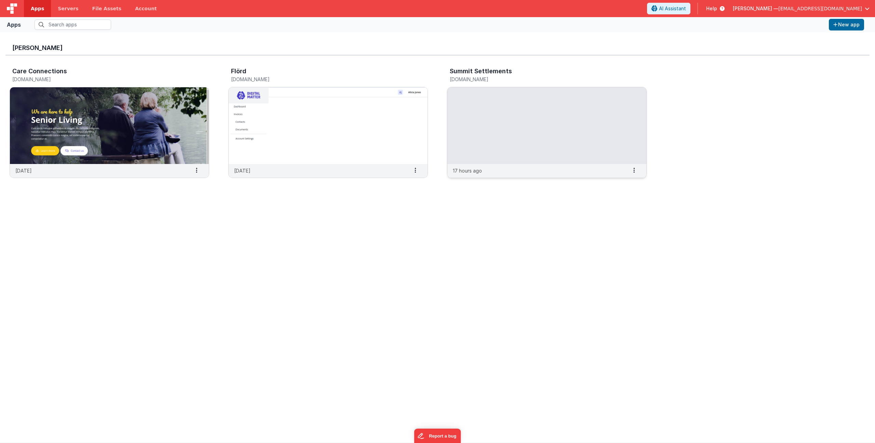
click at [497, 102] on img at bounding box center [547, 125] width 199 height 77
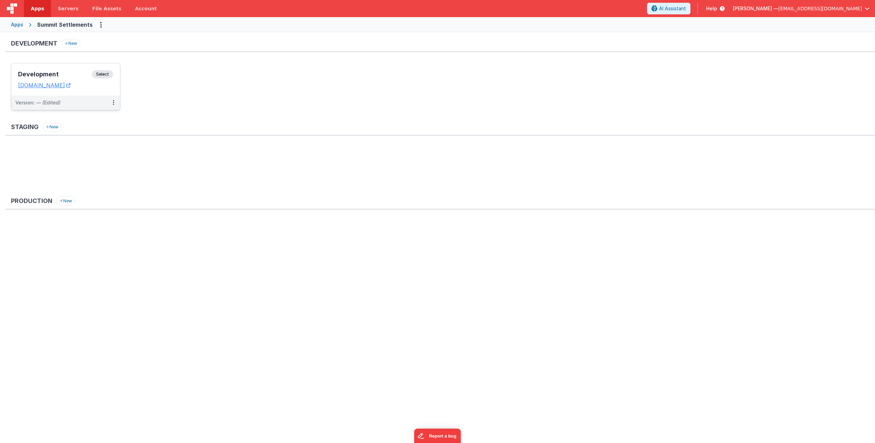
click at [80, 76] on h3 "Development" at bounding box center [55, 74] width 74 height 7
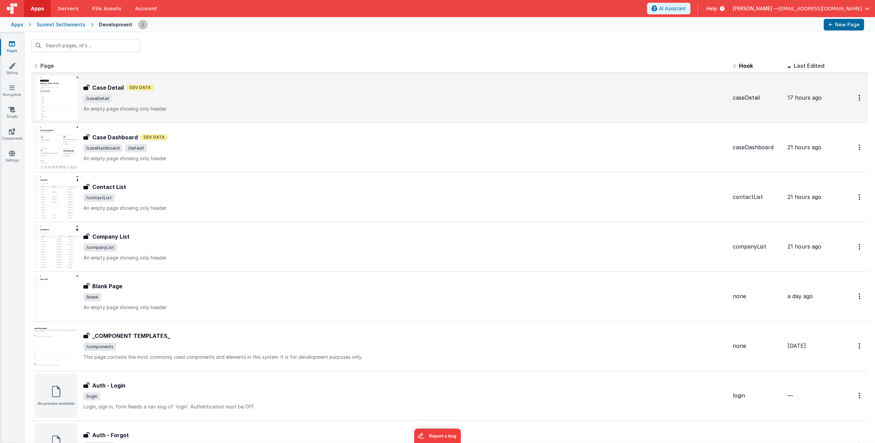
click at [179, 105] on div "Case Detail Case Detail Dev Data /caseDetail An empty page showing only header" at bounding box center [405, 97] width 644 height 29
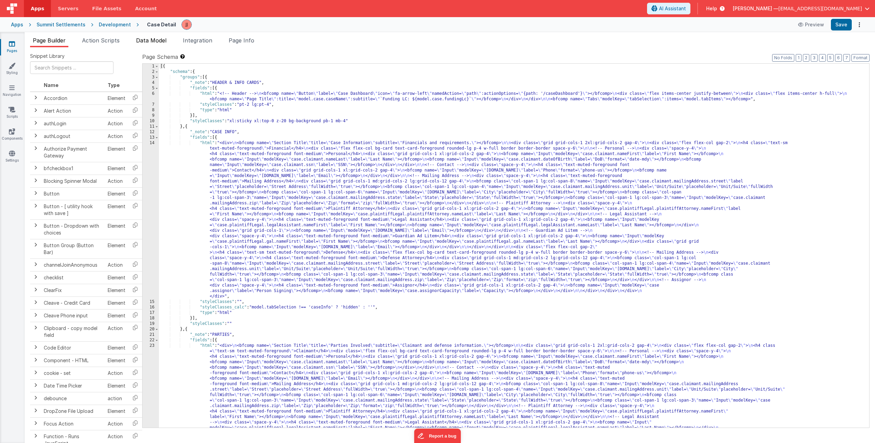
click at [152, 45] on li "Data Model" at bounding box center [151, 41] width 36 height 11
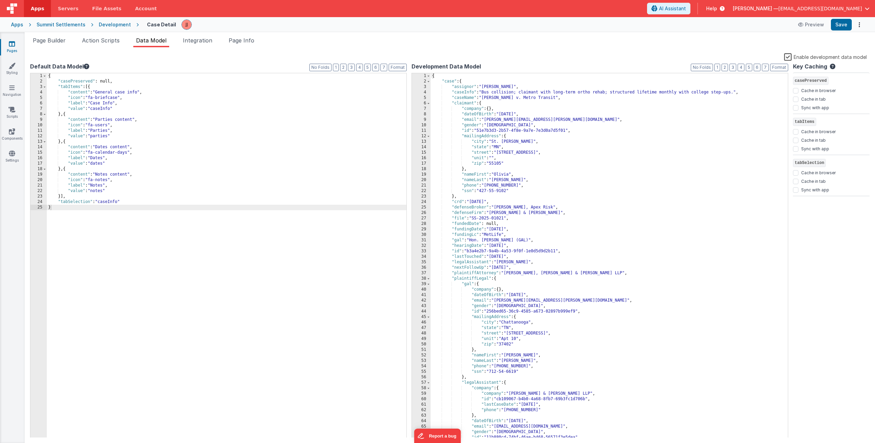
click at [122, 201] on div "{ "casePreserved" : null, "tabItems" : [{ "content" : "General case info" , "ic…" at bounding box center [227, 260] width 360 height 375
click at [117, 208] on div "{ "casePreserved" : null, "tabItems" : [{ "content" : "General case info" , "ic…" at bounding box center [227, 260] width 360 height 375
click at [5, 161] on link "Settings" at bounding box center [12, 157] width 25 height 14
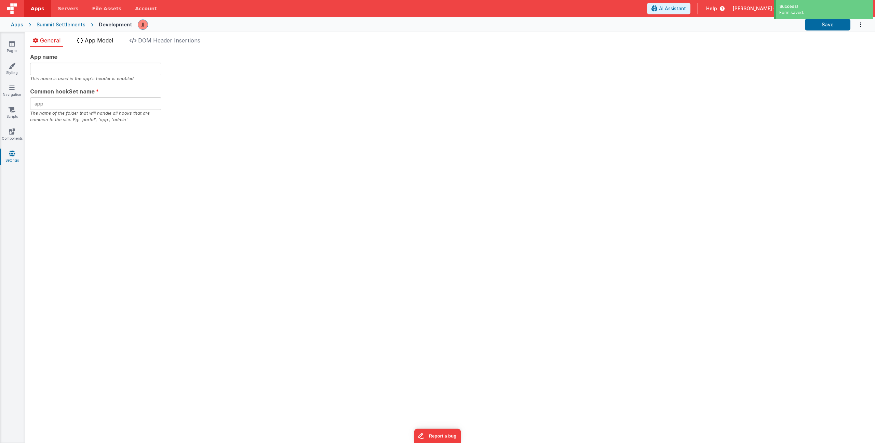
click at [90, 39] on span "App Model" at bounding box center [99, 40] width 28 height 7
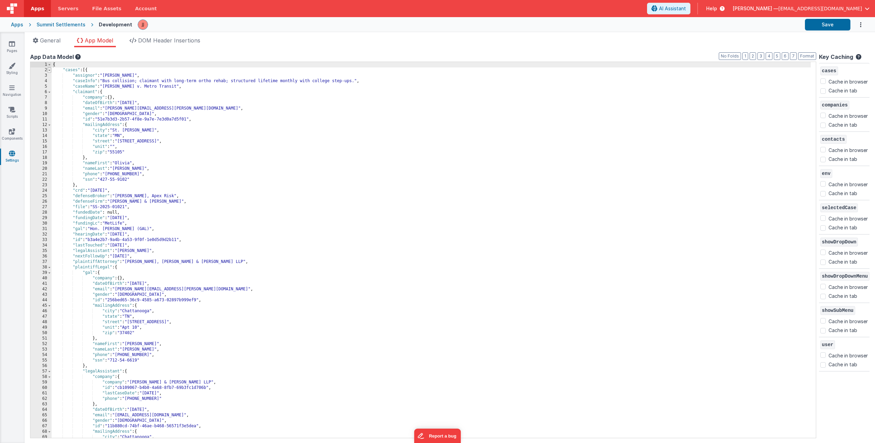
click at [50, 70] on span at bounding box center [50, 69] width 4 height 5
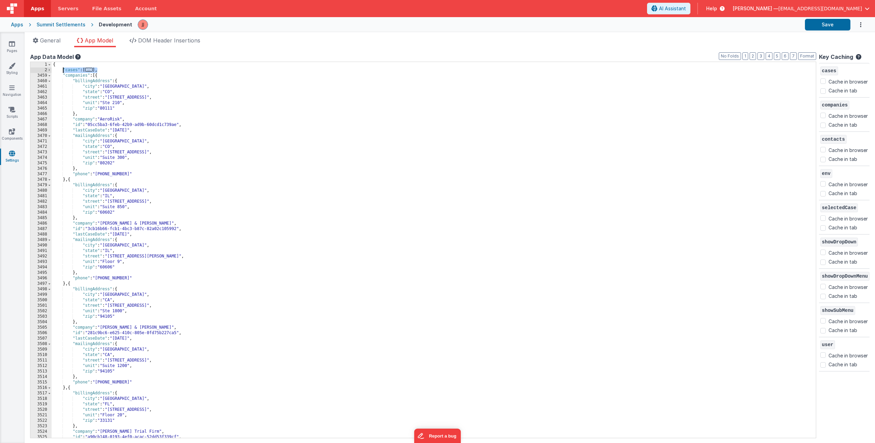
drag, startPoint x: 97, startPoint y: 69, endPoint x: 64, endPoint y: 70, distance: 33.9
click at [64, 70] on div "{ "cases" : [ ... ] , "companies" : [{ "billingAddress" : { "city" : "[GEOGRAPH…" at bounding box center [432, 255] width 760 height 386
click at [88, 70] on span "..." at bounding box center [89, 70] width 8 height 4
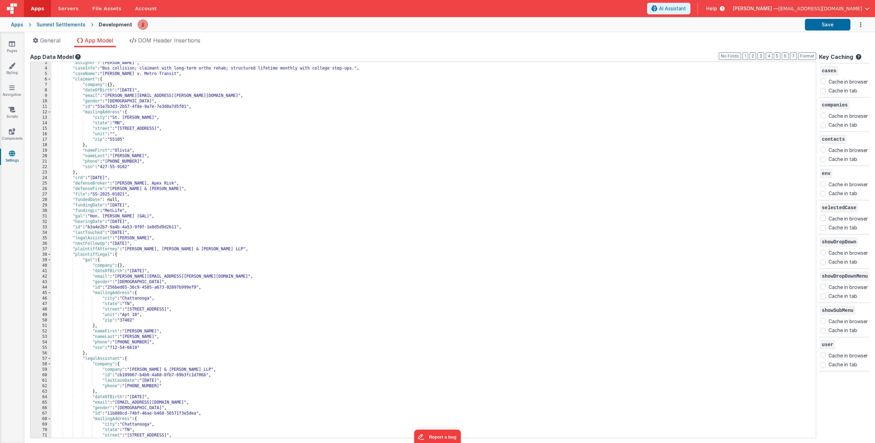
scroll to position [5, 0]
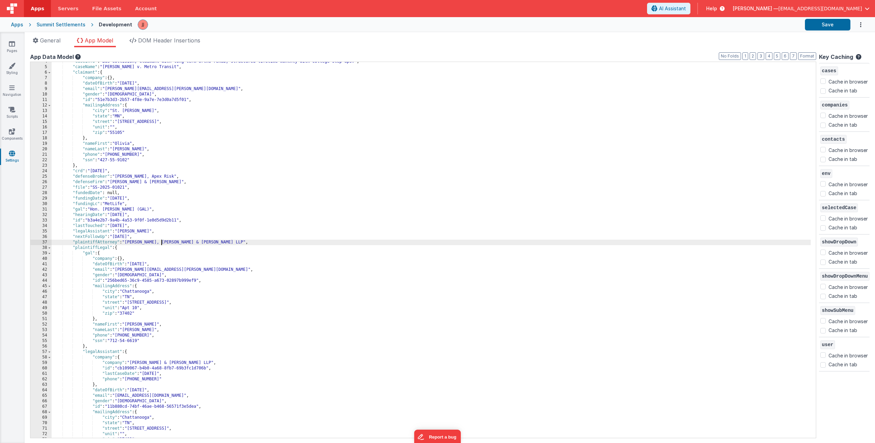
click at [162, 242] on div ""caseInfo" : "Bus collision; claimant with long-term ortho rehab; structured li…" at bounding box center [432, 252] width 760 height 386
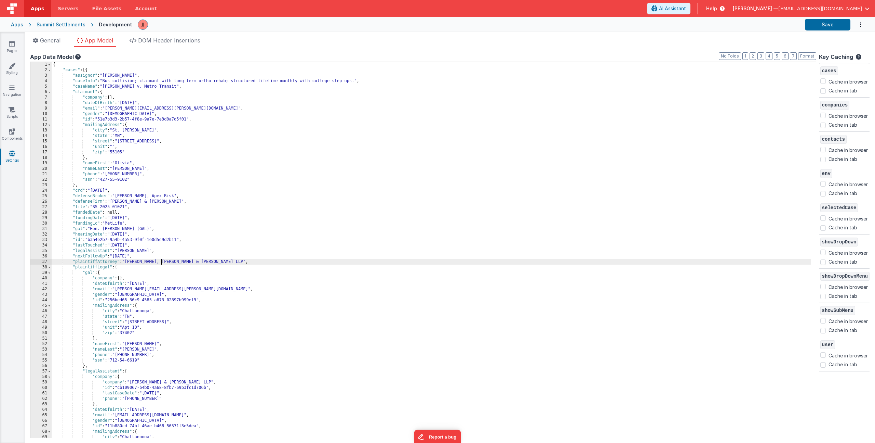
click at [90, 71] on div "{ "cases" : [{ "assignor" : "[PERSON_NAME]" , "caseInfo" : "Bus collision; clai…" at bounding box center [432, 255] width 760 height 386
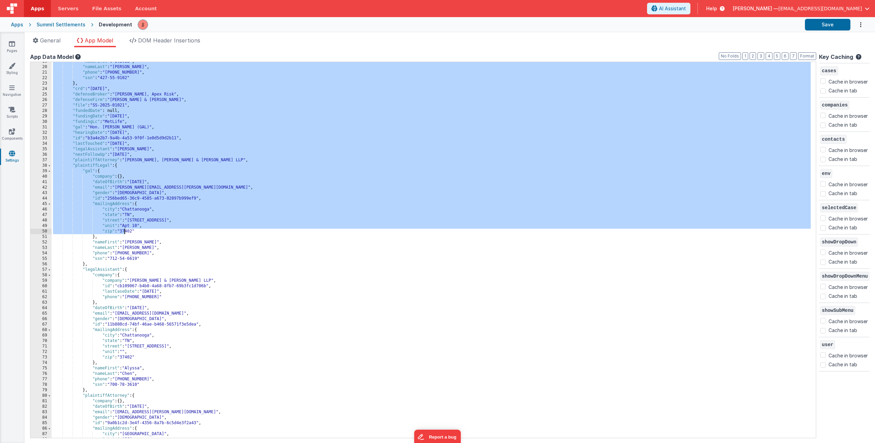
scroll to position [59, 0]
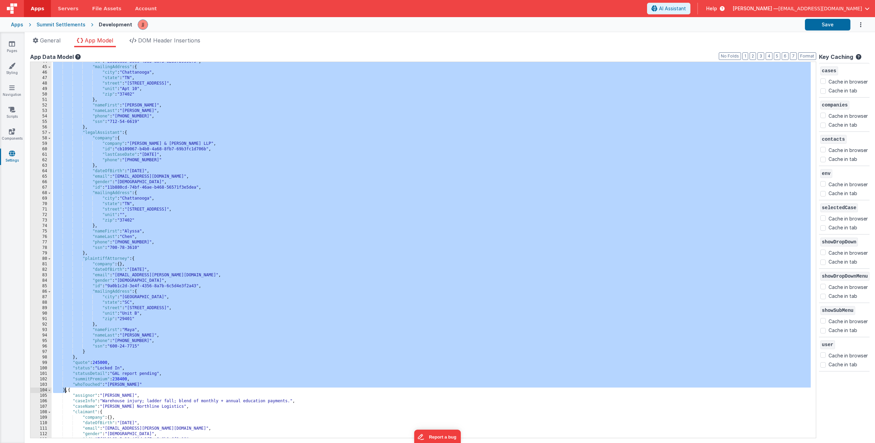
drag, startPoint x: 88, startPoint y: 71, endPoint x: 64, endPoint y: 390, distance: 319.2
click at [64, 390] on div ""id" : "256bed65-36c9-4585-a673-02897b999ef9" , "mailingAddress" : { "city" : "…" at bounding box center [432, 252] width 760 height 386
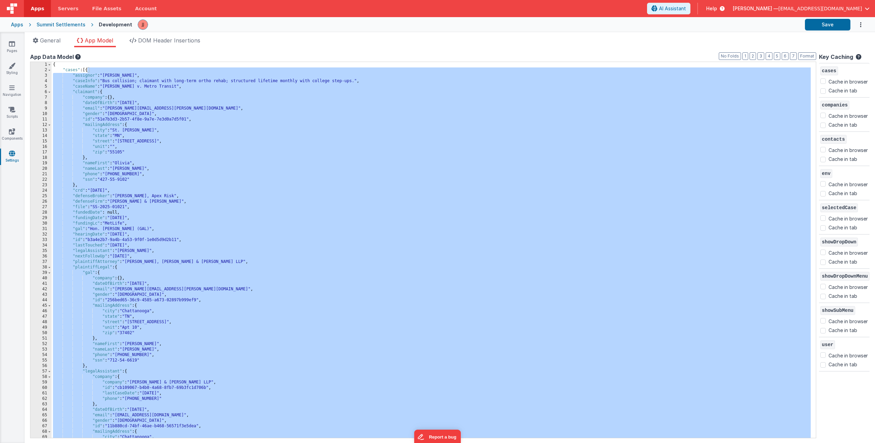
scroll to position [0, 0]
click at [51, 69] on div "2" at bounding box center [40, 69] width 21 height 5
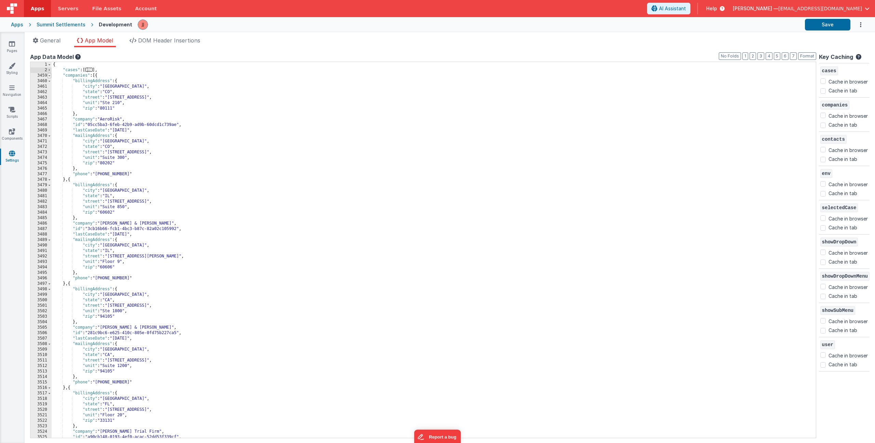
click at [49, 77] on span at bounding box center [50, 75] width 4 height 5
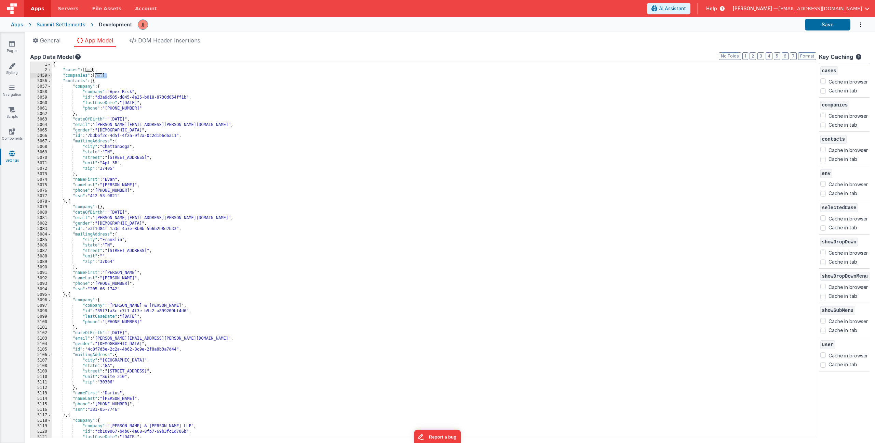
drag, startPoint x: 107, startPoint y: 76, endPoint x: 96, endPoint y: 76, distance: 11.3
click at [96, 76] on div "{ "cases" : [ ... ] , "companies" : [ ... ] , "contacts" : [{ "company" : { "co…" at bounding box center [432, 255] width 760 height 386
click at [48, 81] on span at bounding box center [50, 80] width 4 height 5
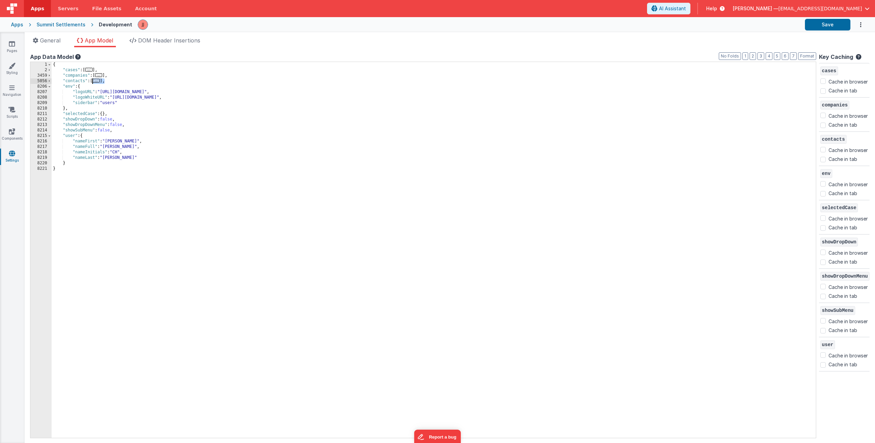
drag, startPoint x: 105, startPoint y: 81, endPoint x: 92, endPoint y: 81, distance: 13.7
click at [92, 81] on div "{ "cases" : [ ... ] , "companies" : [ ... ] , "contacts" : [ ... ] , "env" : { …" at bounding box center [434, 255] width 765 height 386
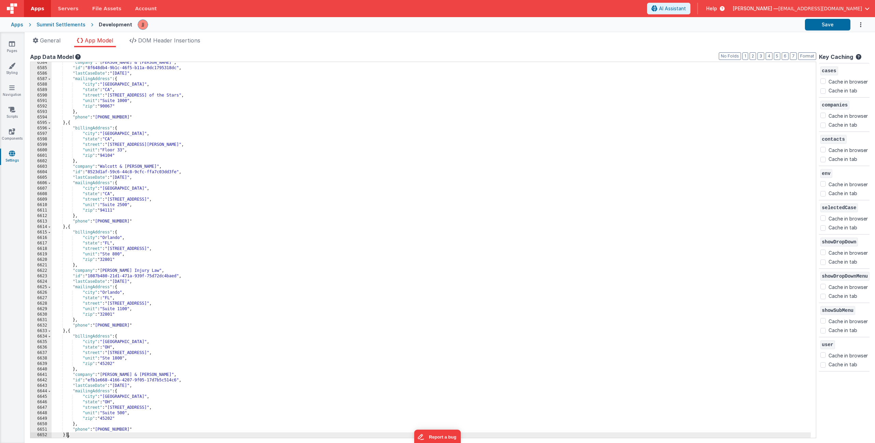
scroll to position [8379, 0]
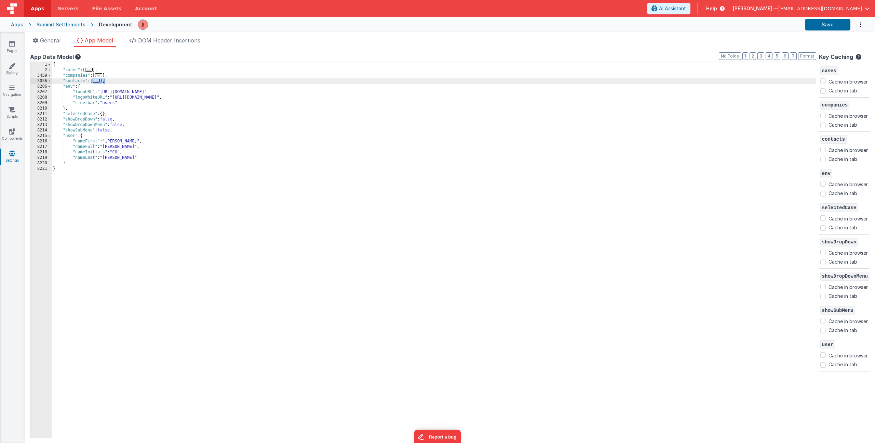
click at [100, 80] on span "..." at bounding box center [97, 81] width 8 height 4
click at [99, 81] on span "..." at bounding box center [97, 81] width 8 height 4
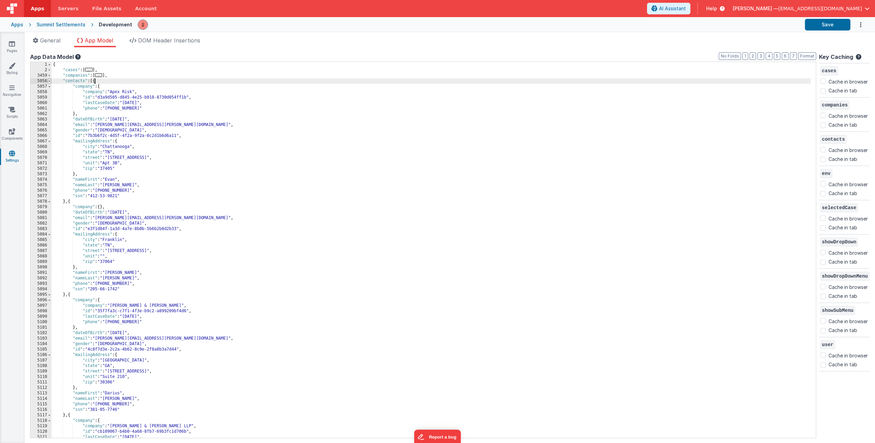
click at [50, 80] on span at bounding box center [50, 80] width 4 height 5
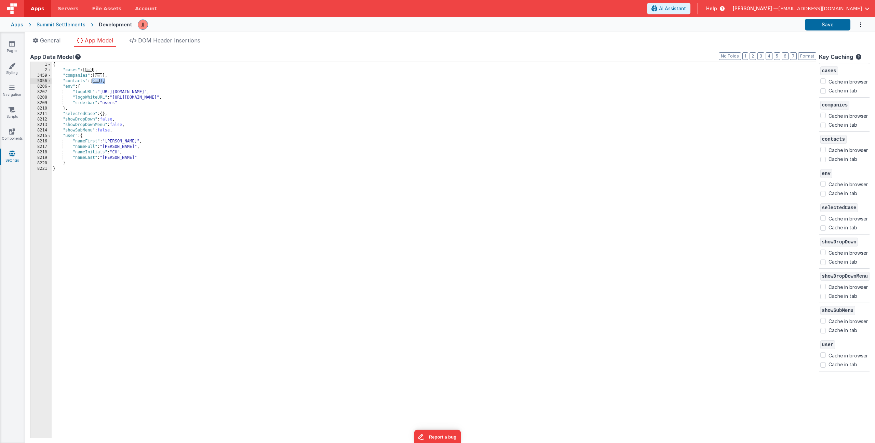
click at [100, 75] on span "..." at bounding box center [99, 75] width 8 height 4
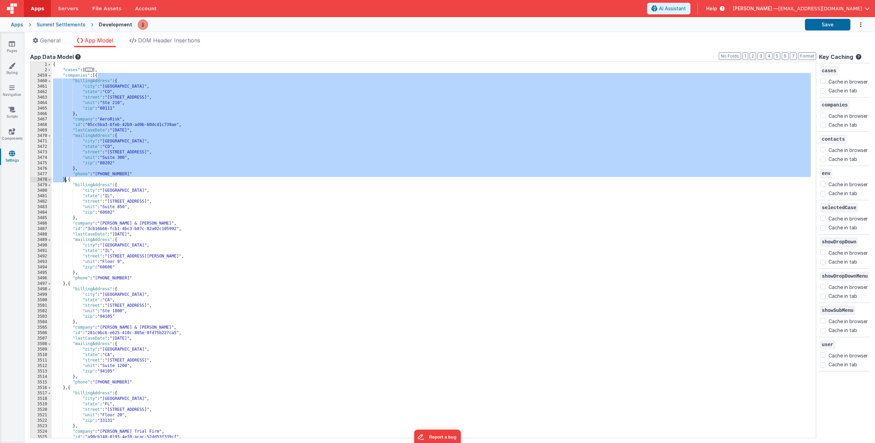
drag, startPoint x: 97, startPoint y: 75, endPoint x: 65, endPoint y: 179, distance: 108.6
click at [65, 179] on div "{ "cases" : [ ... ] , "companies" : [{ "billingAddress" : { "city" : "[GEOGRAPH…" at bounding box center [432, 255] width 760 height 386
click at [48, 74] on span at bounding box center [50, 75] width 4 height 5
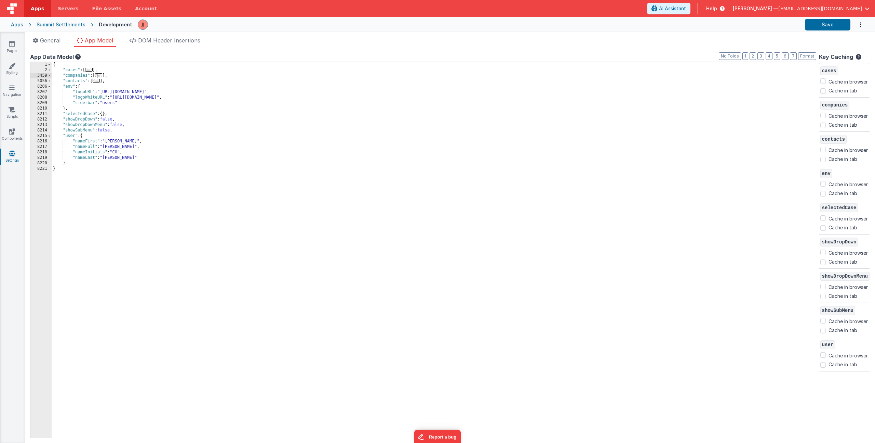
click at [100, 82] on span "..." at bounding box center [97, 81] width 8 height 4
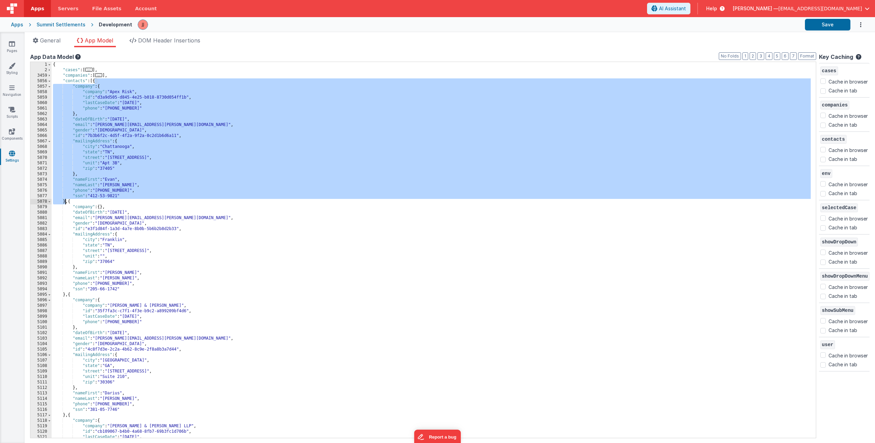
drag, startPoint x: 95, startPoint y: 80, endPoint x: 65, endPoint y: 200, distance: 123.3
click at [65, 200] on div "{ "cases" : [ ... ] , "companies" : [ ... ] , "contacts" : [{ "company" : { "co…" at bounding box center [432, 255] width 760 height 386
click at [119, 94] on div "{ "cases" : [ ... ] , "companies" : [ ... ] , "contacts" : [{ "company" : { "co…" at bounding box center [432, 255] width 760 height 386
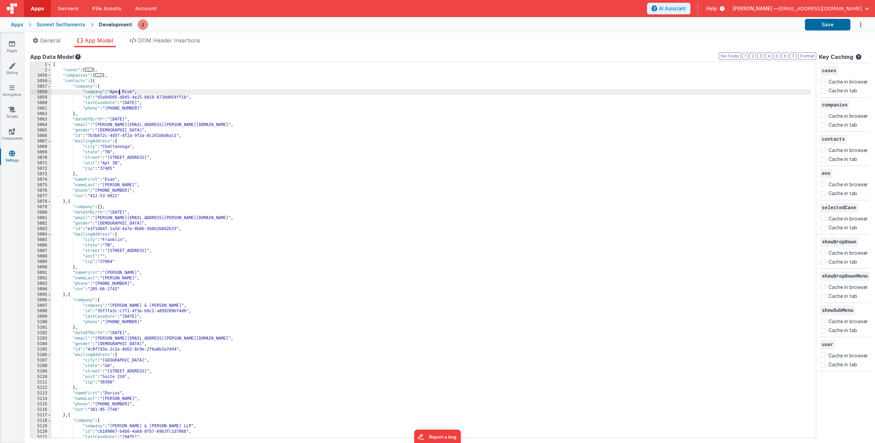
click at [49, 81] on span at bounding box center [50, 80] width 4 height 5
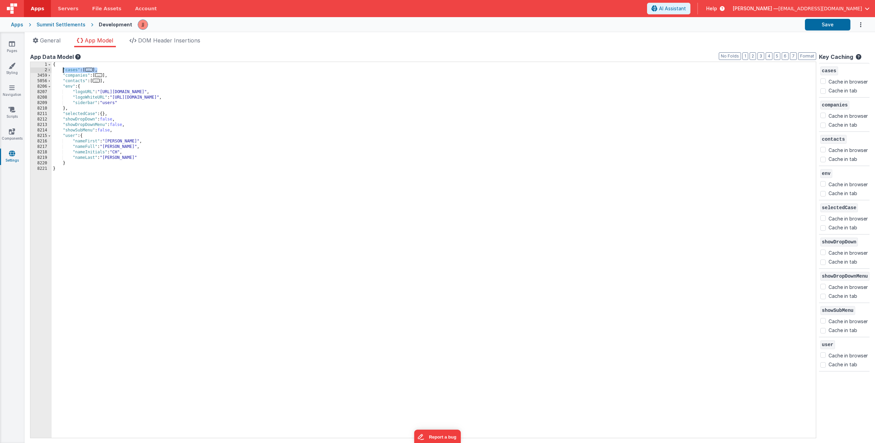
drag, startPoint x: 98, startPoint y: 71, endPoint x: 66, endPoint y: 71, distance: 32.1
click at [64, 71] on div "{ "cases" : [ ... ] , "companies" : [ ... ] , "contacts" : [ ... ] , "env" : { …" at bounding box center [434, 255] width 765 height 386
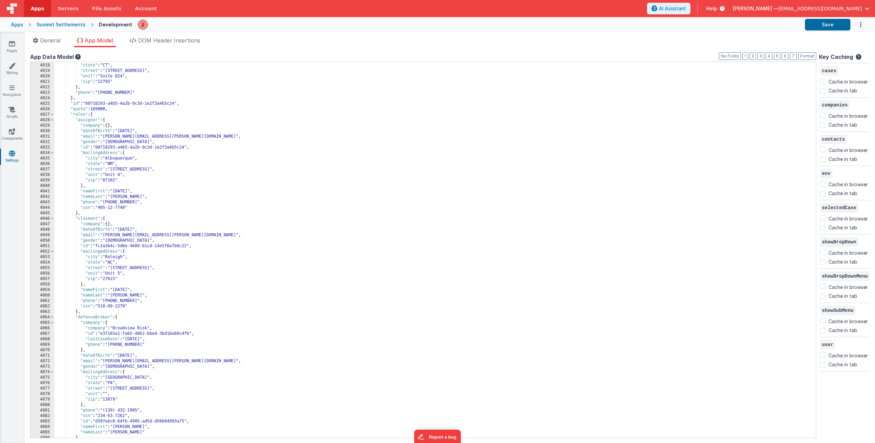
scroll to position [0, 0]
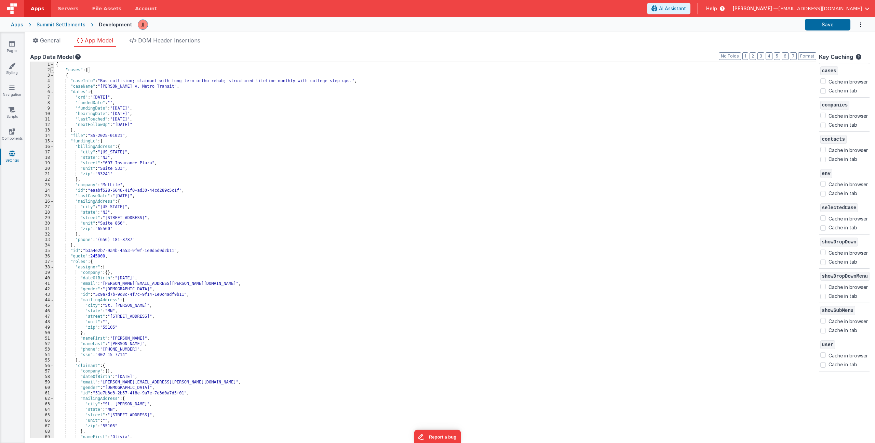
click at [51, 70] on span at bounding box center [52, 69] width 4 height 5
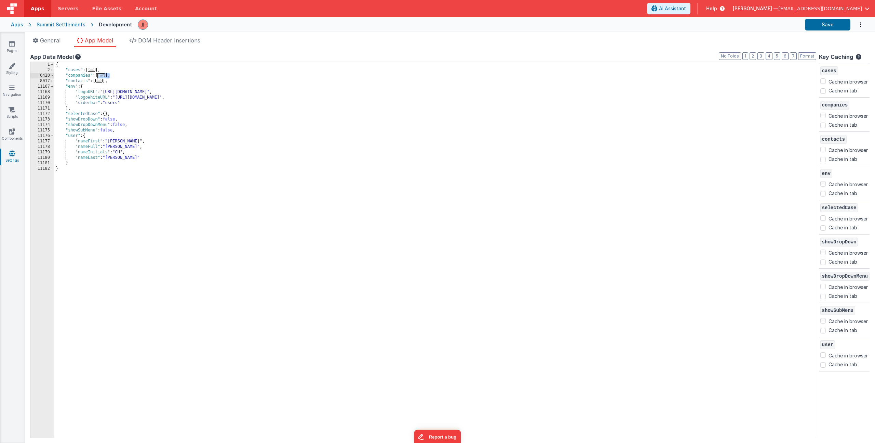
drag, startPoint x: 109, startPoint y: 76, endPoint x: 98, endPoint y: 76, distance: 10.9
click at [98, 76] on div "{ "cases" : [ ... ] , "companies" : [ ... ] , "contacts" : [ ... ] , "env" : { …" at bounding box center [435, 255] width 762 height 386
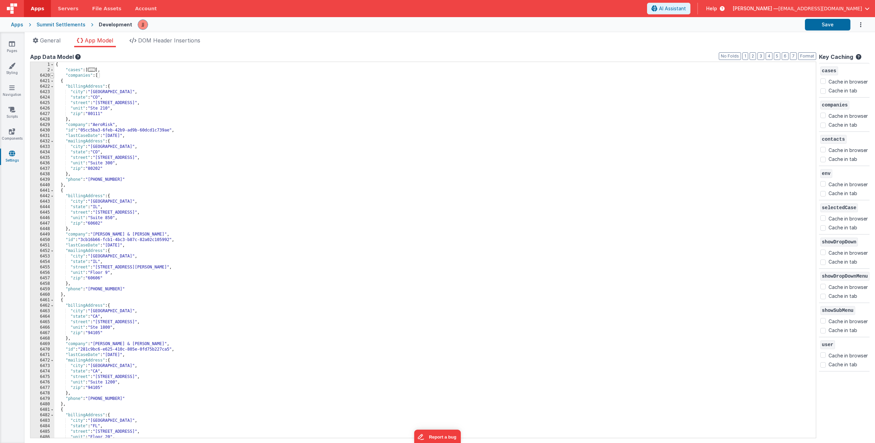
click at [52, 75] on span at bounding box center [52, 75] width 4 height 5
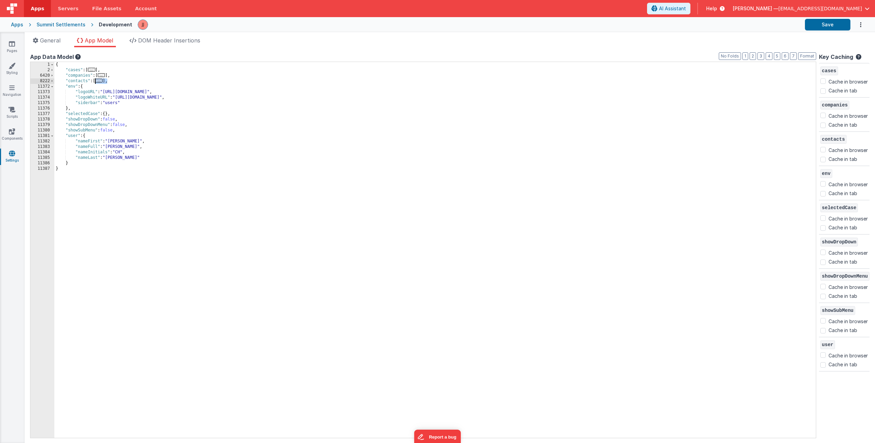
drag, startPoint x: 107, startPoint y: 82, endPoint x: 95, endPoint y: 81, distance: 11.6
click at [95, 81] on div "{ "cases" : [ ... ] , "companies" : [ ... ] , "contacts" : [ ... ] , "env" : { …" at bounding box center [435, 255] width 762 height 386
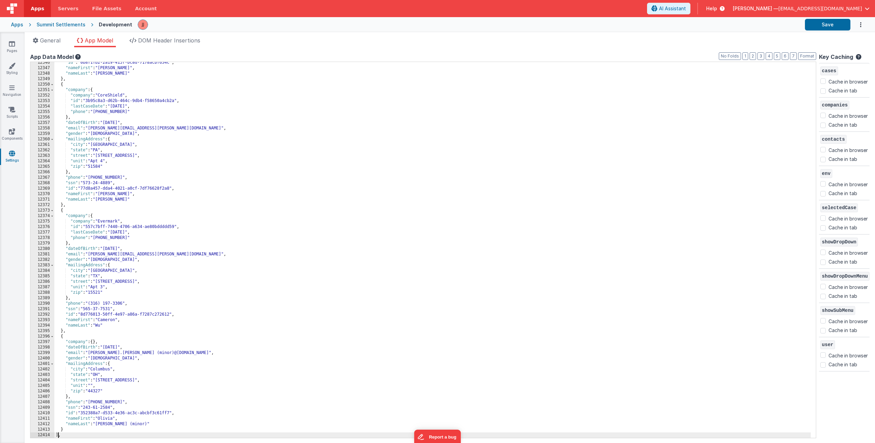
scroll to position [10830, 0]
click at [817, 29] on button "Save" at bounding box center [827, 25] width 45 height 12
click at [15, 44] on icon at bounding box center [12, 43] width 6 height 7
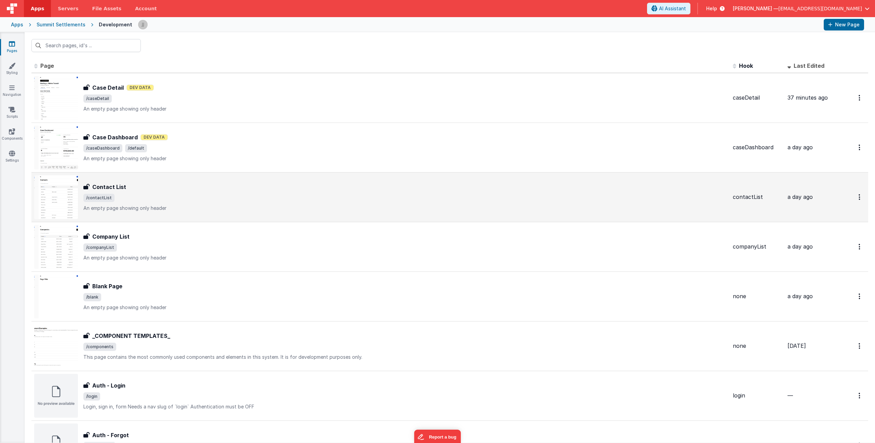
click at [182, 185] on div "Contact List" at bounding box center [405, 187] width 644 height 8
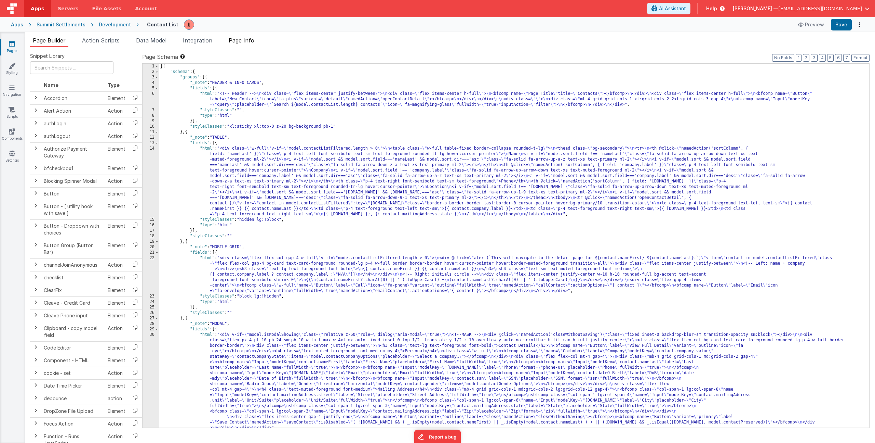
click at [238, 44] on li "Page Info" at bounding box center [241, 41] width 31 height 11
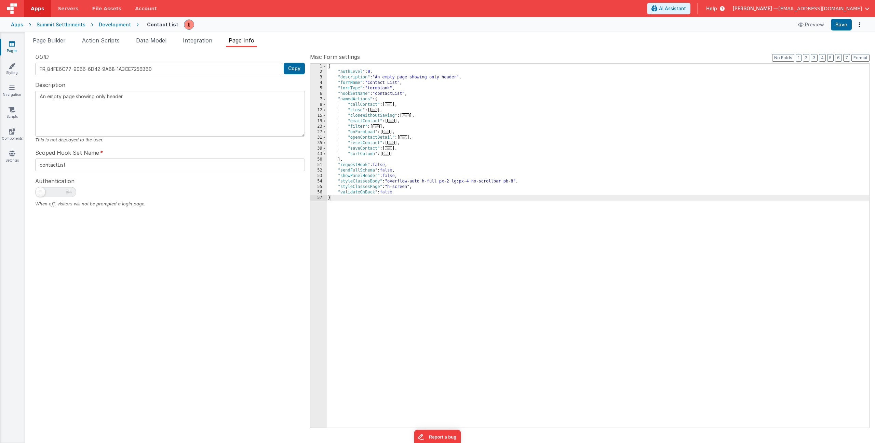
click at [390, 154] on span "..." at bounding box center [387, 153] width 8 height 4
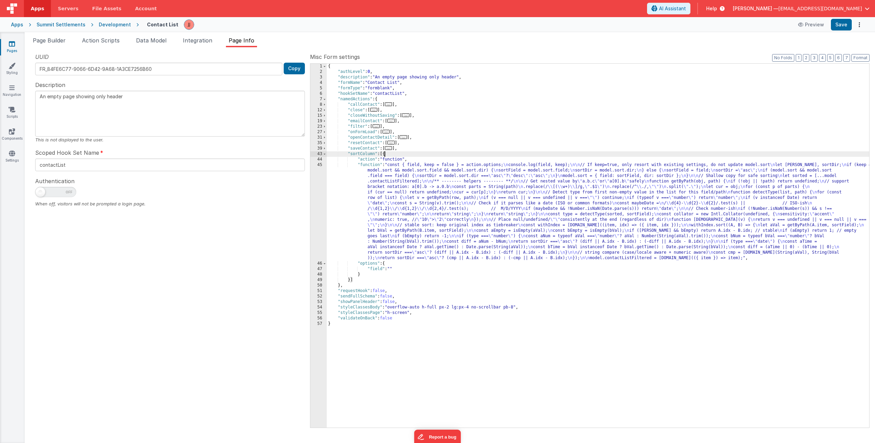
click at [409, 185] on div "{ "authLevel" : 0 , "description" : "An empty page showing only header" , "form…" at bounding box center [598, 251] width 543 height 374
click at [319, 186] on div "45" at bounding box center [319, 211] width 16 height 98
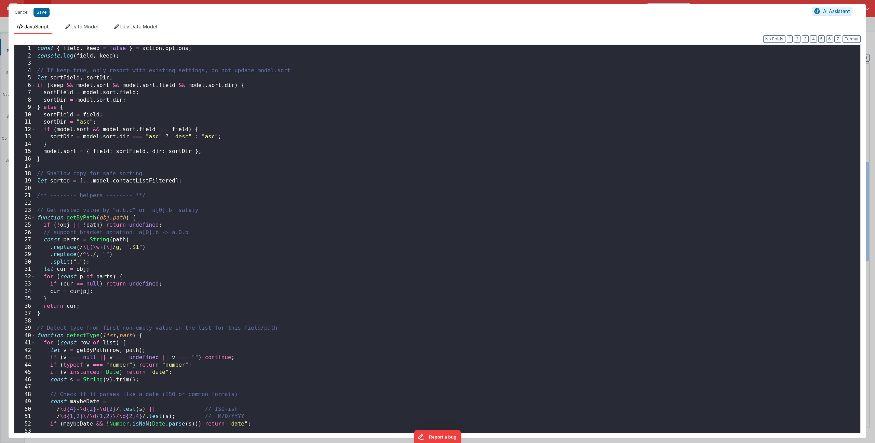
click at [286, 183] on div "const { field , keep = false } = action . options ; console . log ( field , kee…" at bounding box center [446, 246] width 820 height 402
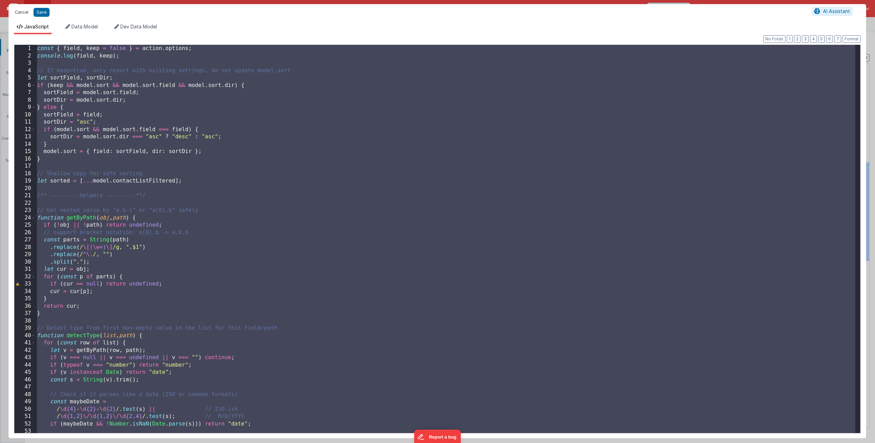
click at [24, 12] on button "Cancel" at bounding box center [21, 13] width 21 height 10
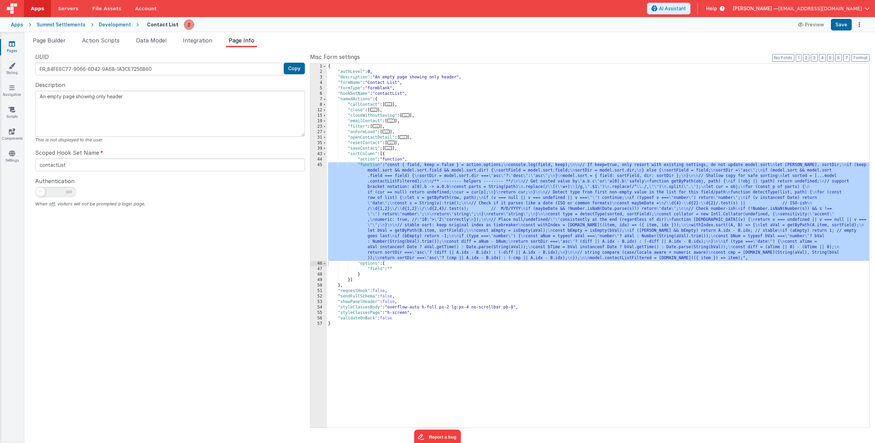
click at [13, 44] on icon at bounding box center [12, 43] width 6 height 7
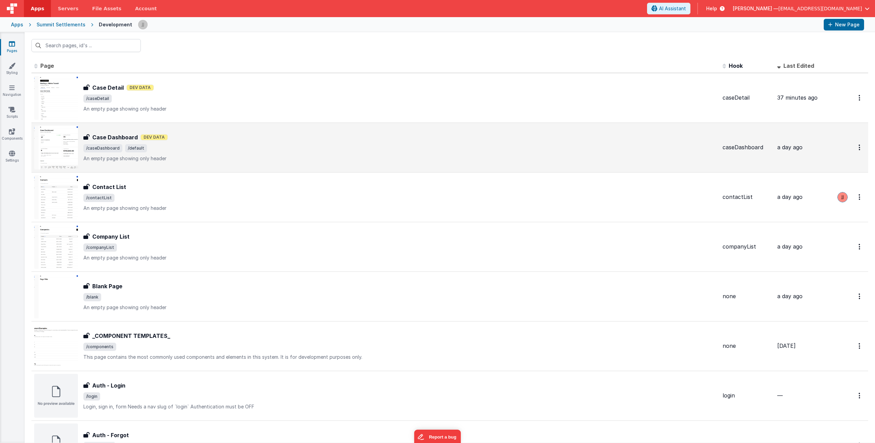
click at [195, 137] on div "Case Dashboard Dev Data" at bounding box center [400, 137] width 634 height 8
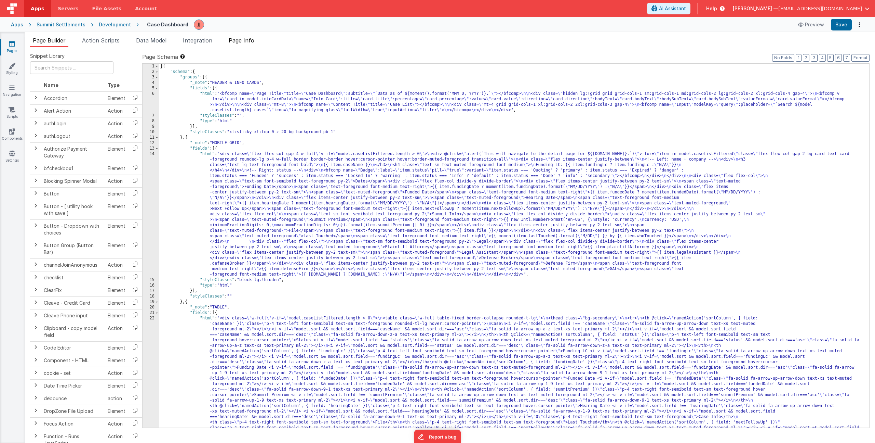
click at [252, 43] on span "Page Info" at bounding box center [242, 40] width 26 height 7
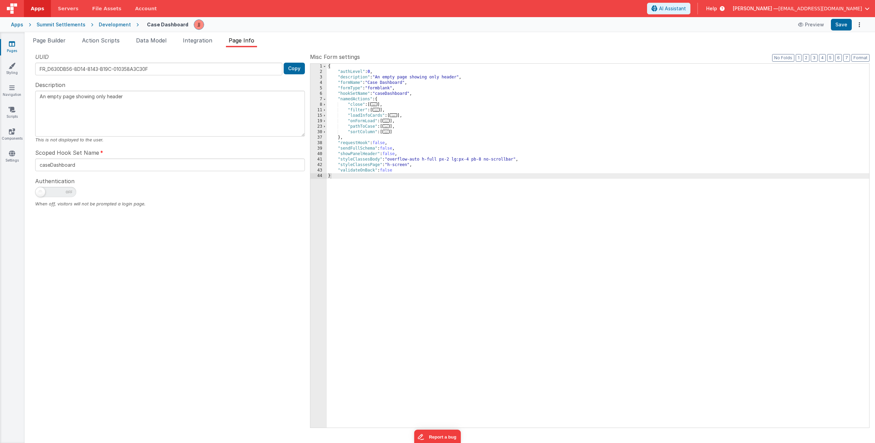
click at [388, 132] on span "..." at bounding box center [387, 132] width 8 height 4
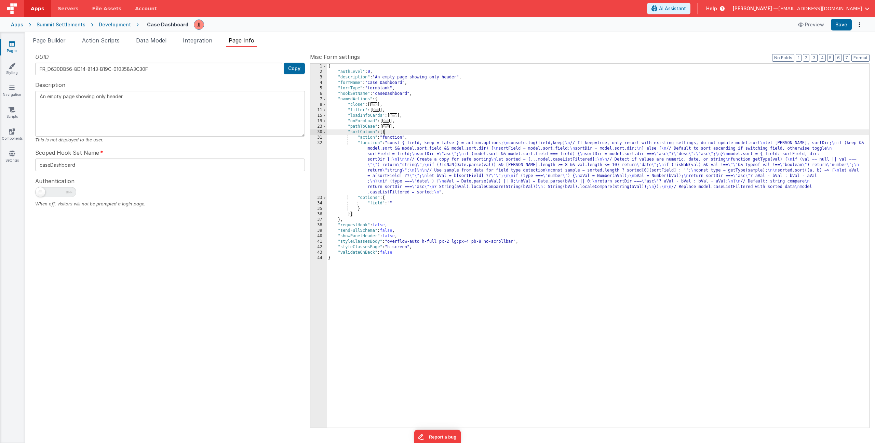
click at [406, 162] on div "{ "authLevel" : 0 , "description" : "An empty page showing only header" , "form…" at bounding box center [598, 251] width 543 height 374
click at [315, 161] on div "32" at bounding box center [319, 167] width 16 height 55
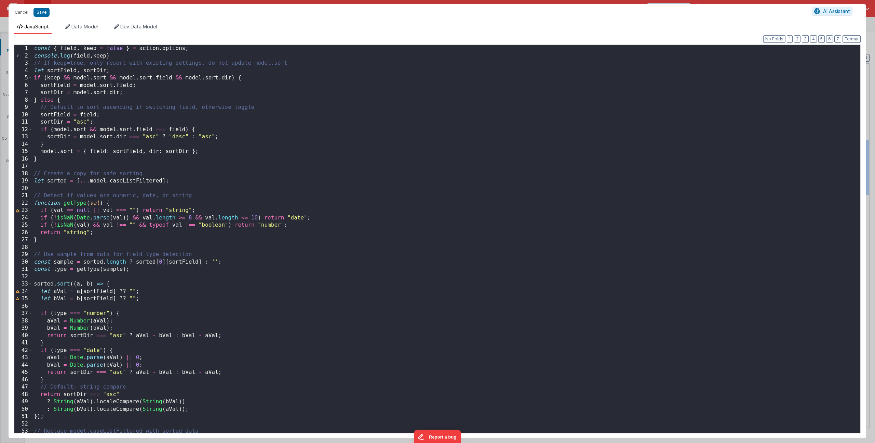
click at [253, 179] on div "const { field , keep = false } = action . options ; console . log ( field , kee…" at bounding box center [443, 246] width 823 height 402
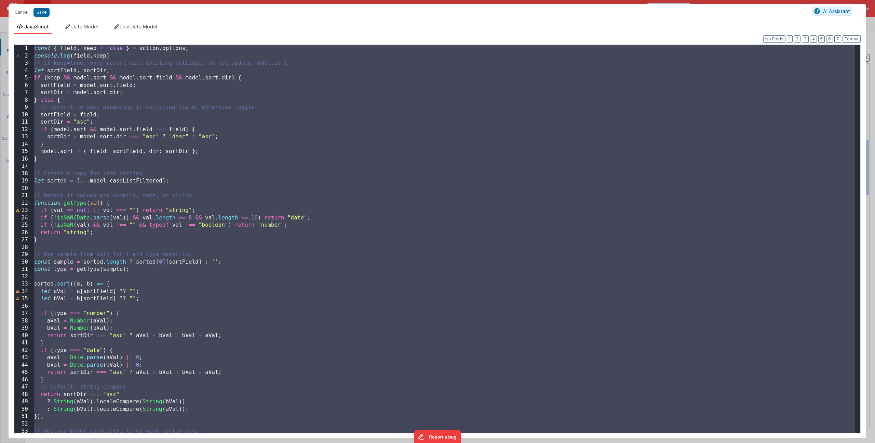
scroll to position [384, 0]
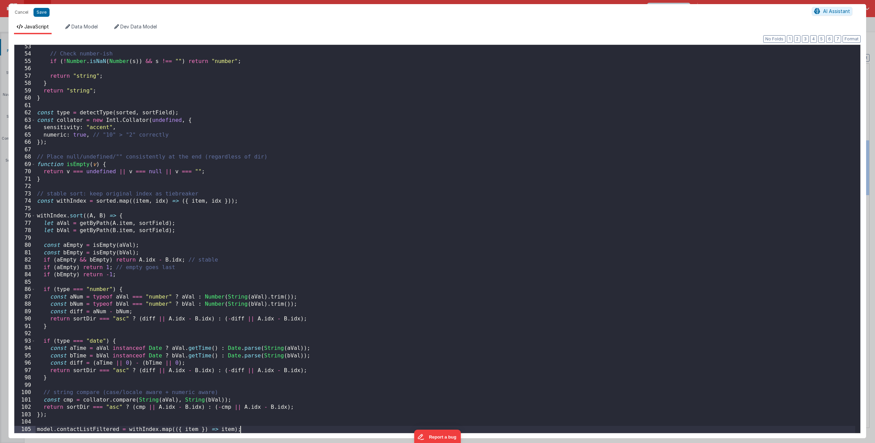
click at [328, 153] on div "// Check number-ish if ( ! Number . isNaN ( Number ( s )) && s !== "" ) return …" at bounding box center [446, 244] width 820 height 402
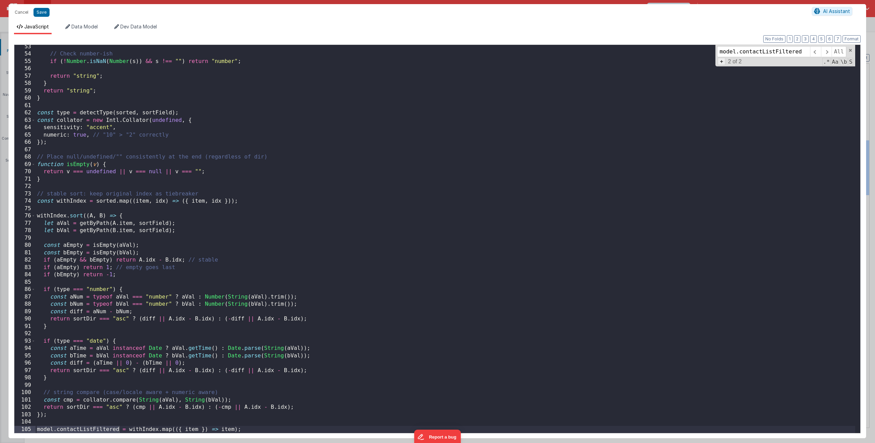
type input "model.contactListFiltered"
click at [721, 64] on span "+" at bounding box center [722, 61] width 8 height 7
click at [730, 65] on input at bounding box center [763, 63] width 93 height 11
type input "model.caseListFiltered"
click at [841, 63] on span "All" at bounding box center [845, 63] width 15 height 11
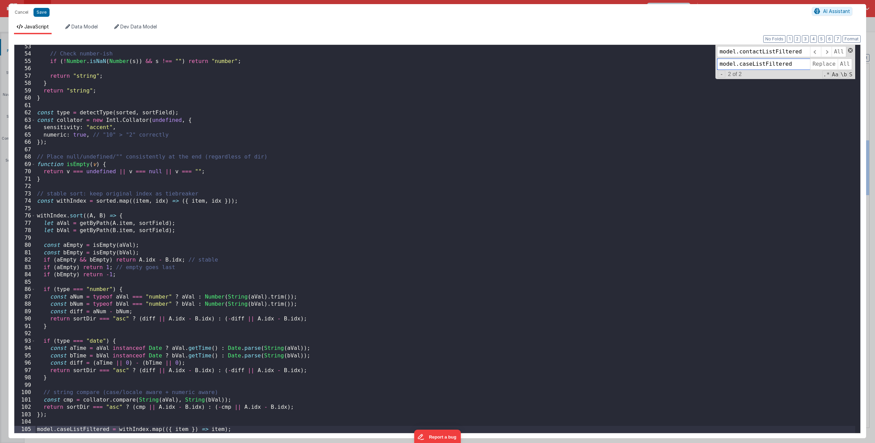
click at [850, 52] on span at bounding box center [850, 50] width 5 height 5
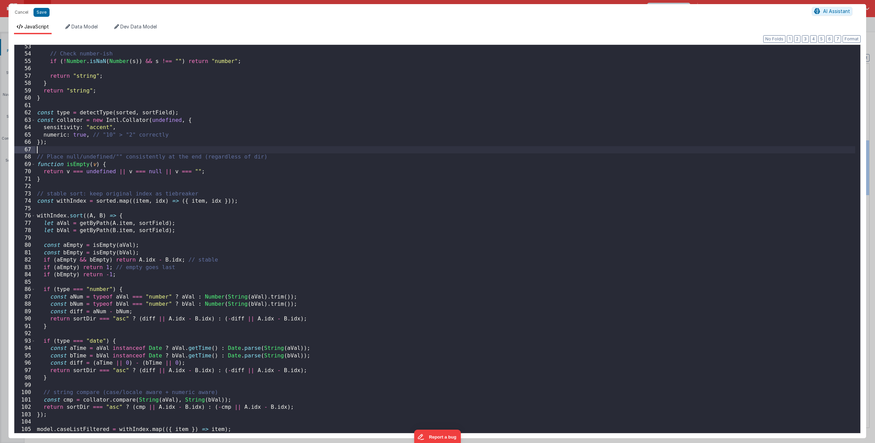
click at [502, 147] on div "// Check number-ish if ( ! Number . isNaN ( Number ( s )) && s !== "" ) return …" at bounding box center [446, 244] width 820 height 402
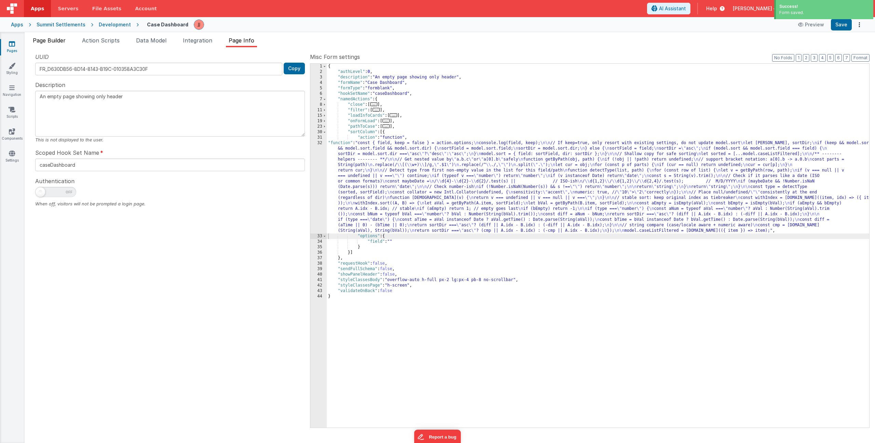
click at [50, 44] on li "Page Builder" at bounding box center [49, 41] width 38 height 11
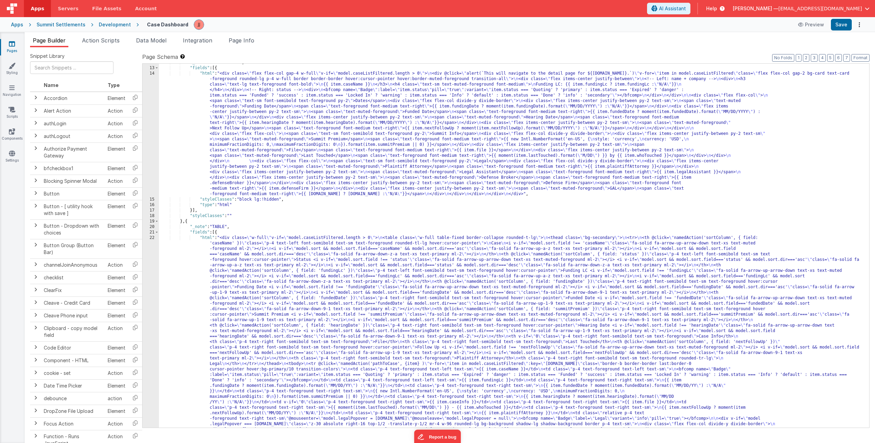
scroll to position [80, 0]
click at [252, 324] on div ""_note" : "MOBILE GRID" , "fields" : [{ "html" : "<div class= \" flex flex-col …" at bounding box center [511, 362] width 705 height 604
click at [152, 300] on div "12 13 14 15 16 17 18 19 20 21 22 23" at bounding box center [151, 362] width 16 height 604
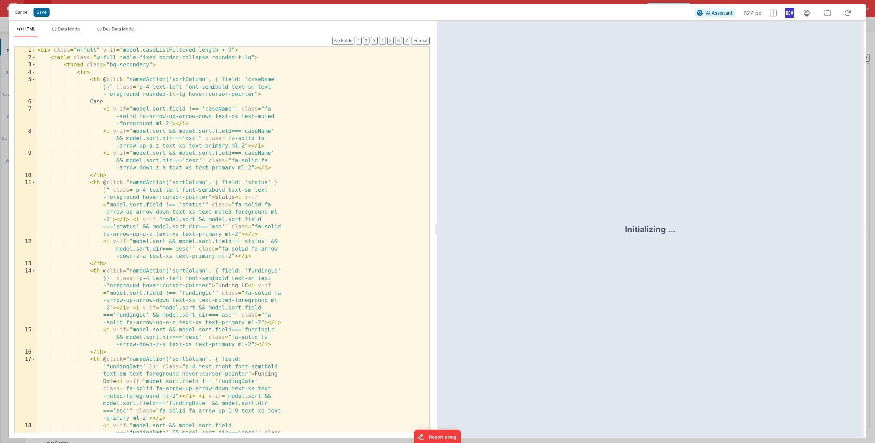
scroll to position [129, 0]
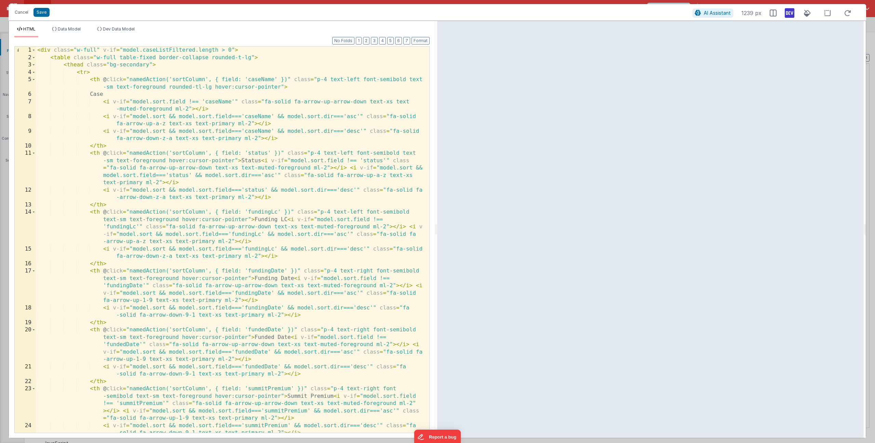
drag, startPoint x: 247, startPoint y: 212, endPoint x: 335, endPoint y: 247, distance: 94.9
click at [247, 212] on div "< div class = "w-full" v-if = "model.caseListFiltered.length > 0" > < table cla…" at bounding box center [230, 247] width 388 height 400
drag, startPoint x: 278, startPoint y: 212, endPoint x: 285, endPoint y: 211, distance: 6.9
click at [278, 212] on div "< div class = "w-full" v-if = "model.caseListFiltered.length > 0" > < table cla…" at bounding box center [230, 247] width 388 height 400
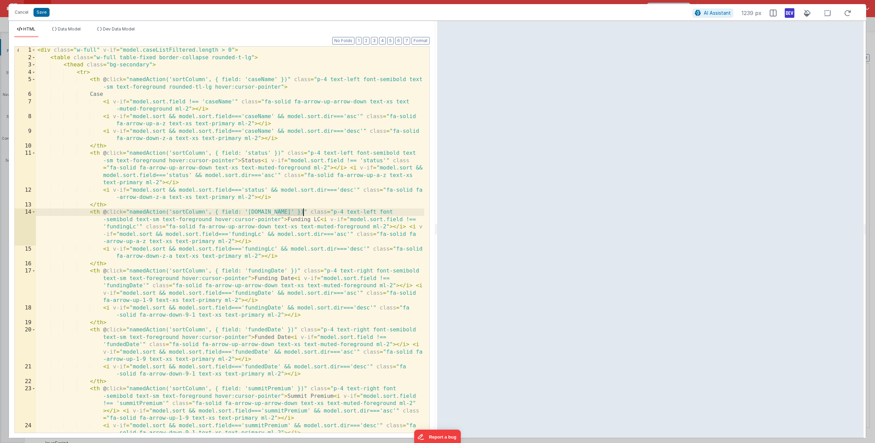
drag, startPoint x: 278, startPoint y: 214, endPoint x: 304, endPoint y: 212, distance: 25.8
click at [304, 212] on div "< div class = "w-full" v-if = "model.caseListFiltered.length > 0" > < table cla…" at bounding box center [230, 247] width 388 height 400
click at [274, 249] on div "< div class = "w-full" v-if = "model.caseListFiltered.length > 0" > < table cla…" at bounding box center [230, 247] width 388 height 400
click at [135, 226] on div "< div class = "w-full" v-if = "model.caseListFiltered.length > 0" > < table cla…" at bounding box center [230, 247] width 388 height 400
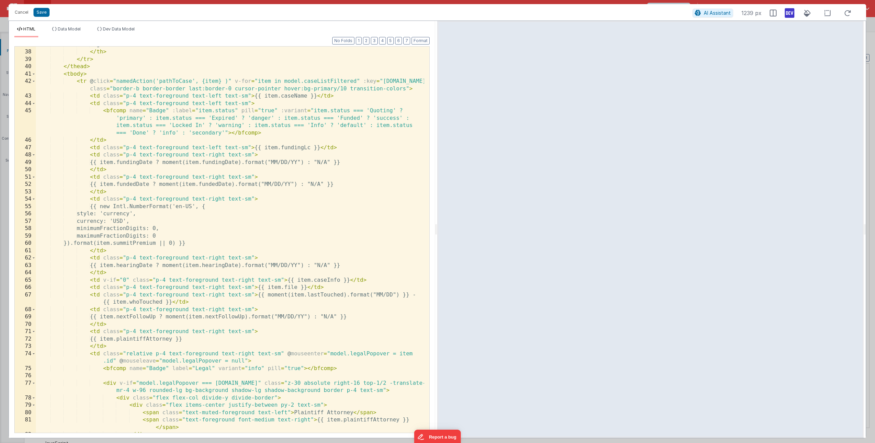
scroll to position [550, 0]
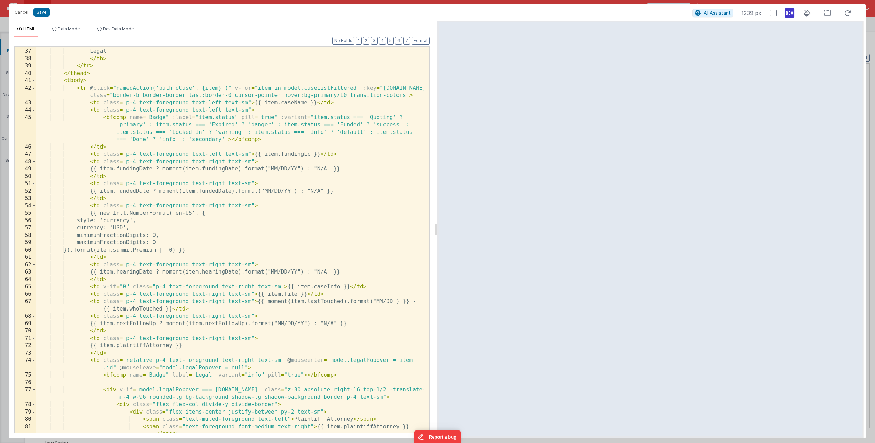
click at [310, 154] on div "< th class = "p-4 text-right font-semibold text-sm text-foreground rounded-tr-l…" at bounding box center [230, 244] width 388 height 408
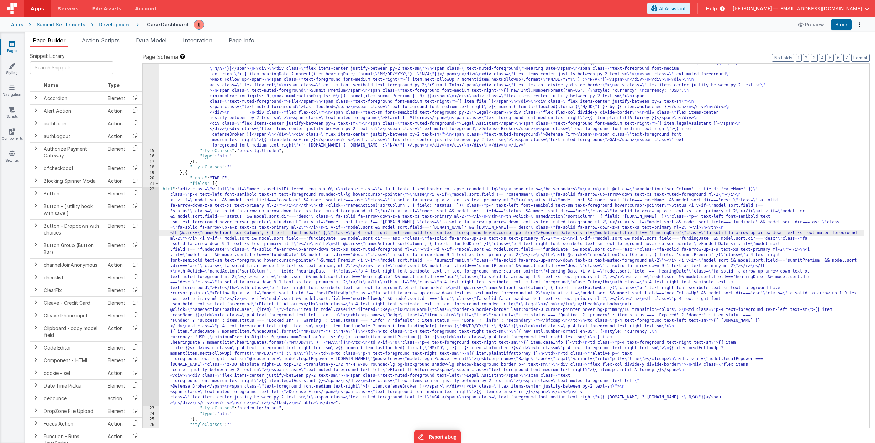
click at [200, 231] on div ""html" : "<div class= \" flex flex-col gap-4 w-full \" v-if= \" model.caseListF…" at bounding box center [511, 269] width 705 height 495
click at [147, 254] on div "22" at bounding box center [151, 295] width 16 height 219
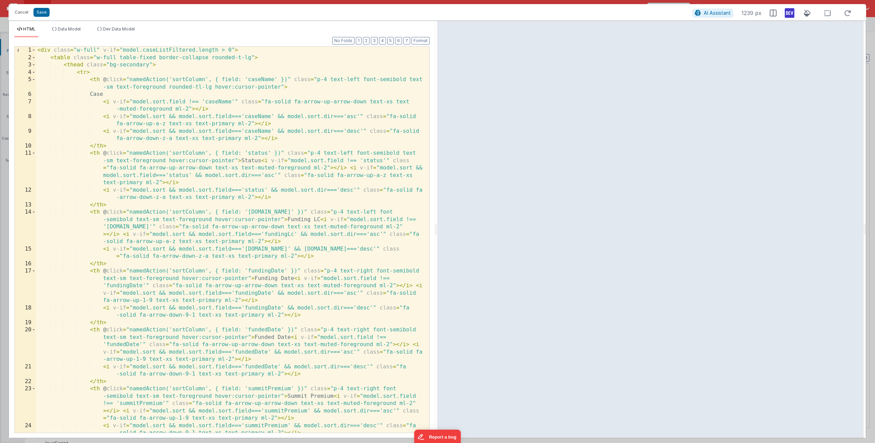
click at [248, 269] on div "< div class = "w-full" v-if = "model.caseListFiltered.length > 0" > < table cla…" at bounding box center [230, 247] width 388 height 400
click at [247, 328] on div "< div class = "w-full" v-if = "model.caseListFiltered.length > 0" > < table cla…" at bounding box center [230, 247] width 388 height 400
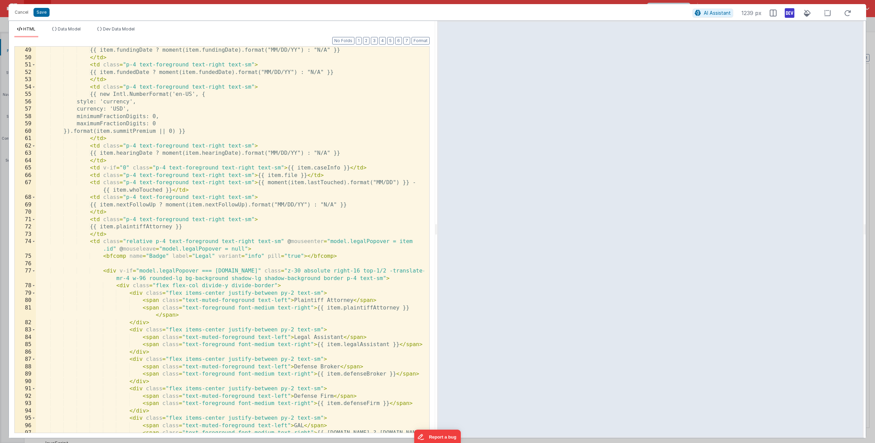
scroll to position [536, 0]
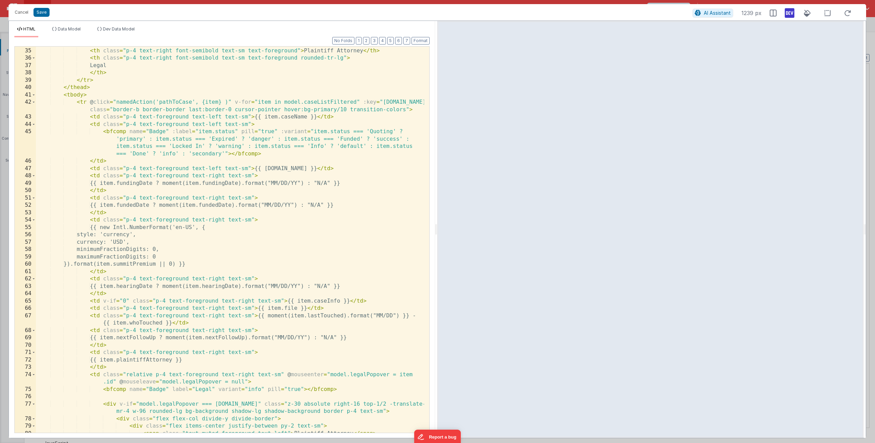
click at [130, 184] on div "</ th > < th class = "p-4 text-right font-semibold text-sm text-foreground" > P…" at bounding box center [230, 240] width 388 height 400
drag, startPoint x: 233, startPoint y: 183, endPoint x: 258, endPoint y: 193, distance: 26.4
click at [233, 183] on div "</ th > < th class = "p-4 text-right font-semibold text-sm text-foreground" > P…" at bounding box center [230, 240] width 388 height 400
click at [129, 205] on div "</ th > < th class = "p-4 text-right font-semibold text-sm text-foreground" > P…" at bounding box center [230, 240] width 388 height 400
click at [230, 205] on div "</ th > < th class = "p-4 text-right font-semibold text-sm text-foreground" > P…" at bounding box center [230, 240] width 388 height 400
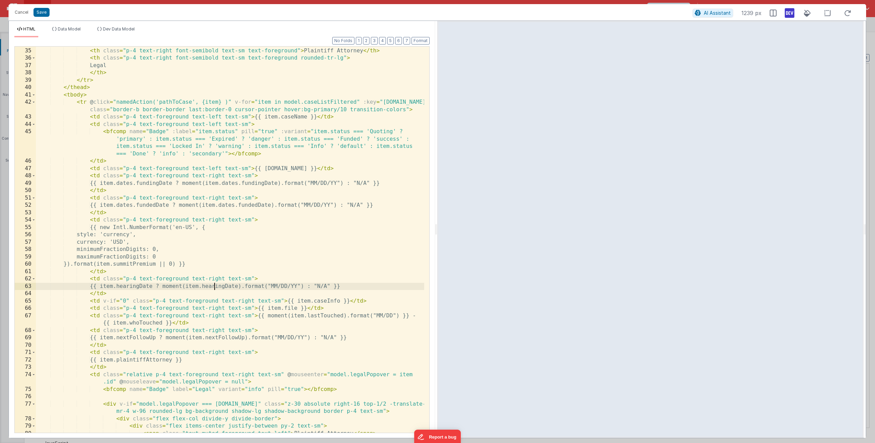
click at [214, 286] on div "</ th > < th class = "p-4 text-right font-semibold text-sm text-foreground" > P…" at bounding box center [230, 240] width 388 height 400
click at [129, 287] on div "</ th > < th class = "p-4 text-right font-semibold text-sm text-foreground" > P…" at bounding box center [230, 240] width 388 height 400
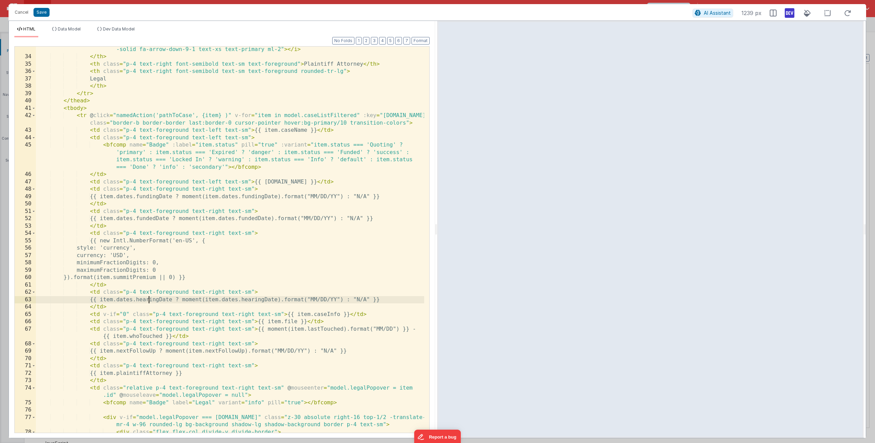
scroll to position [283, 0]
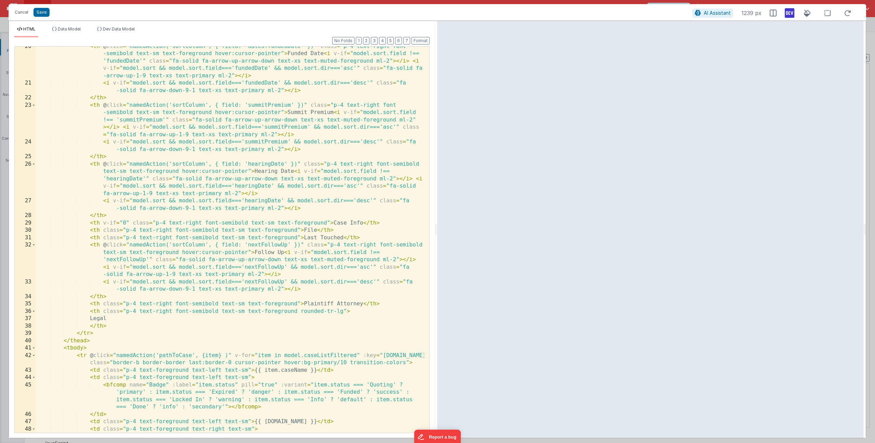
click at [248, 164] on div "< th @ click = "namedAction('sortColumn', { field: 'dates.fundedDate' })" class…" at bounding box center [230, 258] width 388 height 430
click at [243, 187] on div "< th @ click = "namedAction('sortColumn', { field: 'dates.fundedDate' })" class…" at bounding box center [230, 258] width 388 height 430
click at [244, 202] on div "< th @ click = "namedAction('sortColumn', { field: 'dates.fundedDate' })" class…" at bounding box center [230, 258] width 388 height 430
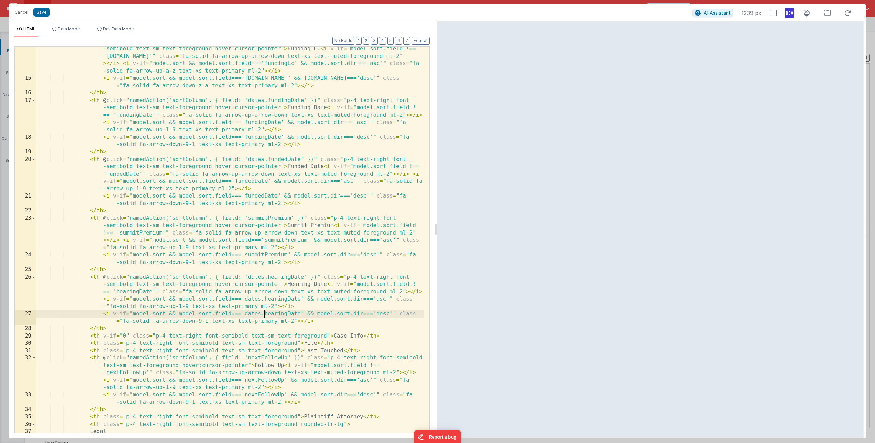
scroll to position [164, 0]
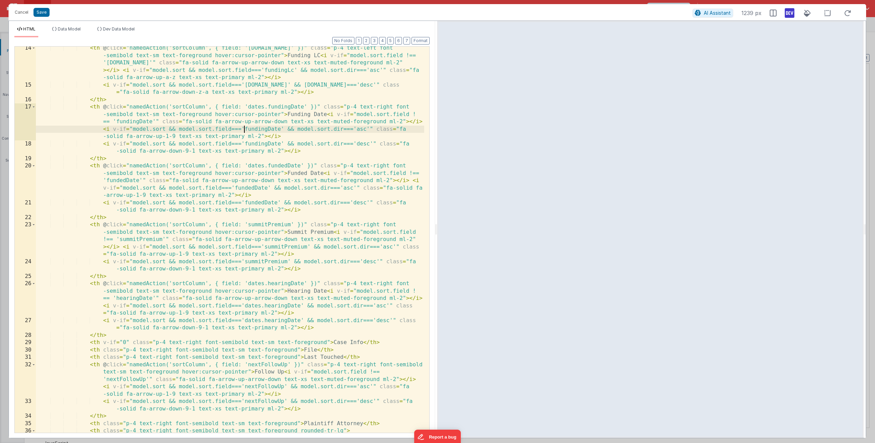
click at [244, 129] on div "< th @ click = "namedAction('sortColumn', { field: '[DOMAIN_NAME]' })" class = …" at bounding box center [230, 259] width 388 height 430
click at [245, 143] on div "< th @ click = "namedAction('sortColumn', { field: '[DOMAIN_NAME]' })" class = …" at bounding box center [230, 259] width 388 height 430
drag, startPoint x: 234, startPoint y: 187, endPoint x: 239, endPoint y: 197, distance: 11.3
click at [234, 187] on div "< th @ click = "namedAction('sortColumn', { field: '[DOMAIN_NAME]' })" class = …" at bounding box center [230, 259] width 388 height 430
click at [245, 201] on div "< th @ click = "namedAction('sortColumn', { field: '[DOMAIN_NAME]' })" class = …" at bounding box center [230, 259] width 388 height 430
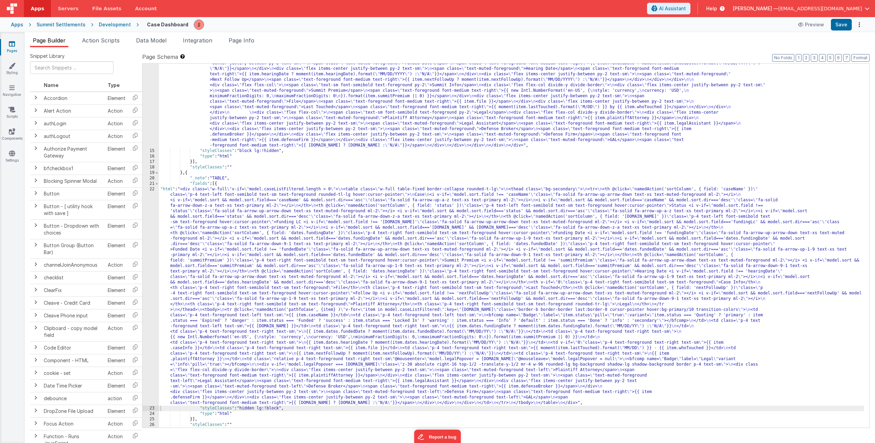
click at [192, 229] on div ""html" : "<div class= \" flex flex-col gap-4 w-full \" v-if= \" model.caseListF…" at bounding box center [511, 269] width 705 height 495
click at [150, 228] on div "22" at bounding box center [151, 295] width 16 height 219
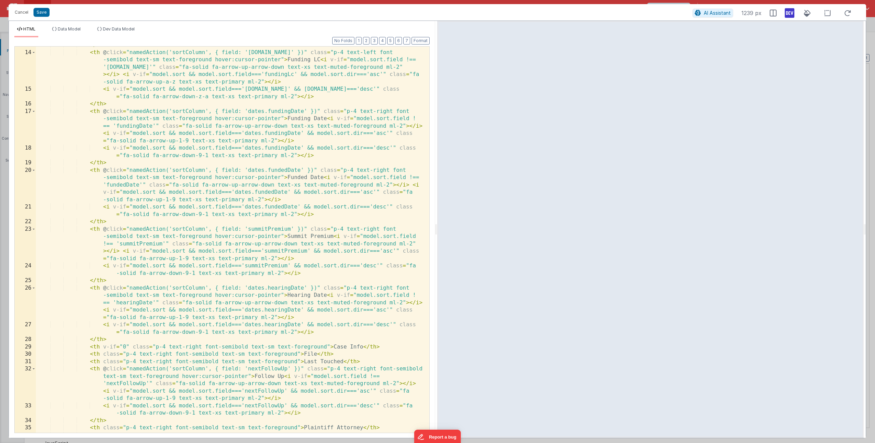
scroll to position [307, 0]
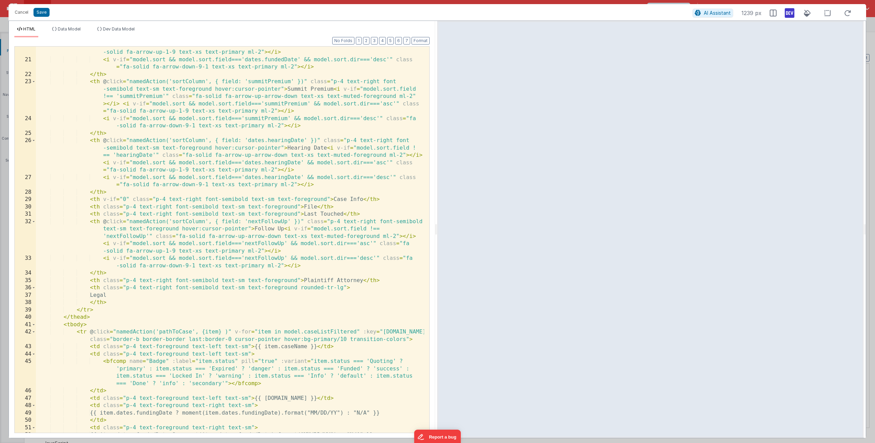
drag, startPoint x: 248, startPoint y: 222, endPoint x: 258, endPoint y: 223, distance: 9.4
click at [248, 222] on div "< th @ click = "namedAction('sortColumn', { field: 'dates.fundedDate' })" class…" at bounding box center [230, 234] width 388 height 430
click at [244, 243] on div "< th @ click = "namedAction('sortColumn', { field: 'dates.fundedDate' })" class…" at bounding box center [230, 234] width 388 height 430
drag, startPoint x: 245, startPoint y: 259, endPoint x: 253, endPoint y: 264, distance: 10.3
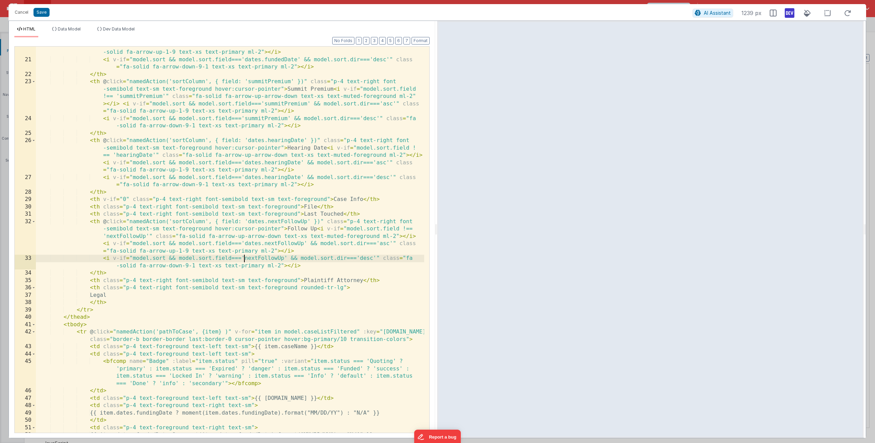
click at [245, 259] on div "< th @ click = "namedAction('sortColumn', { field: 'dates.fundedDate' })" class…" at bounding box center [230, 234] width 388 height 430
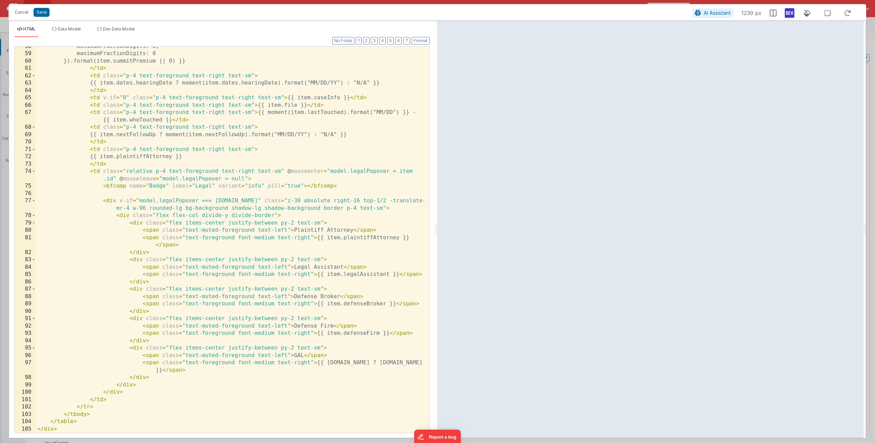
scroll to position [739, 0]
click at [129, 135] on div "minimumFractionDigits: 0, maximumFractionDigits: 0 }).format(item.summitPremium…" at bounding box center [230, 243] width 388 height 400
click at [237, 135] on div "minimumFractionDigits: 0, maximumFractionDigits: 0 }).format(item.summitPremium…" at bounding box center [230, 243] width 388 height 400
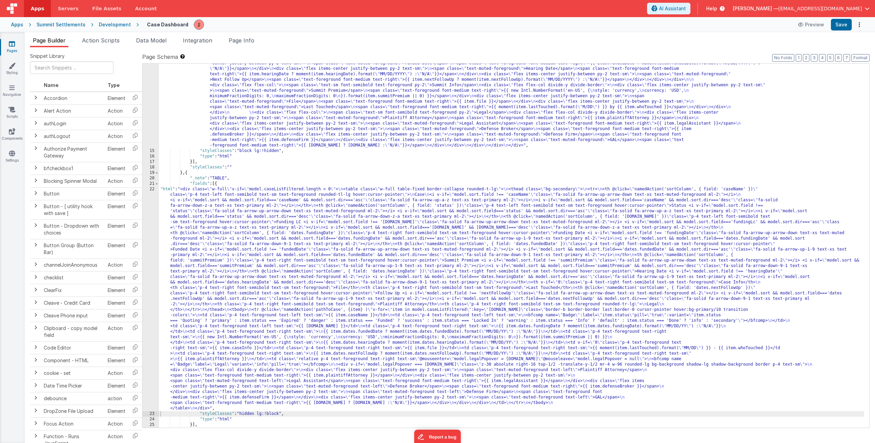
click at [204, 229] on div ""html" : "<div class= \" flex flex-col gap-4 w-full \" v-if= \" model.caseListF…" at bounding box center [511, 269] width 705 height 495
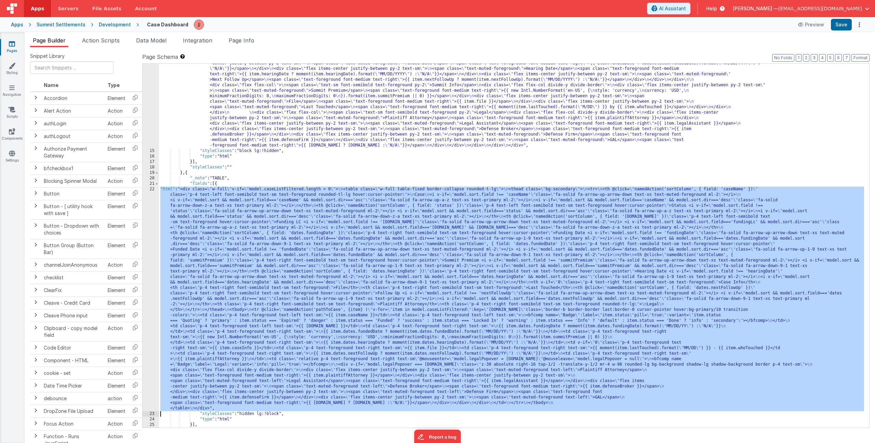
click at [148, 229] on div "22" at bounding box center [151, 298] width 16 height 224
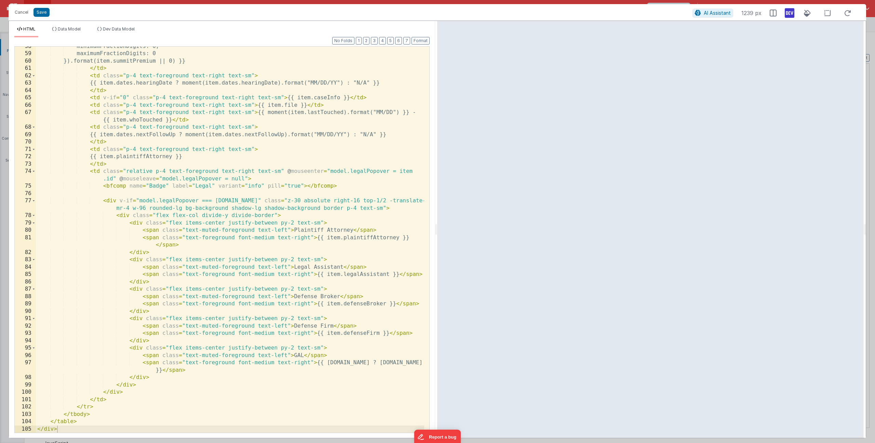
click at [342, 239] on div "minimumFractionDigits: 0, maximumFractionDigits: 0 }).format(item.summitPremium…" at bounding box center [230, 243] width 388 height 400
click at [418, 238] on div "minimumFractionDigits: 0, maximumFractionDigits: 0 }).format(item.summitPremium…" at bounding box center [230, 243] width 388 height 400
paste textarea
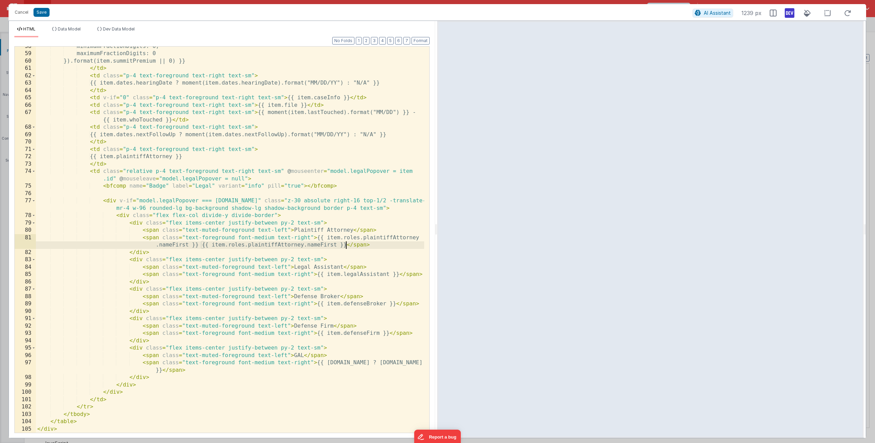
click at [311, 244] on div "minimumFractionDigits: 0, maximumFractionDigits: 0 }).format(item.summitPremium…" at bounding box center [230, 243] width 388 height 400
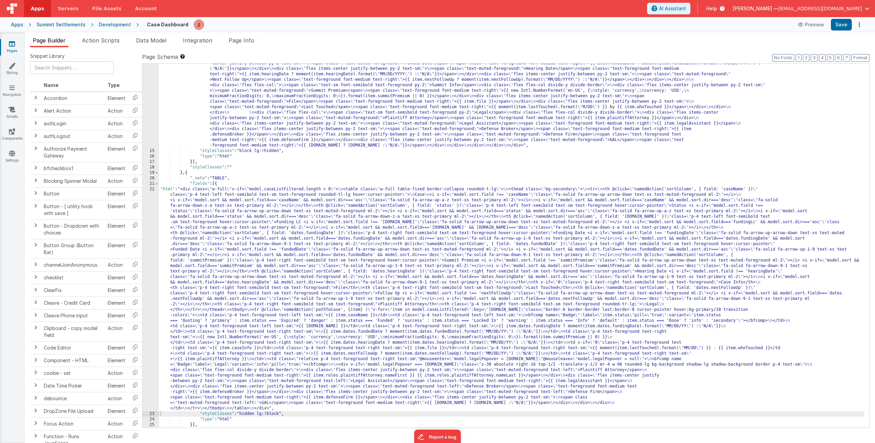
click at [266, 264] on div ""html" : "<div class= \" flex flex-col gap-4 w-full \" v-if= \" model.caseListF…" at bounding box center [511, 269] width 705 height 495
click at [149, 248] on div "22" at bounding box center [151, 298] width 16 height 224
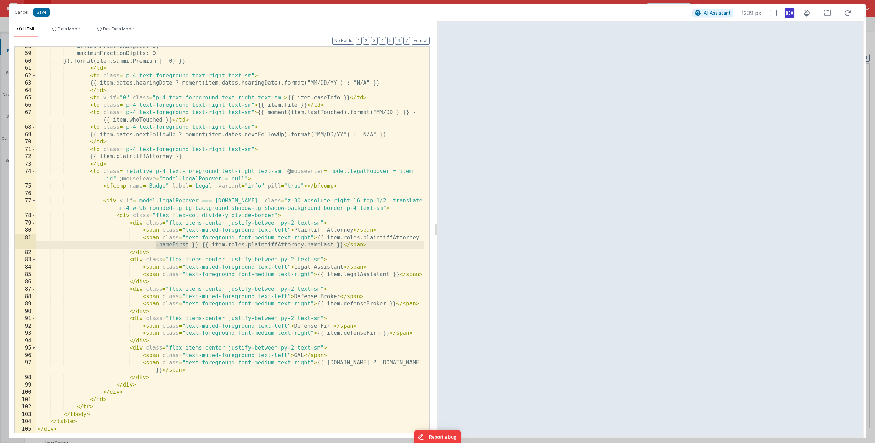
drag, startPoint x: 187, startPoint y: 243, endPoint x: 154, endPoint y: 244, distance: 33.9
click at [154, 244] on div "minimumFractionDigits: 0, maximumFractionDigits: 0 }).format(item.summitPremium…" at bounding box center [230, 243] width 388 height 400
drag, startPoint x: 165, startPoint y: 244, endPoint x: 299, endPoint y: 246, distance: 133.7
click at [305, 244] on div "minimumFractionDigits: 0, maximumFractionDigits: 0 }).format(item.summitPremium…" at bounding box center [230, 243] width 388 height 400
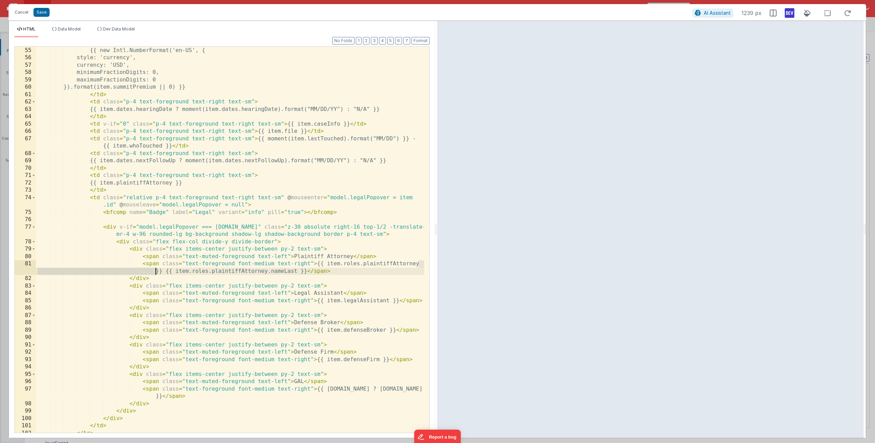
scroll to position [706, 0]
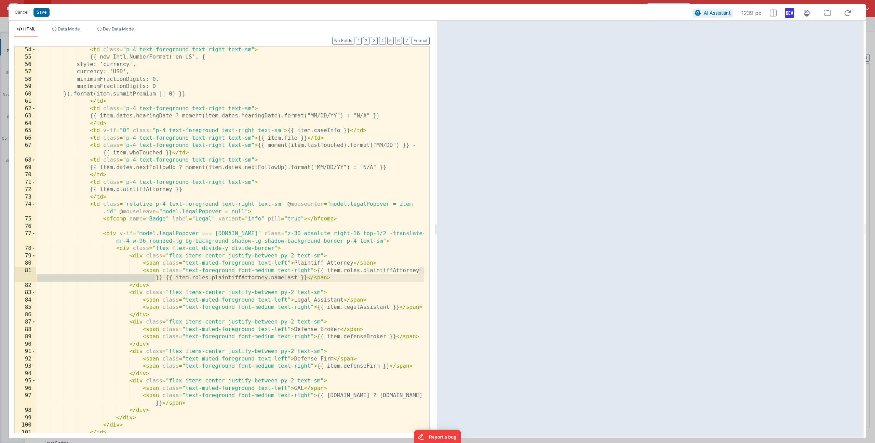
click at [130, 189] on div "< td class = "p-4 text-foreground text-right text-sm" > {{ new Intl.NumberForma…" at bounding box center [230, 246] width 388 height 400
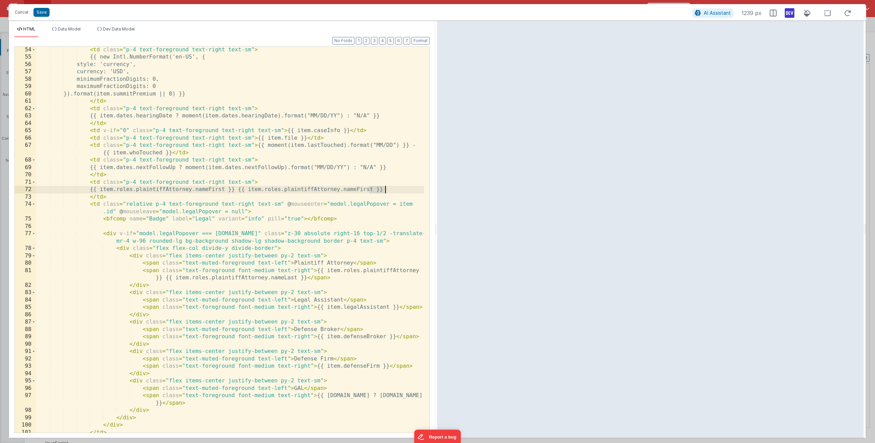
drag, startPoint x: 370, startPoint y: 189, endPoint x: 384, endPoint y: 188, distance: 14.1
click at [384, 188] on div "< td class = "p-4 text-foreground text-right text-sm" > {{ new Intl.NumberForma…" at bounding box center [230, 246] width 388 height 400
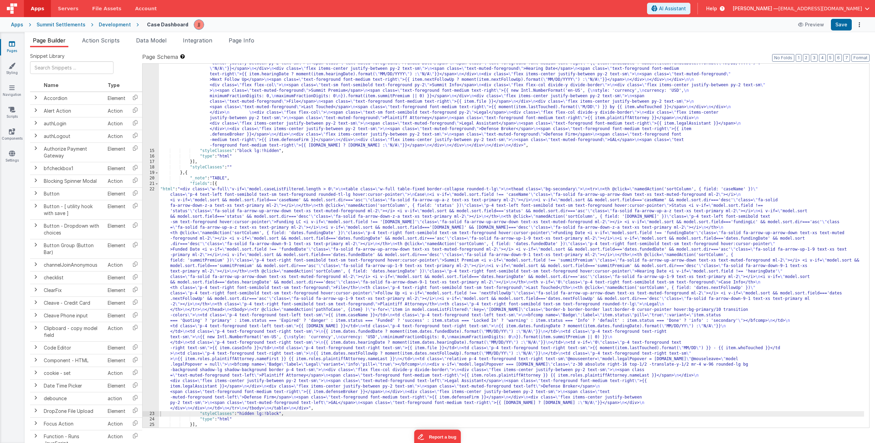
click at [271, 297] on div ""html" : "<div class= \" flex flex-col gap-4 w-full \" v-if= \" model.caseListF…" at bounding box center [511, 269] width 705 height 495
click at [157, 277] on div "22" at bounding box center [151, 298] width 16 height 224
click at [151, 278] on div "22" at bounding box center [151, 298] width 16 height 224
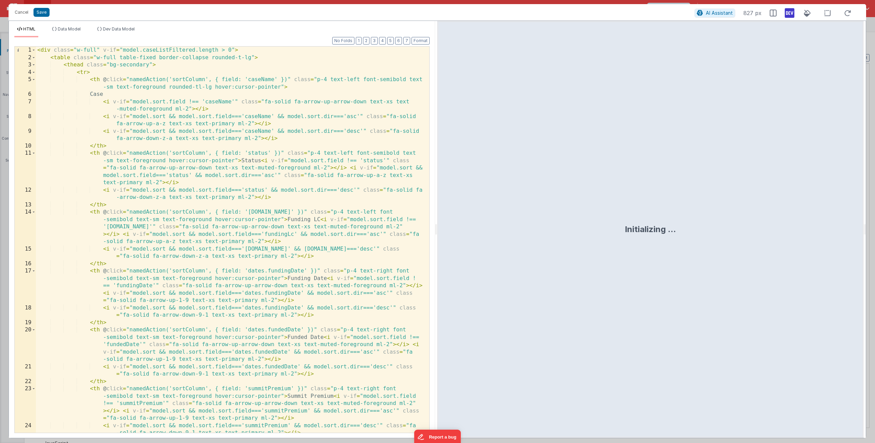
scroll to position [739, 0]
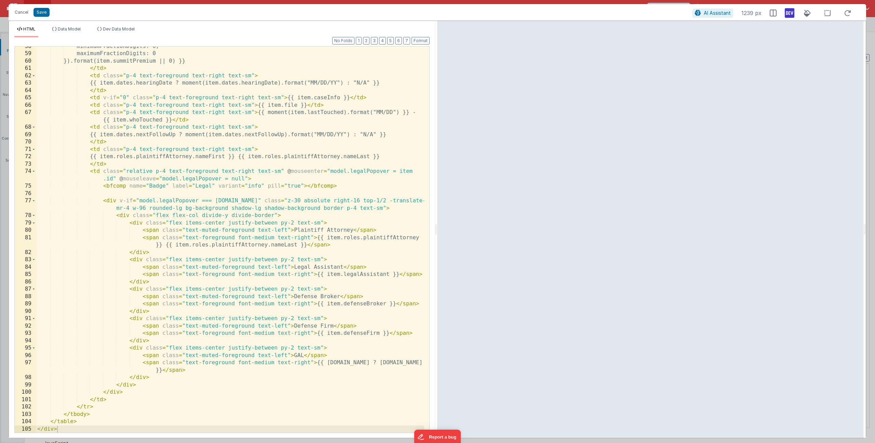
click at [342, 274] on div "minimumFractionDigits: 0, maximumFractionDigits: 0 }).format(item.summitPremium…" at bounding box center [230, 243] width 388 height 400
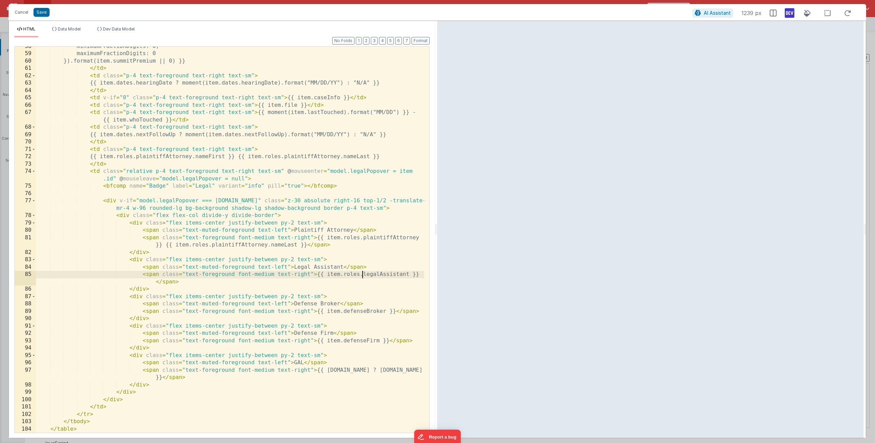
click at [408, 275] on div "minimumFractionDigits: 0, maximumFractionDigits: 0 }).format(item.summitPremium…" at bounding box center [230, 243] width 388 height 400
paste textarea
click at [318, 283] on div "minimumFractionDigits: 0, maximumFractionDigits: 0 }).format(item.summitPremium…" at bounding box center [230, 243] width 388 height 400
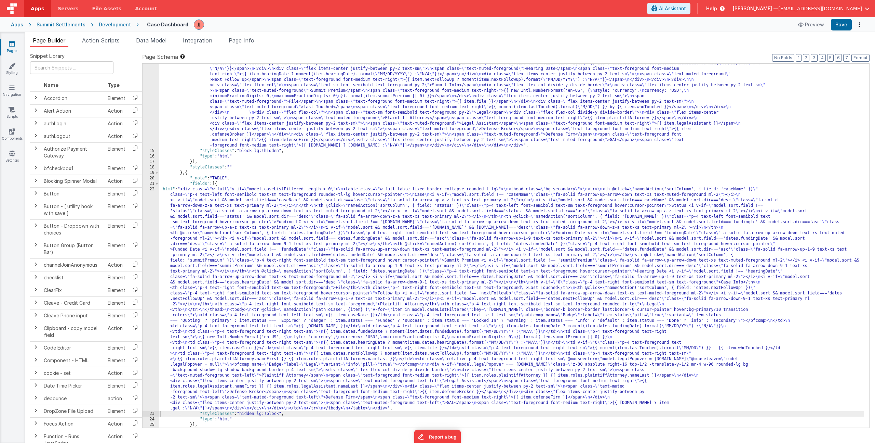
click at [297, 276] on div ""html" : "<div class= \" flex flex-col gap-4 w-full \" v-if= \" model.caseListF…" at bounding box center [511, 269] width 705 height 495
click at [156, 258] on div "22" at bounding box center [151, 298] width 16 height 224
click at [154, 261] on div "22" at bounding box center [151, 298] width 16 height 224
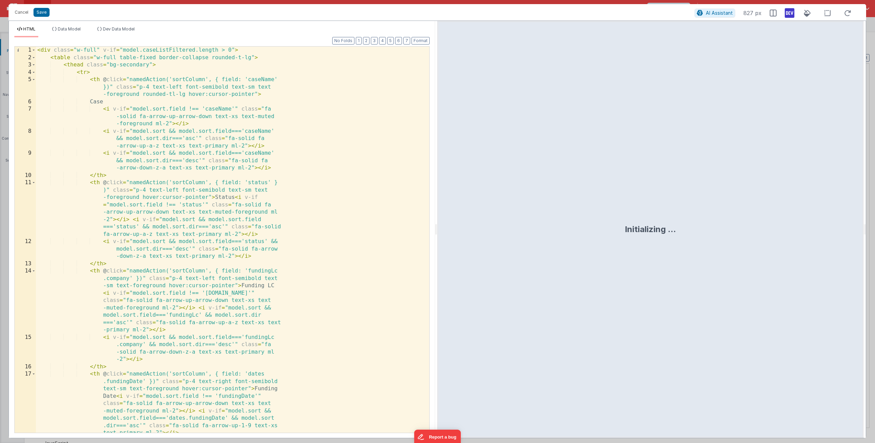
scroll to position [747, 0]
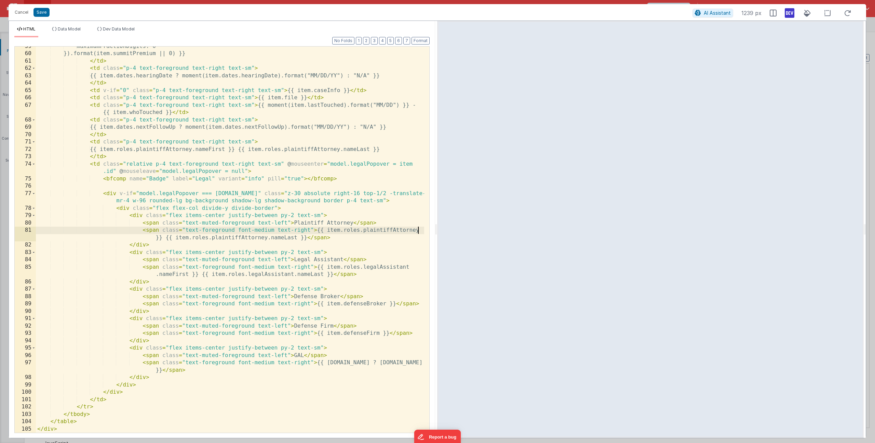
click at [418, 229] on div "maximumFractionDigits: 0 }).format(item.summitPremium || 0) }} </ td > < td cla…" at bounding box center [230, 243] width 388 height 400
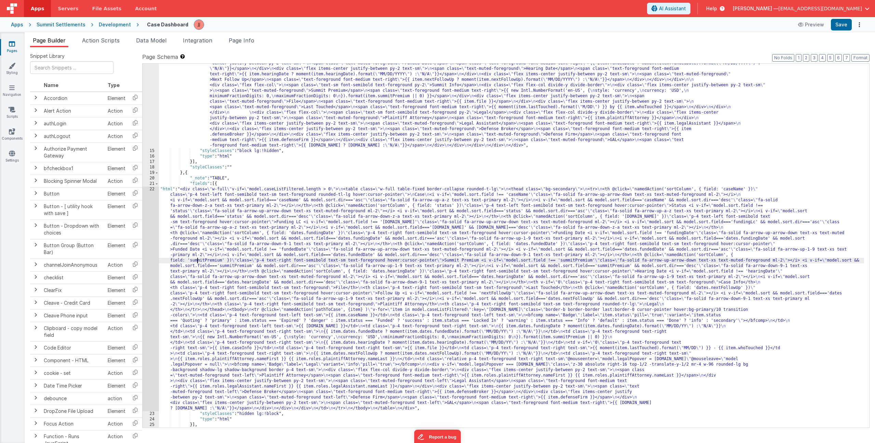
click at [196, 259] on div ""html" : "<div class= \" flex flex-col gap-4 w-full \" v-if= \" model.caseListF…" at bounding box center [511, 269] width 705 height 495
click at [145, 254] on div "22" at bounding box center [151, 298] width 16 height 224
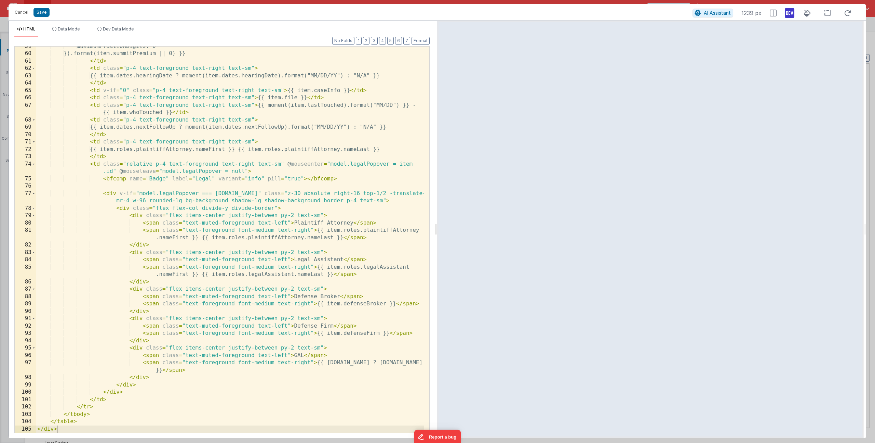
click at [341, 239] on div "maximumFractionDigits: 0 }).format(item.summitPremium || 0) }} </ td > < td cla…" at bounding box center [230, 243] width 388 height 400
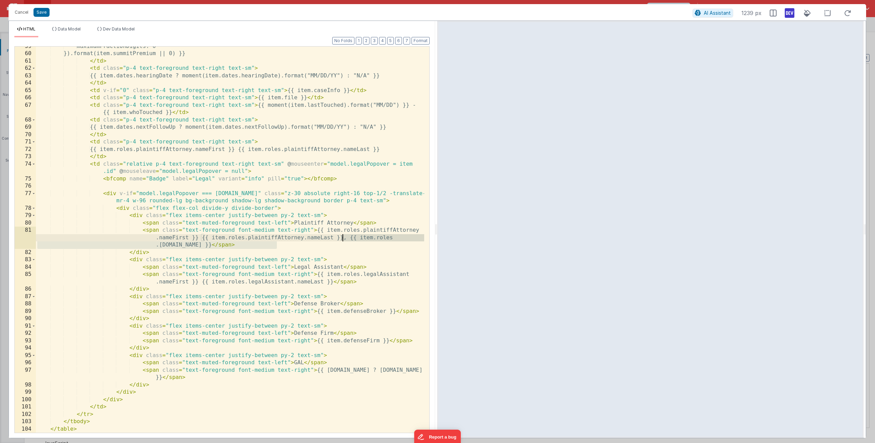
click at [394, 312] on div "maximumFractionDigits: 0 }).format(item.summitPremium || 0) }} </ td > < td cla…" at bounding box center [230, 243] width 388 height 400
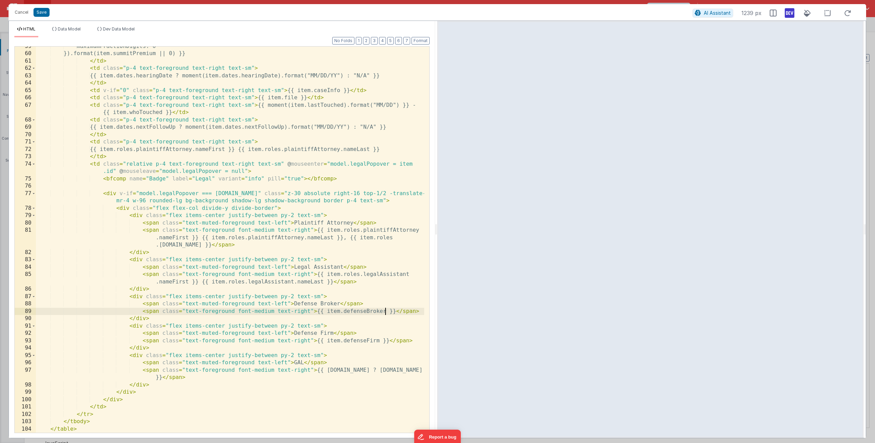
click at [385, 311] on div "maximumFractionDigits: 0 }).format(item.summitPremium || 0) }} </ td > < td cla…" at bounding box center [230, 243] width 388 height 400
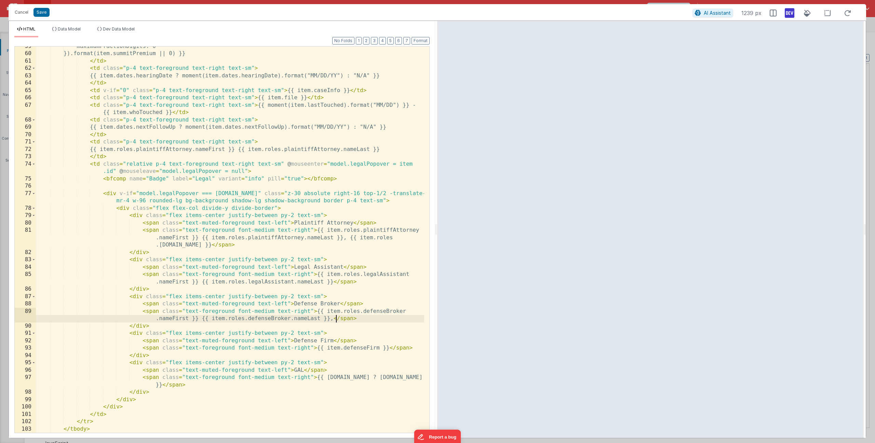
paste textarea
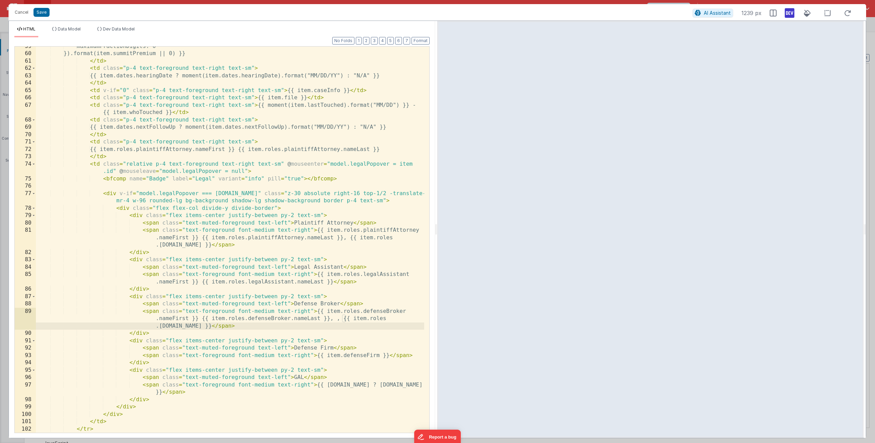
click at [184, 327] on div "maximumFractionDigits: 0 }).format(item.summitPremium || 0) }} </ td > < td cla…" at bounding box center [230, 243] width 388 height 400
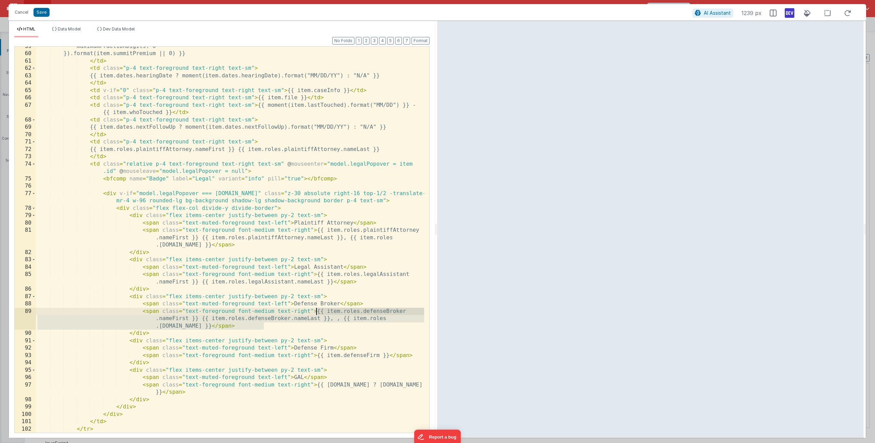
drag, startPoint x: 262, startPoint y: 326, endPoint x: 316, endPoint y: 312, distance: 55.3
click at [316, 312] on div "maximumFractionDigits: 0 }).format(item.summitPremium || 0) }} </ td > < td cla…" at bounding box center [230, 243] width 388 height 400
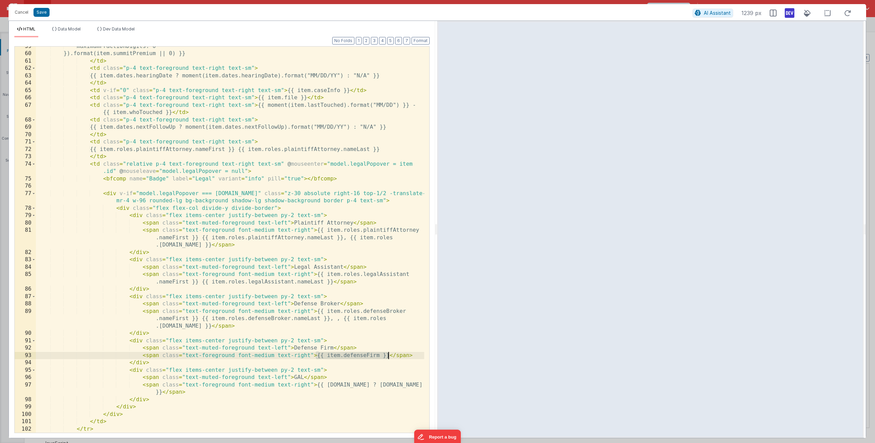
drag, startPoint x: 316, startPoint y: 354, endPoint x: 388, endPoint y: 354, distance: 72.2
click at [388, 354] on div "maximumFractionDigits: 0 }).format(item.summitPremium || 0) }} </ td > < td cla…" at bounding box center [230, 243] width 388 height 400
paste textarea
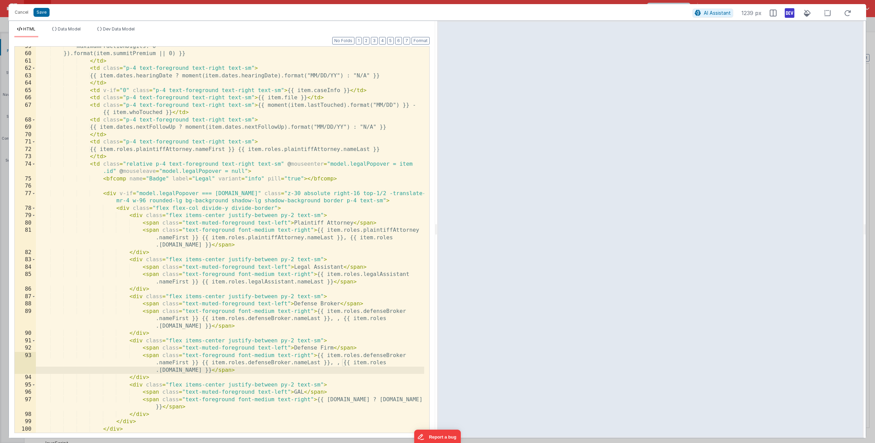
click at [372, 355] on div "maximumFractionDigits: 0 }).format(item.summitPremium || 0) }} </ td > < td cla…" at bounding box center [230, 243] width 388 height 400
click at [275, 363] on div "maximumFractionDigits: 0 }).format(item.summitPremium || 0) }} </ td > < td cla…" at bounding box center [230, 243] width 388 height 400
click at [187, 369] on div "maximumFractionDigits: 0 }).format(item.summitPremium || 0) }} </ td > < td cla…" at bounding box center [230, 243] width 388 height 400
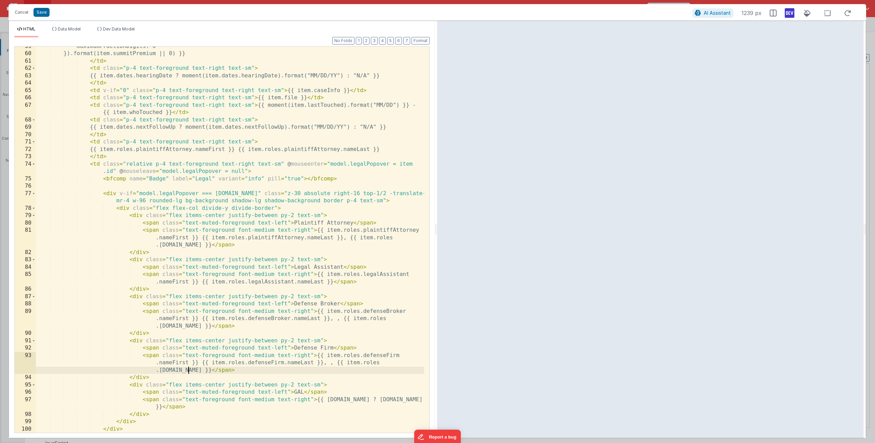
click at [187, 369] on div "maximumFractionDigits: 0 }).format(item.summitPremium || 0) }} </ td > < td cla…" at bounding box center [230, 243] width 388 height 400
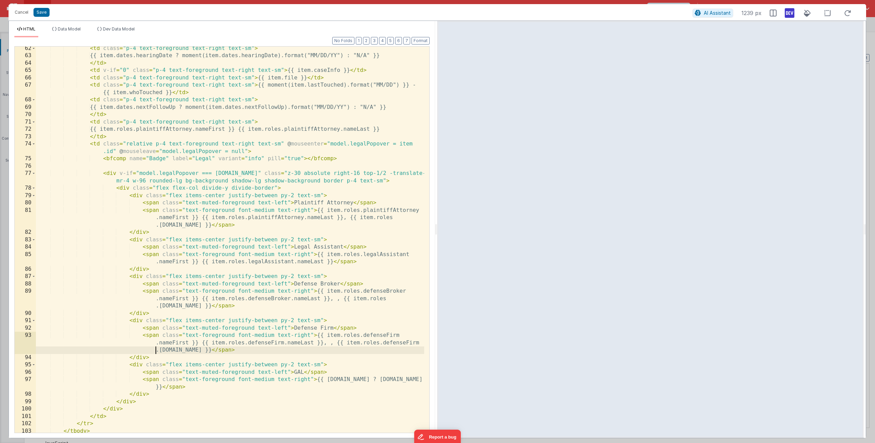
scroll to position [783, 0]
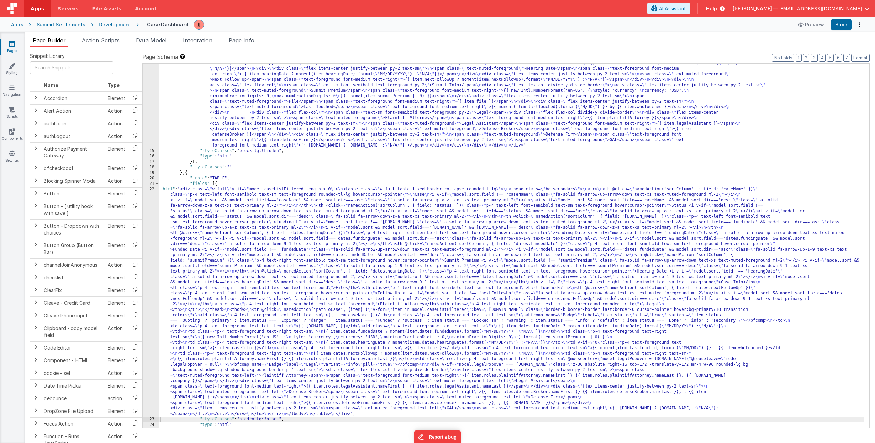
click at [241, 269] on div ""html" : "<div class= \" flex flex-col gap-4 w-full \" v-if= \" model.caseListF…" at bounding box center [511, 269] width 705 height 495
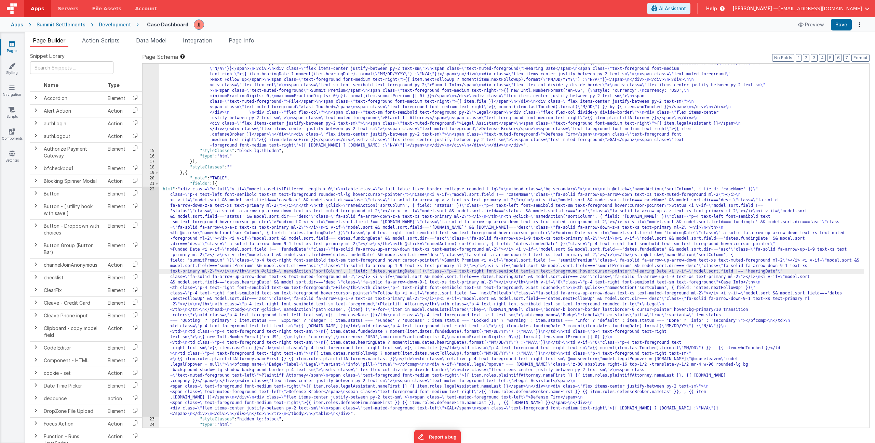
click at [154, 271] on div "22" at bounding box center [151, 301] width 16 height 230
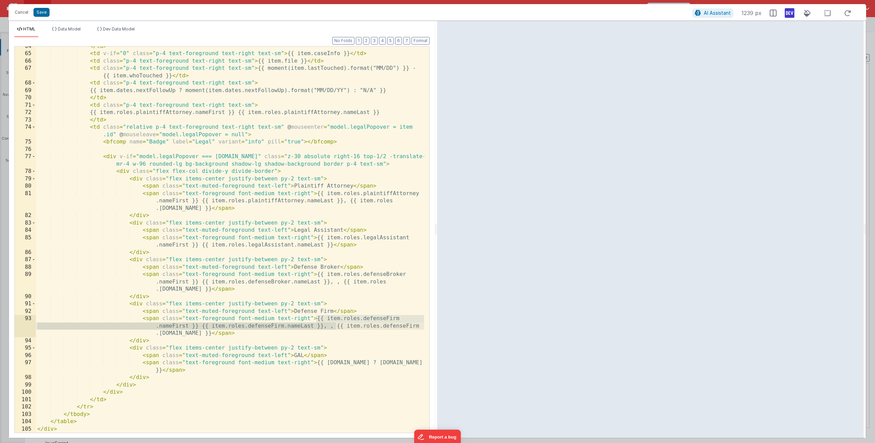
drag, startPoint x: 316, startPoint y: 318, endPoint x: 335, endPoint y: 323, distance: 20.1
click at [335, 323] on div "</ td > < td v-if = "0" class = "p-4 text-foreground text-right text-sm" > {{ i…" at bounding box center [230, 243] width 388 height 400
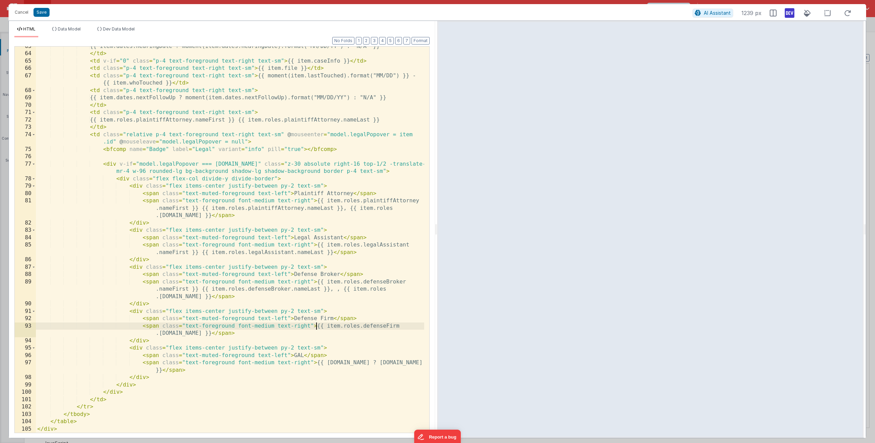
scroll to position [776, 0]
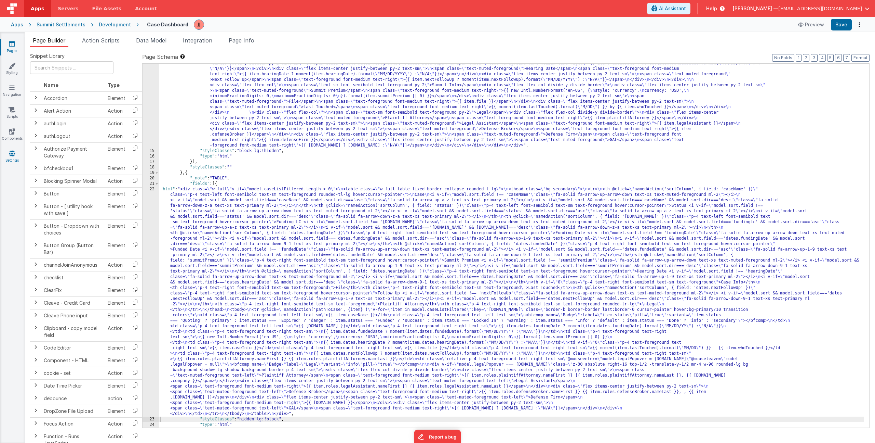
click at [12, 155] on icon at bounding box center [12, 153] width 6 height 7
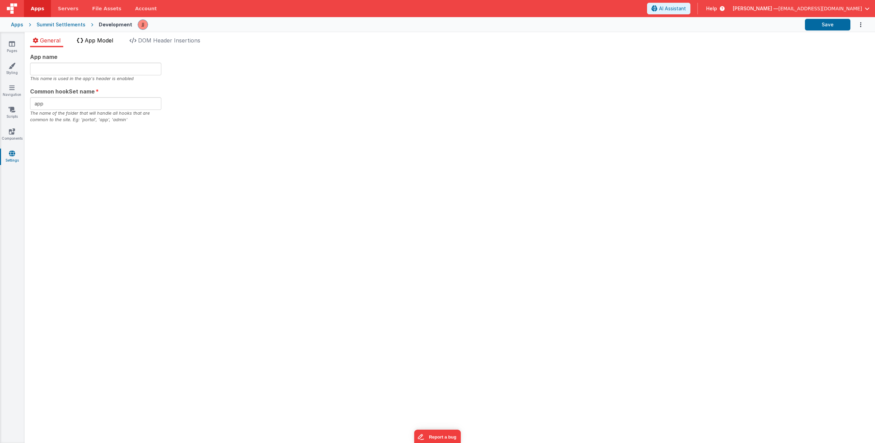
click at [98, 43] on span "App Model" at bounding box center [99, 40] width 28 height 7
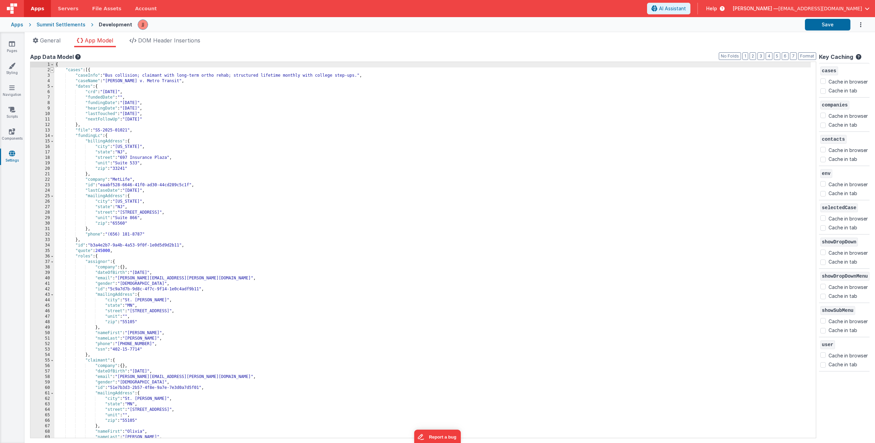
click at [52, 70] on span at bounding box center [52, 69] width 4 height 5
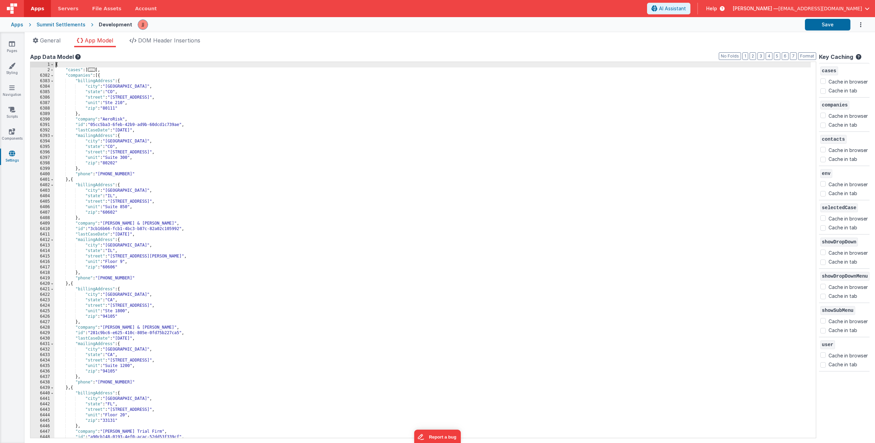
click at [103, 69] on div "{ "cases" : [ ... ] , "companies" : [{ "billingAddress" : { "city" : "[GEOGRAPH…" at bounding box center [432, 255] width 757 height 386
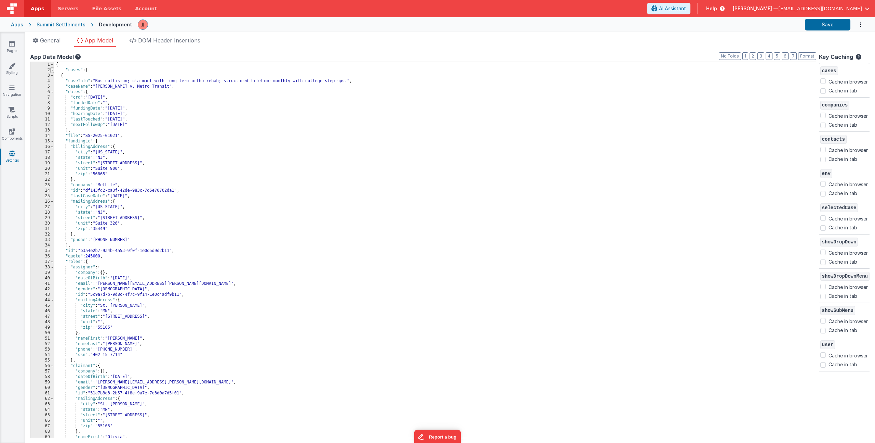
click at [52, 69] on span at bounding box center [52, 69] width 4 height 5
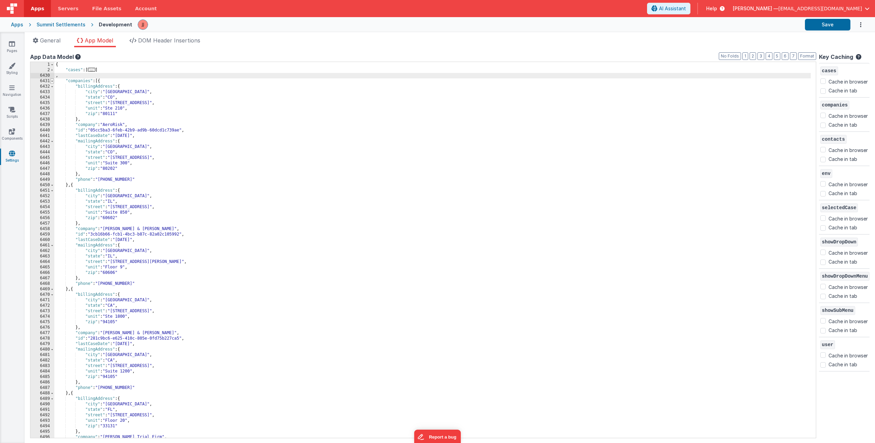
click at [50, 81] on span at bounding box center [52, 80] width 4 height 5
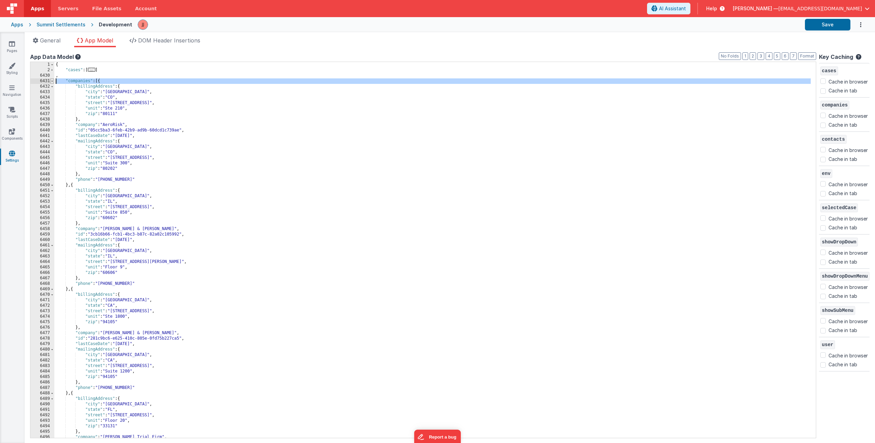
click at [51, 80] on span at bounding box center [52, 80] width 4 height 5
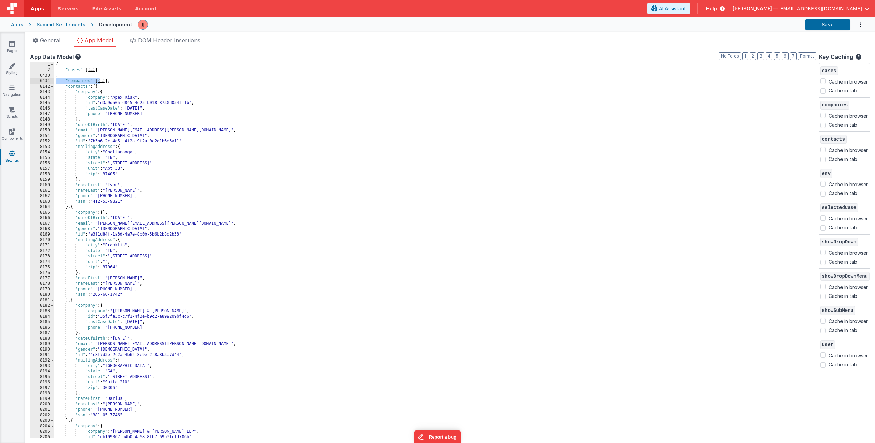
click at [56, 77] on div "{ "cases" : [ ... ] , "companies" : [ ... ] , "contacts" : [{ "company" : { "co…" at bounding box center [432, 255] width 757 height 386
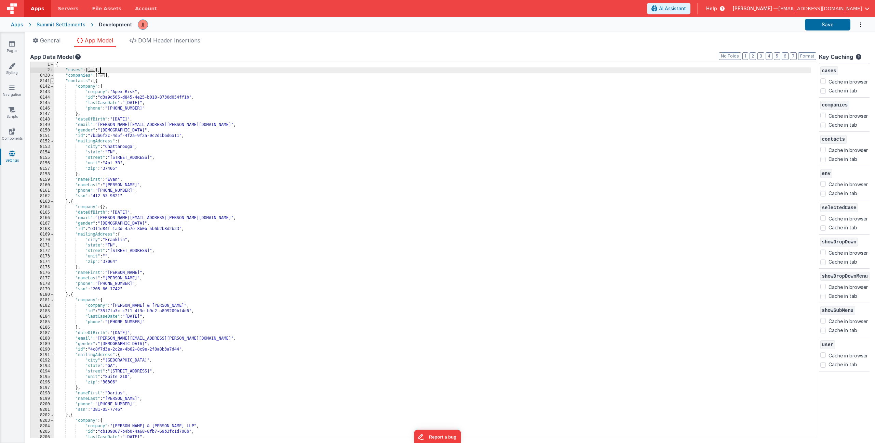
click at [51, 80] on span at bounding box center [52, 80] width 4 height 5
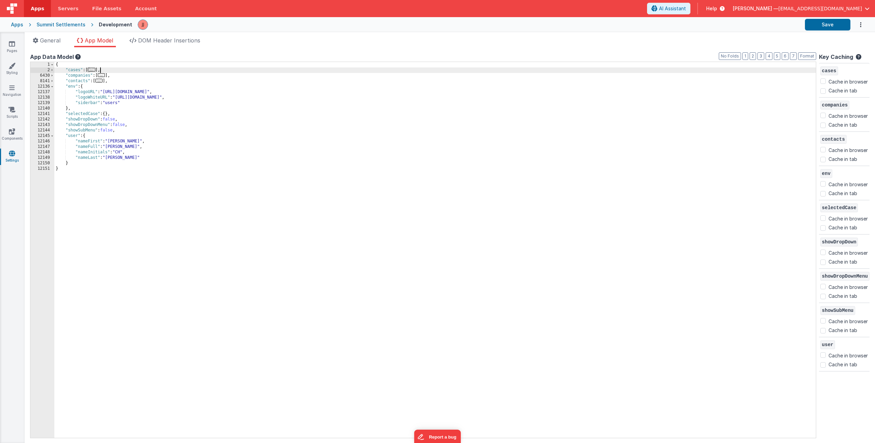
click at [120, 74] on div "{ "cases" : [ ... ] , "companies" : [ ... ] , "contacts" : [ ... ] , "env" : { …" at bounding box center [435, 255] width 762 height 386
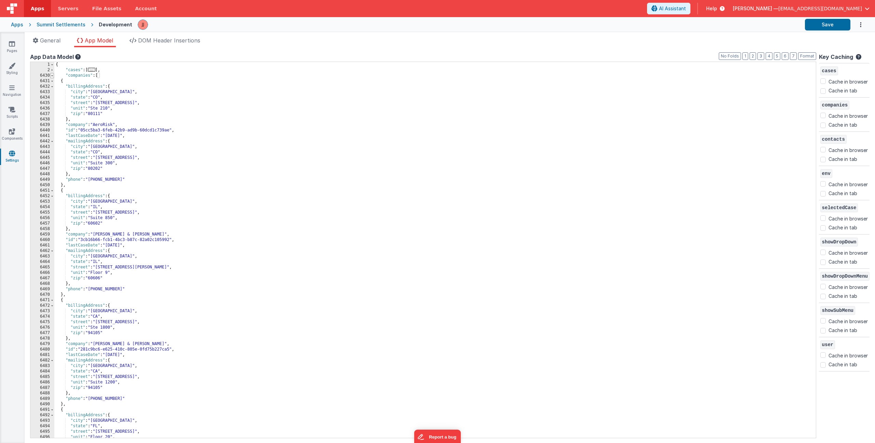
click at [51, 75] on span at bounding box center [52, 75] width 4 height 5
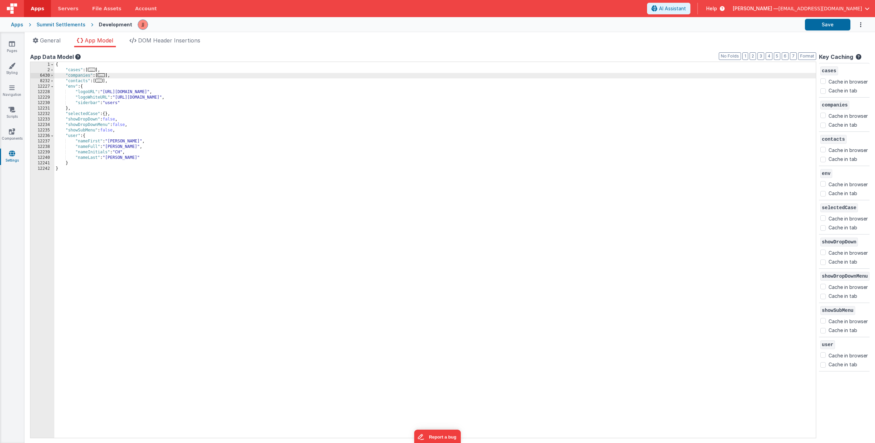
click at [108, 81] on div "{ "cases" : [ ... ] , "companies" : [ ... ] , "contacts" : [ ... ] , "env" : { …" at bounding box center [435, 255] width 762 height 386
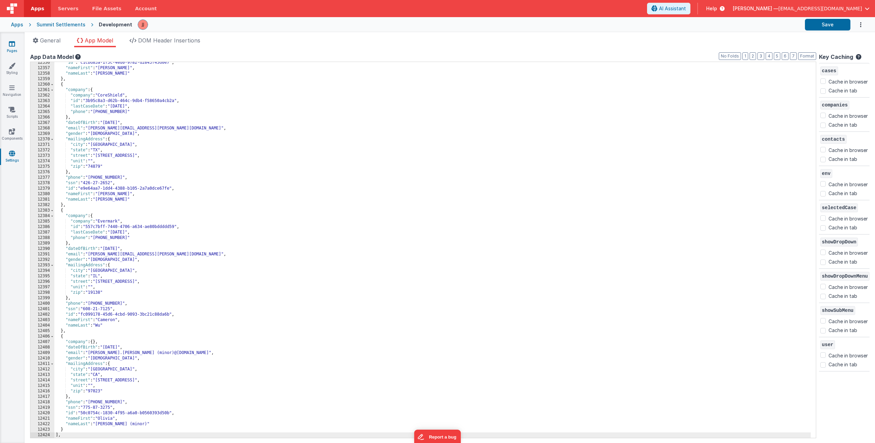
click at [10, 44] on icon at bounding box center [12, 43] width 6 height 7
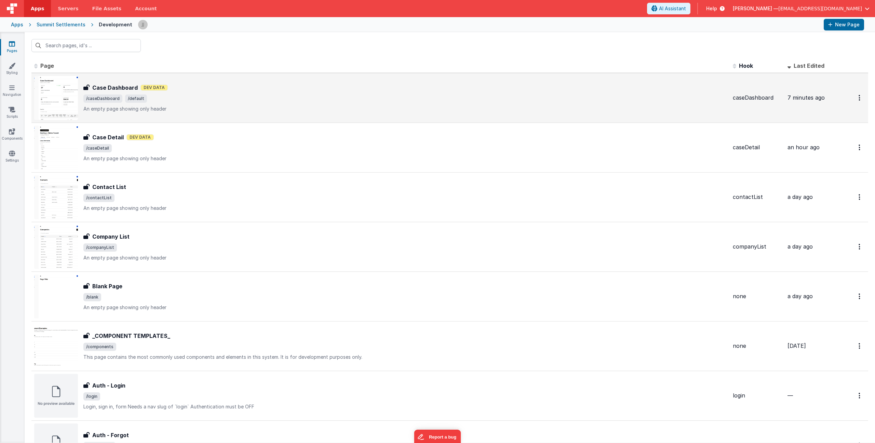
click at [192, 105] on p "An empty page showing only header" at bounding box center [405, 108] width 644 height 7
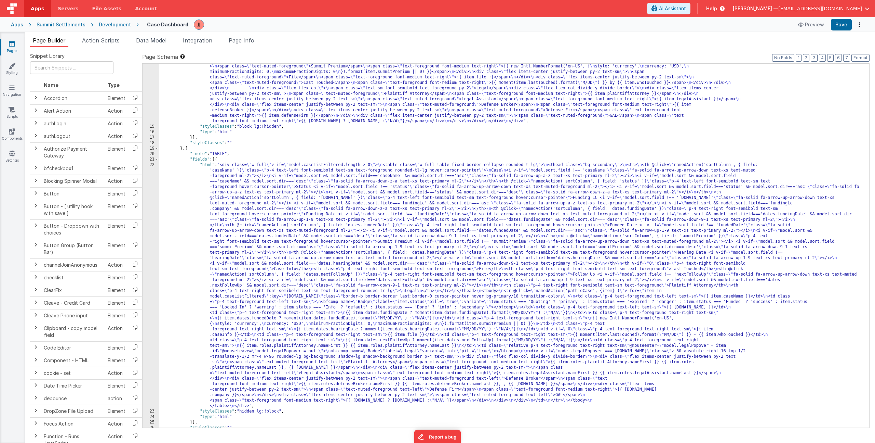
scroll to position [173, 0]
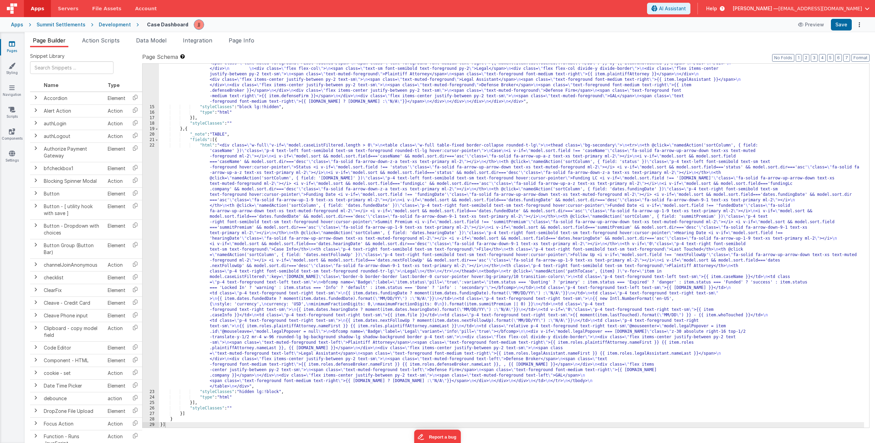
click at [258, 217] on div ""html" : "<div class= \" flex flex-col gap-4 w-full \" v-if= \" model.caseListF…" at bounding box center [511, 225] width 705 height 495
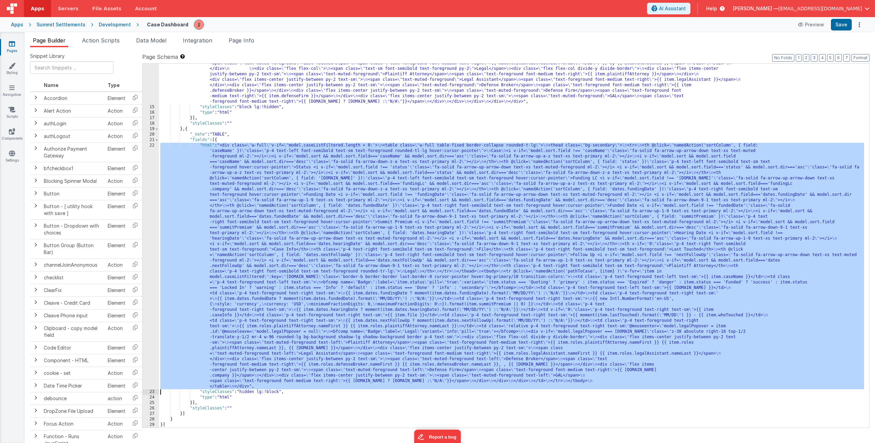
click at [152, 213] on div "22" at bounding box center [151, 266] width 16 height 246
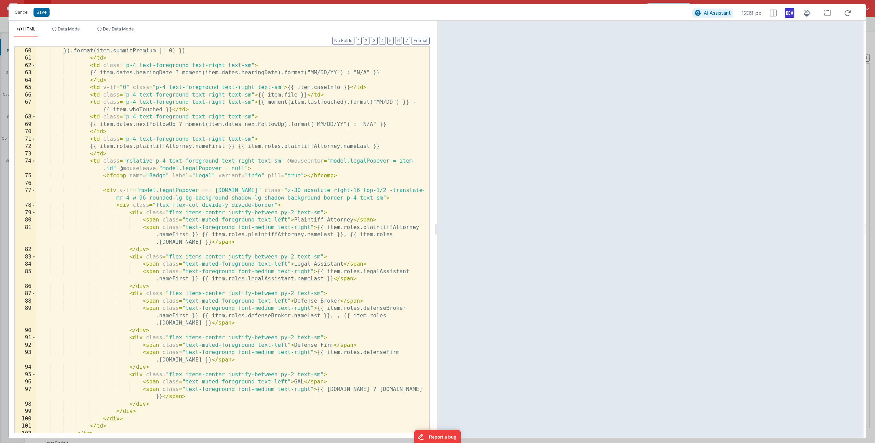
scroll to position [776, 0]
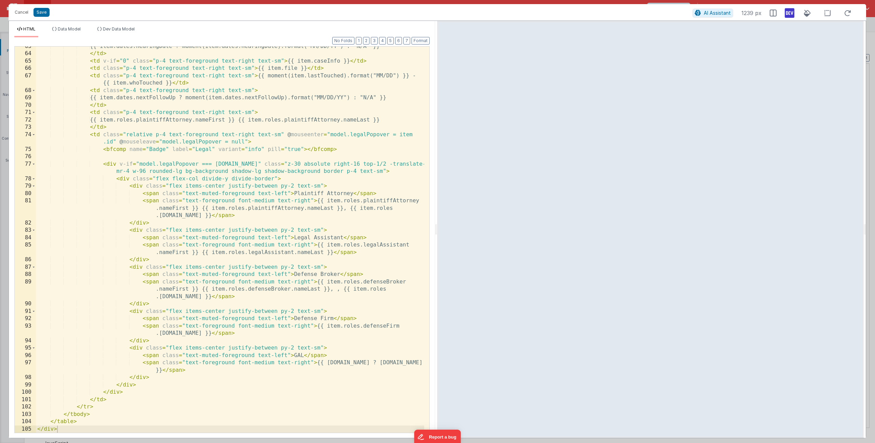
click at [343, 364] on div "{{ item.dates.hearingDate ? moment(item.dates.hearingDate).format("MM/DD/YY") :…" at bounding box center [230, 243] width 388 height 400
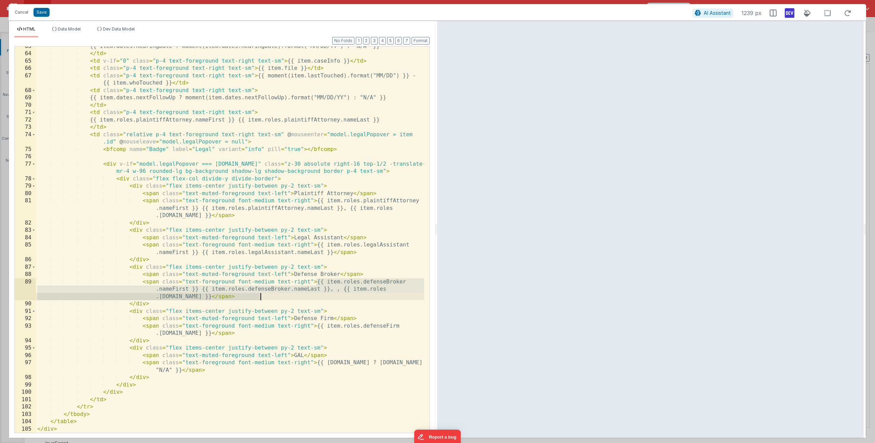
drag, startPoint x: 317, startPoint y: 282, endPoint x: 262, endPoint y: 294, distance: 57.0
click at [262, 294] on div "{{ item.dates.hearingDate ? moment(item.dates.hearingDate).format("MM/DD/YY") :…" at bounding box center [230, 243] width 388 height 400
drag, startPoint x: 264, startPoint y: 295, endPoint x: 295, endPoint y: 284, distance: 33.5
click at [295, 284] on div "{{ item.dates.hearingDate ? moment(item.dates.hearingDate).format("MM/DD/YY") :…" at bounding box center [230, 243] width 388 height 400
click at [319, 280] on div "{{ item.dates.hearingDate ? moment(item.dates.hearingDate).format("MM/DD/YY") :…" at bounding box center [230, 243] width 388 height 400
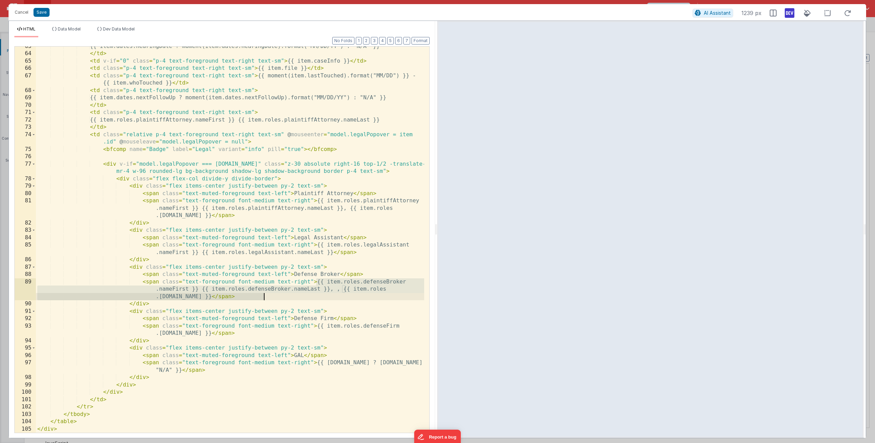
drag, startPoint x: 315, startPoint y: 283, endPoint x: 265, endPoint y: 295, distance: 51.5
click at [265, 295] on div "{{ item.dates.hearingDate ? moment(item.dates.hearingDate).format("MM/DD/YY") :…" at bounding box center [230, 243] width 388 height 400
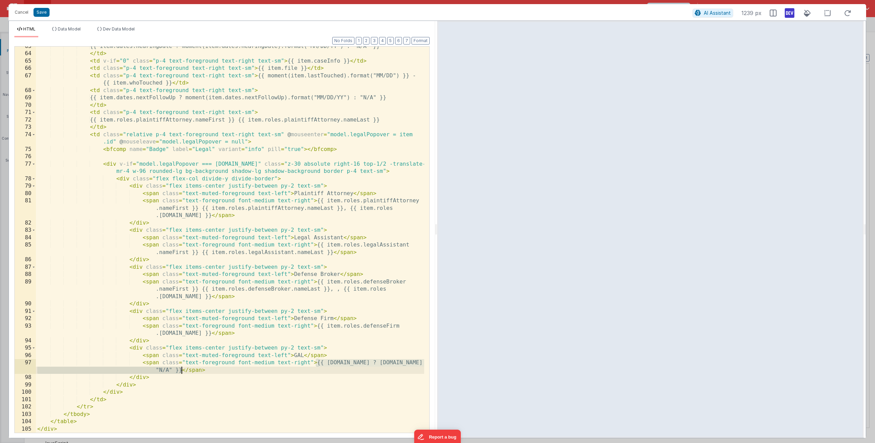
drag, startPoint x: 317, startPoint y: 362, endPoint x: 182, endPoint y: 368, distance: 134.5
click at [182, 368] on div "{{ item.dates.hearingDate ? moment(item.dates.hearingDate).format("MM/DD/YY") :…" at bounding box center [230, 243] width 388 height 400
paste textarea
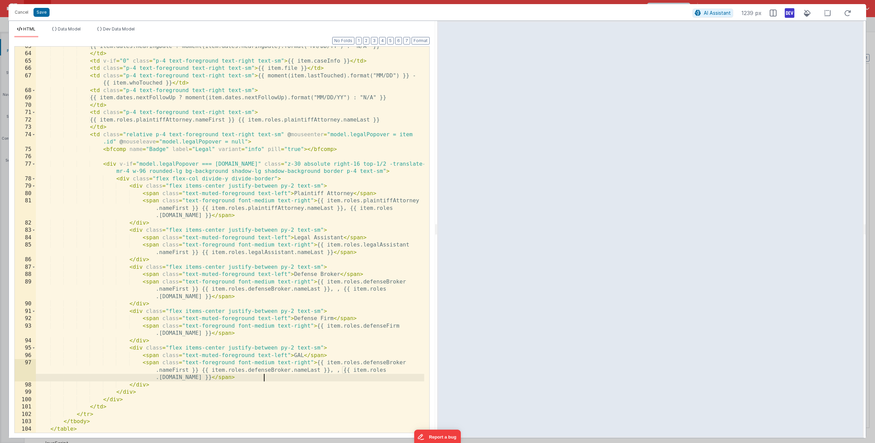
click at [365, 360] on div "{{ item.dates.hearingDate ? moment(item.dates.hearingDate).format("MM/DD/YY") :…" at bounding box center [230, 243] width 388 height 400
click at [222, 370] on div "{{ item.dates.hearingDate ? moment(item.dates.hearingDate).format("MM/DD/YY") :…" at bounding box center [230, 243] width 388 height 400
click at [223, 370] on div "{{ item.dates.hearingDate ? moment(item.dates.hearingDate).format("MM/DD/YY") :…" at bounding box center [230, 243] width 388 height 400
click at [323, 368] on div "{{ item.dates.hearingDate ? moment(item.dates.hearingDate).format("MM/DD/YY") :…" at bounding box center [230, 243] width 388 height 400
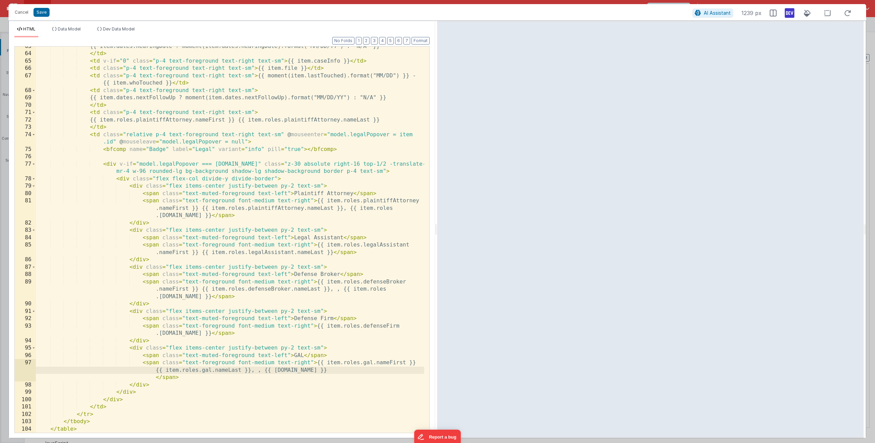
click at [324, 368] on div "{{ item.dates.hearingDate ? moment(item.dates.hearingDate).format("MM/DD/YY") :…" at bounding box center [230, 243] width 388 height 400
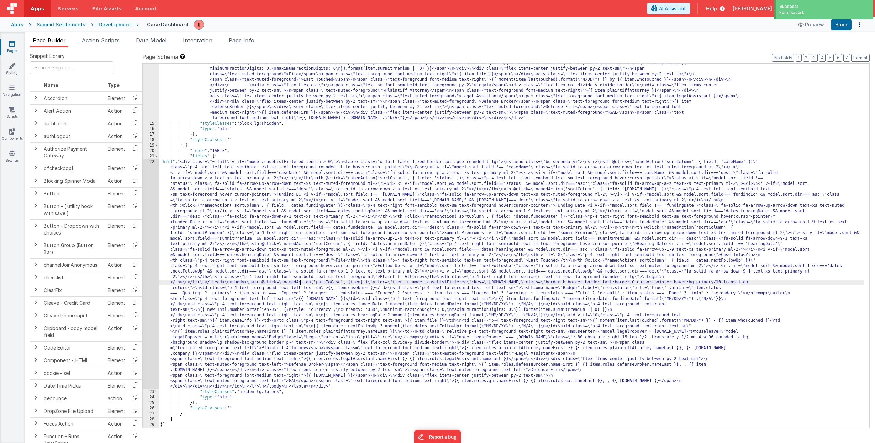
click at [300, 283] on div ""html" : "<div class= \" flex flex-col gap-4 w-full \" v-if= \" model.caseListF…" at bounding box center [511, 242] width 705 height 495
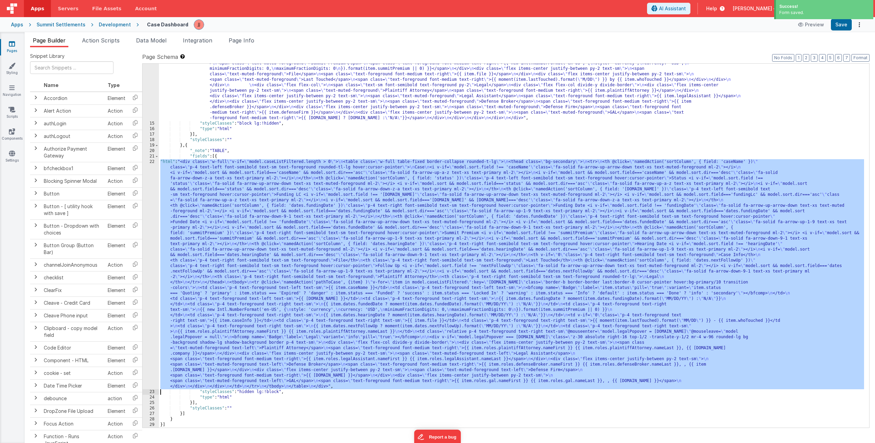
click at [148, 272] on div "22" at bounding box center [151, 274] width 16 height 230
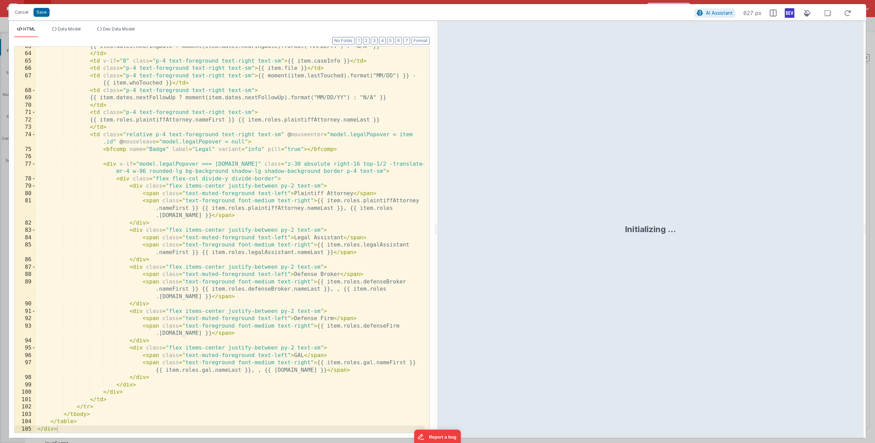
scroll to position [770, 0]
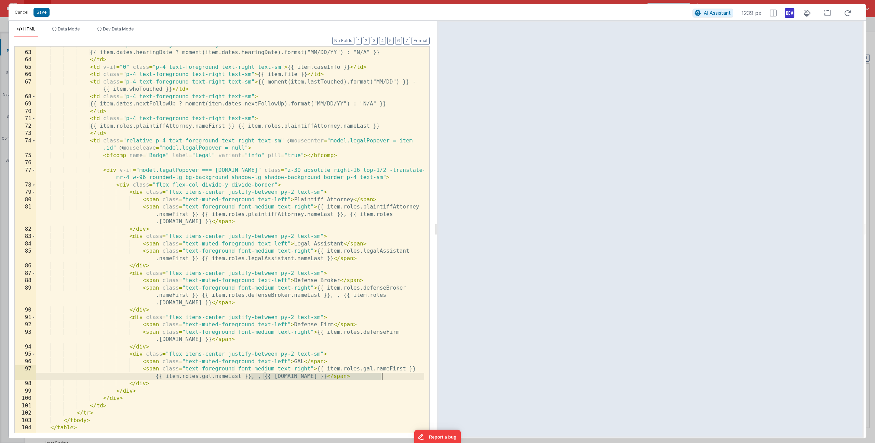
drag, startPoint x: 251, startPoint y: 377, endPoint x: 382, endPoint y: 374, distance: 130.7
click at [382, 374] on div "< td class = "p-4 text-foreground text-right text-sm" > {{ item.dates.hearingDa…" at bounding box center [230, 241] width 388 height 400
click at [339, 295] on div "< td class = "p-4 text-foreground text-right text-sm" > {{ item.dates.hearingDa…" at bounding box center [230, 241] width 388 height 400
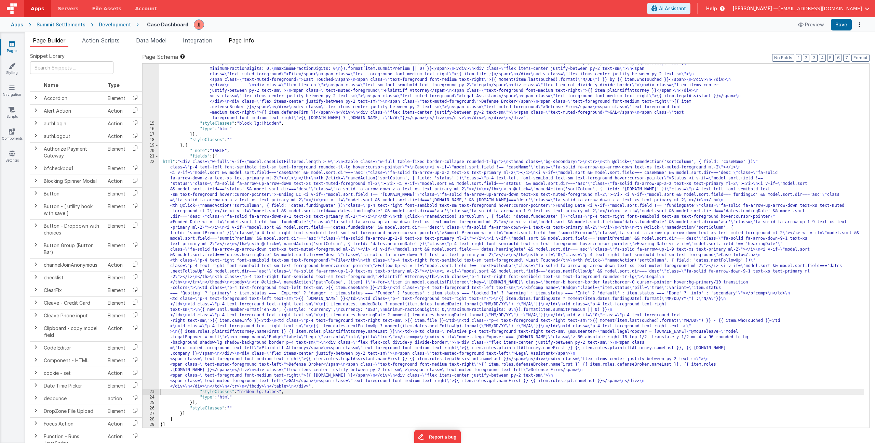
click at [250, 43] on span "Page Info" at bounding box center [242, 40] width 26 height 7
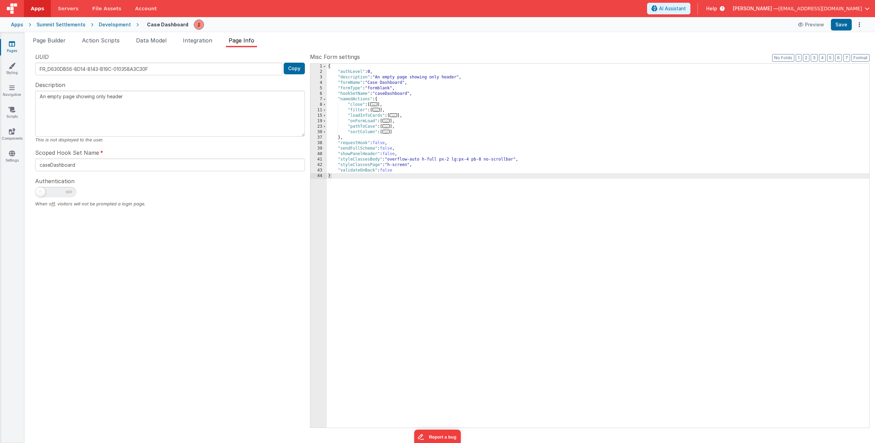
click at [395, 115] on span "..." at bounding box center [394, 115] width 8 height 4
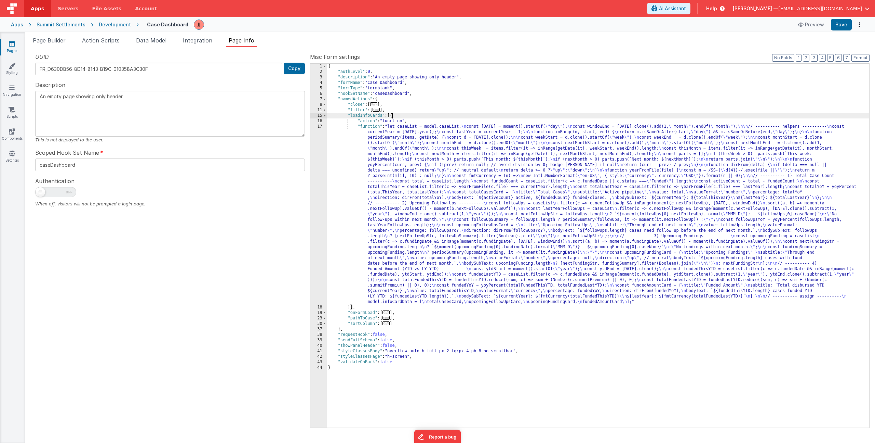
click at [389, 145] on div "{ "authLevel" : 0 , "description" : "An empty page showing only header" , "form…" at bounding box center [598, 251] width 543 height 374
click at [315, 148] on div "17" at bounding box center [319, 214] width 16 height 181
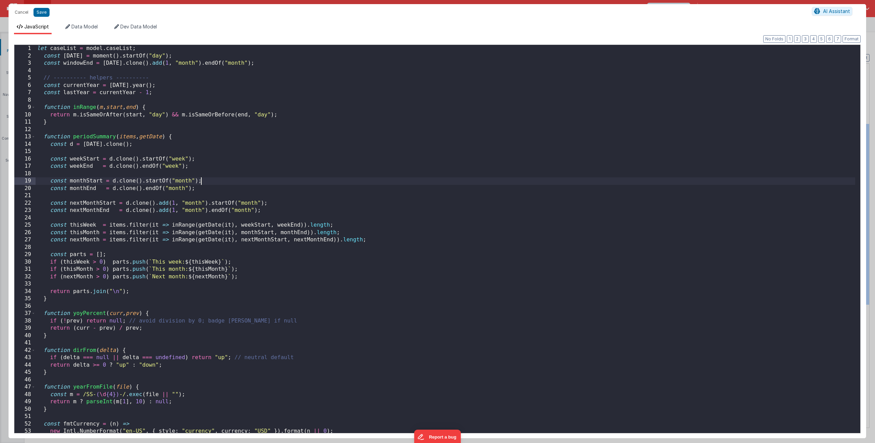
click at [366, 180] on div "let caseList = model . caseList ; const [DATE] = moment ( ) . startOf ( "day" )…" at bounding box center [446, 246] width 820 height 402
click at [387, 215] on div "let caseList = model . caseList ; const [DATE] = moment ( ) . startOf ( "day" )…" at bounding box center [446, 246] width 820 height 402
click at [461, 211] on div "let caseList = model . caseList ; const [DATE] = moment ( ) . startOf ( "day" )…" at bounding box center [446, 246] width 820 height 402
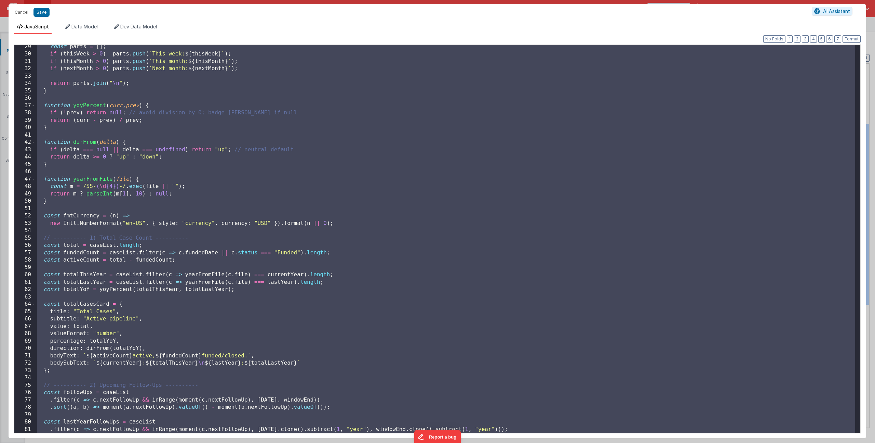
scroll to position [208, 0]
drag, startPoint x: 184, startPoint y: 252, endPoint x: 187, endPoint y: 253, distance: 3.6
click at [184, 252] on div "const parts = [ ] ; if ( thisWeek > 0 ) parts . push ( ` This week: ${ thisWeek…" at bounding box center [446, 244] width 820 height 402
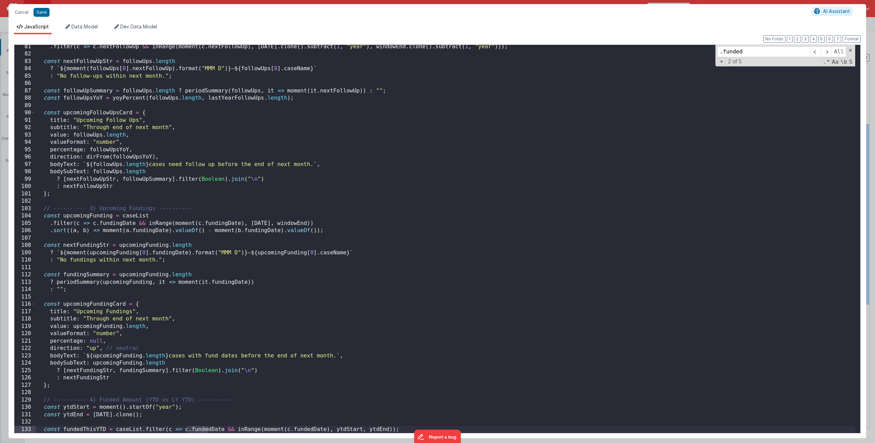
scroll to position [590, 0]
type input ".fundedDate"
click at [720, 61] on span "+" at bounding box center [722, 61] width 8 height 7
click at [733, 69] on input at bounding box center [763, 63] width 93 height 11
type input ".dates.fundedDate"
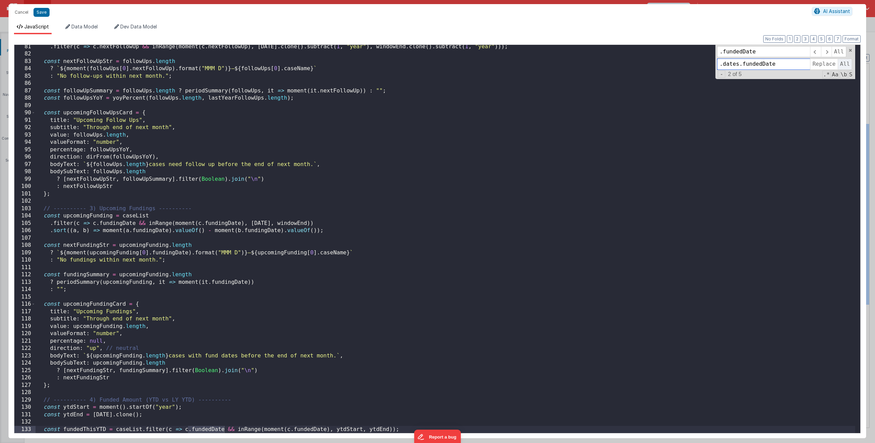
click at [846, 65] on span "All" at bounding box center [845, 63] width 15 height 11
click at [850, 51] on span at bounding box center [850, 50] width 5 height 5
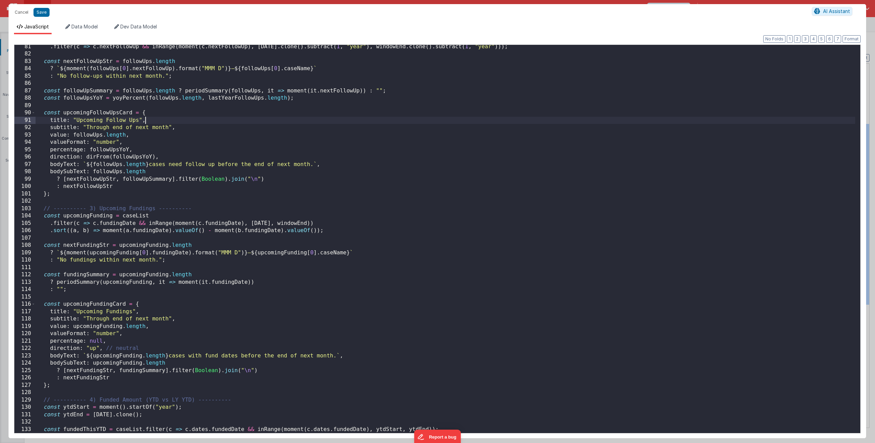
click at [620, 121] on div ". filter ( c => c . nextFollowUp && inRange ( moment ( c . nextFollowUp ) , [DA…" at bounding box center [446, 244] width 820 height 402
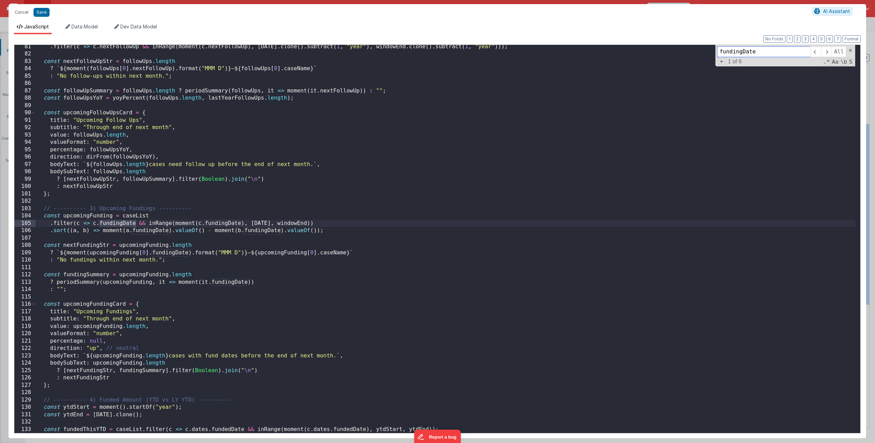
click at [721, 53] on input "fundingDate" at bounding box center [763, 51] width 93 height 11
type input ".fundingDate"
click at [722, 62] on span "+" at bounding box center [722, 61] width 8 height 7
click at [725, 66] on input ".dates.fundedDate" at bounding box center [763, 63] width 93 height 11
click at [747, 64] on input ".dates.fundedDate" at bounding box center [763, 63] width 93 height 11
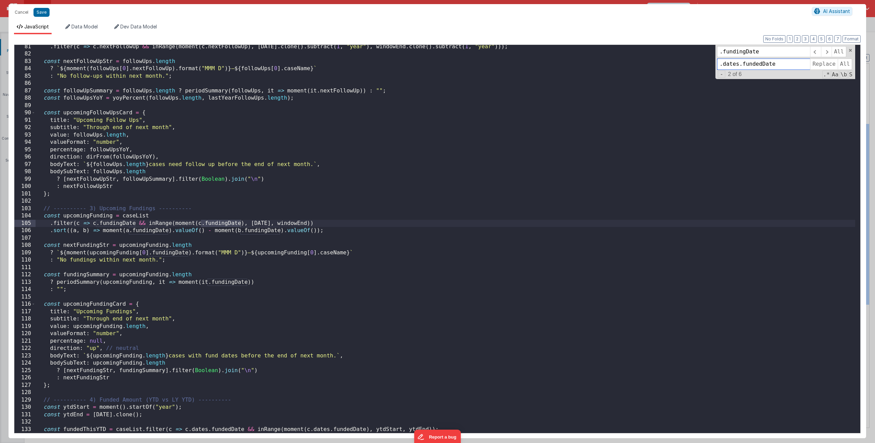
click at [747, 64] on input ".dates.fundedDate" at bounding box center [763, 63] width 93 height 11
type input ".dates.fundingDate"
click at [845, 65] on span "All" at bounding box center [845, 63] width 15 height 11
click at [412, 202] on div ". filter ( c => c . nextFollowUp && inRange ( moment ( c . nextFollowUp ) , [DA…" at bounding box center [446, 244] width 820 height 402
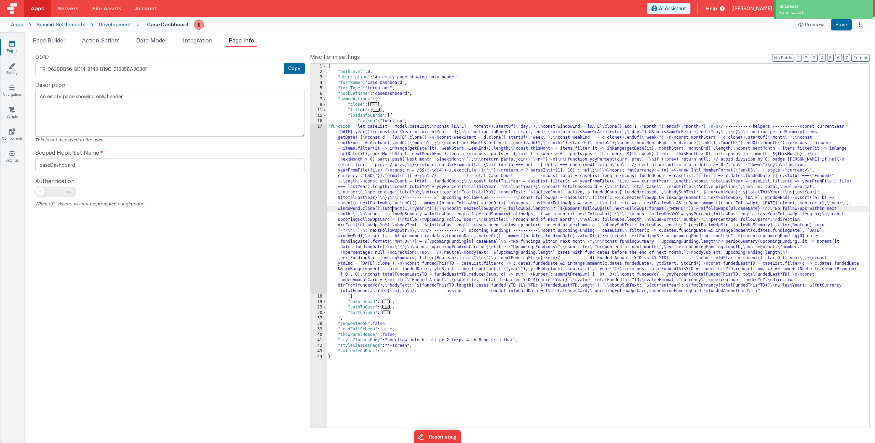
click at [392, 207] on div "{ "authLevel" : 0 , "description" : "An empty page showing only header" , "form…" at bounding box center [598, 251] width 543 height 374
click at [317, 176] on div "17" at bounding box center [319, 209] width 16 height 170
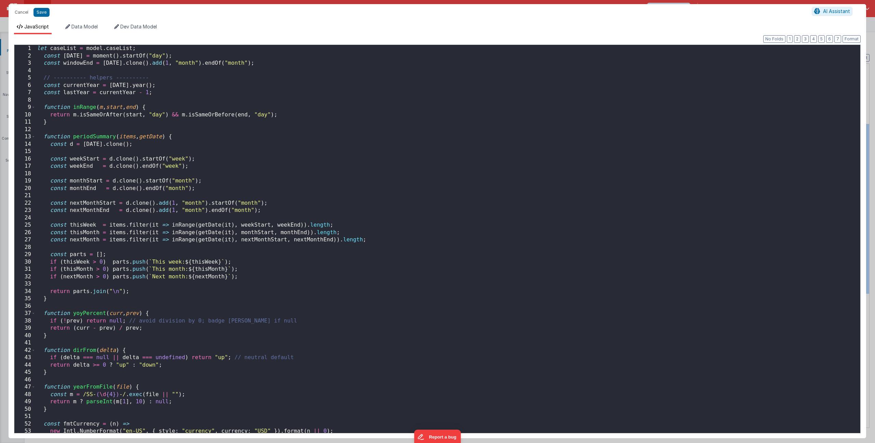
click at [318, 187] on div "let caseList = model . caseList ; const [DATE] = moment ( ) . startOf ( "day" )…" at bounding box center [446, 246] width 820 height 402
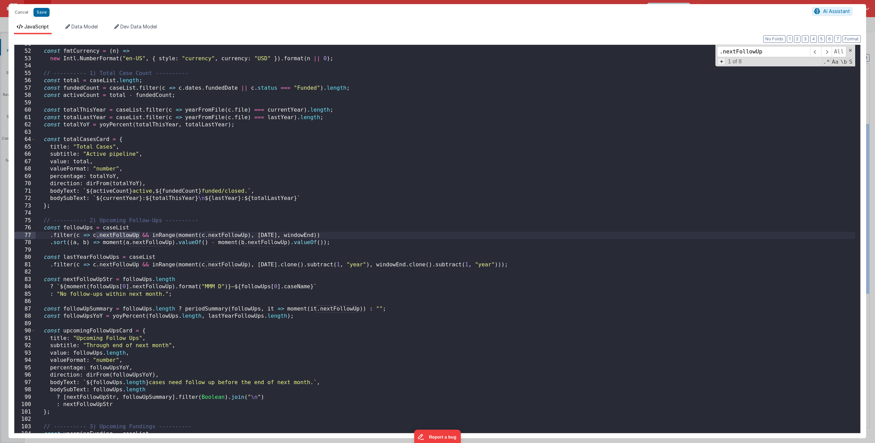
type input ".nextFollowUp"
click at [723, 63] on span "+" at bounding box center [722, 61] width 8 height 7
click at [737, 65] on input at bounding box center [763, 63] width 93 height 11
type input ".dates.nextFollowUp"
click at [844, 64] on span "All" at bounding box center [845, 63] width 15 height 11
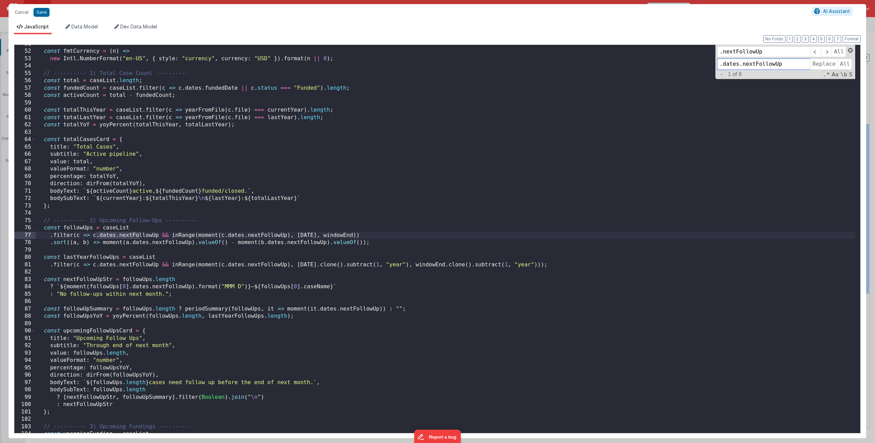
click at [852, 51] on span at bounding box center [850, 50] width 5 height 5
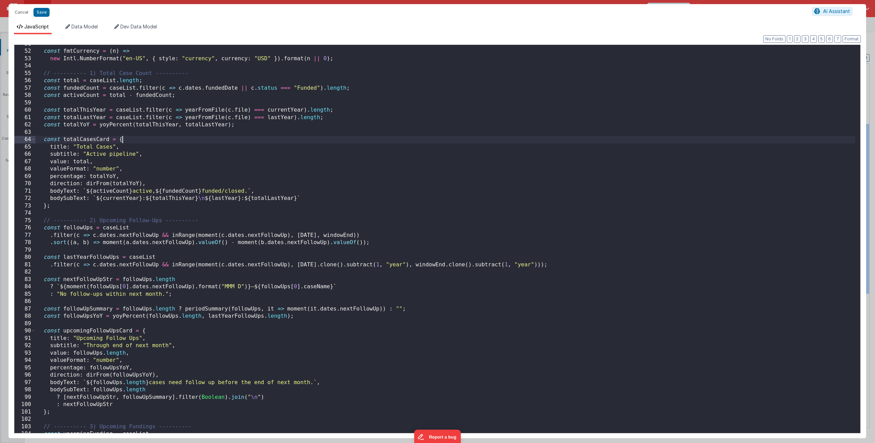
click at [637, 142] on div "const fmtCurrency = ( n ) => new Intl . NumberFormat ( "en-US" , { style : "cur…" at bounding box center [446, 241] width 820 height 402
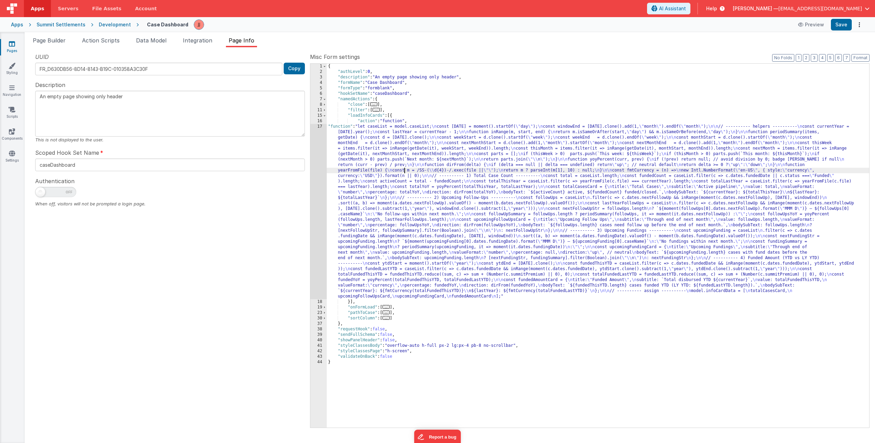
click at [404, 172] on div "{ "authLevel" : 0 , "description" : "An empty page showing only header" , "form…" at bounding box center [598, 251] width 543 height 374
click at [317, 172] on div "17" at bounding box center [319, 211] width 16 height 175
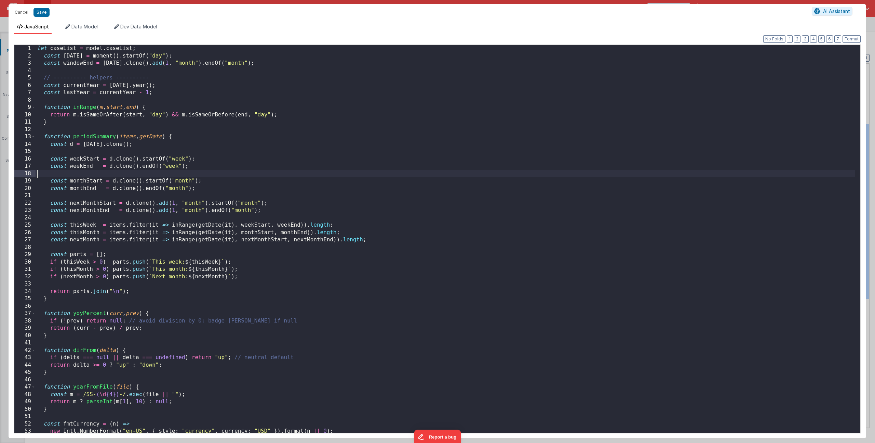
click at [317, 172] on div "let caseList = model . caseList ; const [DATE] = moment ( ) . startOf ( "day" )…" at bounding box center [446, 246] width 820 height 402
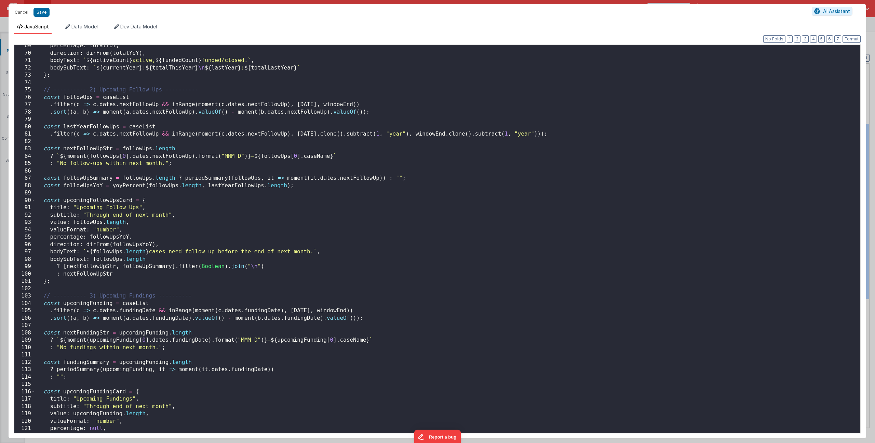
scroll to position [496, 0]
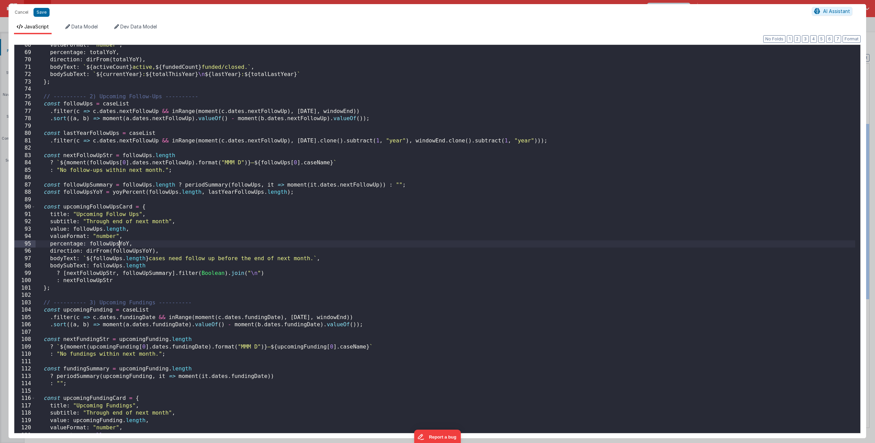
click at [119, 244] on div "valueFormat : "number" , percentage : totalYoY , direction : dirFrom ( totalYoY…" at bounding box center [446, 242] width 820 height 402
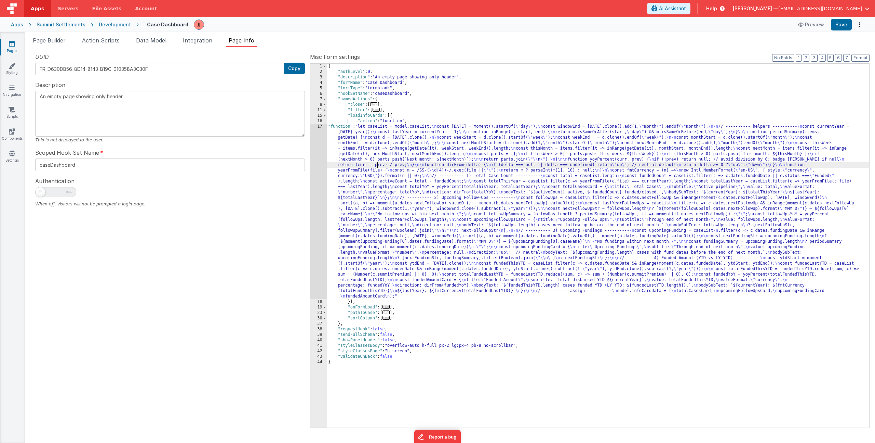
click at [378, 164] on div "{ "authLevel" : 0 , "description" : "An empty page showing only header" , "form…" at bounding box center [598, 251] width 543 height 374
click at [311, 169] on div "17" at bounding box center [319, 211] width 16 height 175
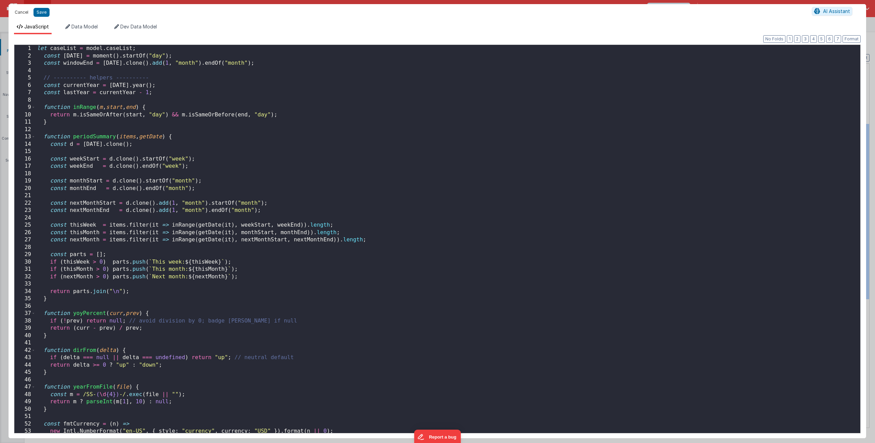
click at [27, 10] on button "Cancel" at bounding box center [21, 13] width 21 height 10
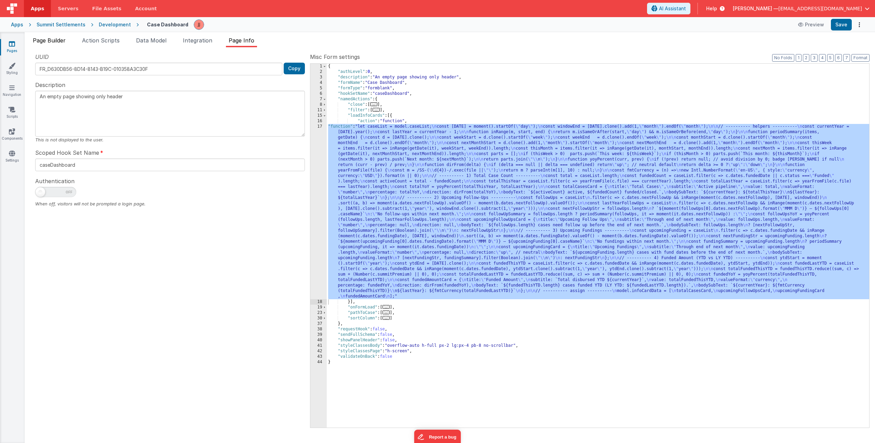
click at [47, 38] on span "Page Builder" at bounding box center [49, 40] width 33 height 7
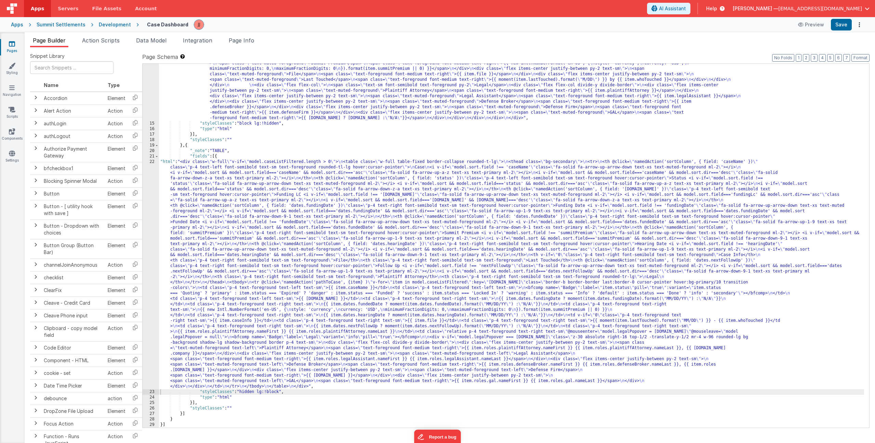
click at [248, 186] on div ""html" : "<div class= \" flex flex-col gap-4 w-full \" v-if= \" model.caseListF…" at bounding box center [511, 242] width 705 height 495
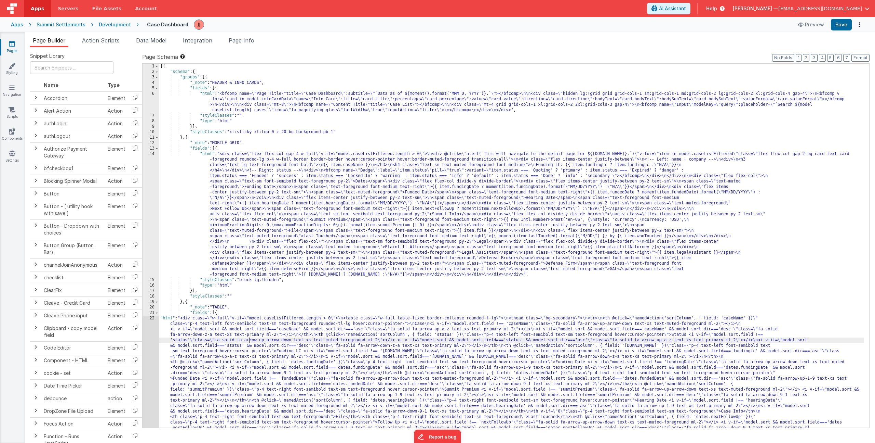
scroll to position [82, 0]
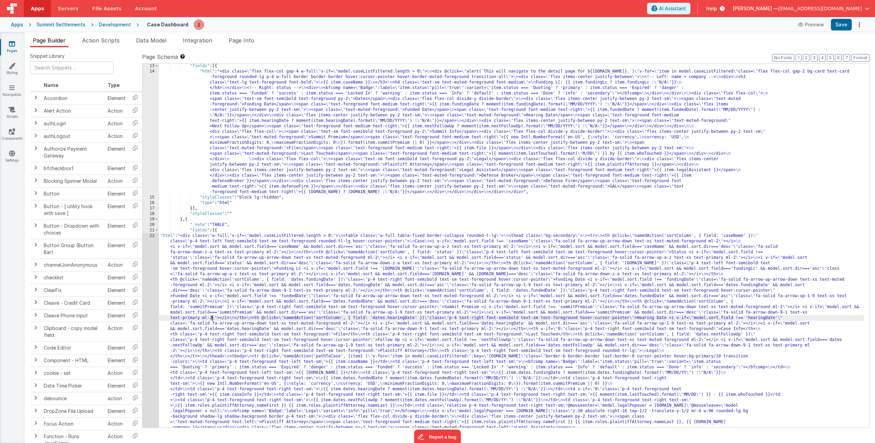
click at [211, 315] on div ""fields" : [{ "html" : "<div class= \" flex flex-col gap-4 w-full \" v-if= \" m…" at bounding box center [511, 362] width 705 height 599
click at [144, 294] on div "13 14 15 16 17 18 19 20 21 22 23" at bounding box center [151, 362] width 16 height 599
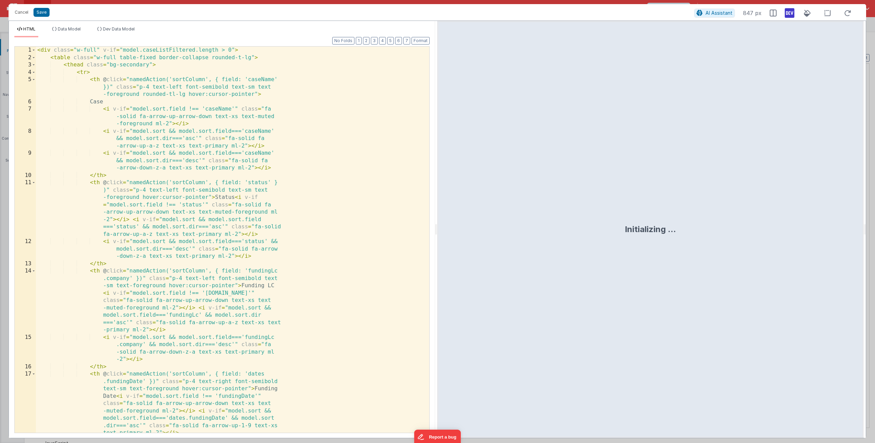
scroll to position [123, 0]
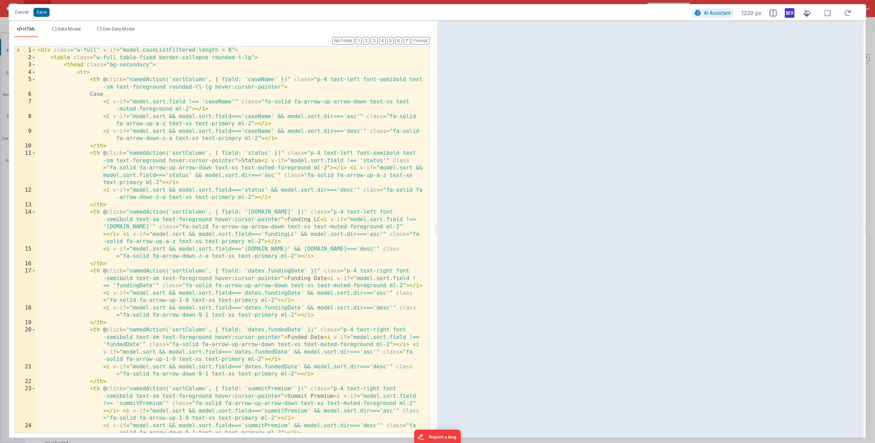
click at [116, 285] on div "< div class = "w-full" v-if = "model.caseListFiltered.length > 0" > < table cla…" at bounding box center [230, 247] width 388 height 400
click at [108, 345] on div "< div class = "w-full" v-if = "model.caseListFiltered.length > 0" > < table cla…" at bounding box center [230, 247] width 388 height 400
click at [110, 345] on div "< div class = "w-full" v-if = "model.caseListFiltered.length > 0" > < table cla…" at bounding box center [230, 247] width 388 height 400
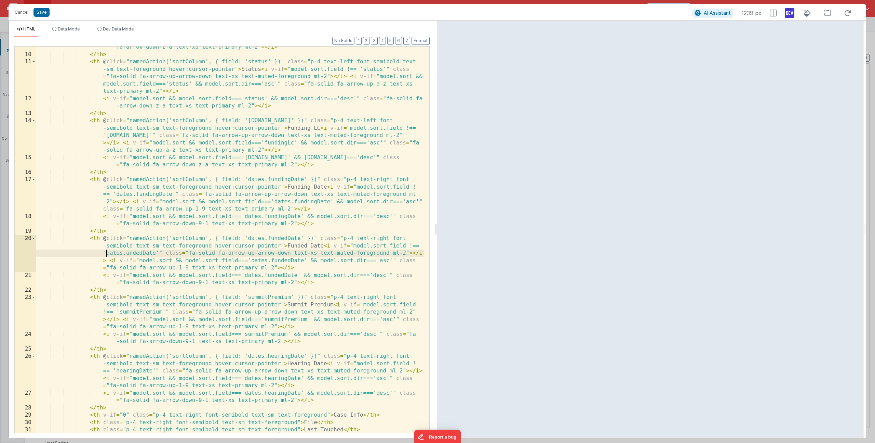
scroll to position [91, 0]
click at [115, 372] on div "< i v-if = "model.sort && model.sort.field==='caseName' && model.sort.dir==='de…" at bounding box center [230, 254] width 388 height 437
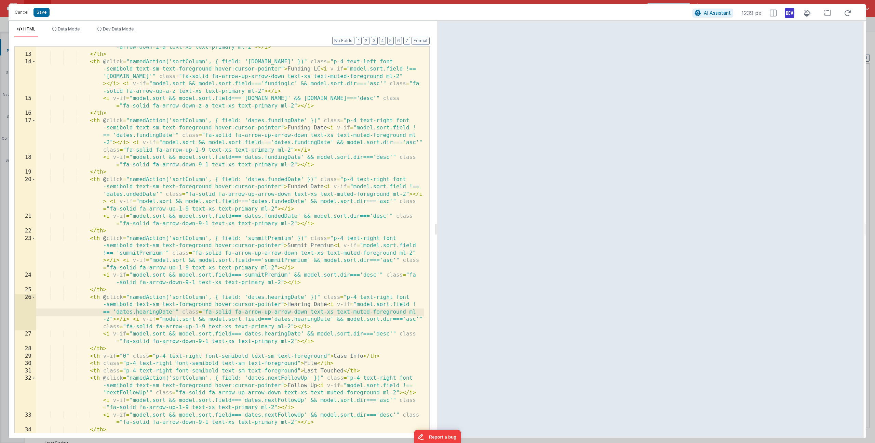
scroll to position [157, 0]
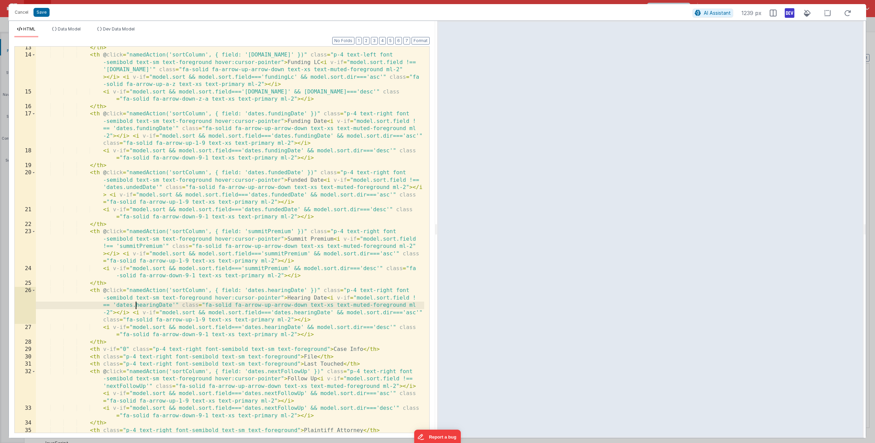
click at [106, 387] on div "</ th > < th @ click = "namedAction('sortColumn', { field: '[DOMAIN_NAME]' })" …" at bounding box center [230, 244] width 388 height 400
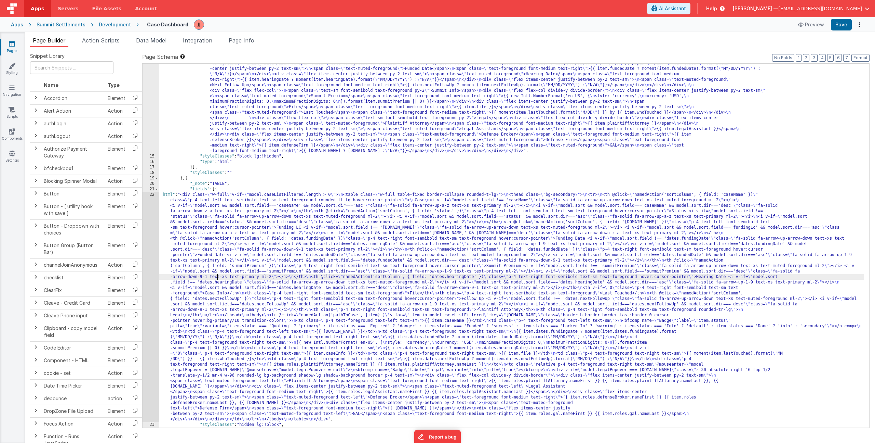
click at [217, 278] on div ""html" : "<div class= \" flex flex-col gap-4 w-full \" v-if= \" model.caseListF…" at bounding box center [511, 275] width 705 height 495
click at [150, 272] on div "22" at bounding box center [151, 307] width 16 height 230
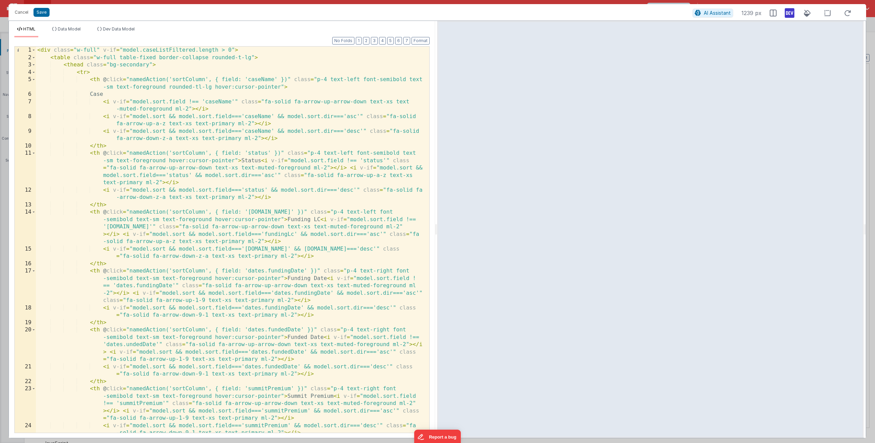
click at [126, 344] on div "< div class = "w-full" v-if = "model.caseListFiltered.length > 0" > < table cla…" at bounding box center [230, 247] width 388 height 400
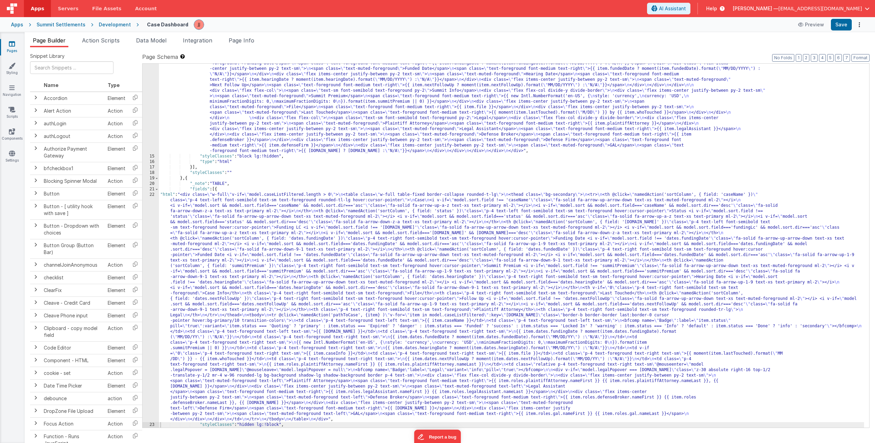
click at [234, 262] on div ""html" : "<div class= \" flex flex-col gap-4 w-full \" v-if= \" model.caseListF…" at bounding box center [511, 275] width 705 height 495
click at [148, 260] on div "22" at bounding box center [151, 307] width 16 height 230
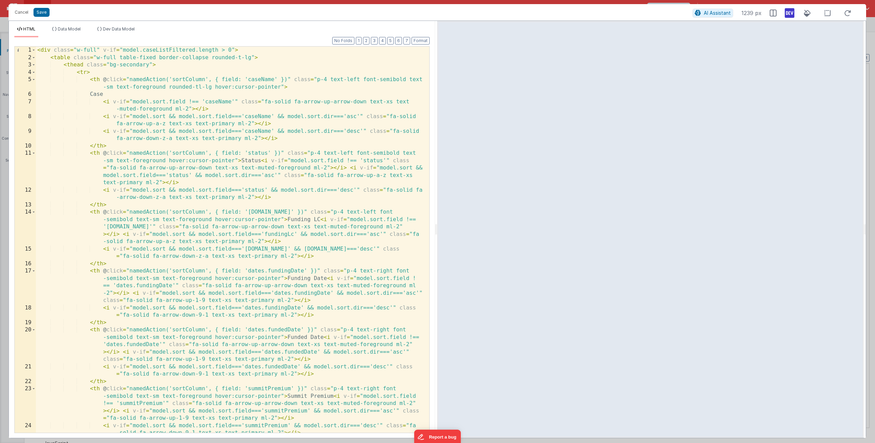
click at [106, 226] on div "< div class = "w-full" v-if = "model.caseListFiltered.length > 0" > < table cla…" at bounding box center [230, 247] width 388 height 400
click at [264, 233] on div "< div class = "w-full" v-if = "model.caseListFiltered.length > 0" > < table cla…" at bounding box center [230, 247] width 388 height 400
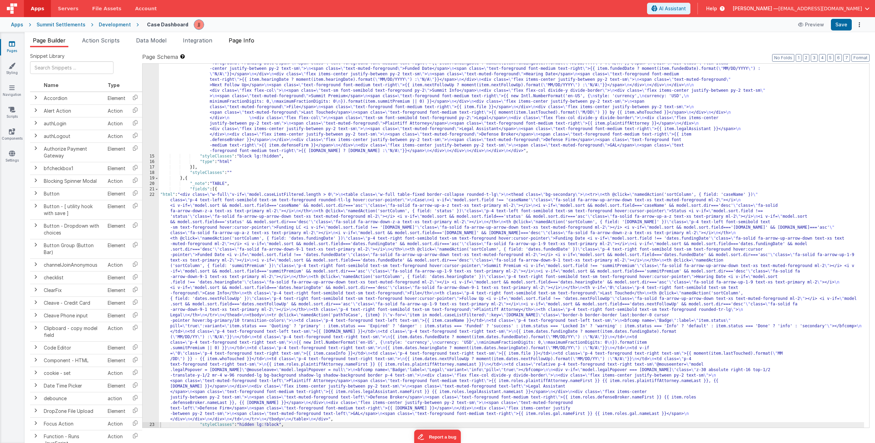
click at [236, 39] on span "Page Info" at bounding box center [242, 40] width 26 height 7
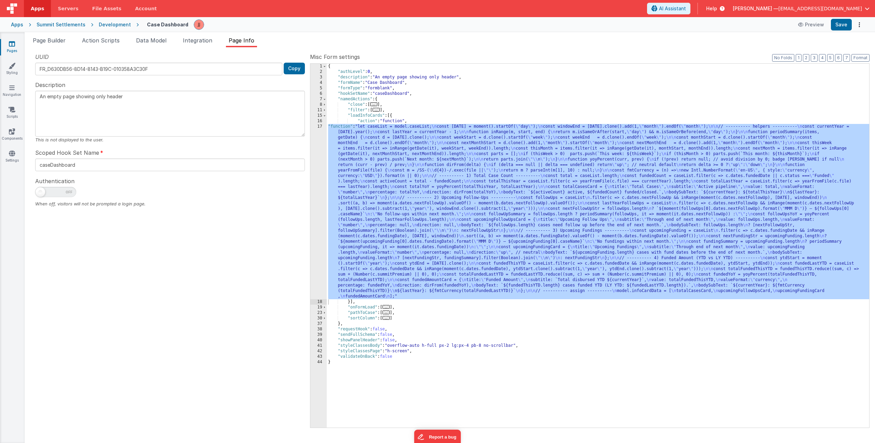
click at [371, 131] on div "{ "authLevel" : 0 , "description" : "An empty page showing only header" , "form…" at bounding box center [598, 251] width 543 height 374
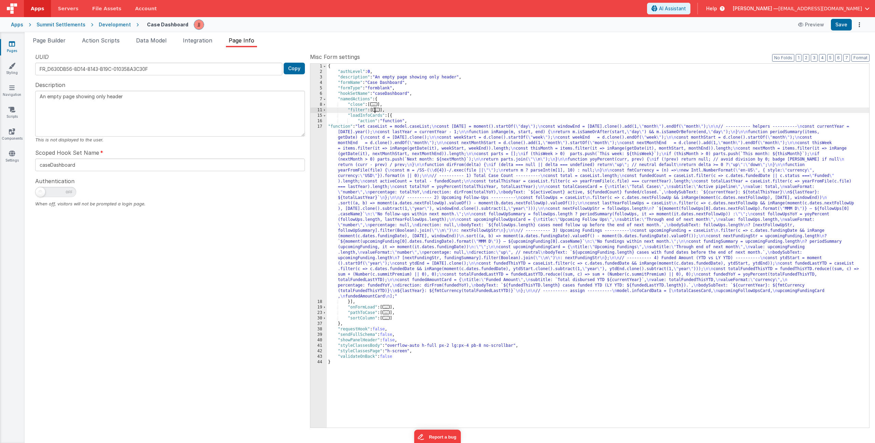
click at [378, 110] on span "..." at bounding box center [377, 110] width 8 height 4
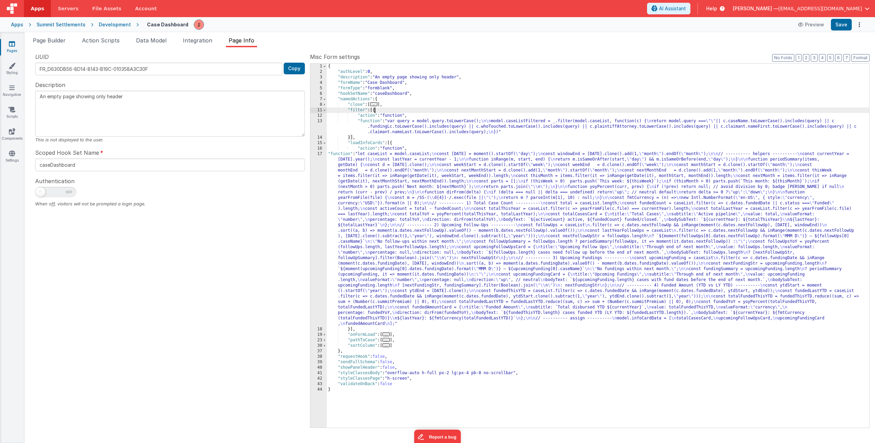
click at [390, 132] on div "{ "authLevel" : 0 , "description" : "An empty page showing only header" , "form…" at bounding box center [598, 251] width 543 height 374
click at [322, 127] on div "13" at bounding box center [319, 126] width 16 height 16
click at [320, 127] on div "13" at bounding box center [319, 126] width 16 height 16
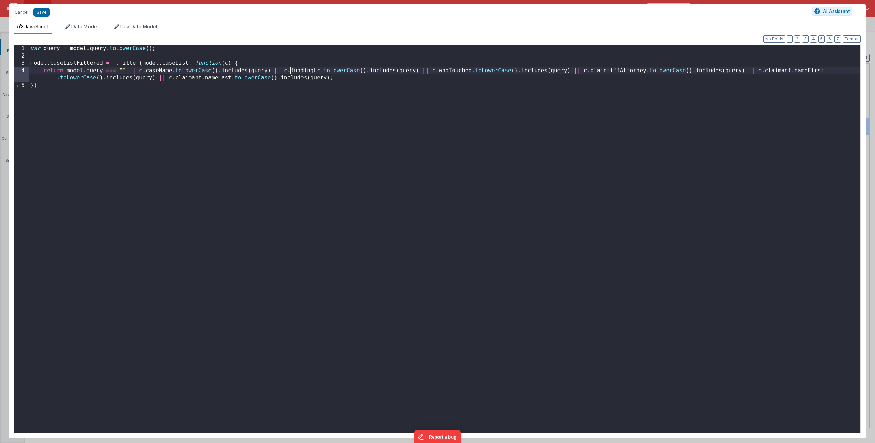
click at [289, 70] on div "var query = model . query . toLowerCase ( ) ; model . caseListFiltered = _ . fi…" at bounding box center [445, 246] width 832 height 402
click at [322, 71] on div "var query = model . query . toLowerCase ( ) ; model . caseListFiltered = _ . fi…" at bounding box center [445, 246] width 832 height 402
click at [615, 72] on div "var query = model . query . toLowerCase ( ) ; model . caseListFiltered = _ . fi…" at bounding box center [445, 246] width 832 height 402
click at [693, 71] on div "var query = model . query . toLowerCase ( ) ; model . caseListFiltered = _ . fi…" at bounding box center [445, 246] width 832 height 402
drag, startPoint x: 599, startPoint y: 72, endPoint x: 823, endPoint y: 69, distance: 223.3
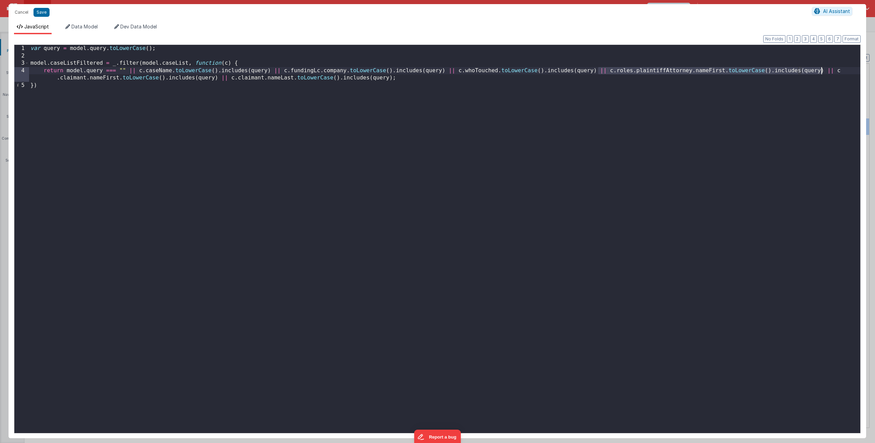
click at [823, 69] on div "var query = model . query . toLowerCase ( ) ; model . caseListFiltered = _ . fi…" at bounding box center [445, 246] width 832 height 402
paste textarea
click at [821, 70] on div "var query = model . query . toLowerCase ( ) ; model . caseListFiltered = _ . fi…" at bounding box center [445, 246] width 832 height 402
click at [133, 78] on div "var query = model . query . toLowerCase ( ) ; model . caseListFiltered = _ . fi…" at bounding box center [445, 246] width 832 height 402
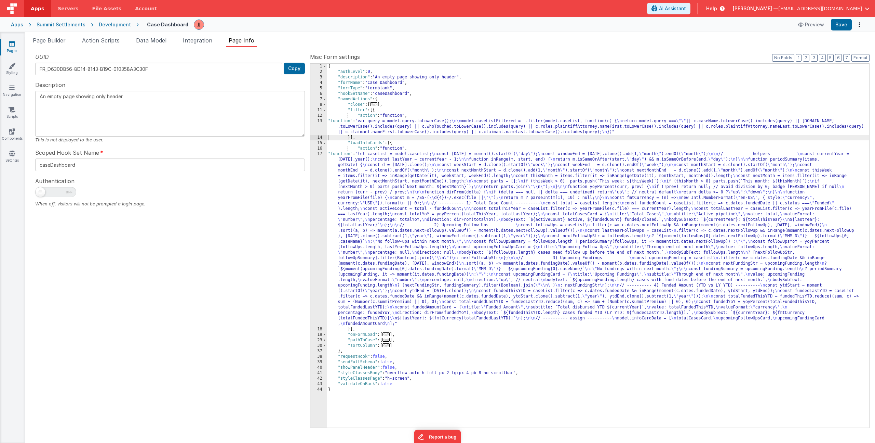
click at [394, 212] on div "{ "authLevel" : 0 , "description" : "An empty page showing only header" , "form…" at bounding box center [598, 251] width 543 height 374
click at [314, 189] on div "17" at bounding box center [319, 238] width 16 height 175
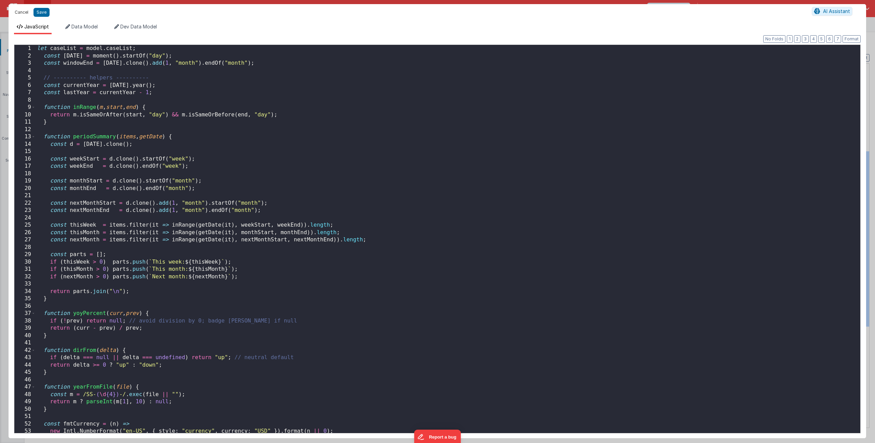
click at [23, 9] on button "Cancel" at bounding box center [21, 13] width 21 height 10
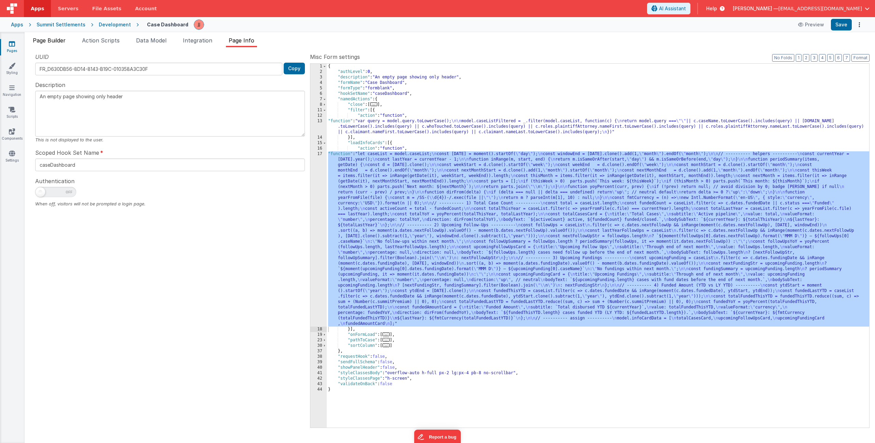
click at [51, 37] on span "Page Builder" at bounding box center [49, 40] width 33 height 7
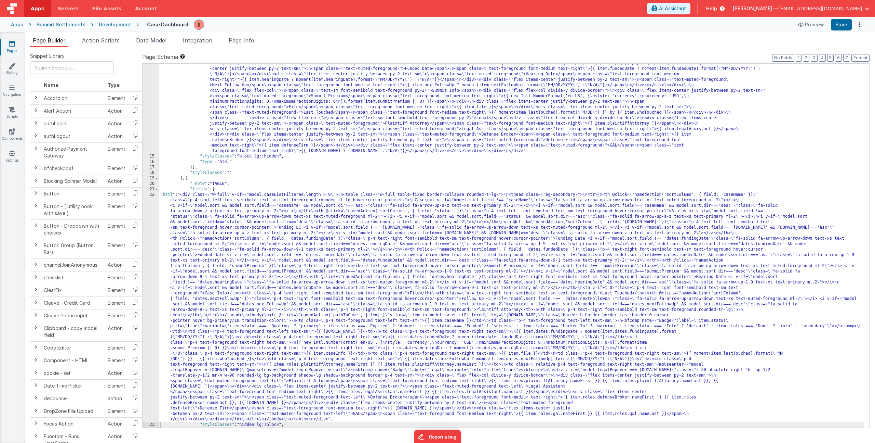
click at [301, 274] on div ""html" : "<div class= \" flex flex-col gap-4 w-full \" v-if= \" model.caseListF…" at bounding box center [511, 275] width 705 height 495
click at [398, 225] on div ""html" : "<div class= \" flex flex-col gap-4 w-full \" v-if= \" model.caseListF…" at bounding box center [511, 275] width 705 height 495
click at [237, 42] on span "Page Info" at bounding box center [242, 40] width 26 height 7
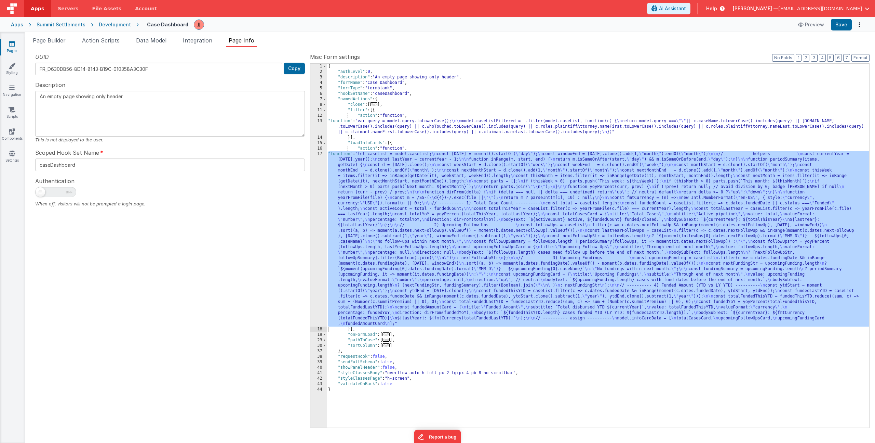
click at [373, 120] on div "{ "authLevel" : 0 , "description" : "An empty page showing only header" , "form…" at bounding box center [598, 251] width 543 height 374
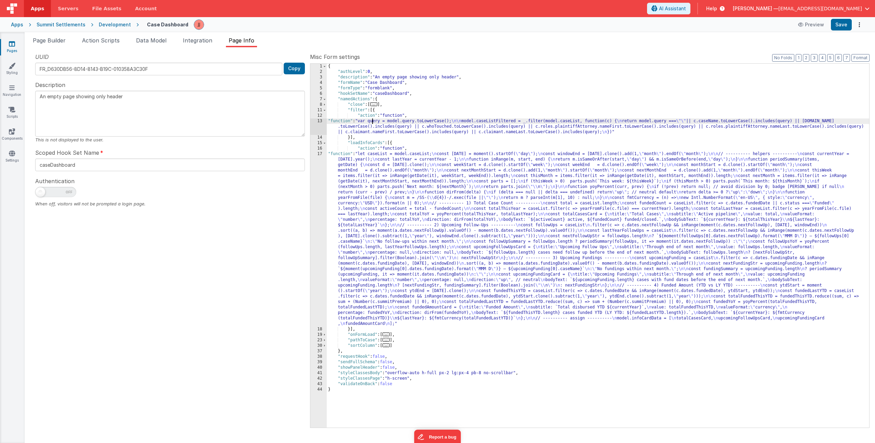
click at [321, 123] on div "13" at bounding box center [319, 126] width 16 height 16
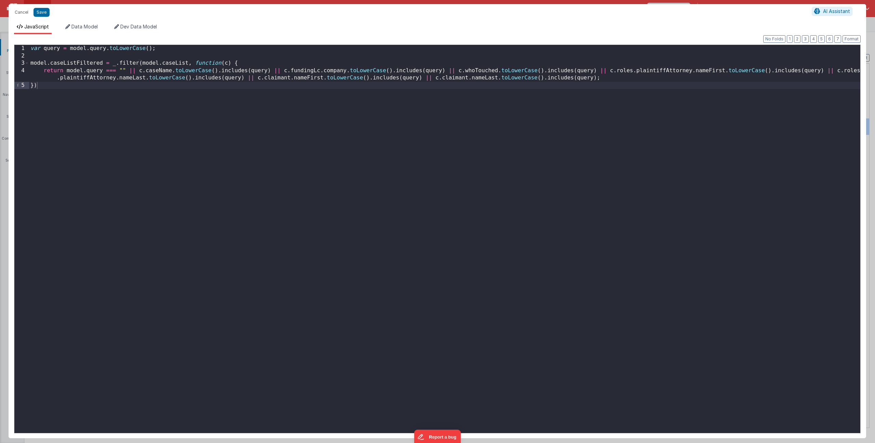
click at [690, 71] on div "var query = model . query . toLowerCase ( ) ; model . caseListFiltered = _ . fi…" at bounding box center [445, 246] width 832 height 402
click at [263, 77] on div "var query = model . query . toLowerCase ( ) ; model . caseListFiltered = _ . fi…" at bounding box center [445, 246] width 832 height 402
click at [462, 79] on div "var query = model . query . toLowerCase ( ) ; model . caseListFiltered = _ . fi…" at bounding box center [445, 246] width 832 height 402
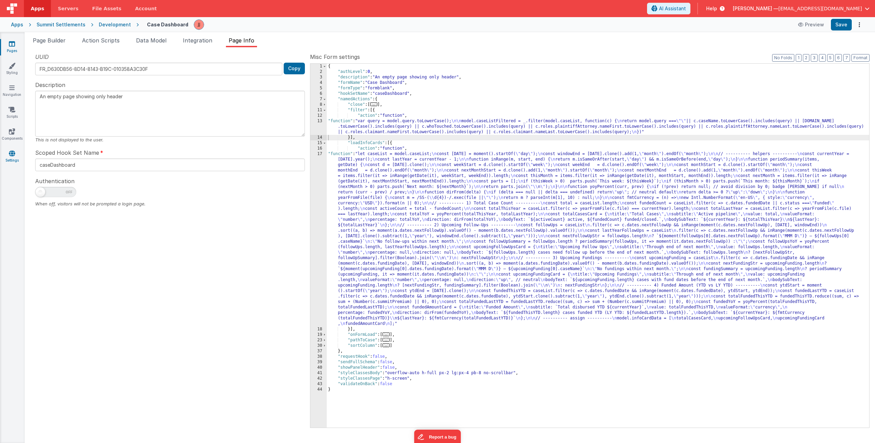
click at [13, 156] on icon at bounding box center [12, 153] width 6 height 7
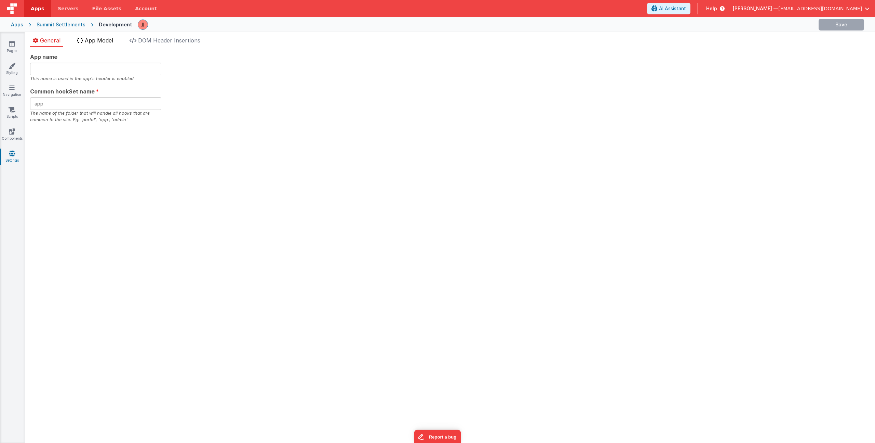
click at [100, 43] on span "App Model" at bounding box center [99, 40] width 28 height 7
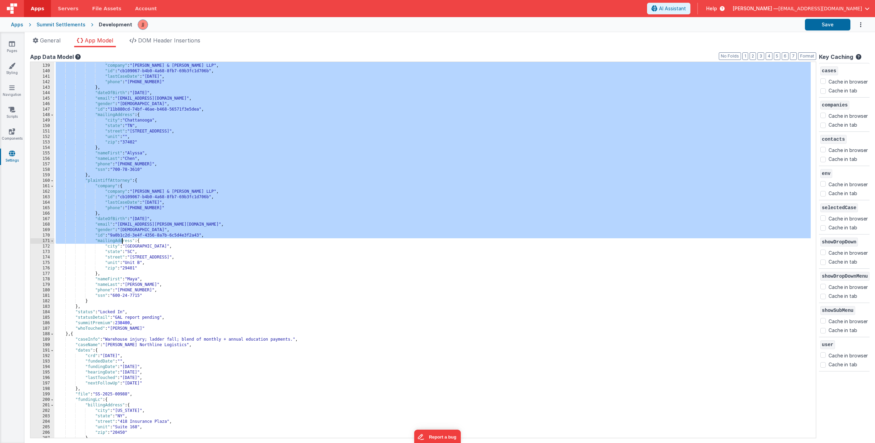
scroll to position [128, 0]
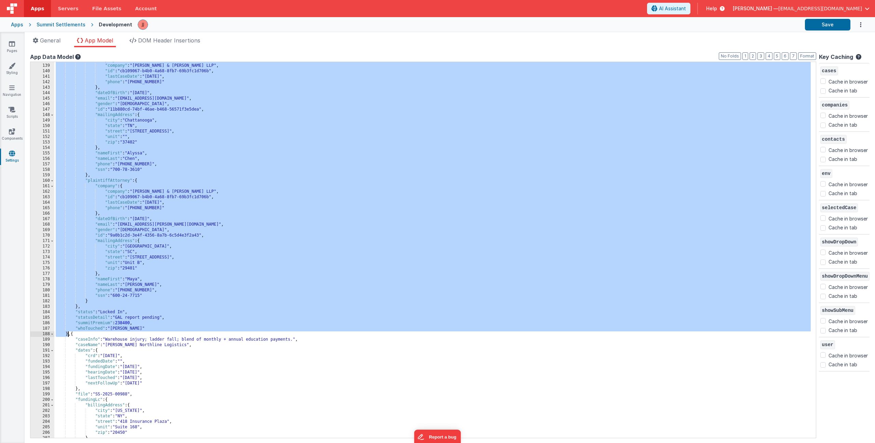
drag, startPoint x: 90, startPoint y: 70, endPoint x: 68, endPoint y: 333, distance: 263.9
click at [68, 333] on div ""company" : { "company" : "Thompson & Reddick LLP" , "id" : "cb109067-b4b0-4a68…" at bounding box center [432, 250] width 757 height 386
click at [16, 43] on link "Pages" at bounding box center [12, 47] width 25 height 14
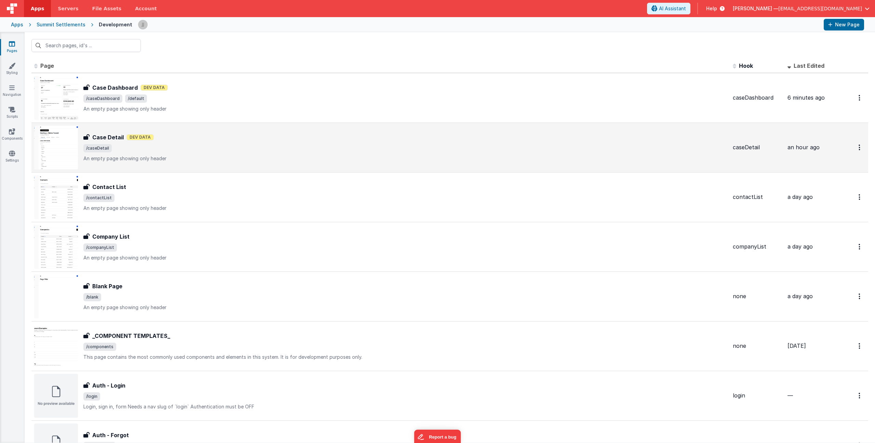
click at [186, 148] on span "/caseDetail" at bounding box center [405, 148] width 644 height 8
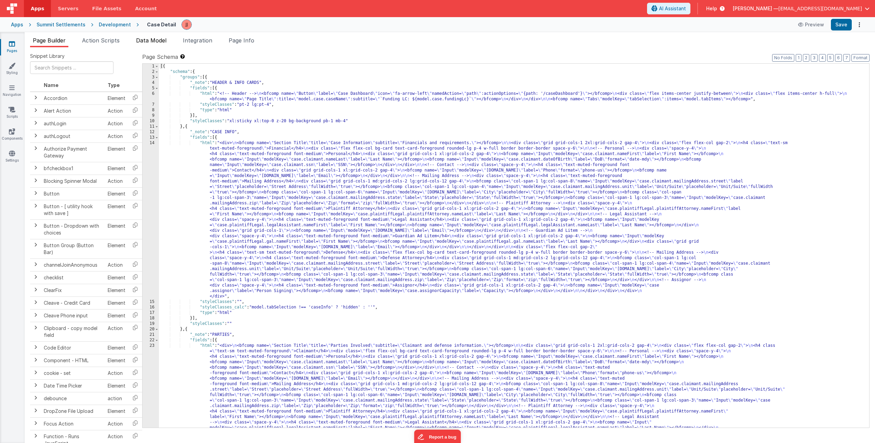
click at [151, 44] on li "Data Model" at bounding box center [151, 41] width 36 height 11
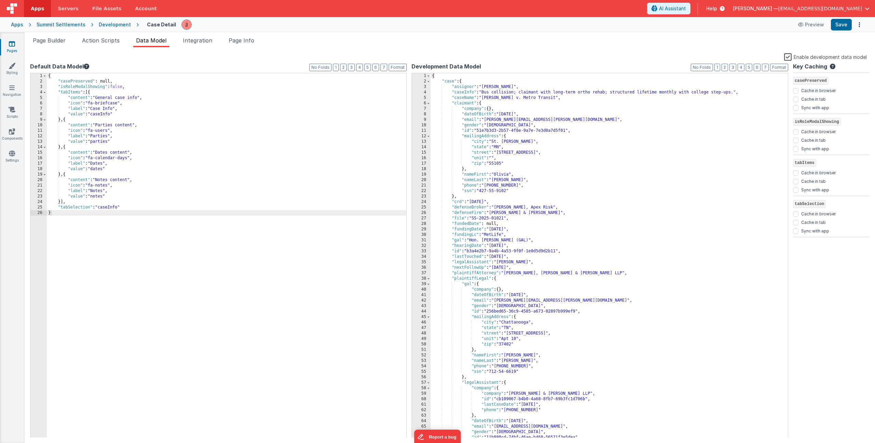
click at [479, 131] on div "{ "case" : { "assignor" : "Daniel Johnson" , "caseInfo" : "Bus collision; claim…" at bounding box center [607, 260] width 352 height 375
click at [429, 81] on span at bounding box center [429, 81] width 4 height 5
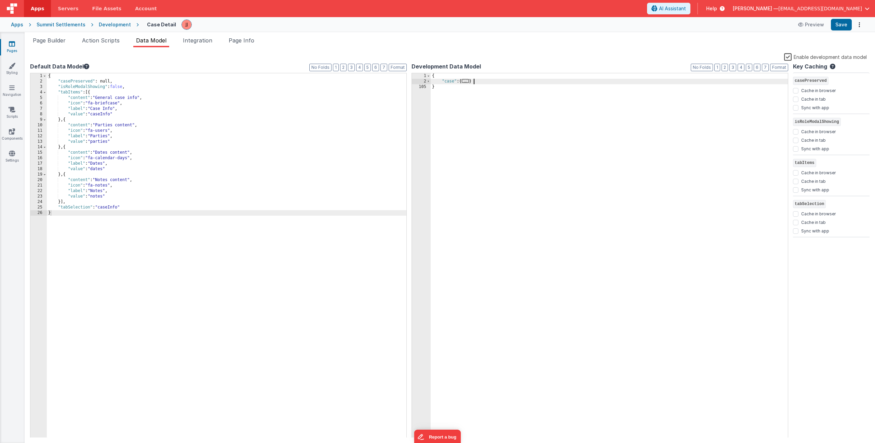
click at [489, 82] on div "{ "case" : { ... } }" at bounding box center [609, 260] width 357 height 375
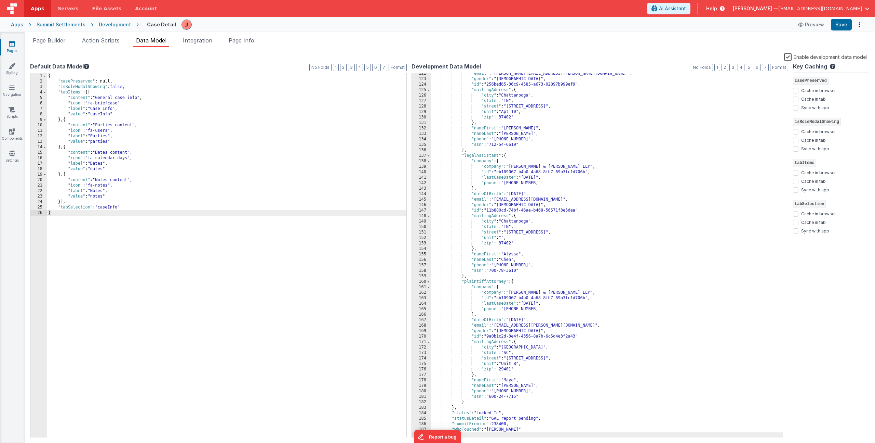
scroll to position [664, 0]
click at [51, 36] on div "Page Builder Action Scripts Data Model Integration Page Info Snippet Library Na…" at bounding box center [450, 237] width 851 height 410
click at [52, 37] on span "Page Builder" at bounding box center [49, 40] width 33 height 7
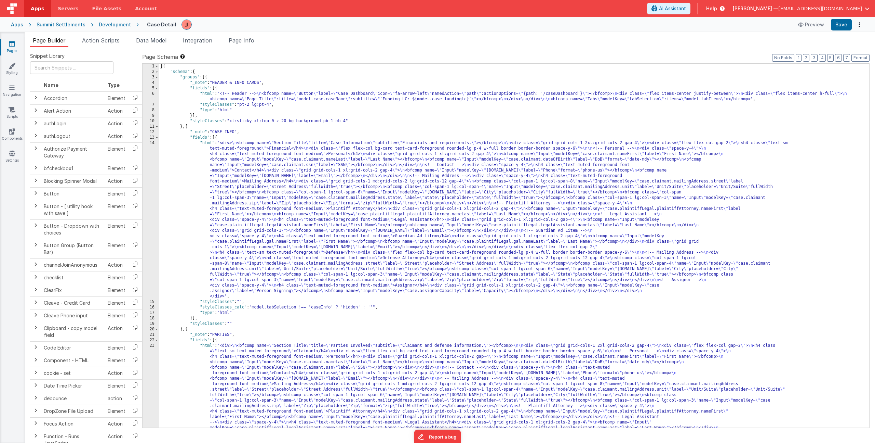
click at [252, 100] on div "[{ "schema" : { "groups" : [{ "_note" : "HEADER & INFO CARDS" , "fields" : [{ "…" at bounding box center [511, 328] width 705 height 528
click at [153, 96] on div "6" at bounding box center [151, 96] width 16 height 11
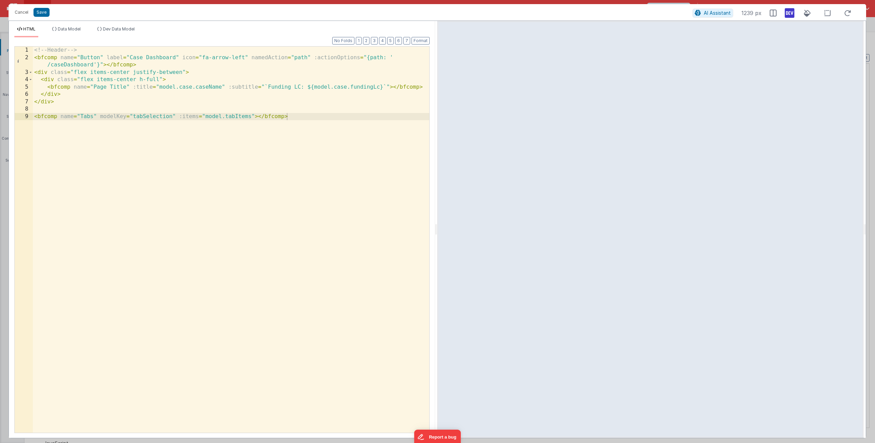
click at [349, 87] on div "<!-- Header --> < bfcomp name = "Button" label = "Case Dashboard" icon = "fa-ar…" at bounding box center [231, 247] width 397 height 400
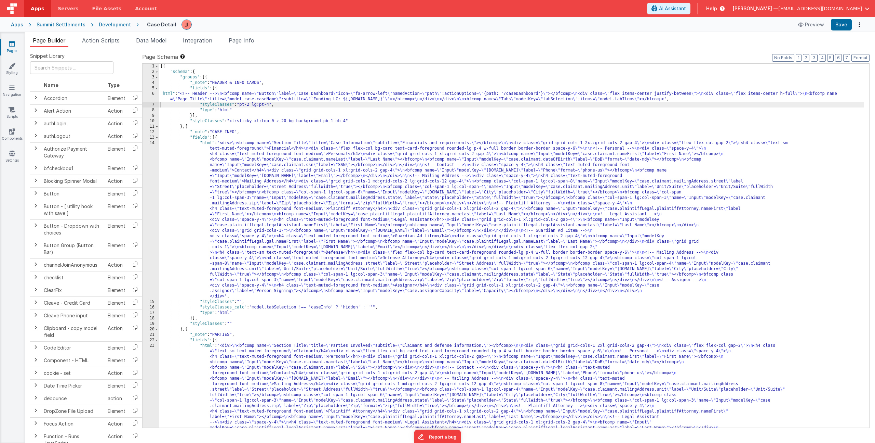
scroll to position [28, 0]
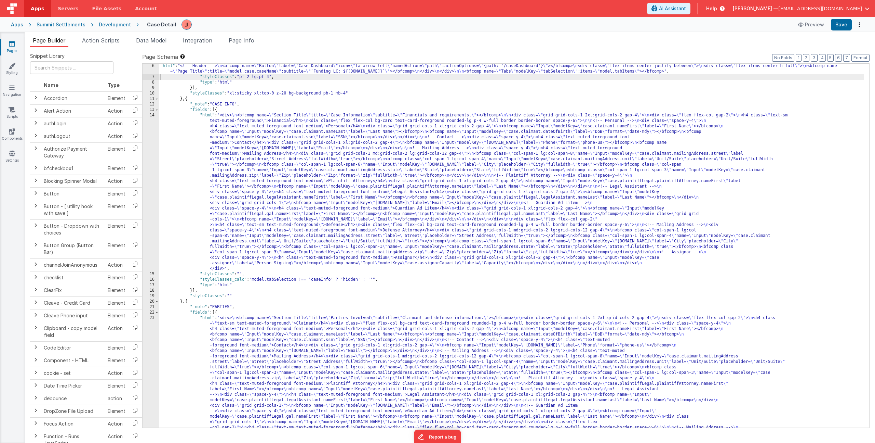
click at [243, 333] on div ""html" : "<!-- Header --> \n <bfcomp name= \" Button \" label= \" Case Dashboar…" at bounding box center [511, 329] width 705 height 533
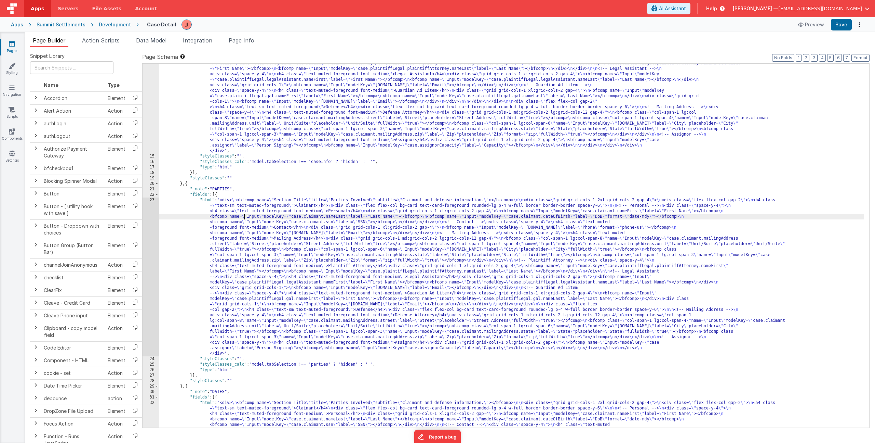
scroll to position [145, 0]
click at [236, 326] on div ""html" : "<div> \n <bfcomp name= \" Section Title \" title= \" Case Information…" at bounding box center [511, 335] width 705 height 681
click at [220, 281] on div ""html" : "<div> \n <bfcomp name= \" Section Title \" title= \" Case Information…" at bounding box center [511, 335] width 705 height 681
click at [149, 259] on div "23" at bounding box center [151, 276] width 16 height 159
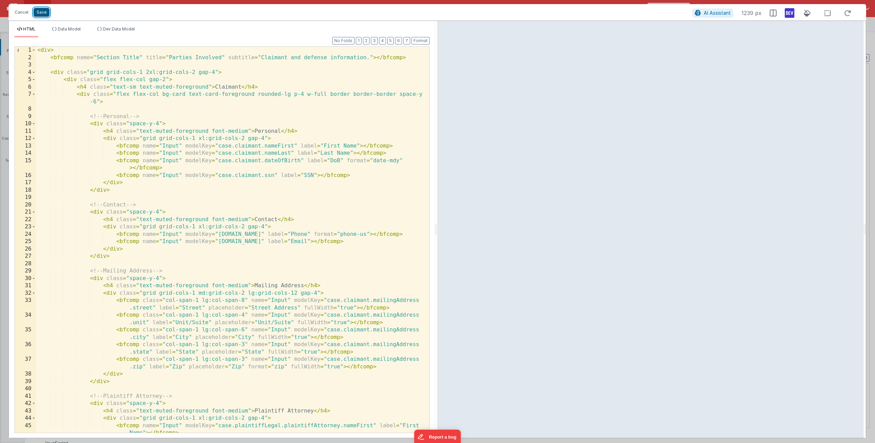
click at [44, 16] on button "Save" at bounding box center [42, 12] width 16 height 9
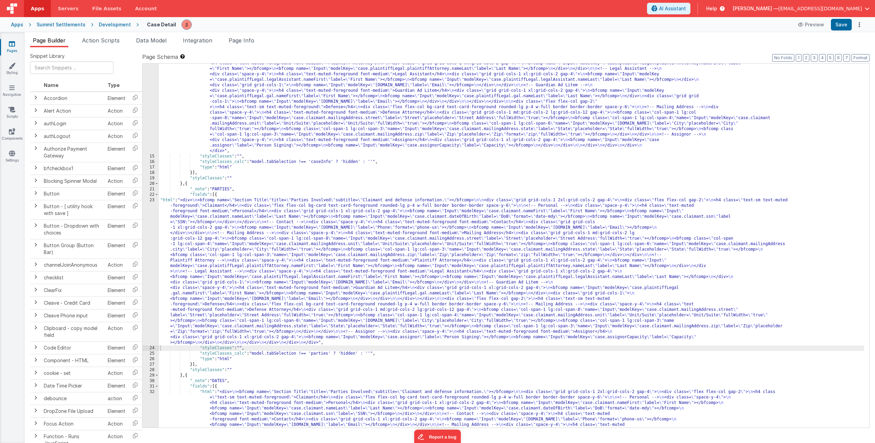
click at [286, 113] on div ""html" : "<div> \n <bfcomp name= \" Section Title \" title= \" Case Information…" at bounding box center [511, 335] width 705 height 681
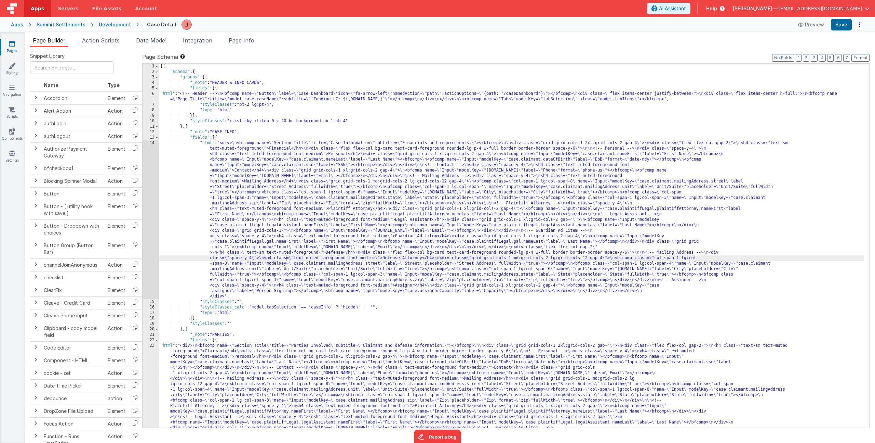
scroll to position [0, 0]
click at [288, 99] on div "[{ "schema" : { "groups" : [{ "_note" : "HEADER & INFO CARDS" , "fields" : [{ "…" at bounding box center [511, 322] width 705 height 517
click at [151, 97] on div "6" at bounding box center [151, 96] width 16 height 11
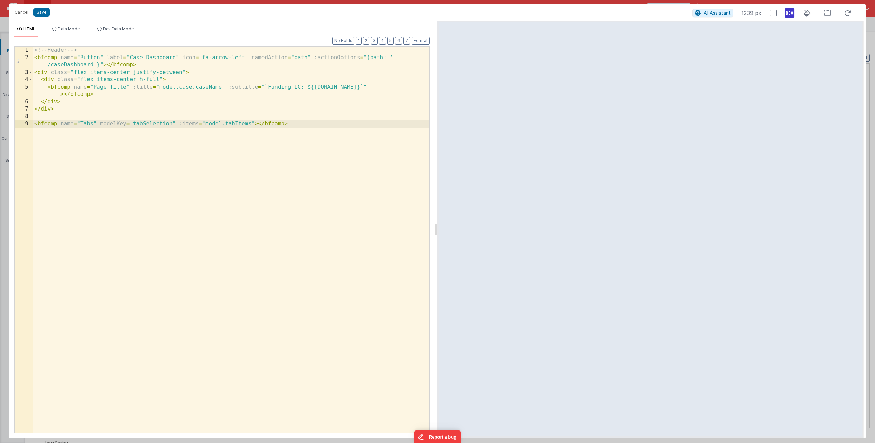
click at [178, 56] on div "<!-- Header --> < bfcomp name = "Button" label = "Case Dashboard" icon = "fa-ar…" at bounding box center [231, 247] width 397 height 400
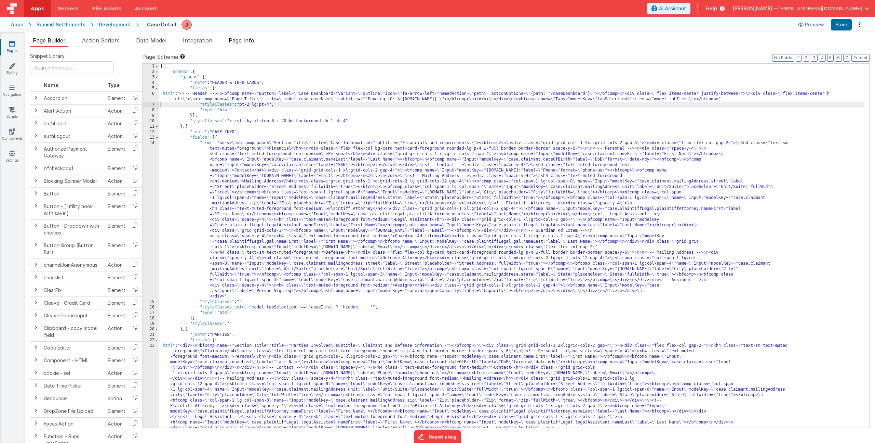
click at [248, 40] on span "Page Info" at bounding box center [242, 40] width 26 height 7
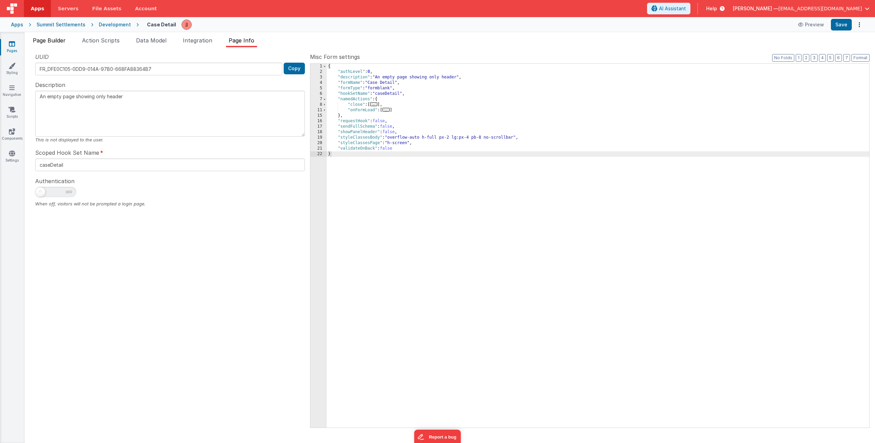
click at [55, 38] on span "Page Builder" at bounding box center [49, 40] width 33 height 7
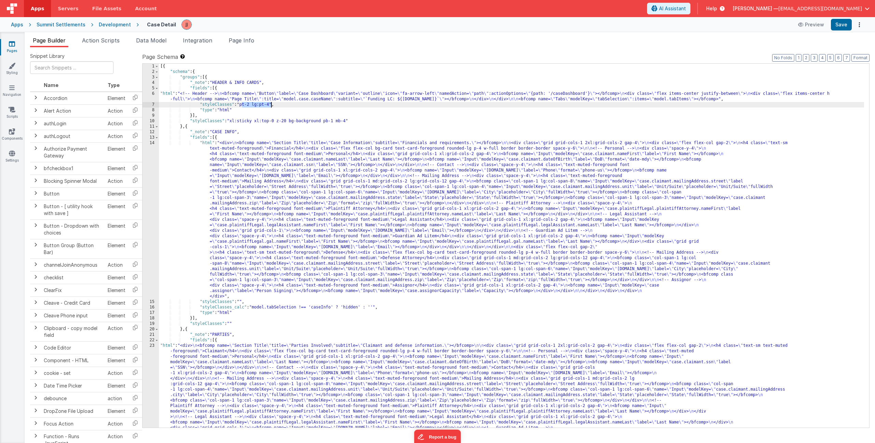
drag, startPoint x: 242, startPoint y: 104, endPoint x: 272, endPoint y: 104, distance: 29.8
click at [272, 104] on div "[{ "schema" : { "groups" : [{ "_note" : "HEADER & INFO CARDS" , "fields" : [{ "…" at bounding box center [511, 322] width 705 height 517
click at [348, 121] on div "[{ "schema" : { "groups" : [{ "_note" : "HEADER & INFO CARDS" , "fields" : [{ "…" at bounding box center [511, 322] width 705 height 517
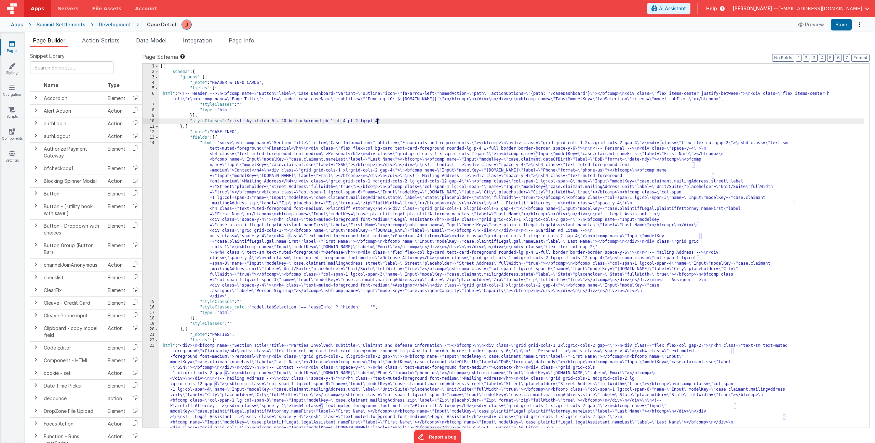
click at [378, 122] on div "[{ "schema" : { "groups" : [{ "_note" : "HEADER & INFO CARDS" , "fields" : [{ "…" at bounding box center [511, 322] width 705 height 517
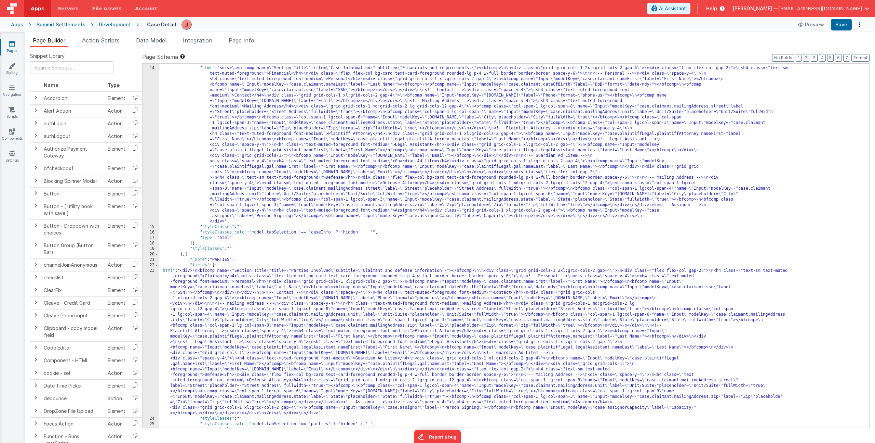
scroll to position [222, 0]
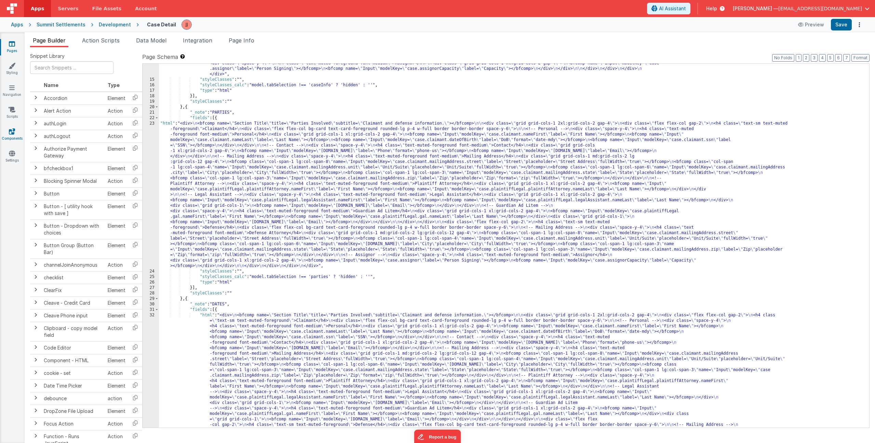
click at [15, 134] on link "Components" at bounding box center [12, 135] width 25 height 14
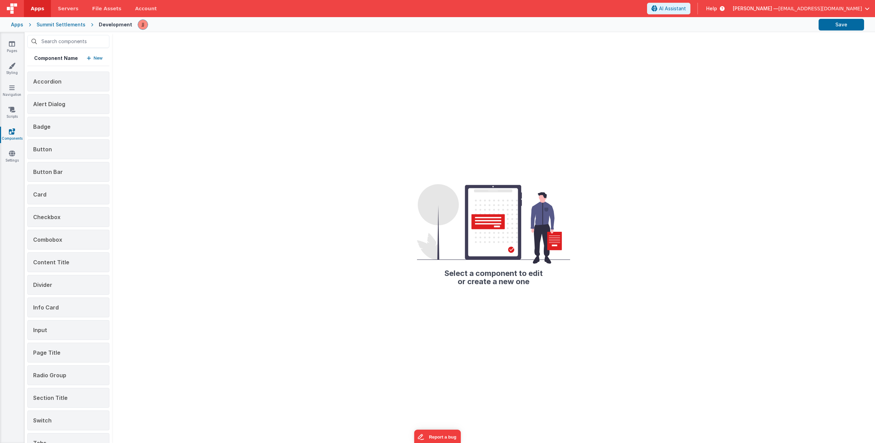
click at [95, 59] on p "New" at bounding box center [98, 58] width 9 height 7
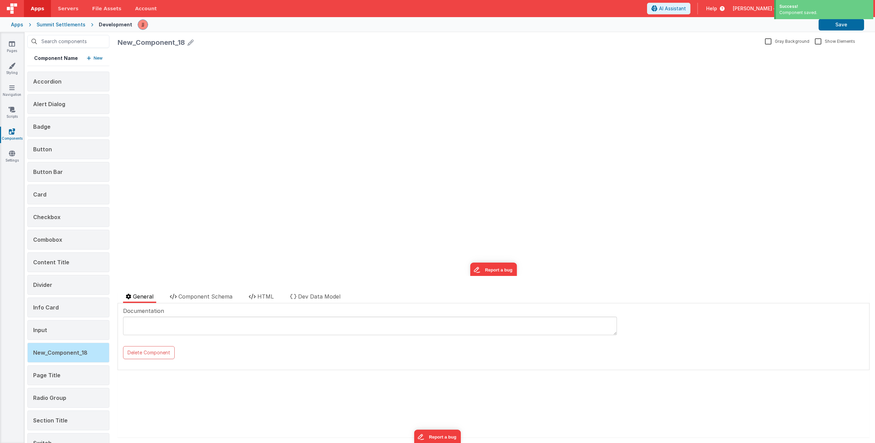
click at [191, 41] on icon at bounding box center [191, 43] width 6 height 10
drag, startPoint x: 189, startPoint y: 45, endPoint x: 34, endPoint y: 38, distance: 155.4
click at [45, 37] on div "Component Name New Accordion Alert Dialog Badge Button Button Bar Card Checkbox…" at bounding box center [450, 237] width 851 height 410
type input "Dropdown"
click at [330, 44] on icon at bounding box center [329, 44] width 5 height 10
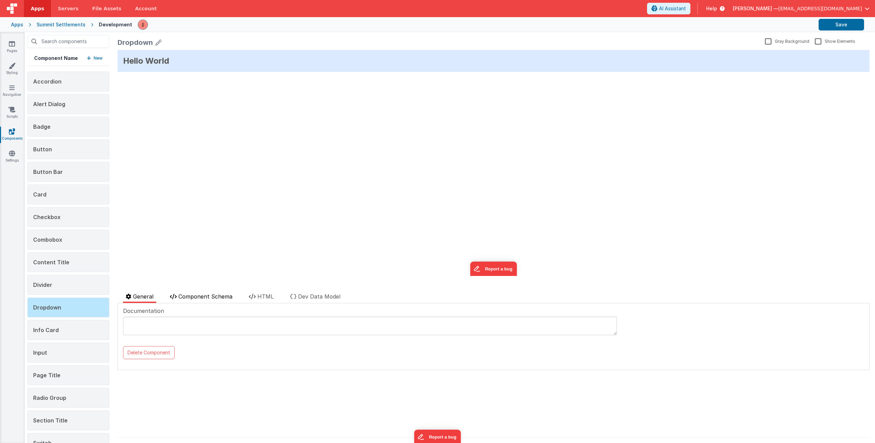
click at [196, 294] on span "Component Schema" at bounding box center [206, 296] width 54 height 7
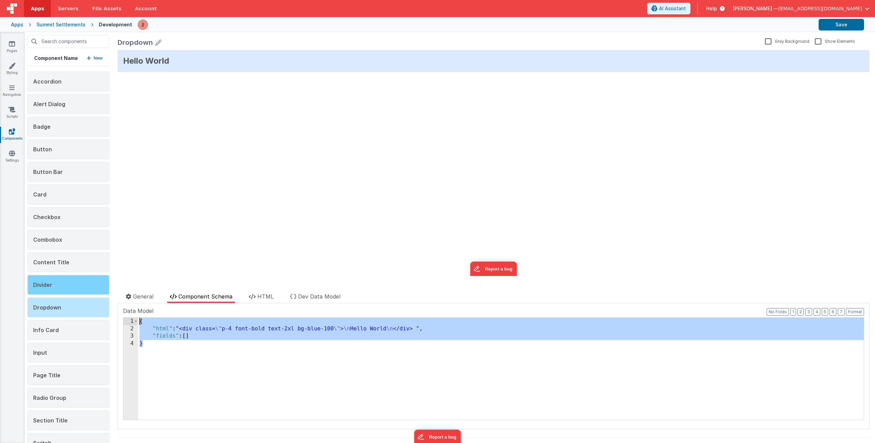
drag, startPoint x: 133, startPoint y: 336, endPoint x: 56, endPoint y: 283, distance: 93.7
click at [51, 279] on div "Component Name New Accordion Alert Dialog Badge Button Button Bar Card Checkbox…" at bounding box center [450, 237] width 851 height 410
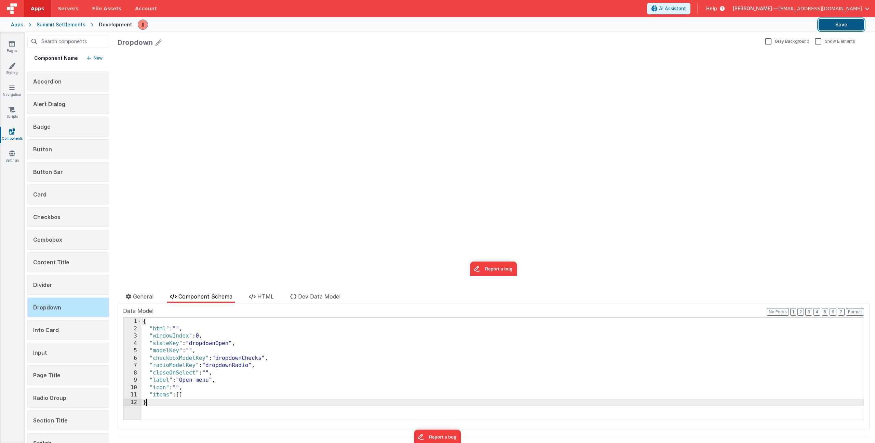
click at [842, 24] on button "Save" at bounding box center [841, 25] width 45 height 12
click at [266, 299] on span "HTML" at bounding box center [266, 296] width 16 height 7
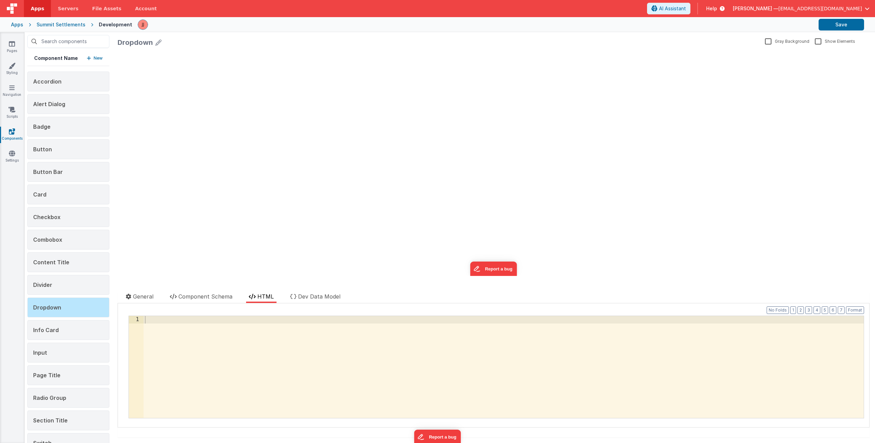
click at [262, 338] on div at bounding box center [504, 374] width 721 height 117
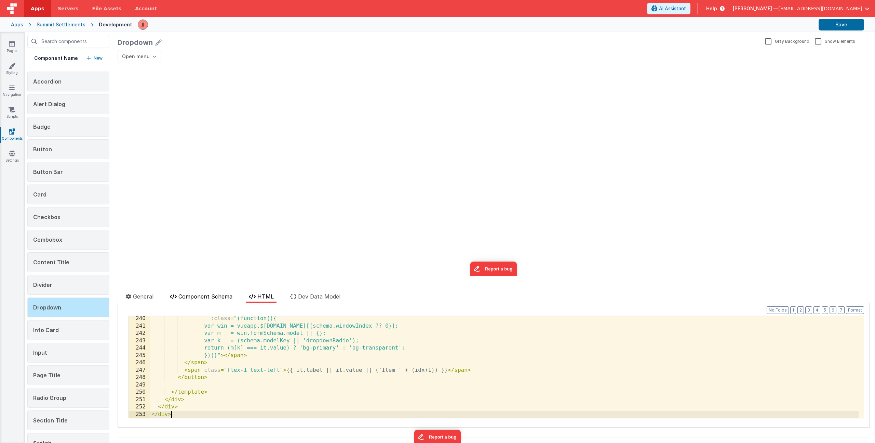
click at [183, 293] on span "Component Schema" at bounding box center [206, 296] width 54 height 7
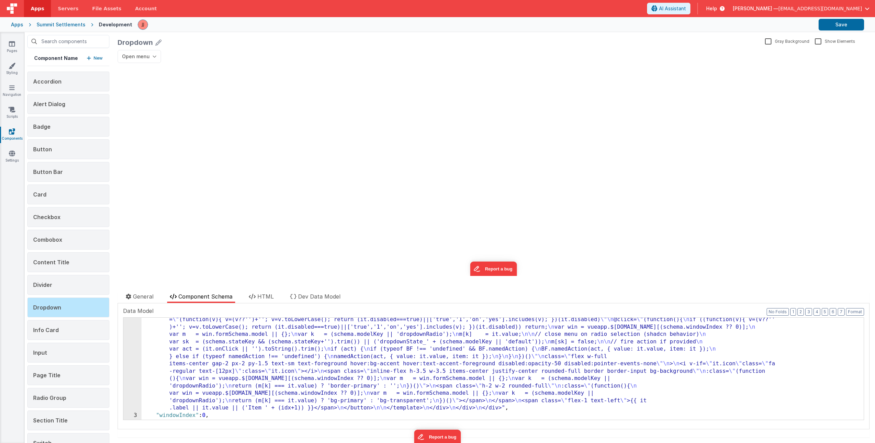
scroll to position [457, 0]
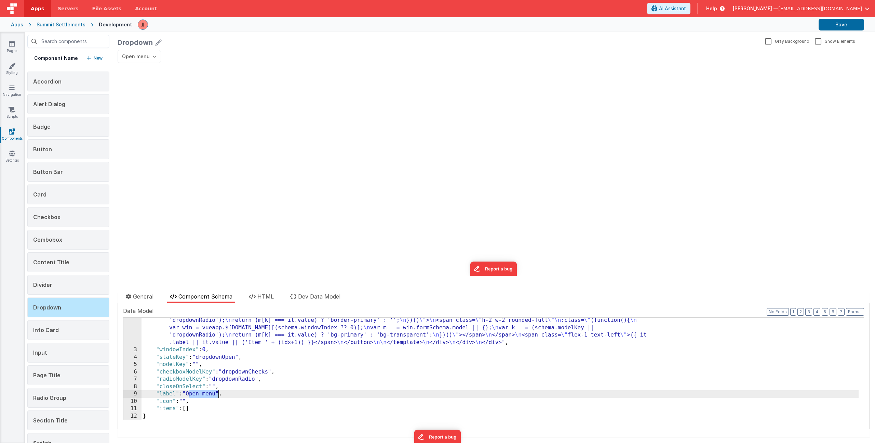
drag, startPoint x: 190, startPoint y: 392, endPoint x: 217, endPoint y: 394, distance: 27.4
click at [217, 394] on div ""html" : "<!-- DROPDOWN (BetterForms) --> \n <div \n class= \" relative inline-…" at bounding box center [500, 161] width 717 height 587
drag, startPoint x: 218, startPoint y: 394, endPoint x: 298, endPoint y: 402, distance: 80.1
click at [218, 394] on div ""html" : "<!-- DROPDOWN (BetterForms) --> \n <div \n class= \" relative inline-…" at bounding box center [500, 161] width 717 height 587
click at [841, 24] on button "Save" at bounding box center [841, 25] width 45 height 12
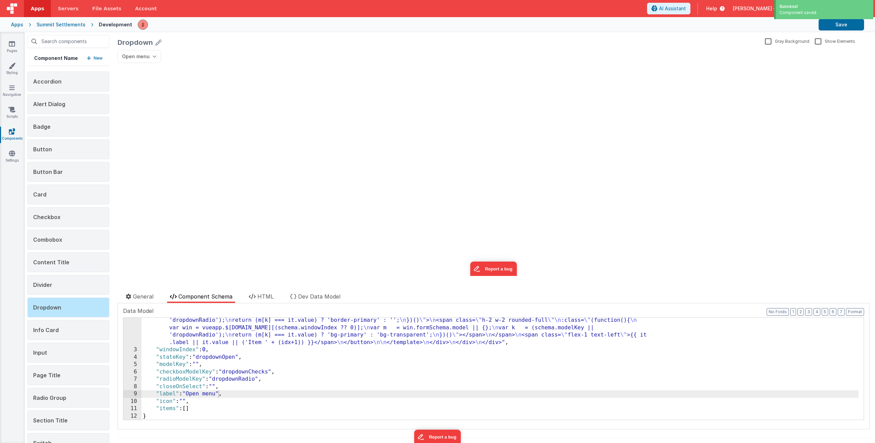
click at [136, 57] on span "Open menu" at bounding box center [136, 56] width 28 height 7
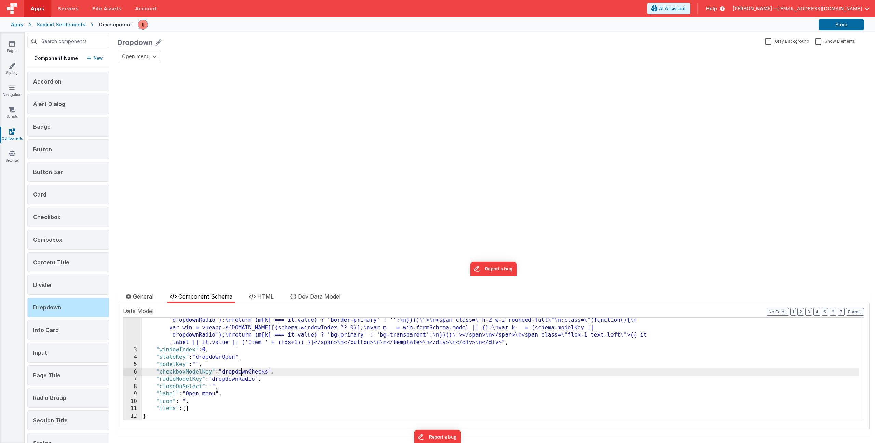
click at [241, 373] on div ""html" : "<!-- DROPDOWN (BetterForms) --> \n <div \n class= \" relative inline-…" at bounding box center [500, 161] width 717 height 587
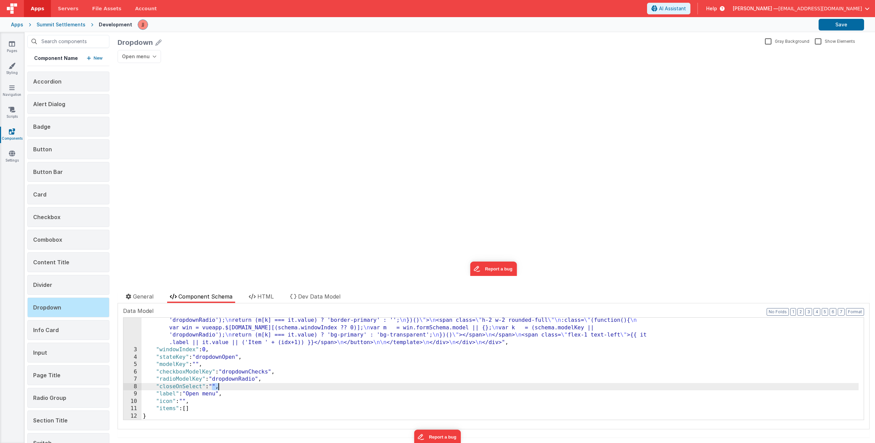
drag, startPoint x: 212, startPoint y: 385, endPoint x: 217, endPoint y: 384, distance: 5.2
click at [217, 384] on div ""html" : "<!-- DROPDOWN (BetterForms) --> \n <div \n class= \" relative inline-…" at bounding box center [500, 161] width 717 height 587
click at [17, 47] on link "Pages" at bounding box center [12, 47] width 25 height 14
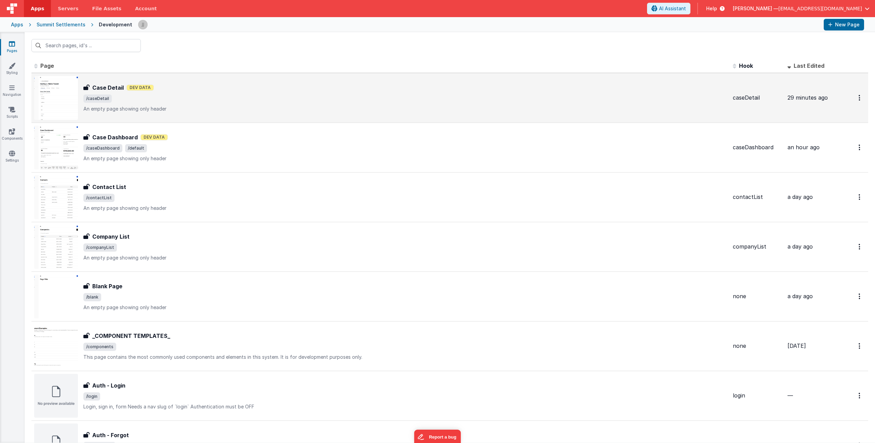
click at [187, 108] on p "An empty page showing only header" at bounding box center [405, 108] width 644 height 7
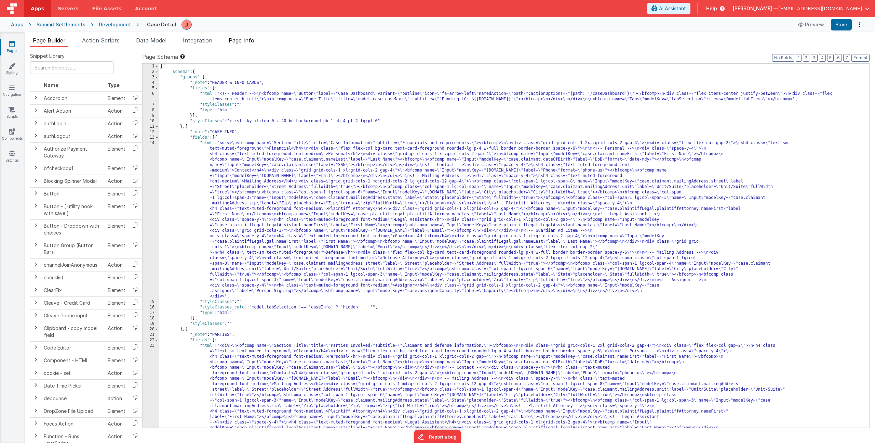
click at [235, 39] on span "Page Info" at bounding box center [242, 40] width 26 height 7
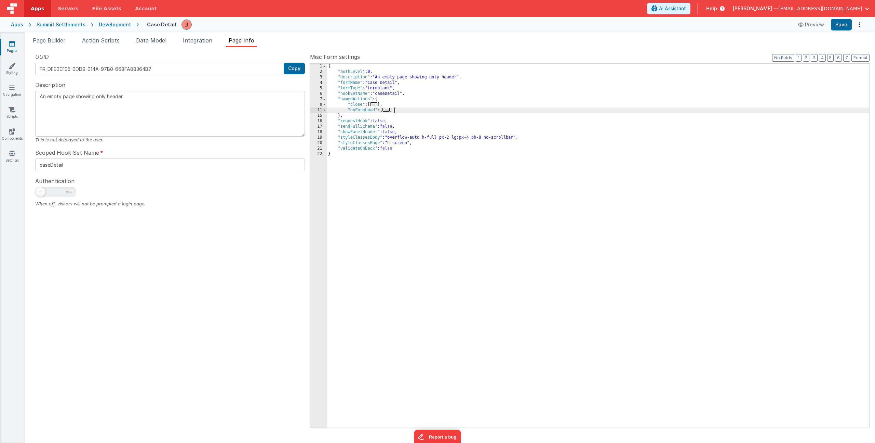
click at [402, 112] on div "{ "authLevel" : 0 , "description" : "An empty page showing only header" , "form…" at bounding box center [598, 251] width 543 height 374
click at [320, 125] on div "17" at bounding box center [319, 126] width 16 height 5
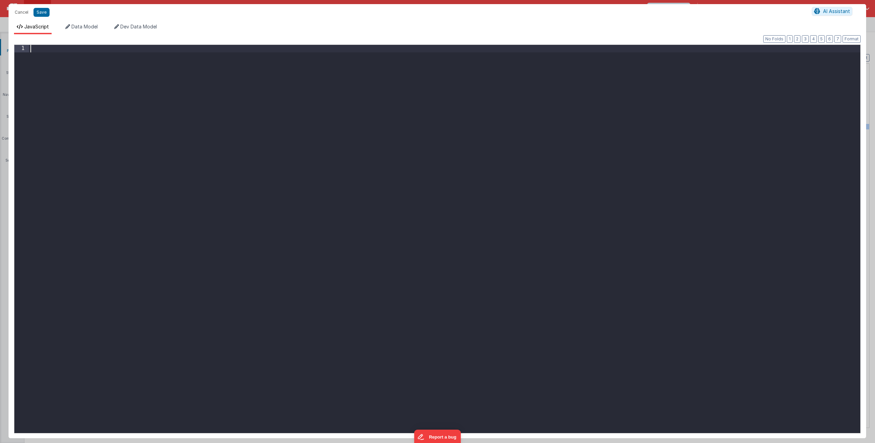
click at [248, 125] on div at bounding box center [445, 246] width 832 height 402
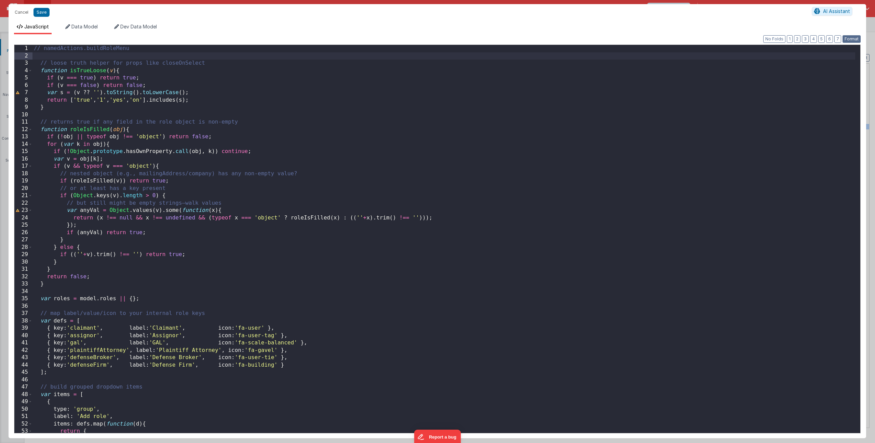
click at [849, 40] on button "Format" at bounding box center [852, 39] width 18 height 8
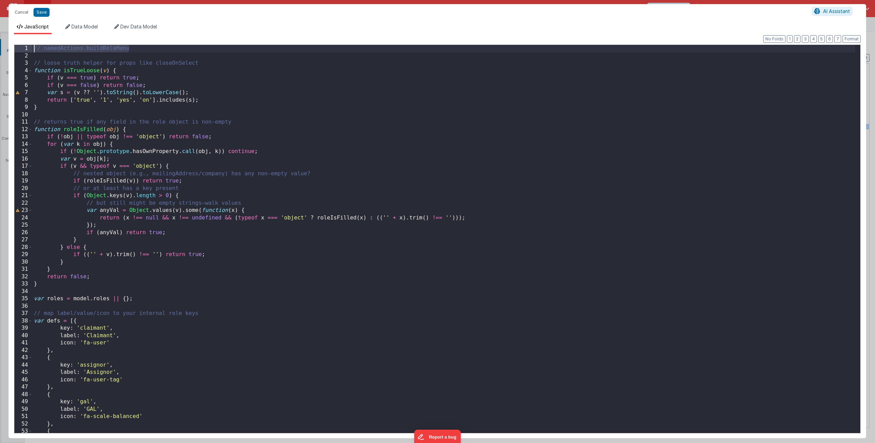
drag, startPoint x: 142, startPoint y: 48, endPoint x: -20, endPoint y: 48, distance: 162.1
click at [0, 48] on html "Cancel Save AI Assistant JavaScript Data Model Dev Data Model Format 7 6 5 4 3 …" at bounding box center [437, 221] width 875 height 443
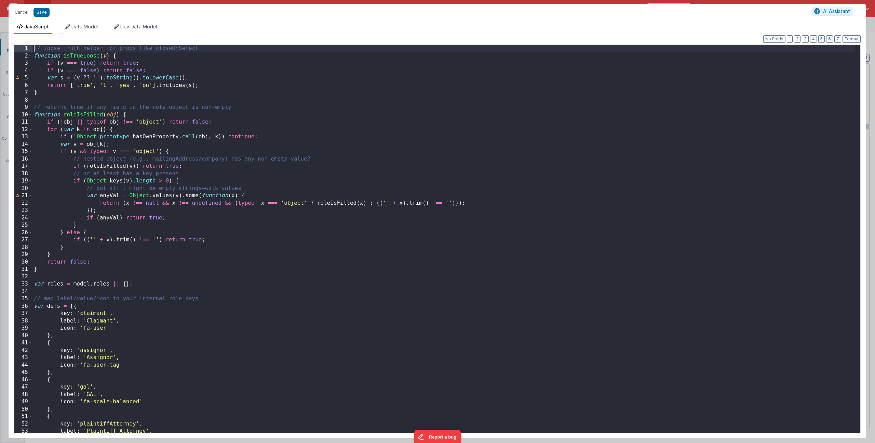
click at [276, 270] on div "// loose truth helper for props like closeOnSelect function isTrueLoose ( v ) {…" at bounding box center [443, 246] width 823 height 402
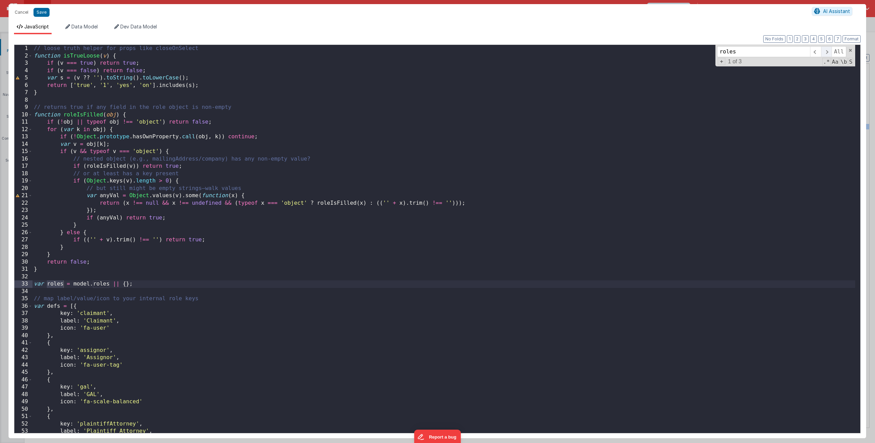
type input "roles"
click at [826, 49] on span at bounding box center [826, 51] width 11 height 11
click at [118, 253] on div "// loose truth helper for props like closeOnSelect function isTrueLoose ( v ) {…" at bounding box center [443, 246] width 823 height 402
click at [93, 283] on div "// loose truth helper for props like closeOnSelect function isTrueLoose ( v ) {…" at bounding box center [443, 246] width 823 height 402
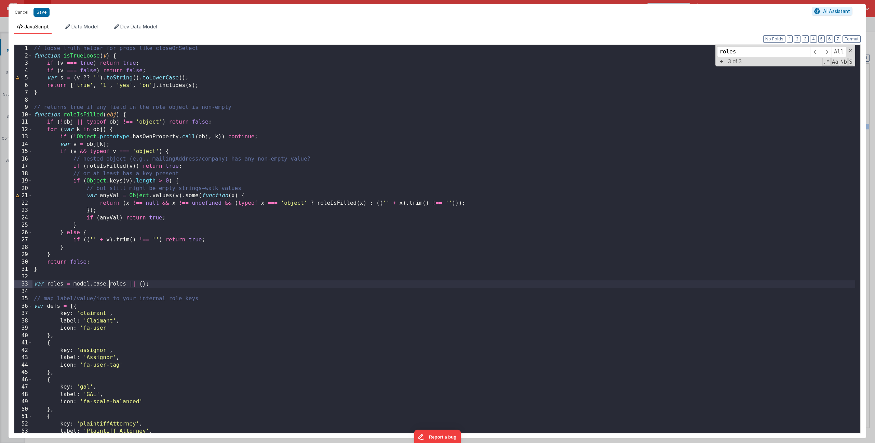
click at [316, 256] on div "// loose truth helper for props like closeOnSelect function isTrueLoose ( v ) {…" at bounding box center [443, 246] width 823 height 402
click at [850, 50] on span at bounding box center [850, 50] width 5 height 5
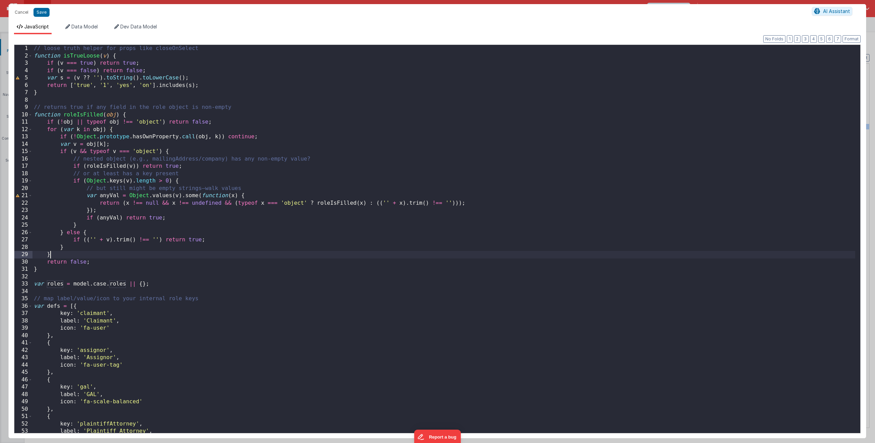
click at [551, 210] on div "// loose truth helper for props like closeOnSelect function isTrueLoose ( v ) {…" at bounding box center [443, 246] width 823 height 402
click at [38, 10] on button "Save" at bounding box center [42, 12] width 16 height 9
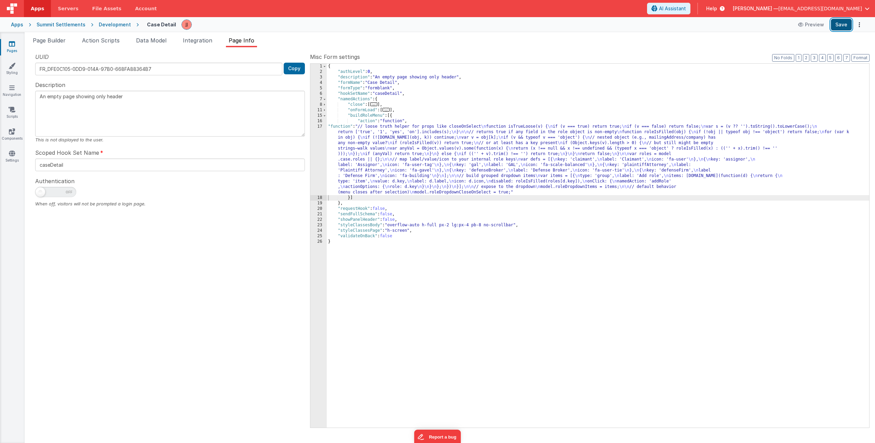
click at [835, 28] on button "Save" at bounding box center [841, 25] width 21 height 12
click at [413, 162] on div "{ "authLevel" : 0 , "description" : "An empty page showing only header" , "form…" at bounding box center [598, 251] width 543 height 374
click at [316, 160] on div "17" at bounding box center [319, 159] width 16 height 71
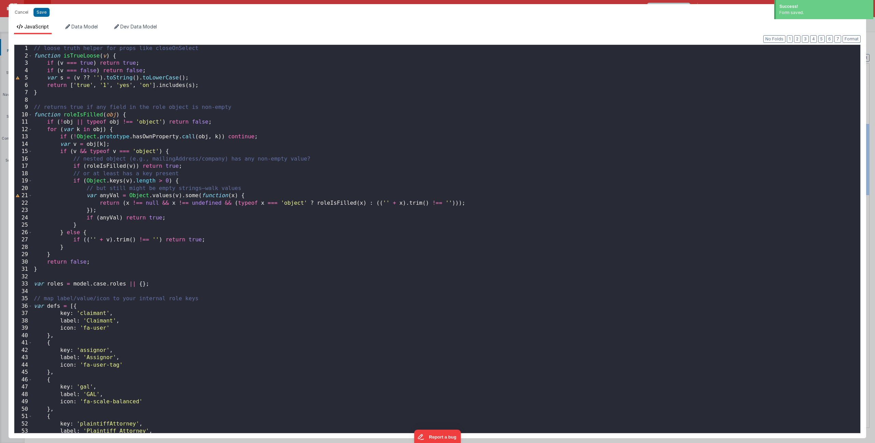
scroll to position [296, 0]
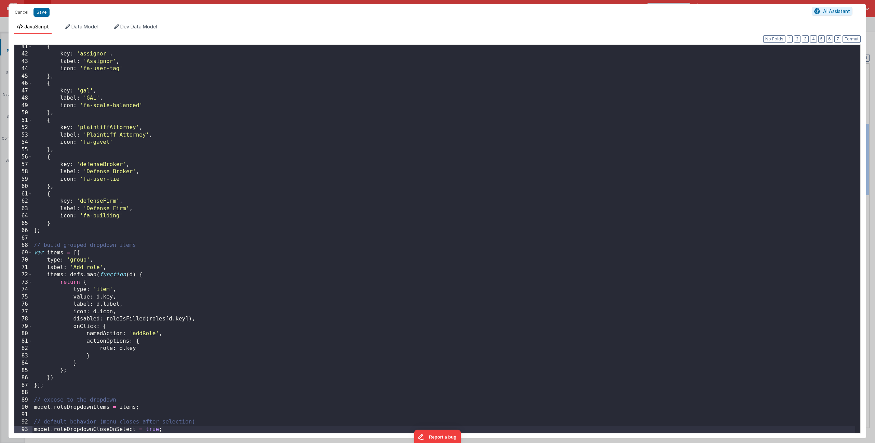
click at [71, 409] on div "{ key : 'assignor' , label : 'Assignor' , icon : 'fa-user-tag' } , { key : 'gal…" at bounding box center [443, 244] width 823 height 402
click at [87, 28] on span "Data Model" at bounding box center [84, 27] width 26 height 6
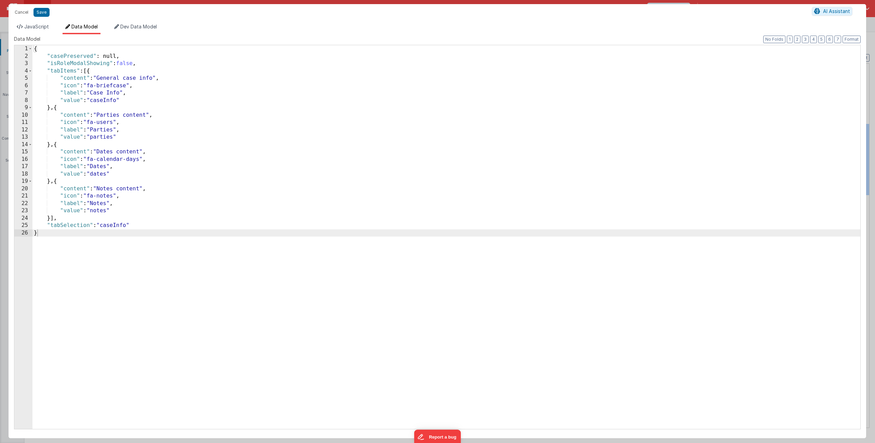
click at [138, 223] on div "{ "casePreserved" : null, "isRoleModalShowing" : false , "tabItems" : [{ "conte…" at bounding box center [446, 244] width 828 height 398
paste textarea
click at [41, 28] on span "JavaScript" at bounding box center [36, 27] width 25 height 6
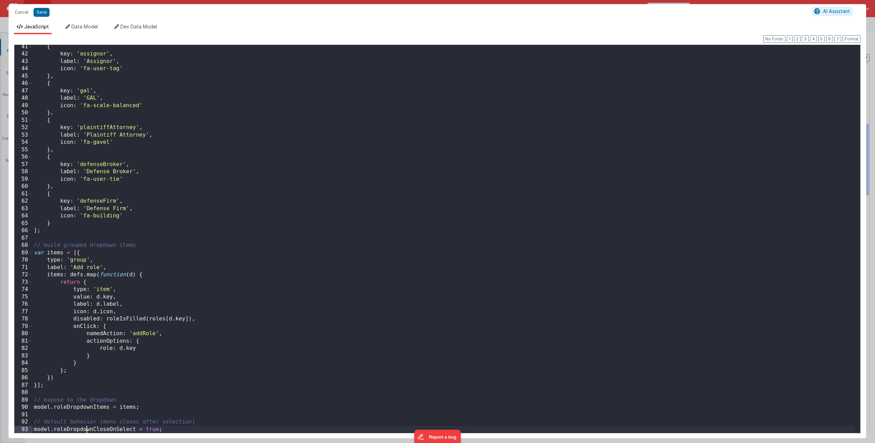
click at [86, 428] on div "{ key : 'assignor' , label : 'Assignor' , icon : 'fa-user-tag' } , { key : 'gal…" at bounding box center [443, 244] width 823 height 402
click at [81, 27] on span "Data Model" at bounding box center [84, 27] width 26 height 6
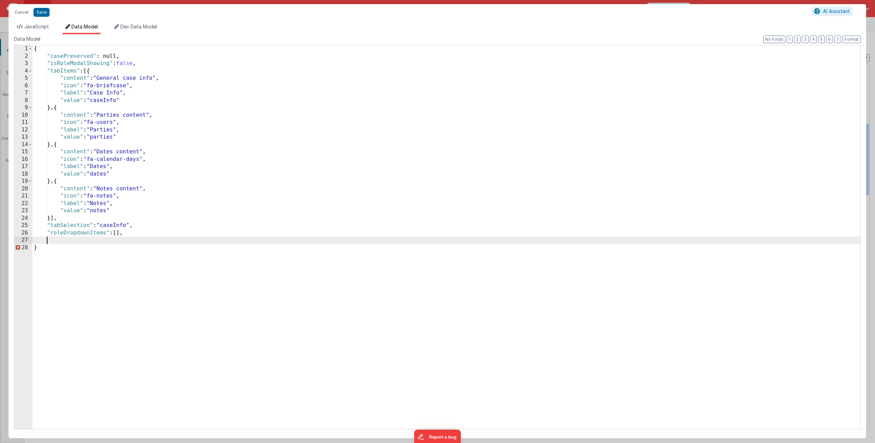
click at [62, 243] on div "{ "casePreserved" : null, "isRoleModalShowing" : false , "tabItems" : [{ "conte…" at bounding box center [446, 244] width 828 height 398
paste textarea
click at [31, 27] on span "JavaScript" at bounding box center [36, 27] width 25 height 6
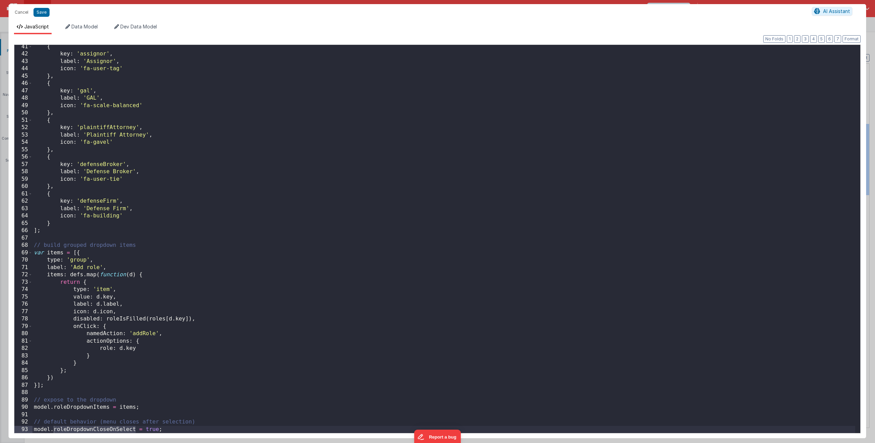
click at [279, 332] on div "{ key : 'assignor' , label : 'Assignor' , icon : 'fa-user-tag' } , { key : 'gal…" at bounding box center [443, 244] width 823 height 402
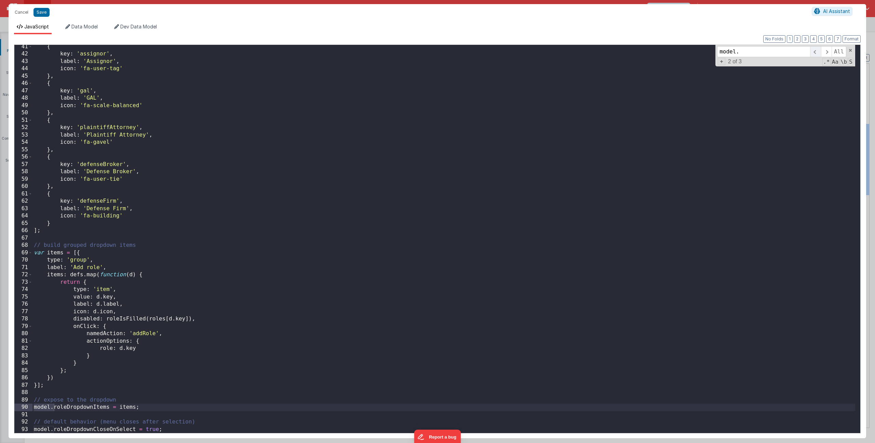
type input "model."
click at [818, 52] on span at bounding box center [815, 51] width 11 height 11
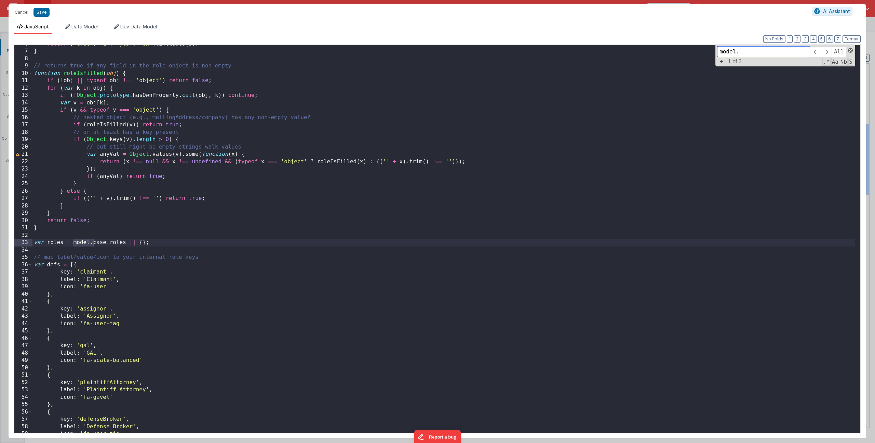
click at [852, 50] on span at bounding box center [850, 50] width 5 height 5
click at [499, 156] on div "return [ 'true' , '1' , 'yes' , 'on' ] . includes ( s ) ; } // returns true if …" at bounding box center [443, 241] width 823 height 402
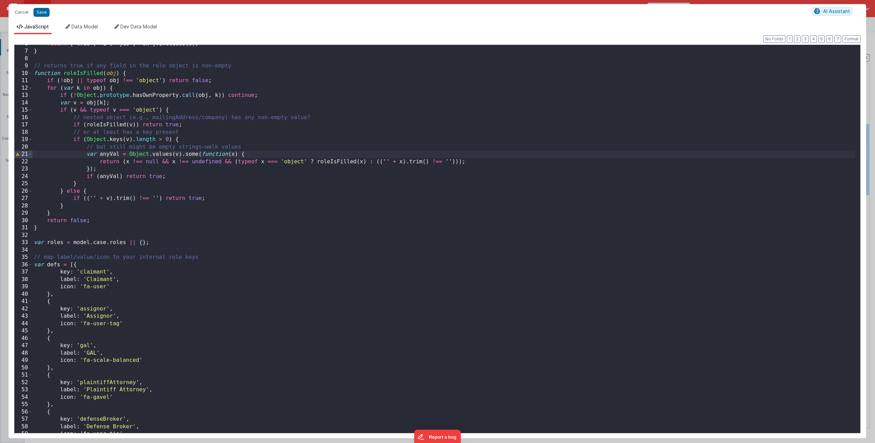
click at [32, 11] on div "Cancel Save" at bounding box center [411, 13] width 801 height 10
click at [36, 12] on button "Save" at bounding box center [42, 12] width 16 height 9
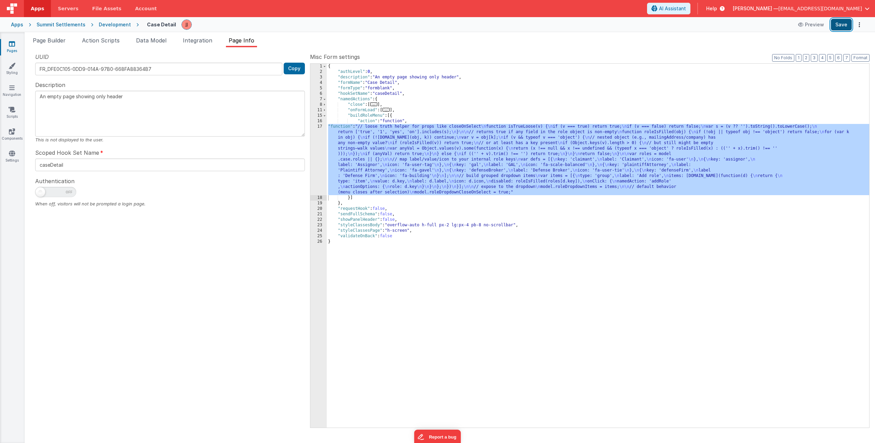
click at [841, 29] on button "Save" at bounding box center [841, 25] width 21 height 12
click at [387, 140] on div "{ "authLevel" : 0 , "description" : "An empty page showing only header" , "form…" at bounding box center [598, 251] width 543 height 374
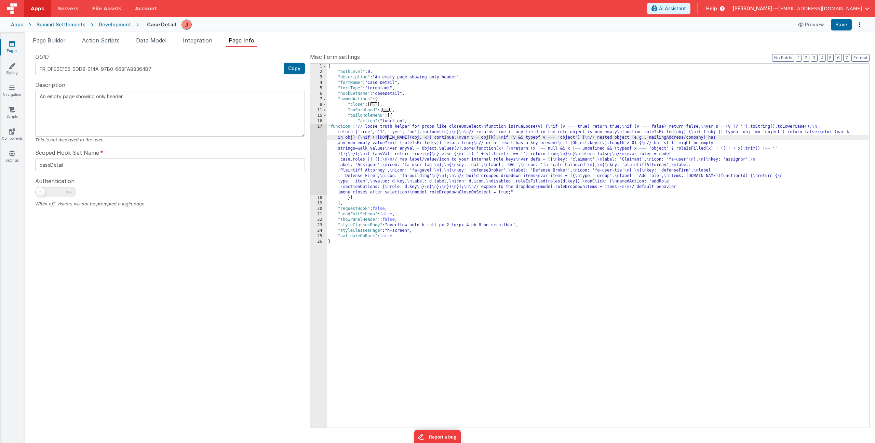
click at [387, 110] on span "..." at bounding box center [387, 110] width 8 height 4
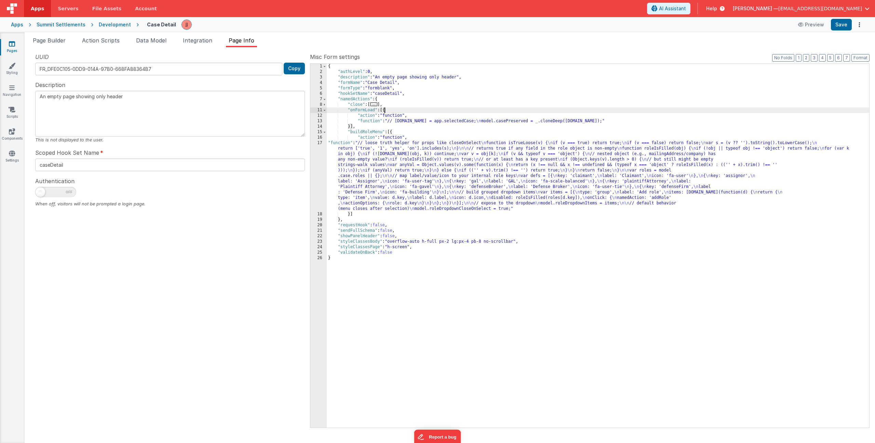
click at [399, 121] on div "{ "authLevel" : 0 , "description" : "An empty page showing only header" , "form…" at bounding box center [598, 251] width 543 height 374
click at [317, 121] on div "13" at bounding box center [319, 120] width 16 height 5
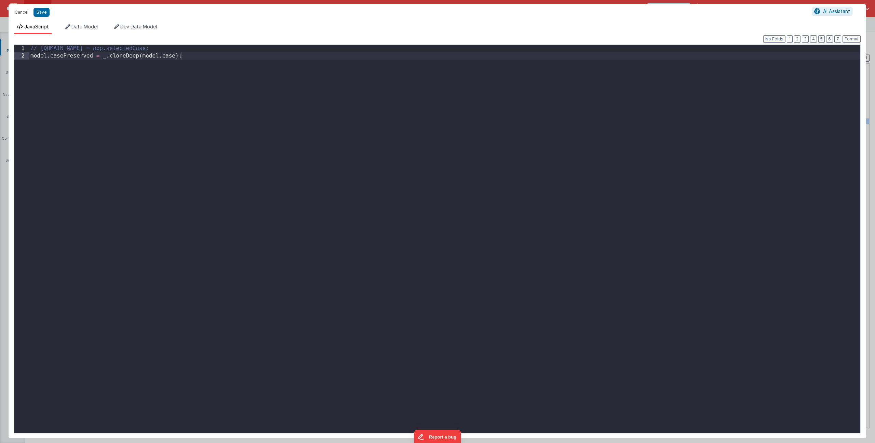
click at [279, 104] on div "// model.case = app.selectedCase; model . casePreserved = _ . cloneDeep ( model…" at bounding box center [445, 246] width 832 height 402
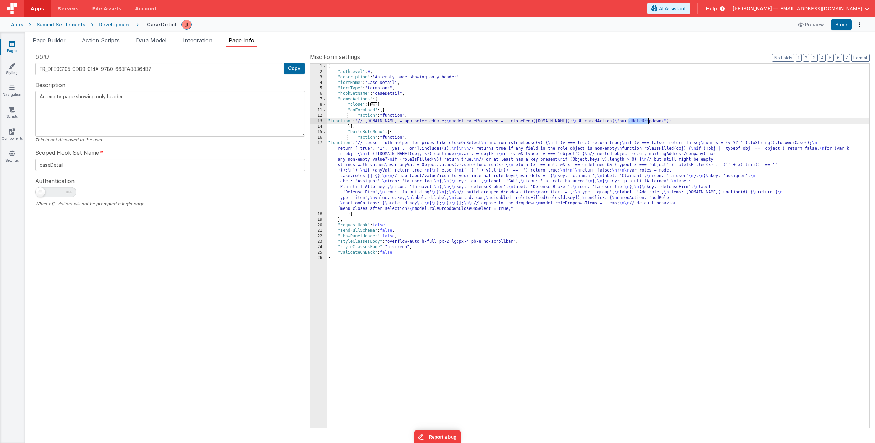
drag, startPoint x: 628, startPoint y: 121, endPoint x: 648, endPoint y: 121, distance: 19.5
click at [648, 121] on div "{ "authLevel" : 0 , "description" : "An empty page showing only header" , "form…" at bounding box center [598, 251] width 543 height 374
click at [839, 26] on button "Save" at bounding box center [841, 25] width 21 height 12
click at [385, 101] on div "{ "authLevel" : 0 , "description" : "An empty page showing only header" , "form…" at bounding box center [598, 251] width 543 height 374
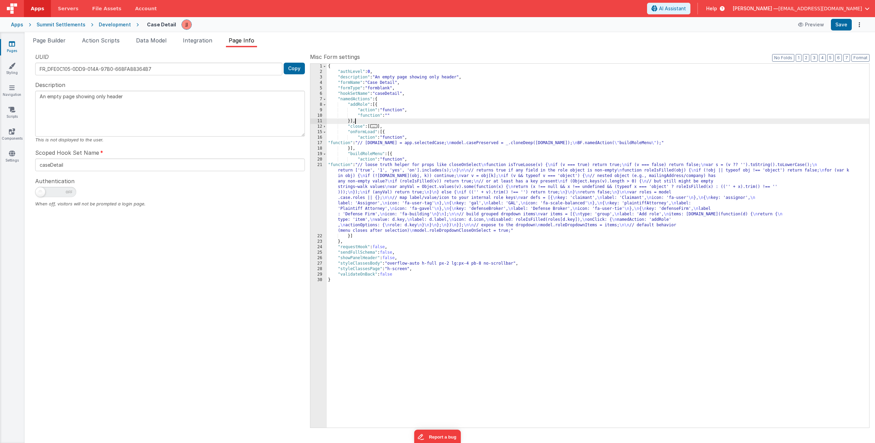
click at [376, 114] on div "{ "authLevel" : 0 , "description" : "An empty page showing only header" , "form…" at bounding box center [598, 251] width 543 height 374
click at [318, 116] on div "10" at bounding box center [319, 115] width 16 height 5
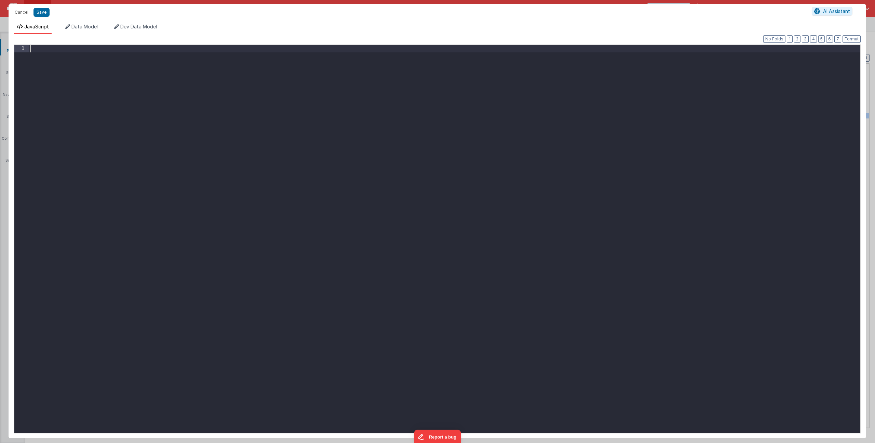
click at [202, 119] on div at bounding box center [445, 246] width 832 height 402
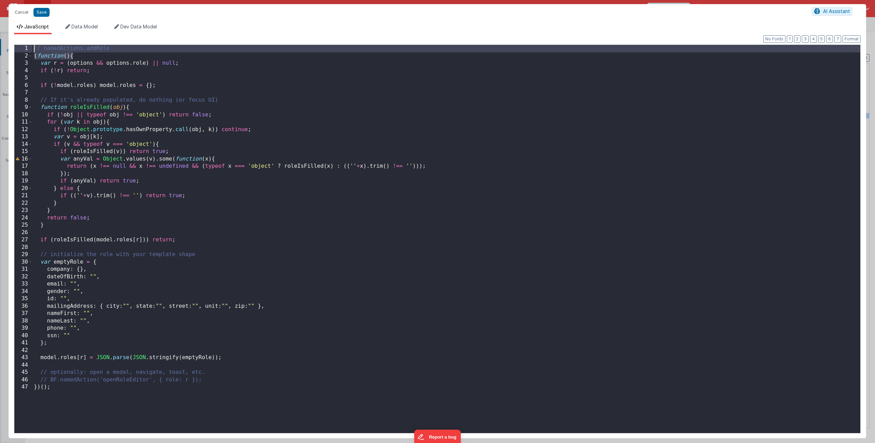
drag, startPoint x: 84, startPoint y: 56, endPoint x: -16, endPoint y: 42, distance: 101.6
click at [0, 42] on html "Cancel Save AI Assistant JavaScript Data Model Dev Data Model Format 7 6 5 4 3 …" at bounding box center [437, 221] width 875 height 443
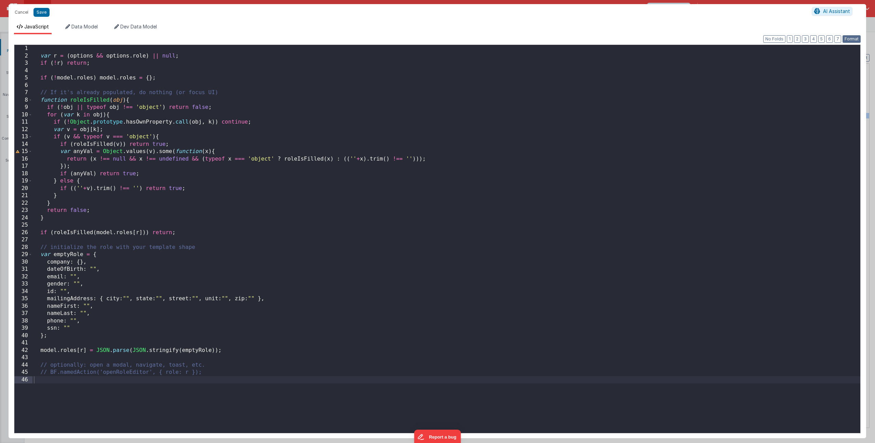
click at [848, 38] on button "Format" at bounding box center [852, 39] width 18 height 8
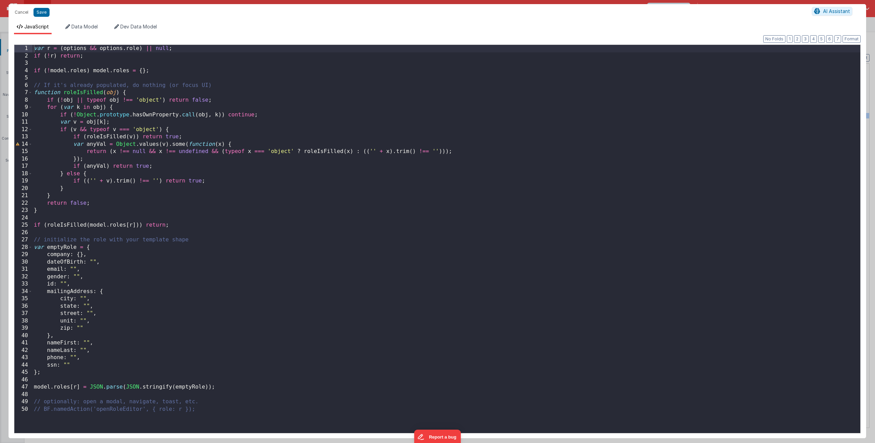
click at [55, 49] on div "var r = ( options && options . role ) || null ; if ( ! r ) return ; if ( ! mode…" at bounding box center [446, 246] width 828 height 402
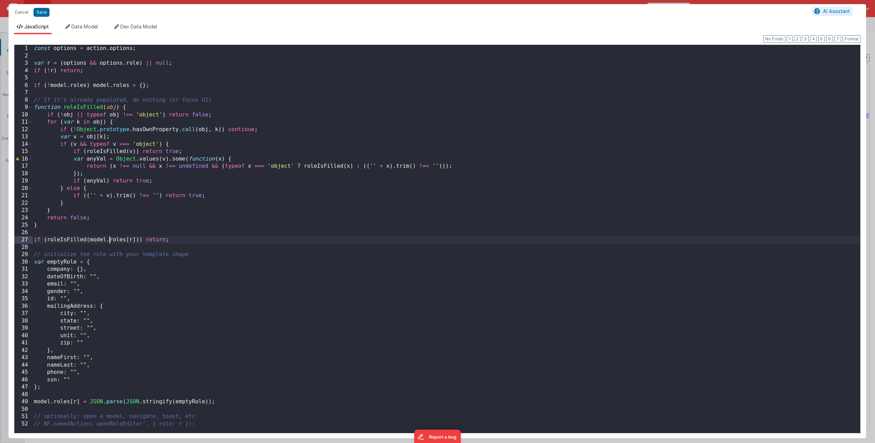
click at [110, 240] on div "const options = action . options ; var r = ( options && options . role ) || nul…" at bounding box center [446, 246] width 828 height 402
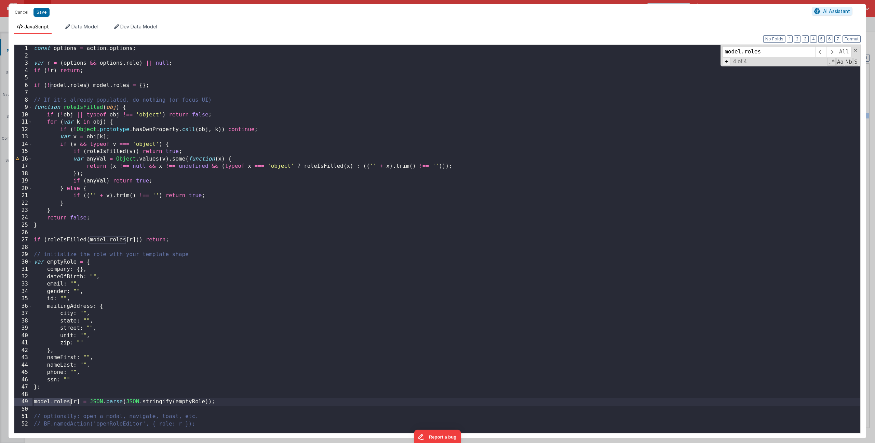
type input "model.roles"
click at [727, 63] on span "+" at bounding box center [727, 61] width 8 height 7
click at [736, 64] on input at bounding box center [769, 63] width 93 height 11
type input "model.case.roles"
click at [855, 62] on span "All" at bounding box center [850, 63] width 15 height 11
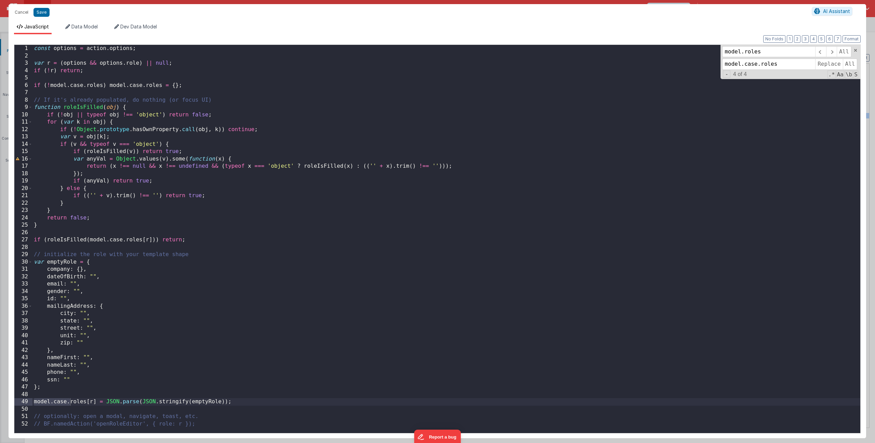
click at [252, 238] on div "const options = action . options ; var r = ( options && options . role ) || nul…" at bounding box center [446, 246] width 828 height 402
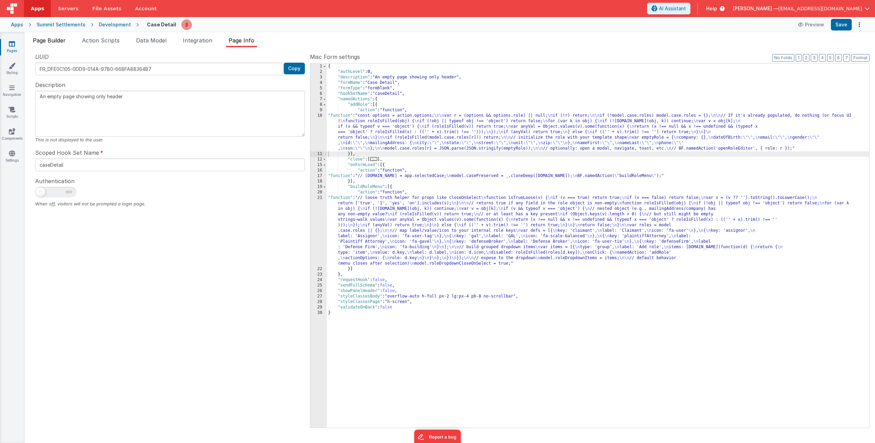
click at [52, 44] on li "Page Builder" at bounding box center [49, 41] width 38 height 11
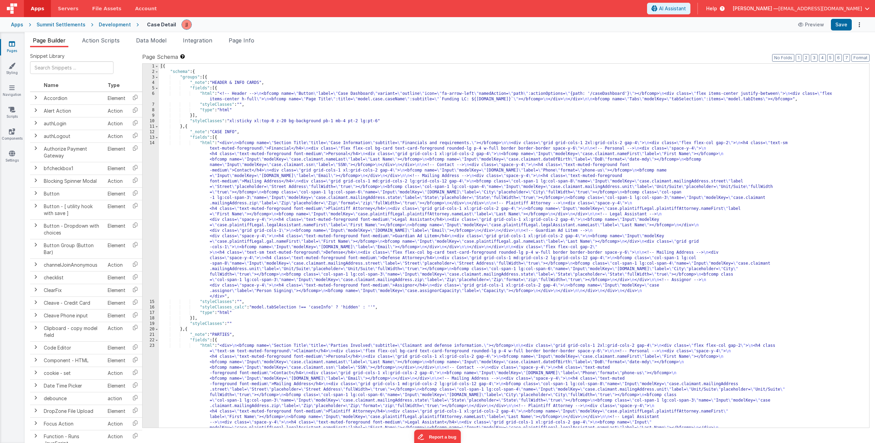
click at [236, 183] on div "[{ "schema" : { "groups" : [{ "_note" : "HEADER & INFO CARDS" , "fields" : [{ "…" at bounding box center [511, 328] width 705 height 528
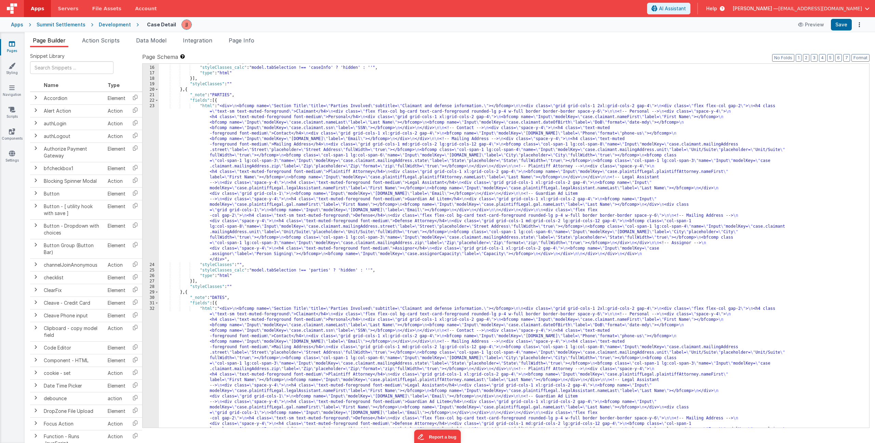
click at [239, 167] on div ""styleClasses" : "" , "styleClasses_calc" : "model.tabSelection !== 'caseInfo' …" at bounding box center [511, 324] width 705 height 528
click at [150, 153] on div "23" at bounding box center [151, 182] width 16 height 159
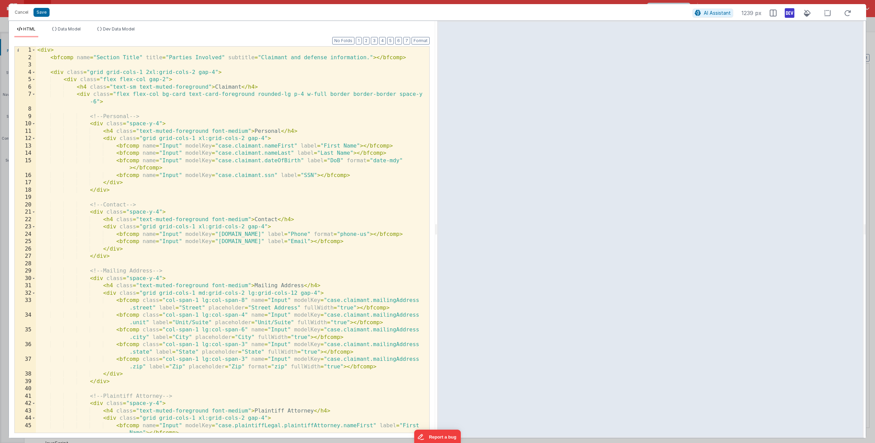
click at [49, 58] on div "< div > < bfcomp name = "Section Title" title = "Parties Involved" subtitle = "…" at bounding box center [230, 251] width 388 height 408
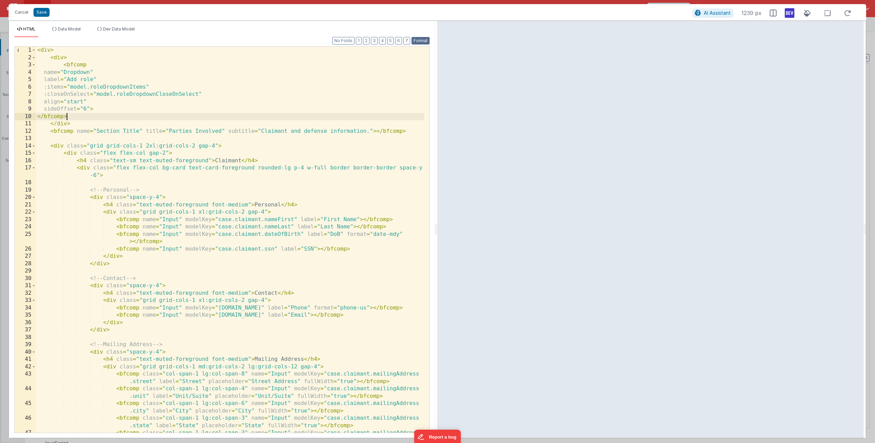
click at [420, 39] on button "Format" at bounding box center [421, 41] width 18 height 8
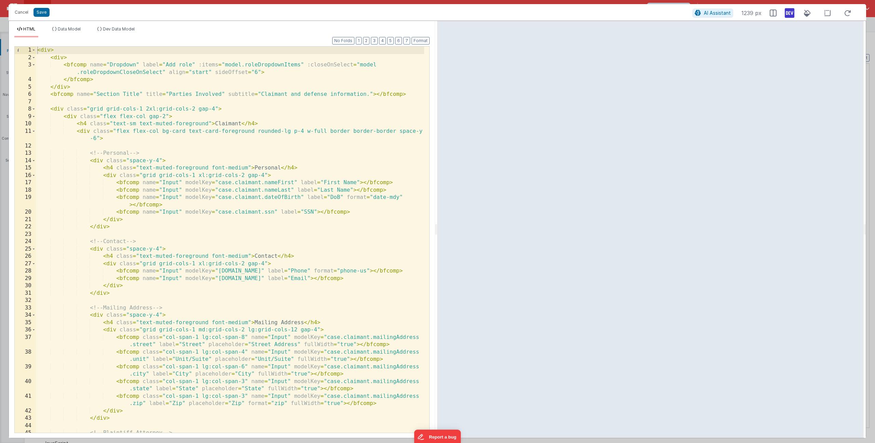
click at [63, 56] on div "< div > < div > < bfcomp name = "Dropdown" label = "Add role" :items = "model.r…" at bounding box center [230, 247] width 388 height 400
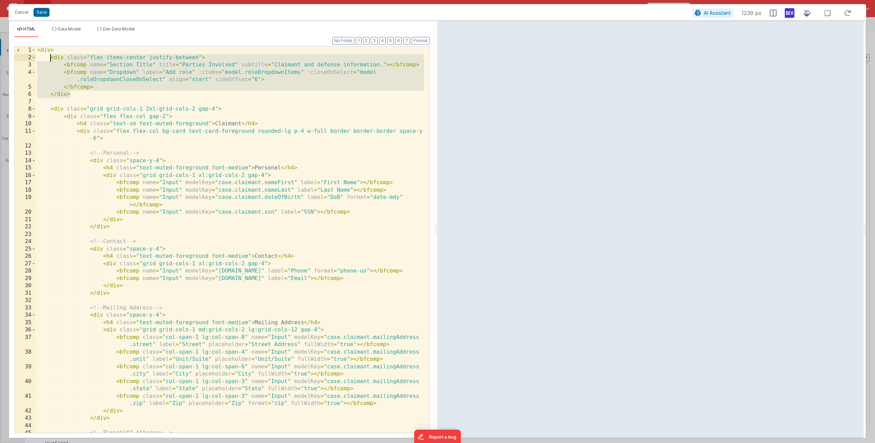
drag, startPoint x: 74, startPoint y: 95, endPoint x: 50, endPoint y: 59, distance: 43.4
click at [50, 59] on div "< div > < div class = "flex items-center justify-between" > < bfcomp name = "Se…" at bounding box center [230, 247] width 388 height 400
click at [41, 9] on button "Save" at bounding box center [42, 12] width 16 height 9
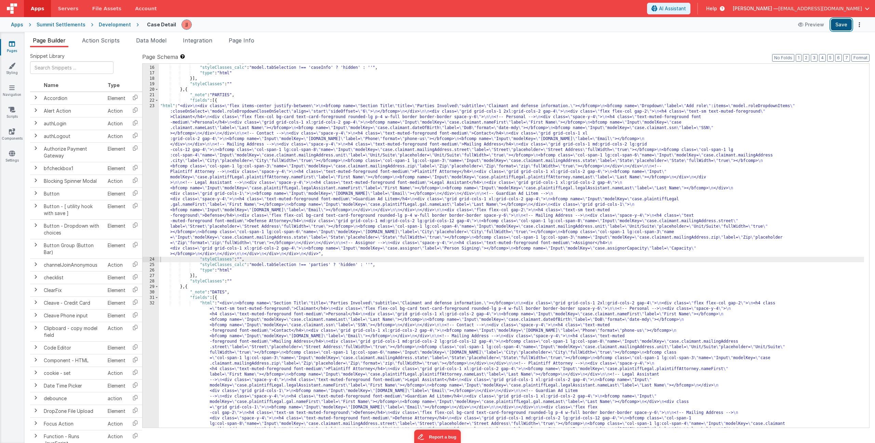
click at [846, 25] on button "Save" at bounding box center [841, 25] width 21 height 12
click at [308, 135] on div ""styleClasses" : "" , "styleClasses_calc" : "model.tabSelection !== 'caseInfo' …" at bounding box center [511, 324] width 705 height 528
click at [244, 153] on div ""styleClasses" : "" , "styleClasses_calc" : "model.tabSelection !== 'caseInfo' …" at bounding box center [511, 324] width 705 height 528
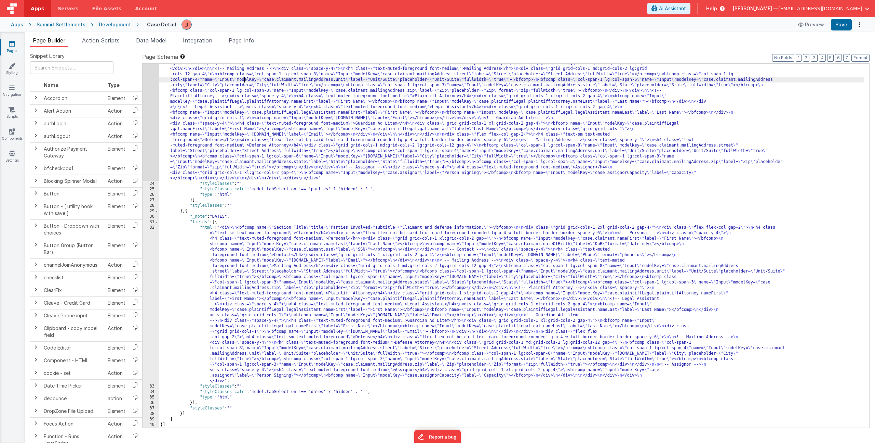
scroll to position [315, 0]
click at [147, 134] on div "23" at bounding box center [151, 104] width 16 height 153
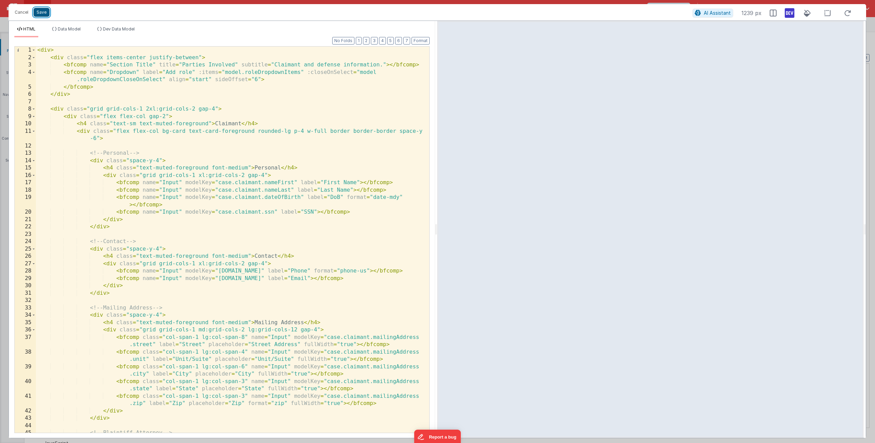
click at [45, 13] on button "Save" at bounding box center [42, 12] width 16 height 9
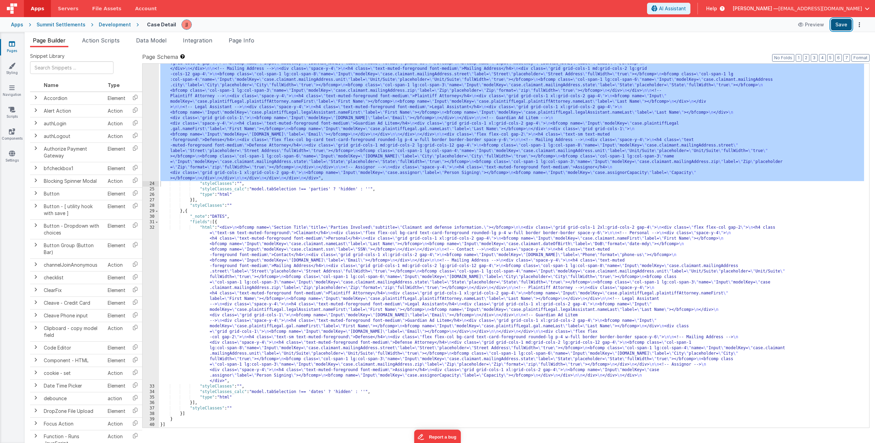
click at [838, 23] on button "Save" at bounding box center [841, 25] width 21 height 12
click at [280, 153] on div ""html" : "<div> \n <div class= \" flex items-center justify-between \" > \n <bf…" at bounding box center [511, 289] width 705 height 522
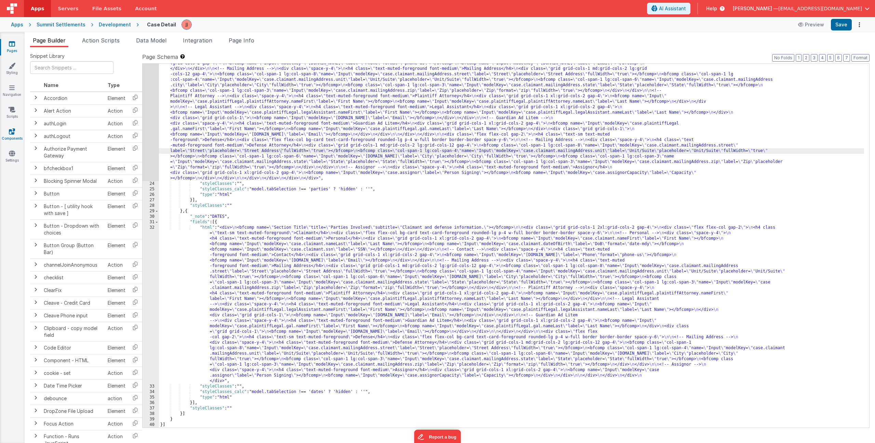
click at [10, 132] on icon at bounding box center [12, 131] width 6 height 7
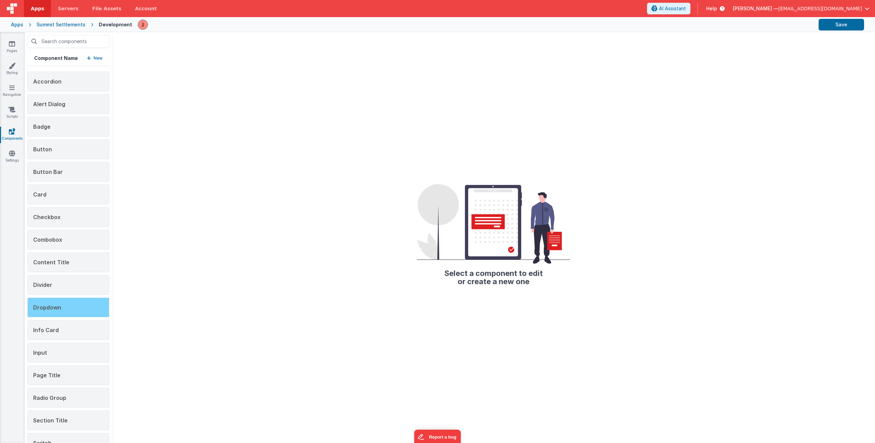
click at [66, 312] on div "Dropdown" at bounding box center [68, 307] width 82 height 20
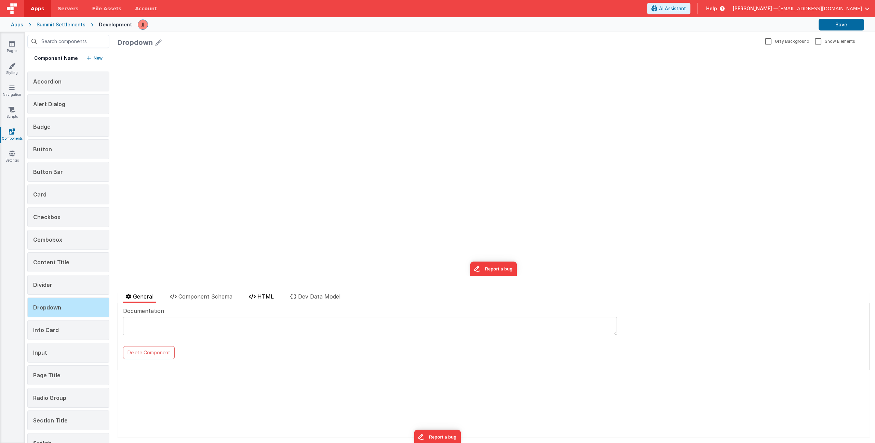
click at [263, 295] on span "HTML" at bounding box center [266, 296] width 16 height 7
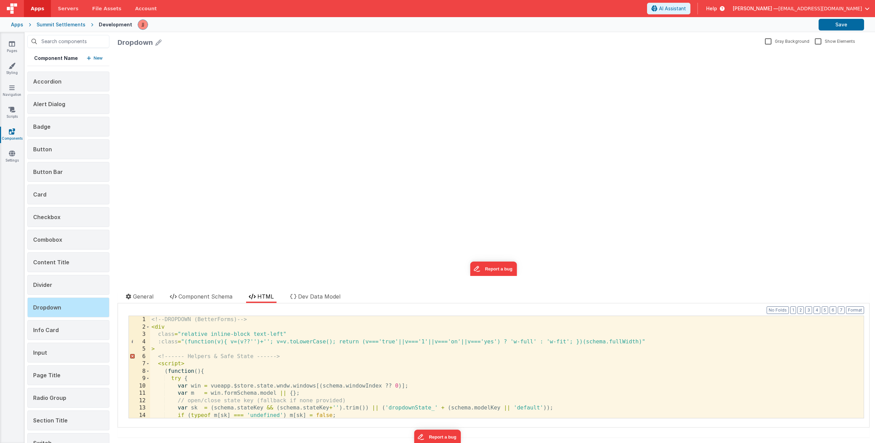
click at [268, 335] on div "<!-- DROPDOWN (BetterForms) --> < div class = "relative inline-block text-left"…" at bounding box center [504, 374] width 709 height 117
click at [295, 353] on div "<!-- DROPDOWN (BetterForms) --> < div class = "relative inline-block text-left"…" at bounding box center [504, 374] width 709 height 117
click at [239, 363] on div "<!-- DROPDOWN (BetterForms) --> < div class = "relative inline-block text-left"…" at bounding box center [504, 374] width 709 height 117
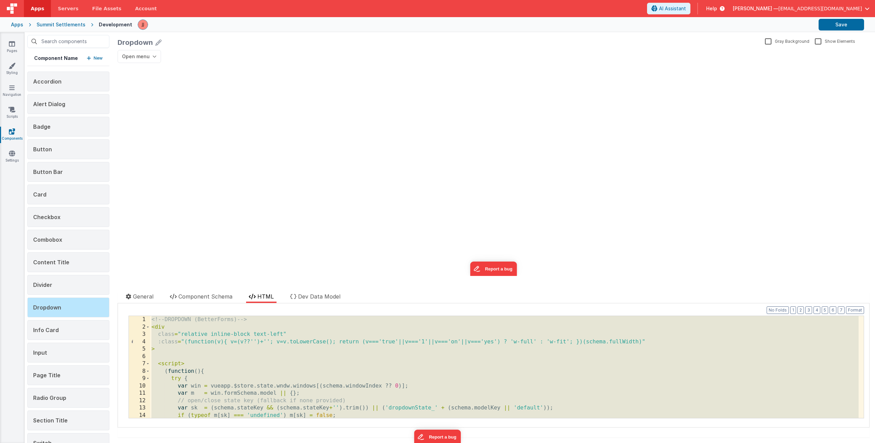
click at [461, 356] on div "<!-- DROPDOWN (BetterForms) --> < div class = "relative inline-block text-left"…" at bounding box center [504, 374] width 709 height 117
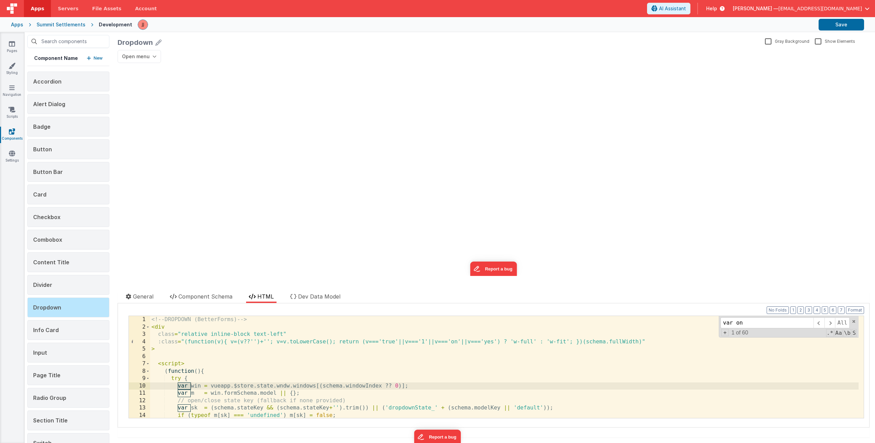
scroll to position [1287, 0]
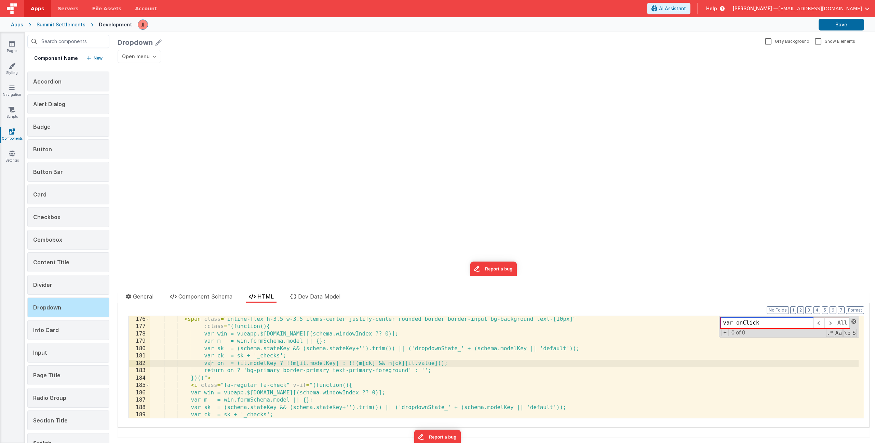
click at [852, 322] on span at bounding box center [854, 321] width 5 height 5
click at [548, 351] on div "< span class = "inline-flex h-3.5 w-3.5 items-center justify-center rounded bor…" at bounding box center [504, 373] width 709 height 117
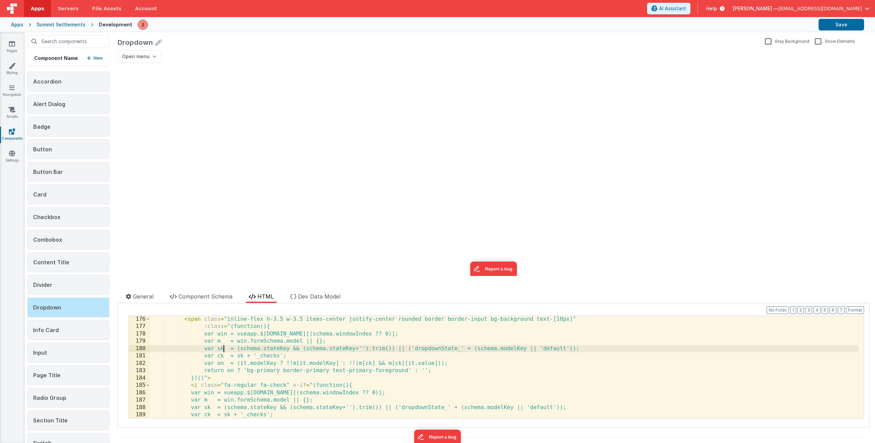
click at [223, 350] on div "< span class = "inline-flex h-3.5 w-3.5 items-center justify-center rounded bor…" at bounding box center [504, 373] width 709 height 117
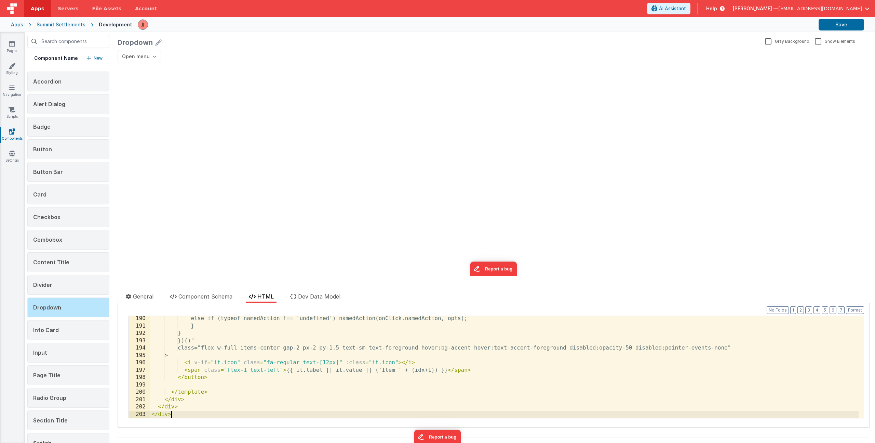
scroll to position [1390, 0]
click at [841, 23] on button "Save" at bounding box center [841, 25] width 45 height 12
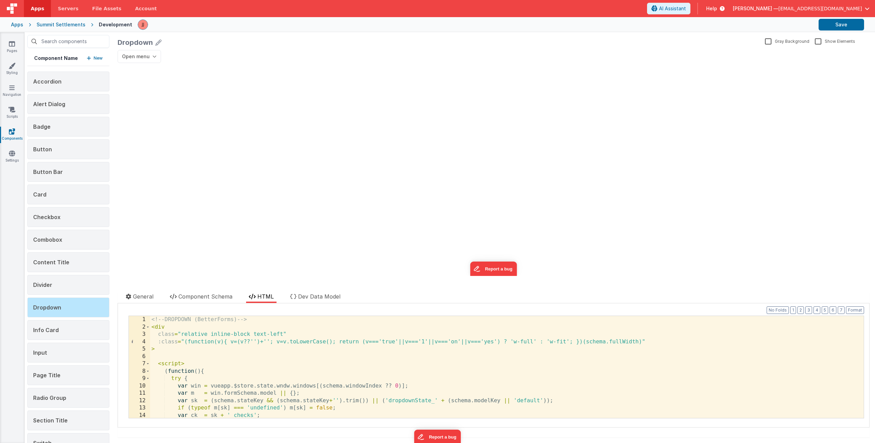
scroll to position [0, 0]
click at [265, 361] on div "<!-- DROPDOWN (BetterForms) --> < div class = "relative inline-block text-left"…" at bounding box center [504, 374] width 709 height 117
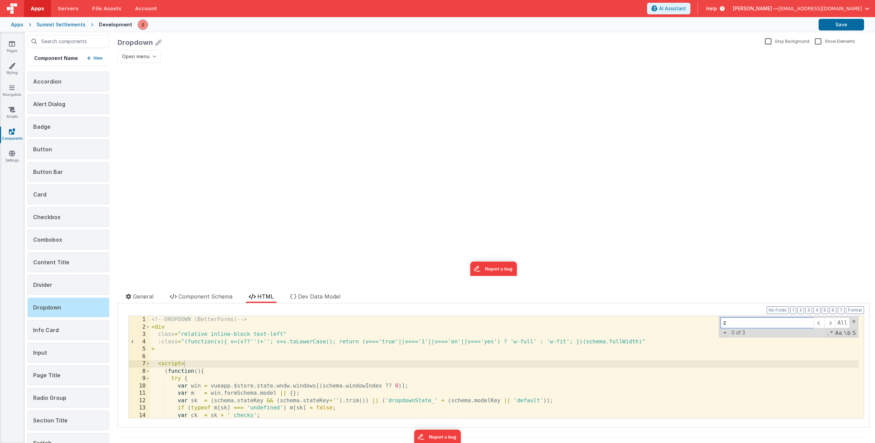
scroll to position [331, 0]
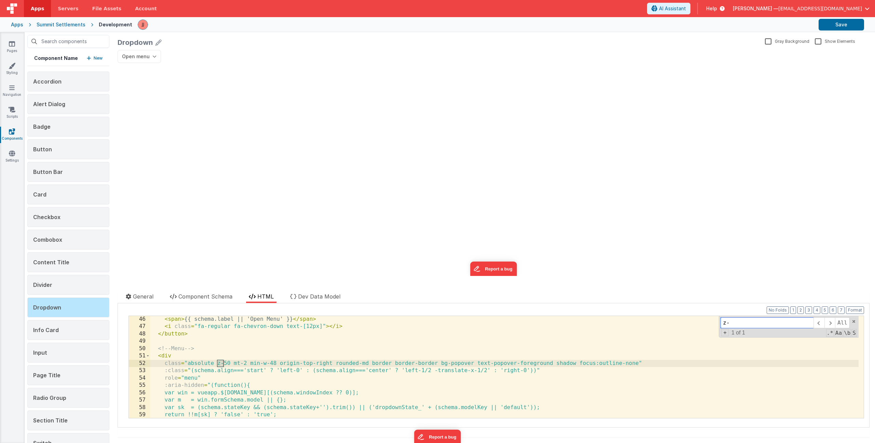
type input "z-"
click at [228, 363] on div "< span > {{ schema.label || 'Open Menu' }} </ span > < i class = "fa-regular fa…" at bounding box center [504, 373] width 709 height 117
click at [153, 58] on icon "button" at bounding box center [155, 56] width 4 height 4
click at [270, 369] on div "< span > {{ schema.label || 'Open Menu' }} </ span > < i class = "fa-regular fa…" at bounding box center [504, 373] width 709 height 117
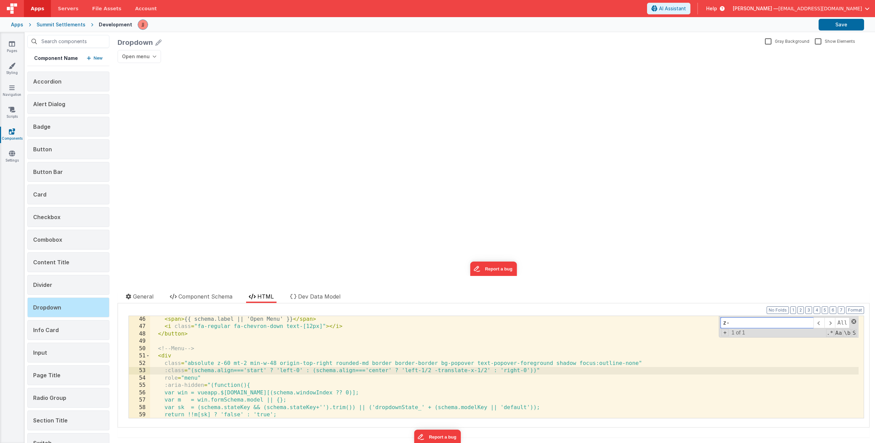
click at [852, 321] on span at bounding box center [854, 321] width 5 height 5
click at [443, 365] on div "< span > {{ schema.label || 'Open Menu' }} </ span > < i class = "fa-regular fa…" at bounding box center [504, 373] width 709 height 117
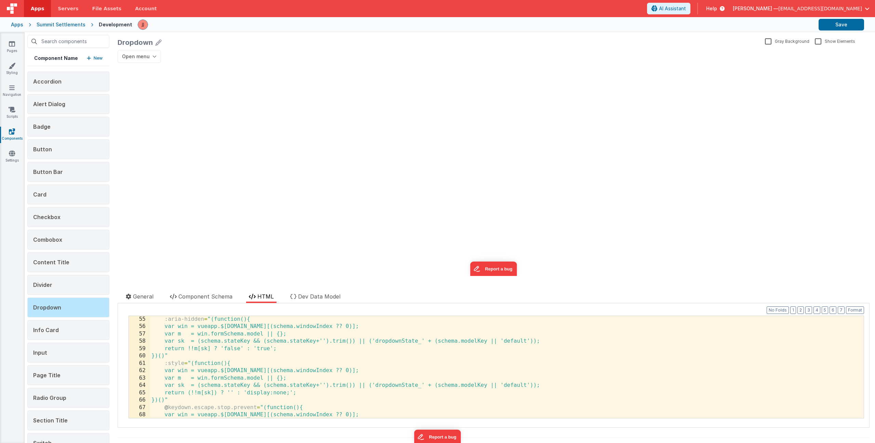
scroll to position [397, 0]
click at [13, 41] on icon at bounding box center [12, 43] width 6 height 7
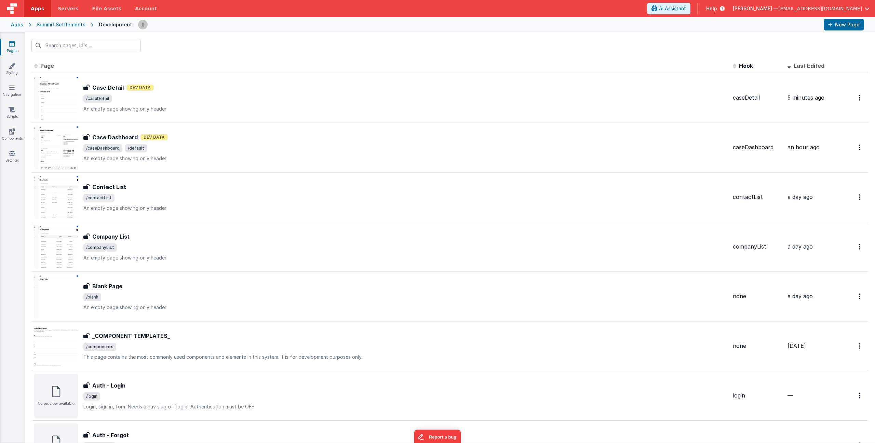
click at [167, 59] on th "Page" at bounding box center [380, 66] width 699 height 14
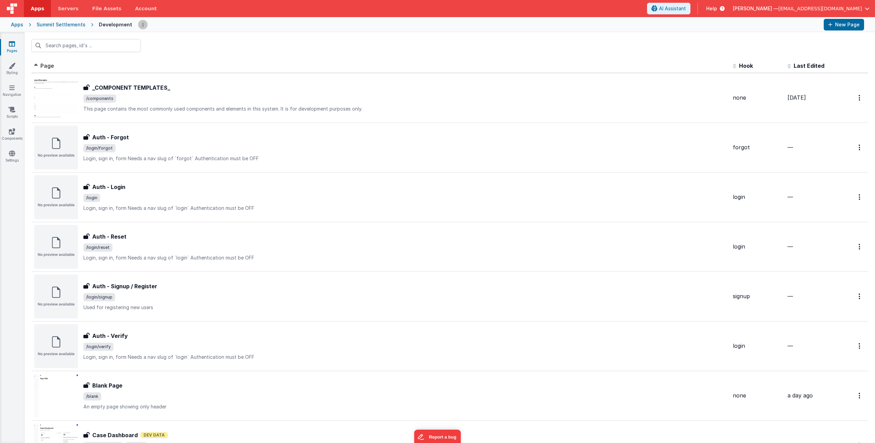
click at [794, 62] on th "Last Edited" at bounding box center [812, 66] width 55 height 14
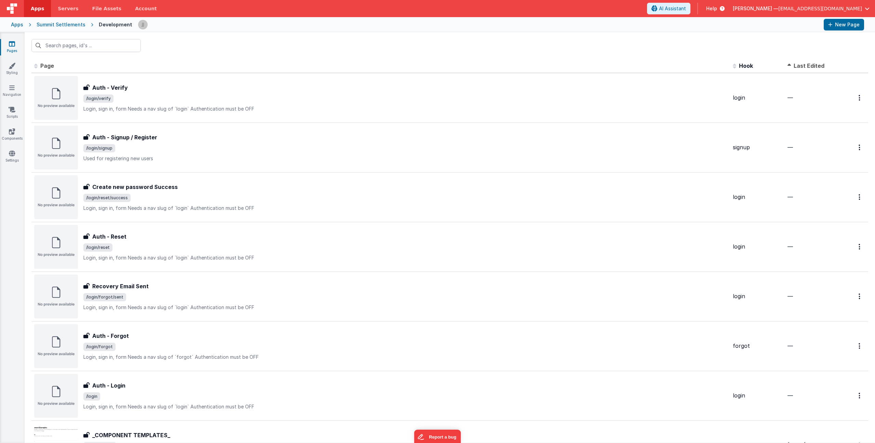
click at [794, 63] on span "Last Edited" at bounding box center [809, 65] width 31 height 7
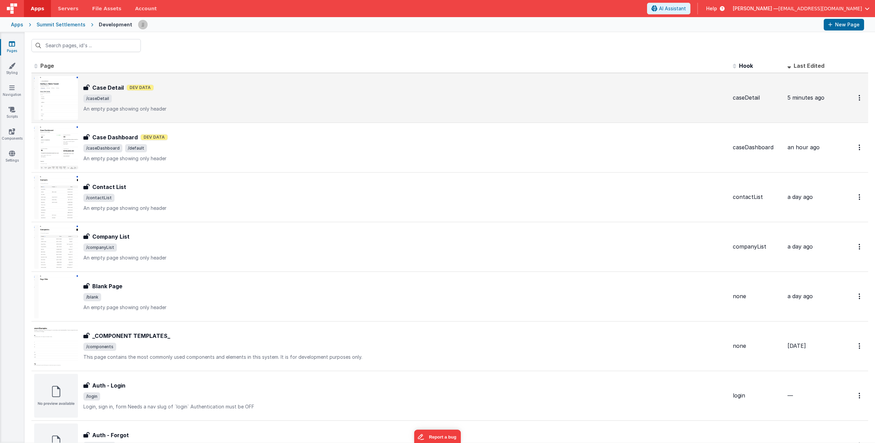
click at [225, 85] on div "Case Detail Dev Data" at bounding box center [405, 87] width 644 height 8
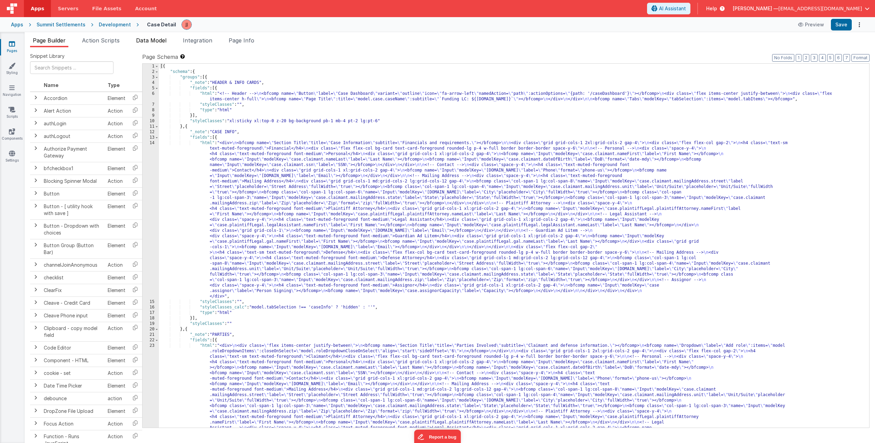
click at [148, 40] on span "Data Model" at bounding box center [151, 40] width 30 height 7
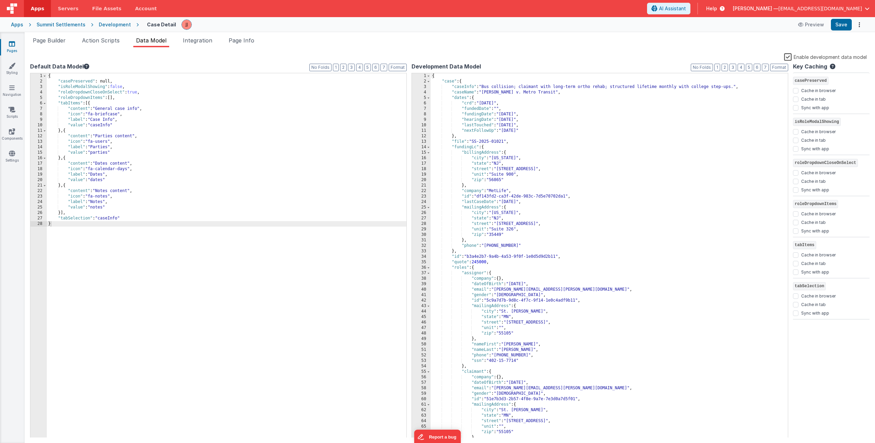
click at [138, 216] on div "{ "casePreserved" : null, "isRoleModalShowing" : false , "roleDropdownCloseOnSe…" at bounding box center [227, 260] width 360 height 375
click at [120, 99] on div "{ "casePreserved" : null, "isRoleModalShowing" : false , "roleDropdownCloseOnSe…" at bounding box center [227, 260] width 360 height 375
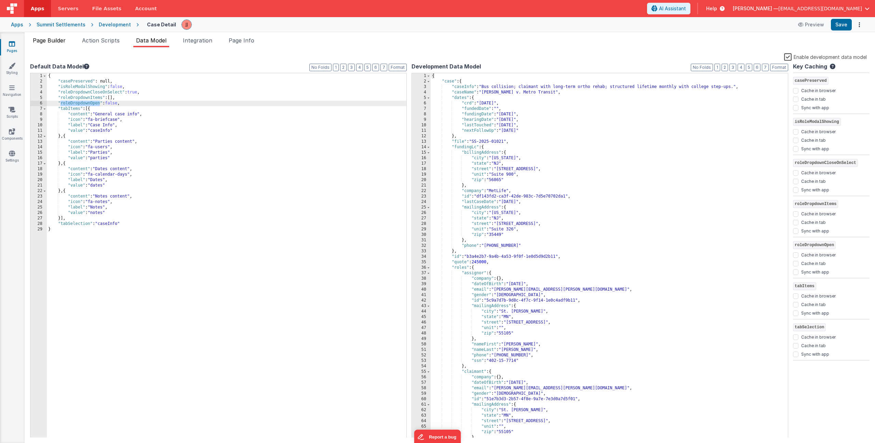
click at [42, 44] on li "Page Builder" at bounding box center [49, 41] width 38 height 11
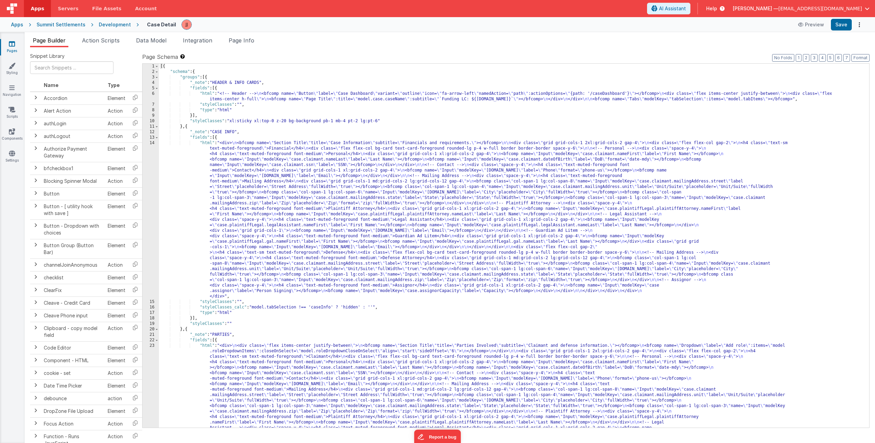
click at [242, 98] on div "[{ "schema" : { "groups" : [{ "_note" : "HEADER & INFO CARDS" , "fields" : [{ "…" at bounding box center [511, 330] width 705 height 533
click at [235, 189] on div "[{ "schema" : { "groups" : [{ "_note" : "HEADER & INFO CARDS" , "fields" : [{ "…" at bounding box center [511, 330] width 705 height 533
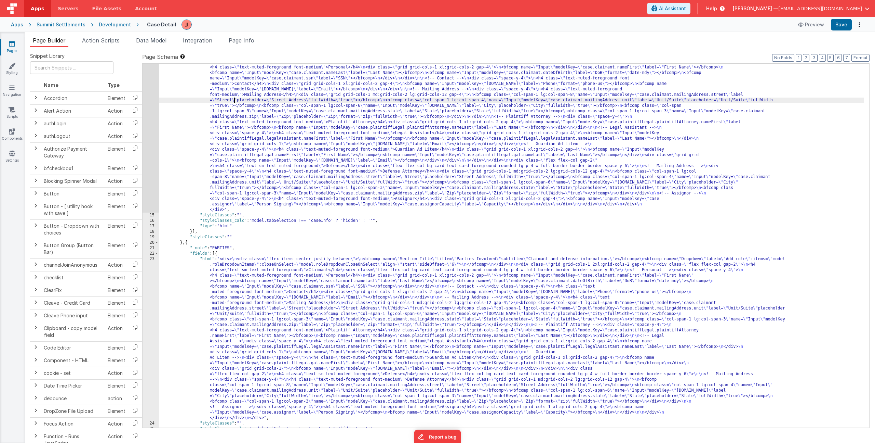
scroll to position [160, 0]
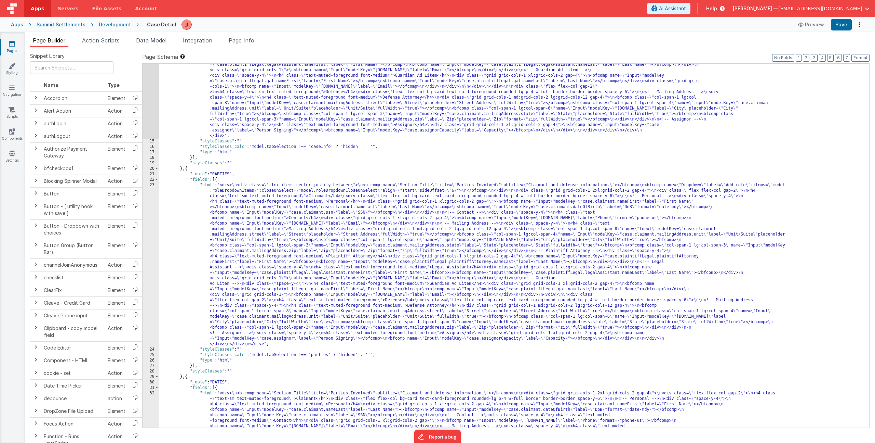
click at [257, 332] on div ""html" : "<div> \n <bfcomp name= \" Section Title \" title= \" Case Information…" at bounding box center [511, 320] width 705 height 681
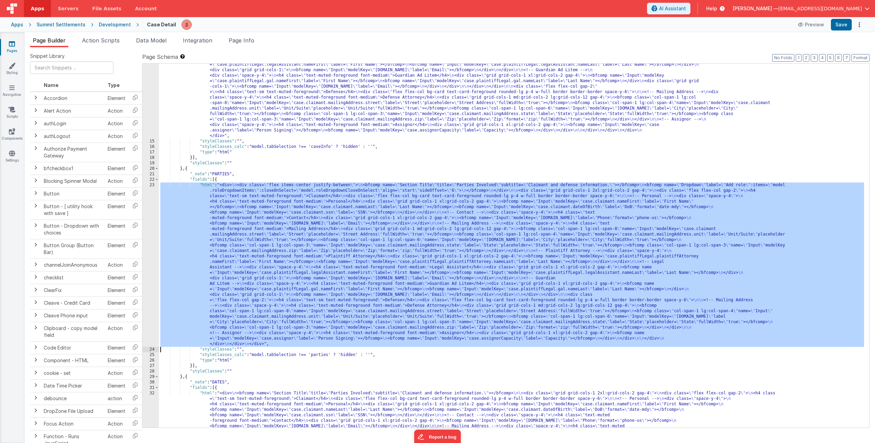
click at [148, 253] on div "23" at bounding box center [151, 264] width 16 height 164
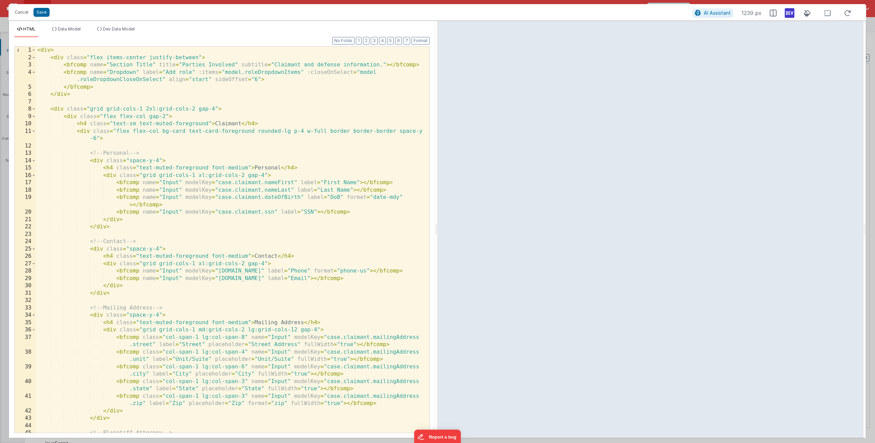
click at [194, 72] on div "< div > < div class = "flex items-center justify-between" > < bfcomp name = "Se…" at bounding box center [230, 247] width 388 height 400
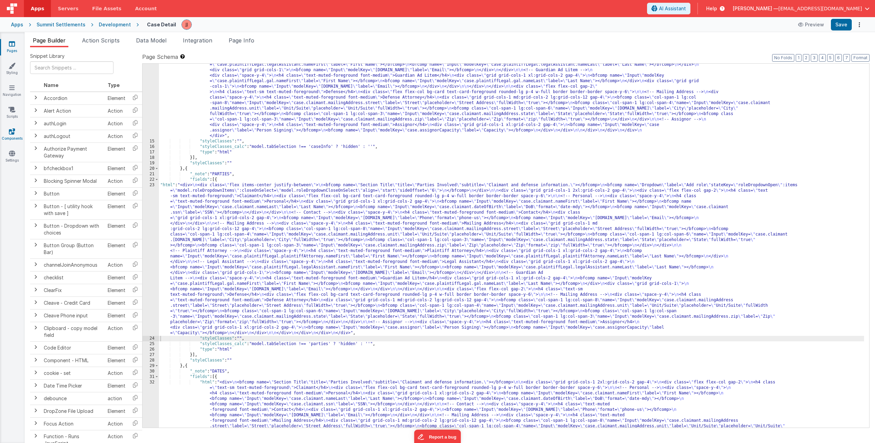
click at [11, 136] on link "Components" at bounding box center [12, 135] width 25 height 14
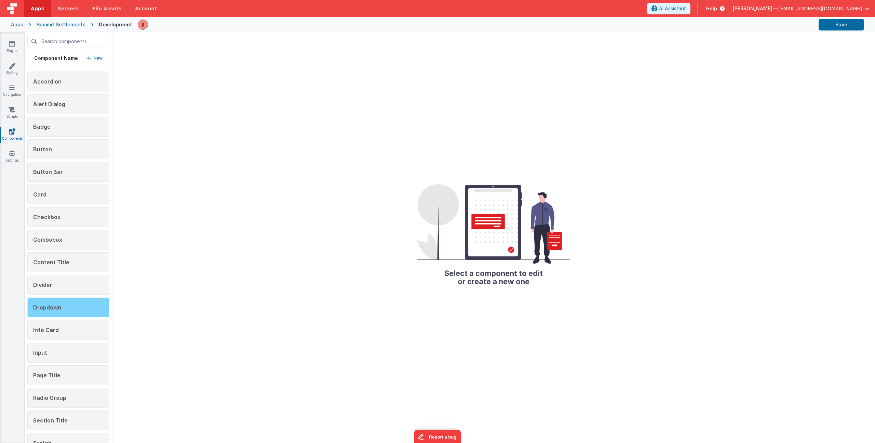
click at [56, 307] on span "Dropdown" at bounding box center [47, 307] width 28 height 7
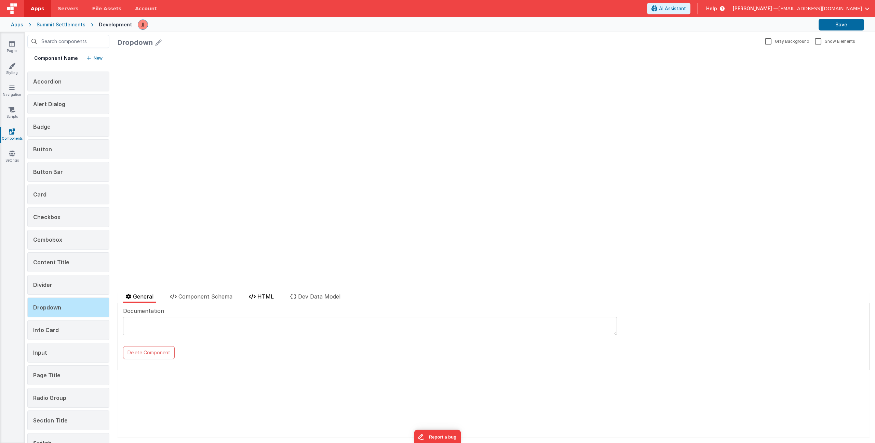
click at [263, 294] on span "HTML" at bounding box center [266, 296] width 16 height 7
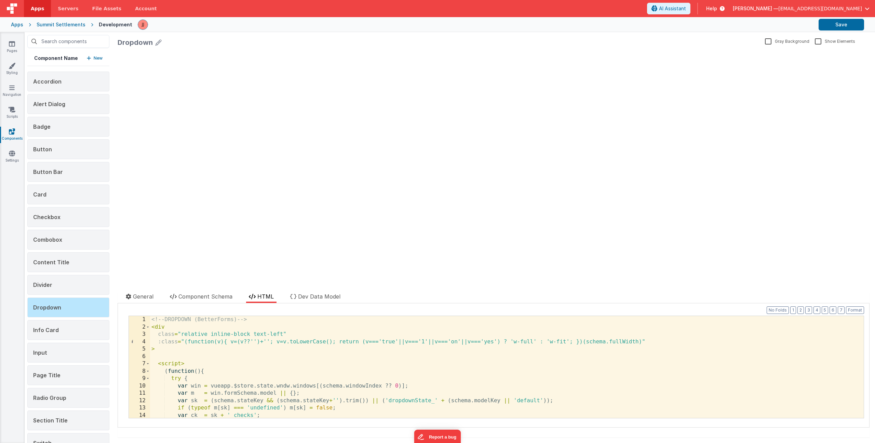
click at [263, 341] on div "<!-- DROPDOWN (BetterForms) --> < div class = "relative inline-block text-left"…" at bounding box center [504, 374] width 709 height 117
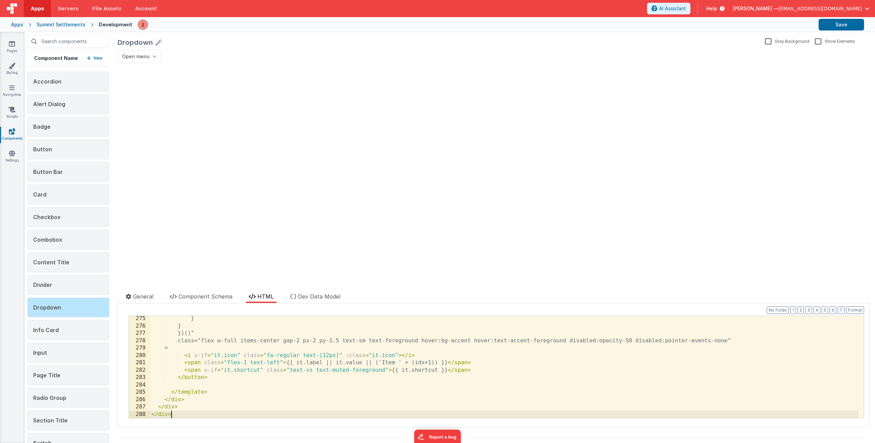
scroll to position [2016, 0]
click at [844, 28] on button "Save" at bounding box center [841, 25] width 45 height 12
click at [14, 45] on icon at bounding box center [12, 43] width 6 height 7
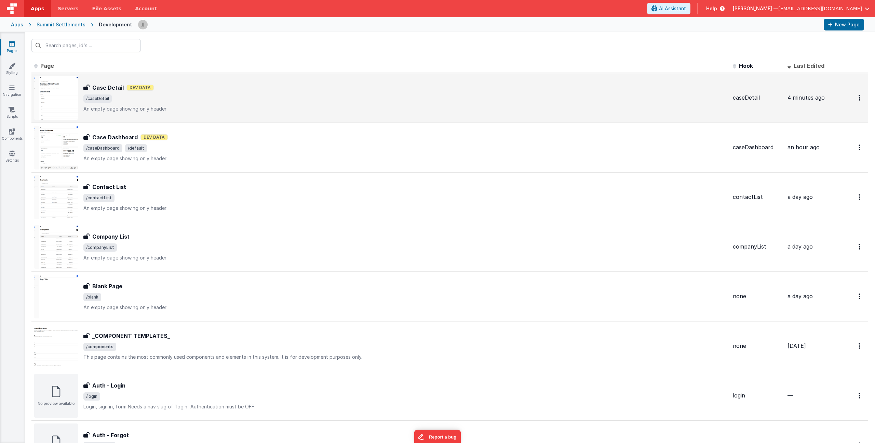
click at [190, 87] on div "Case Detail Dev Data" at bounding box center [405, 87] width 644 height 8
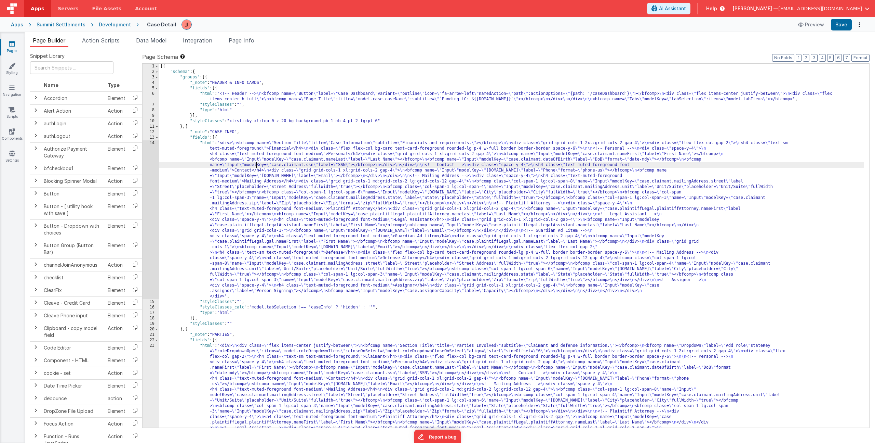
click at [258, 166] on div "[{ "schema" : { "groups" : [{ "_note" : "HEADER & INFO CARDS" , "fields" : [{ "…" at bounding box center [511, 330] width 705 height 533
click at [251, 370] on div "[{ "schema" : { "groups" : [{ "_note" : "HEADER & INFO CARDS" , "fields" : [{ "…" at bounding box center [511, 330] width 705 height 533
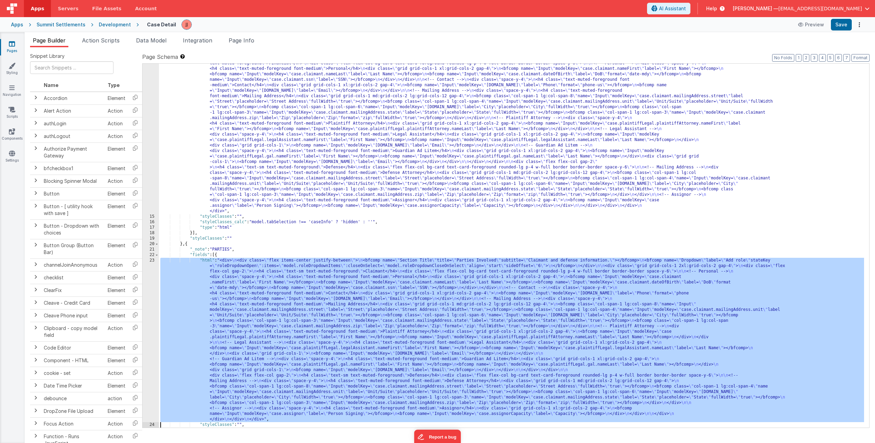
scroll to position [85, 0]
click at [148, 319] on div "23" at bounding box center [151, 340] width 16 height 164
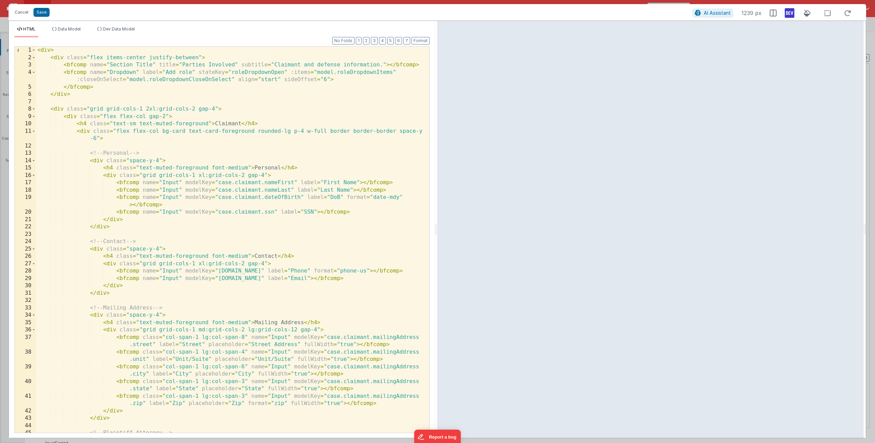
click at [84, 93] on div "< div > < div class = "flex items-center justify-between" > < bfcomp name = "Se…" at bounding box center [230, 247] width 388 height 400
click at [247, 55] on div "< div > < div class = "flex items-center justify-between" > < bfcomp name = "Se…" at bounding box center [230, 247] width 388 height 400
drag, startPoint x: 92, startPoint y: 56, endPoint x: 198, endPoint y: 57, distance: 106.4
click at [198, 57] on div "< div > < div class = "flex items-center justify-between" > < bfcomp name = "Se…" at bounding box center [230, 247] width 388 height 400
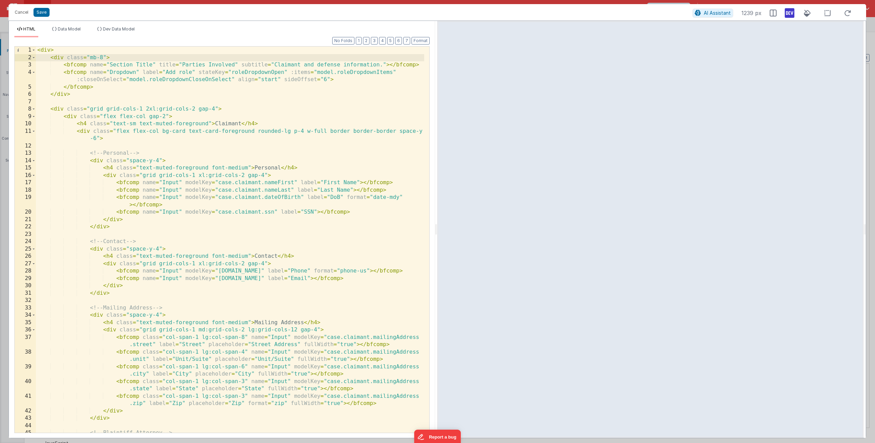
click at [88, 72] on div "< div > < div class = "mb-8" > < bfcomp name = "Section Title" title = "Parties…" at bounding box center [230, 247] width 388 height 400
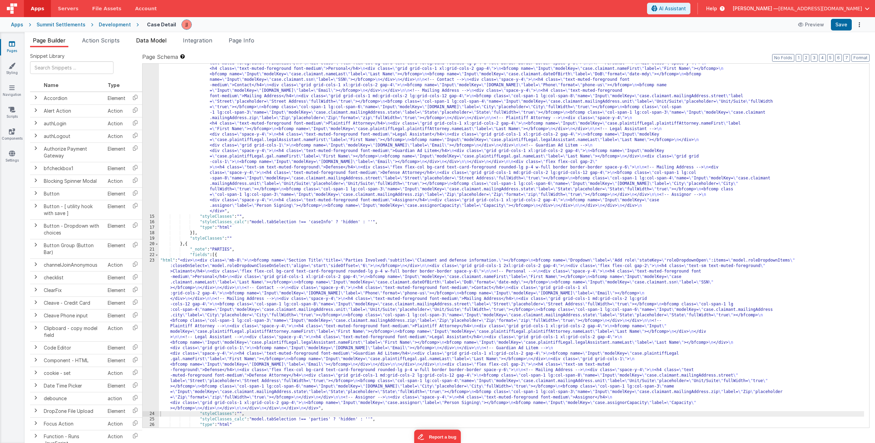
click at [155, 40] on span "Data Model" at bounding box center [151, 40] width 30 height 7
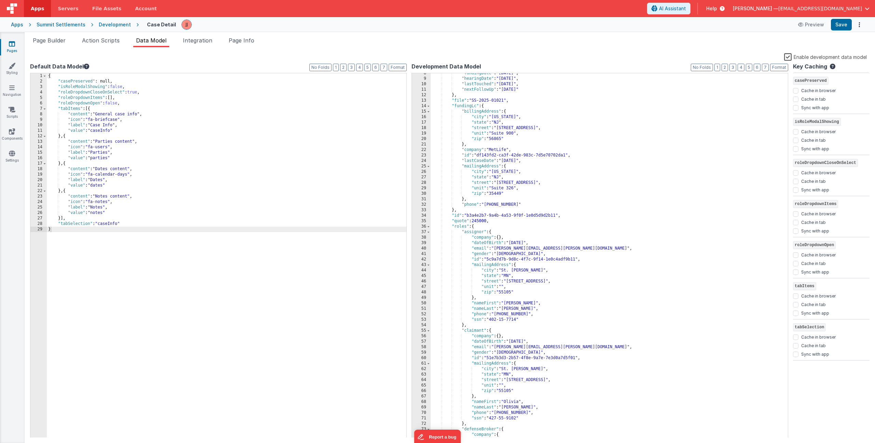
scroll to position [71, 0]
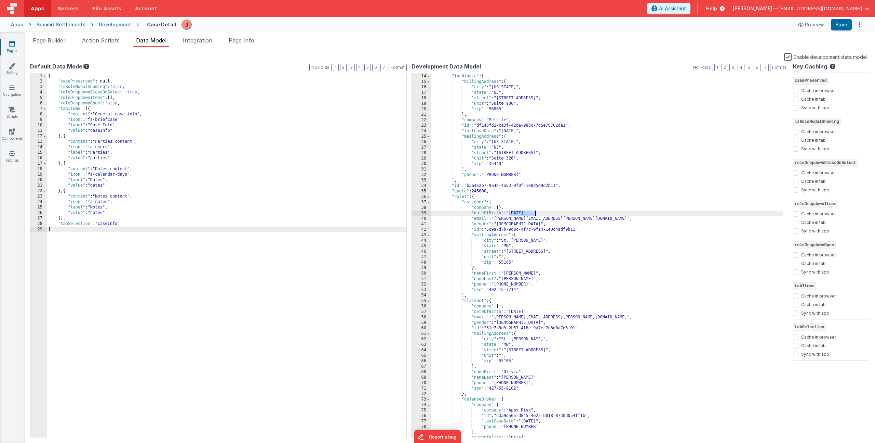
drag, startPoint x: 511, startPoint y: 213, endPoint x: 536, endPoint y: 212, distance: 25.3
click at [536, 212] on div ""file" : "SS-2025-01021" , "fundingLc" : { "billingAddress" : { "city" : "New Y…" at bounding box center [607, 255] width 352 height 375
drag, startPoint x: 497, startPoint y: 219, endPoint x: 583, endPoint y: 220, distance: 86.2
click at [583, 220] on div ""file" : "SS-2025-01021" , "fundingLc" : { "billingAddress" : { "city" : "New Y…" at bounding box center [607, 255] width 352 height 375
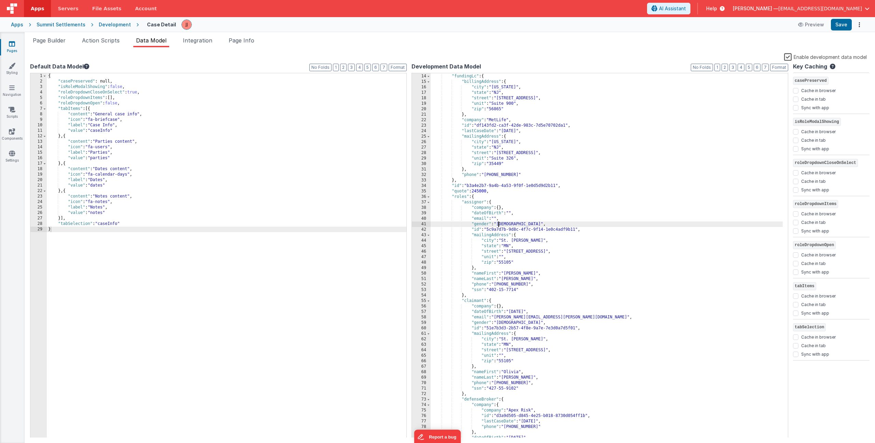
click at [500, 224] on div ""file" : "SS-2025-01021" , "fundingLc" : { "billingAddress" : { "city" : "New Y…" at bounding box center [607, 255] width 352 height 375
drag, startPoint x: 490, startPoint y: 229, endPoint x: 577, endPoint y: 228, distance: 87.6
click at [577, 228] on div ""file" : "SS-2025-01021" , "fundingLc" : { "billingAddress" : { "city" : "New Y…" at bounding box center [607, 255] width 352 height 375
drag, startPoint x: 504, startPoint y: 240, endPoint x: 524, endPoint y: 240, distance: 19.8
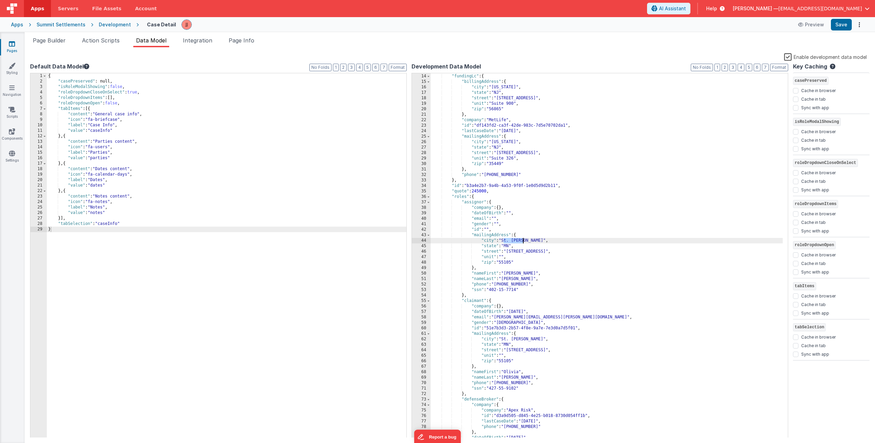
click at [524, 240] on div ""file" : "SS-2025-01021" , "fundingLc" : { "billingAddress" : { "city" : "New Y…" at bounding box center [607, 255] width 352 height 375
click at [508, 246] on div ""file" : "SS-2025-01021" , "fundingLc" : { "billingAddress" : { "city" : "New Y…" at bounding box center [607, 255] width 352 height 375
drag, startPoint x: 509, startPoint y: 252, endPoint x: 544, endPoint y: 253, distance: 35.6
click at [544, 253] on div ""file" : "SS-2025-01021" , "fundingLc" : { "billingAddress" : { "city" : "New Y…" at bounding box center [607, 255] width 352 height 375
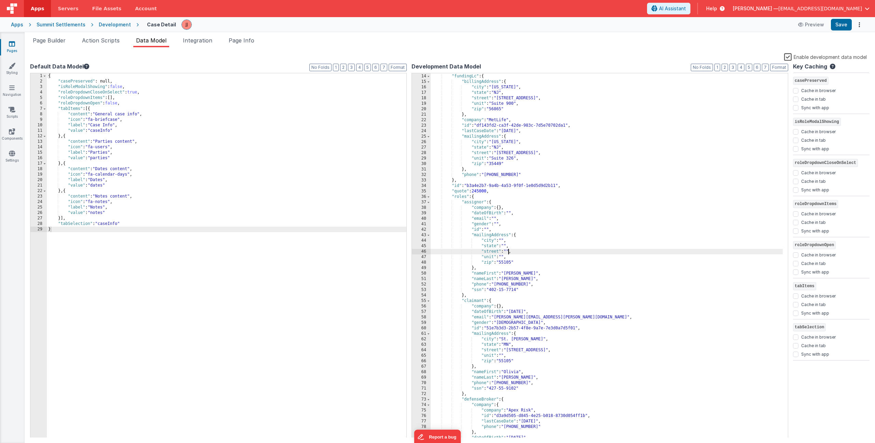
click at [508, 261] on div ""file" : "SS-2025-01021" , "fundingLc" : { "billingAddress" : { "city" : "New Y…" at bounding box center [607, 255] width 352 height 375
click at [512, 274] on div ""file" : "SS-2025-01021" , "fundingLc" : { "billingAddress" : { "city" : "New Y…" at bounding box center [607, 255] width 352 height 375
click at [511, 277] on div ""file" : "SS-2025-01021" , "fundingLc" : { "billingAddress" : { "city" : "New Y…" at bounding box center [607, 255] width 352 height 375
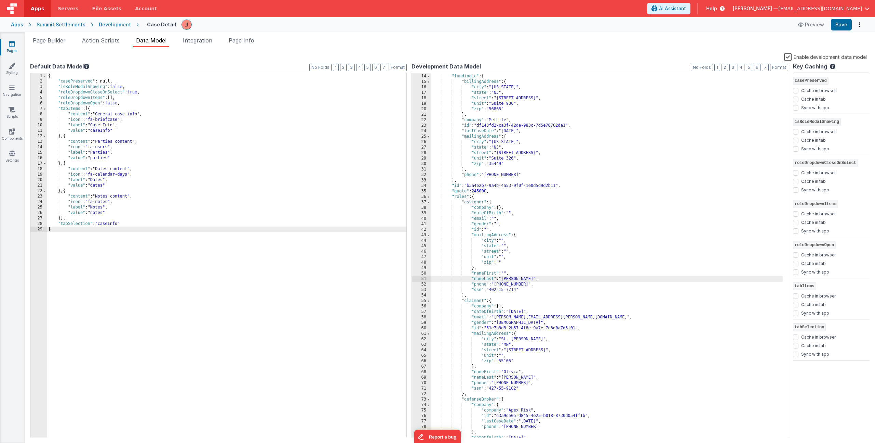
click at [511, 277] on div ""file" : "SS-2025-01021" , "fundingLc" : { "billingAddress" : { "city" : "New Y…" at bounding box center [607, 255] width 352 height 375
drag, startPoint x: 496, startPoint y: 284, endPoint x: 530, endPoint y: 283, distance: 34.9
click at [530, 283] on div ""file" : "SS-2025-01021" , "fundingLc" : { "billingAddress" : { "city" : "New Y…" at bounding box center [607, 255] width 352 height 375
drag, startPoint x: 492, startPoint y: 290, endPoint x: 518, endPoint y: 288, distance: 25.7
click at [518, 288] on div ""file" : "SS-2025-01021" , "fundingLc" : { "billingAddress" : { "city" : "New Y…" at bounding box center [607, 255] width 352 height 375
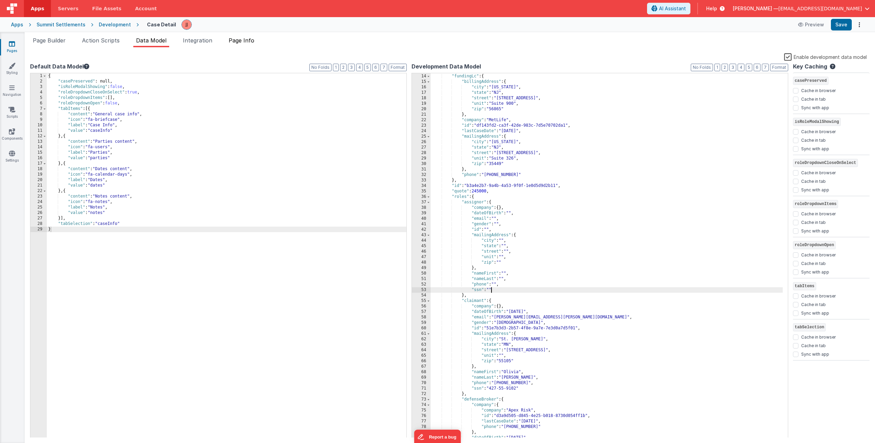
click at [245, 42] on span "Page Info" at bounding box center [242, 40] width 26 height 7
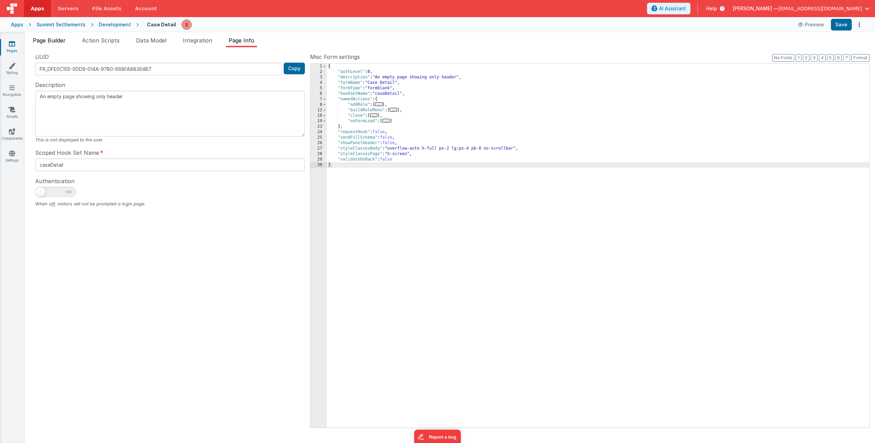
click at [41, 41] on span "Page Builder" at bounding box center [49, 40] width 33 height 7
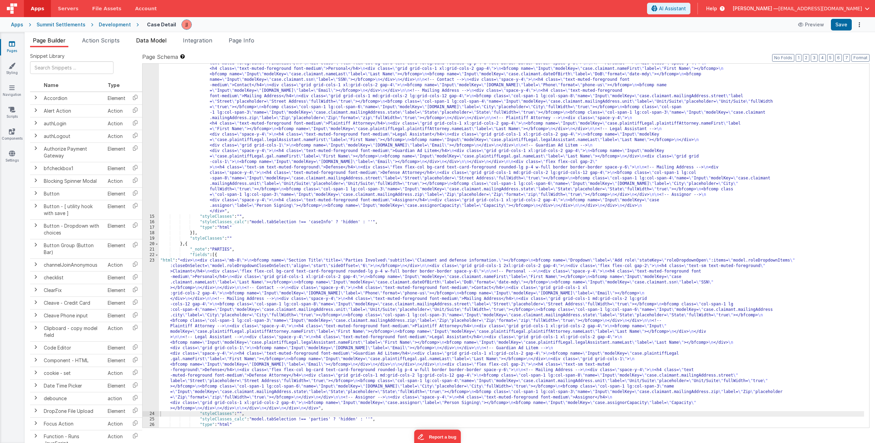
click at [159, 41] on span "Data Model" at bounding box center [151, 40] width 30 height 7
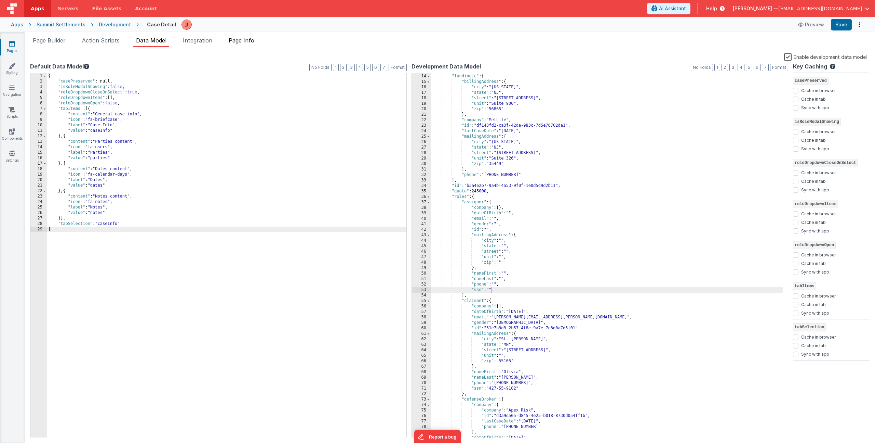
click at [247, 43] on span "Page Info" at bounding box center [242, 40] width 26 height 7
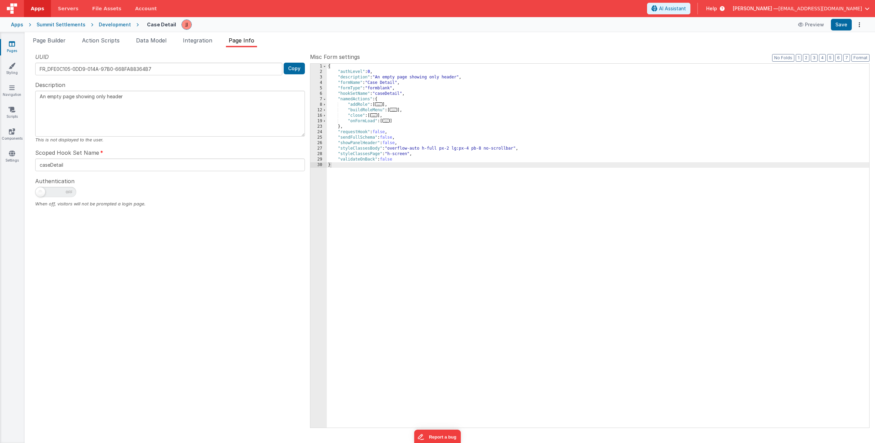
click at [382, 105] on span "..." at bounding box center [379, 104] width 8 height 4
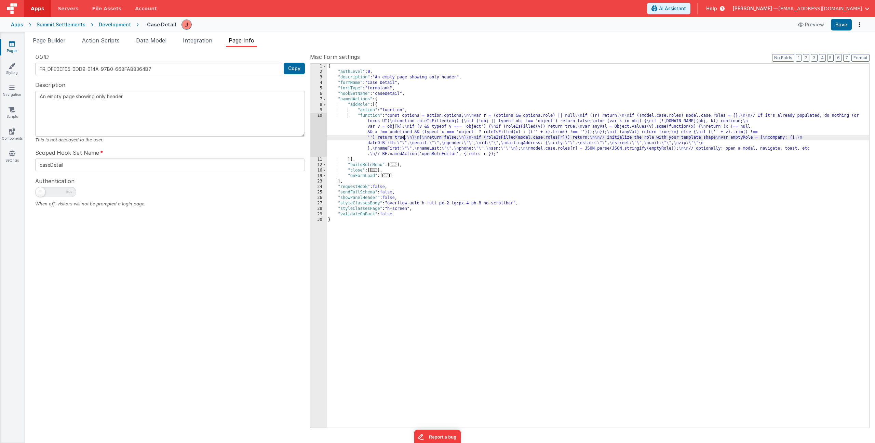
click at [405, 135] on div "{ "authLevel" : 0 , "description" : "An empty page showing only header" , "form…" at bounding box center [598, 251] width 543 height 374
click at [317, 131] on div "10" at bounding box center [319, 135] width 16 height 44
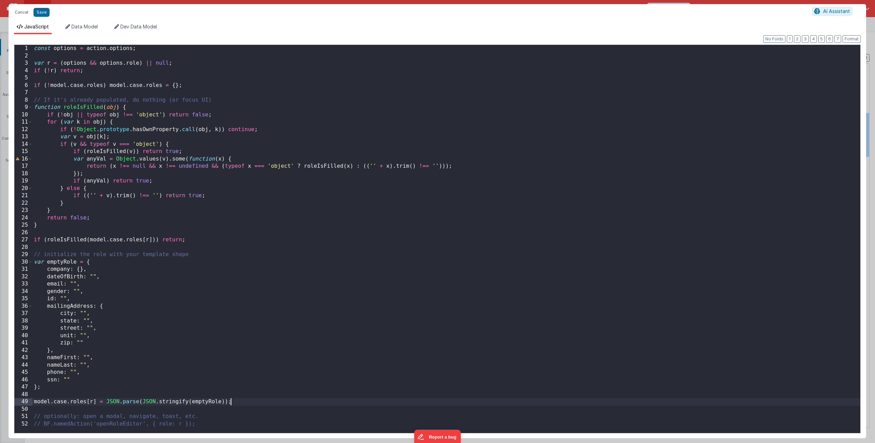
click at [239, 403] on div "const options = action . options ; var r = ( options && options . role ) || nul…" at bounding box center [446, 246] width 828 height 402
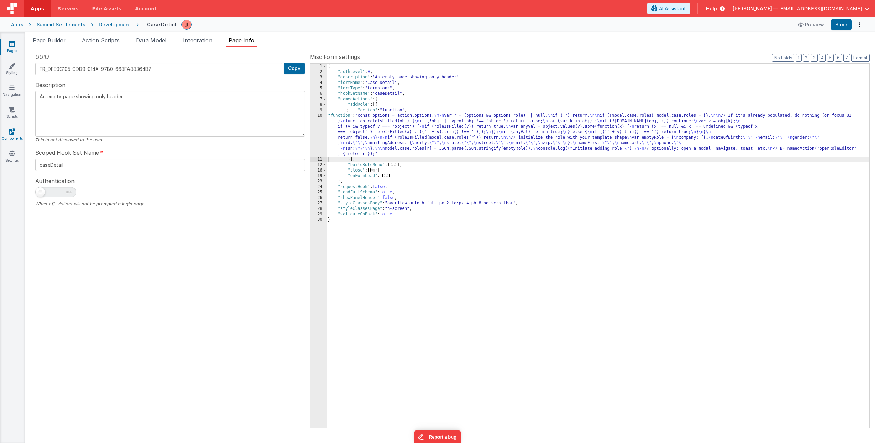
click at [11, 129] on icon at bounding box center [12, 131] width 6 height 7
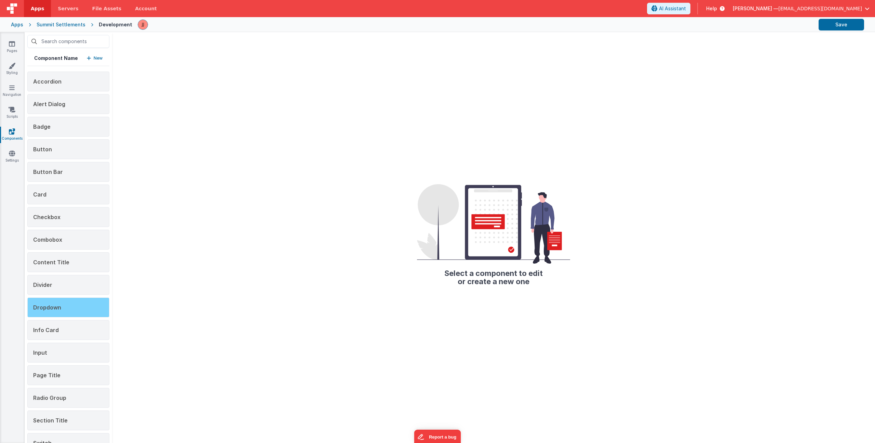
click at [61, 307] on div "Dropdown" at bounding box center [68, 307] width 82 height 20
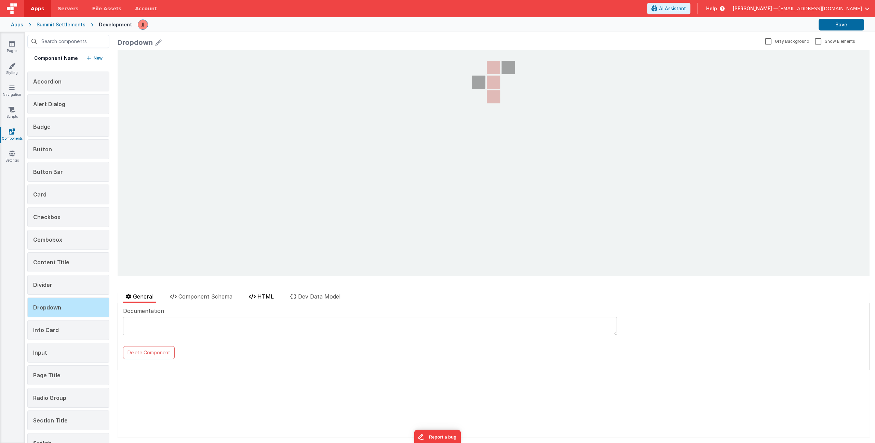
click at [260, 293] on span "HTML" at bounding box center [266, 296] width 16 height 7
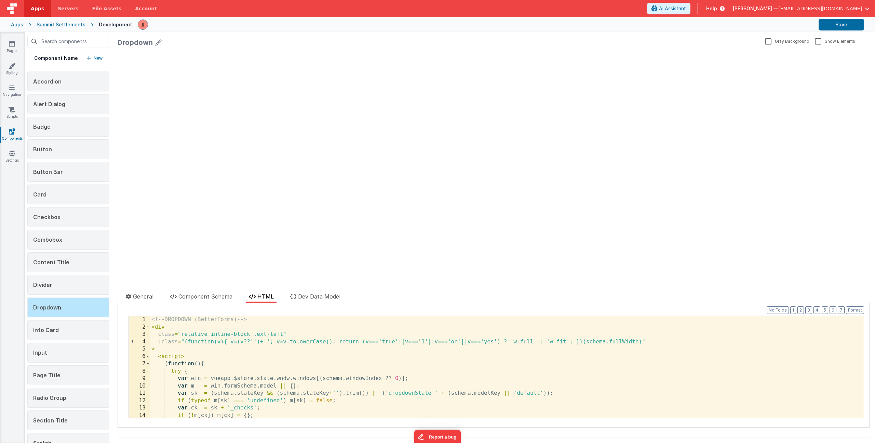
click at [262, 339] on div "<!-- DROPDOWN (BetterForms) --> < div class = "relative inline-block text-left"…" at bounding box center [504, 374] width 709 height 117
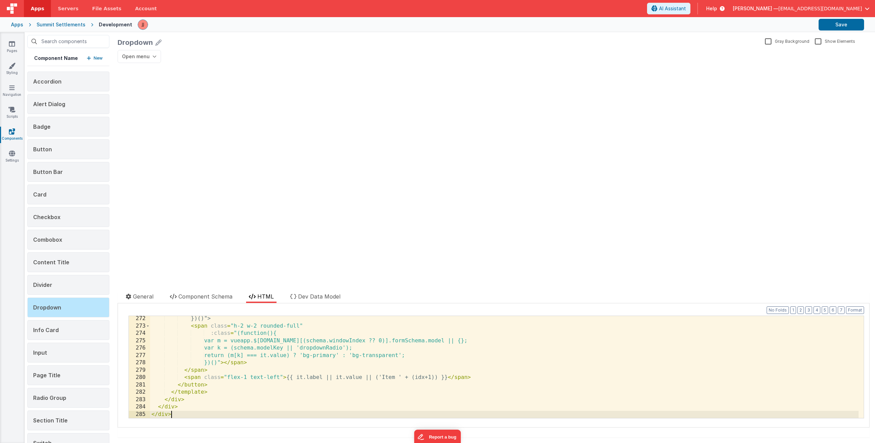
scroll to position [1993, 0]
click at [841, 20] on button "Save" at bounding box center [841, 25] width 45 height 12
click at [255, 365] on div "})()" > < span class = "h-2 w-2 rounded-full" :class = "(function(){ var m = vu…" at bounding box center [504, 373] width 709 height 117
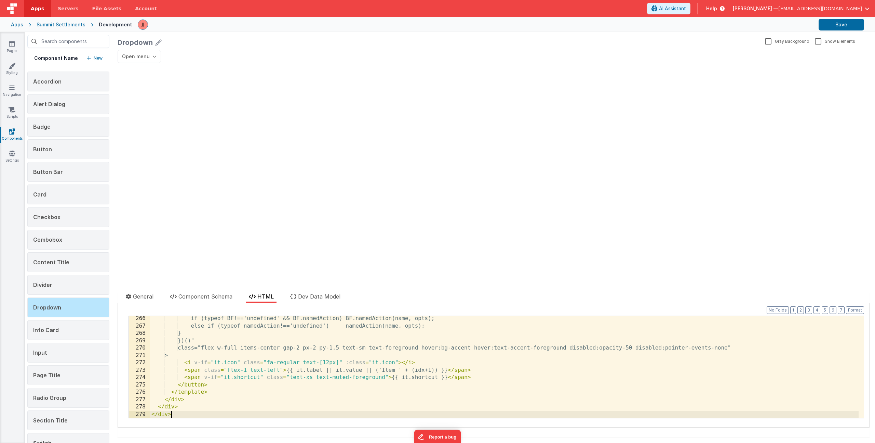
scroll to position [1949, 0]
click at [836, 25] on button "Save" at bounding box center [841, 25] width 45 height 12
click at [13, 44] on icon at bounding box center [12, 43] width 6 height 7
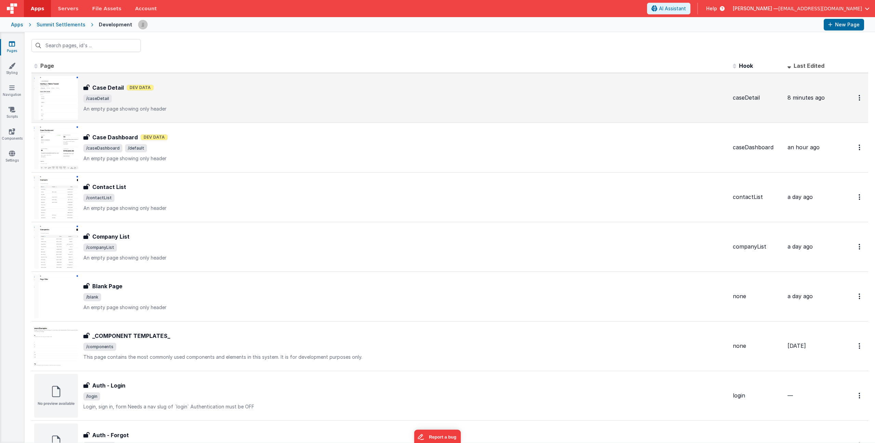
click at [176, 94] on span "/caseDetail" at bounding box center [405, 98] width 644 height 8
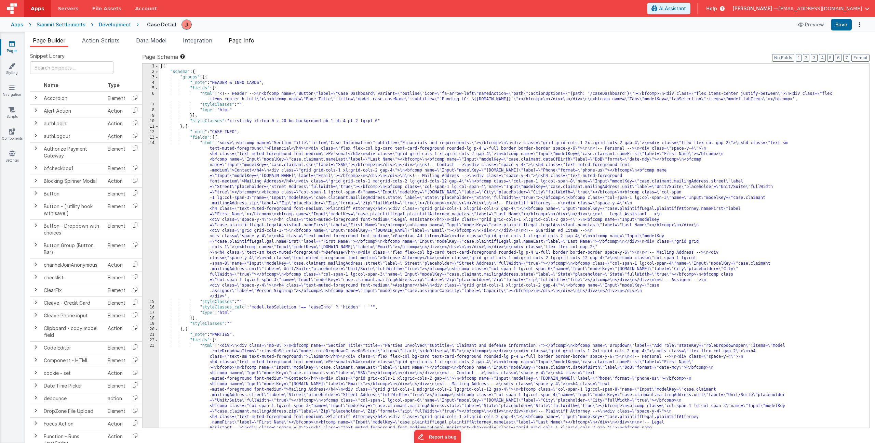
click at [246, 41] on span "Page Info" at bounding box center [242, 40] width 26 height 7
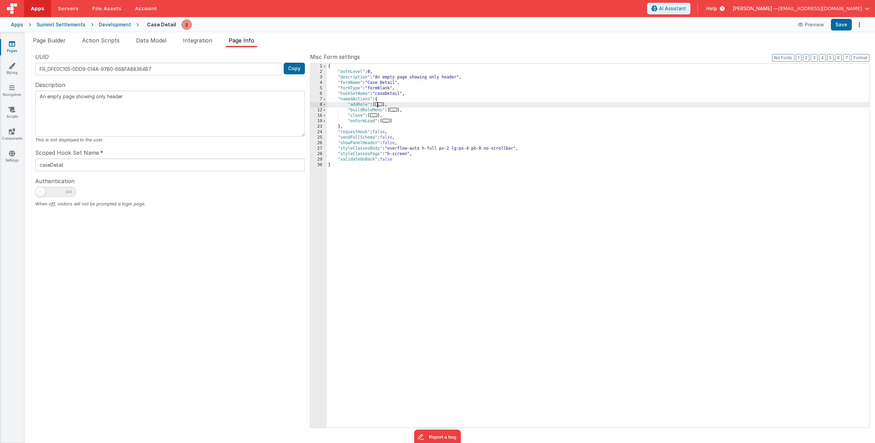
click at [381, 104] on span "..." at bounding box center [379, 104] width 8 height 4
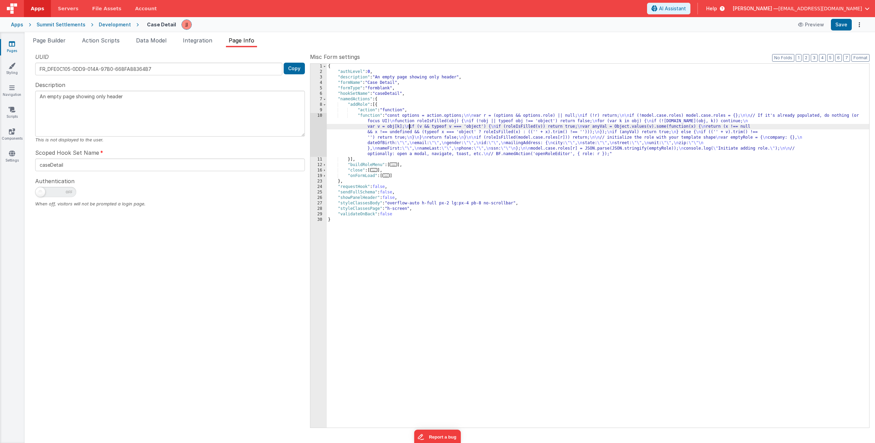
click at [410, 124] on div "{ "authLevel" : 0 , "description" : "An empty page showing only header" , "form…" at bounding box center [598, 251] width 543 height 374
click at [320, 132] on div "10" at bounding box center [319, 135] width 16 height 44
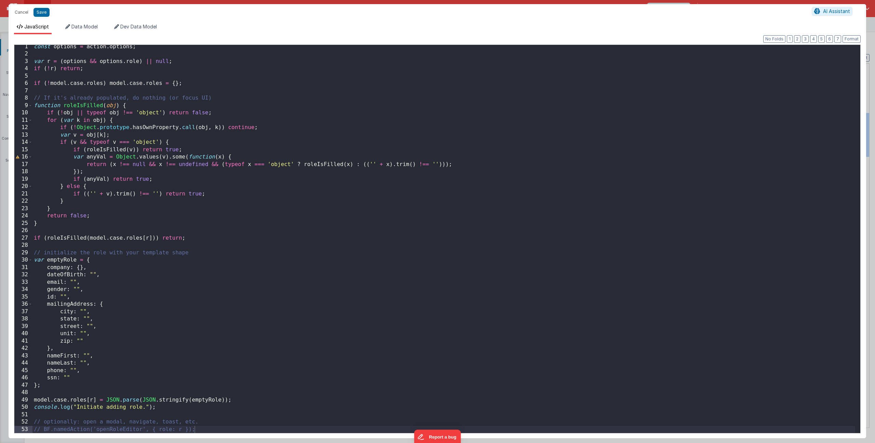
scroll to position [2, 0]
click at [154, 405] on div "const options = action . options ; var r = ( options && options . role ) || nul…" at bounding box center [443, 244] width 823 height 402
click at [148, 407] on div "const options = action . options ; var r = ( options && options . role ) || nul…" at bounding box center [443, 244] width 823 height 402
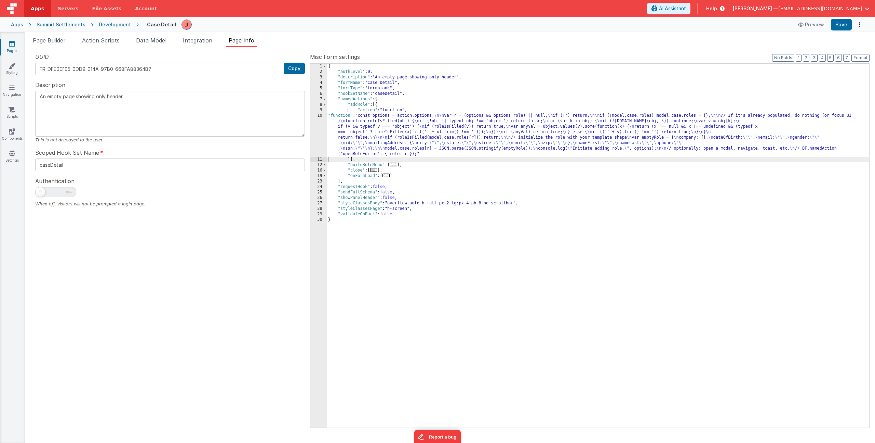
click at [525, 145] on div "{ "authLevel" : 0 , "description" : "An empty page showing only header" , "form…" at bounding box center [598, 251] width 543 height 374
click at [16, 131] on link "Components" at bounding box center [12, 135] width 25 height 14
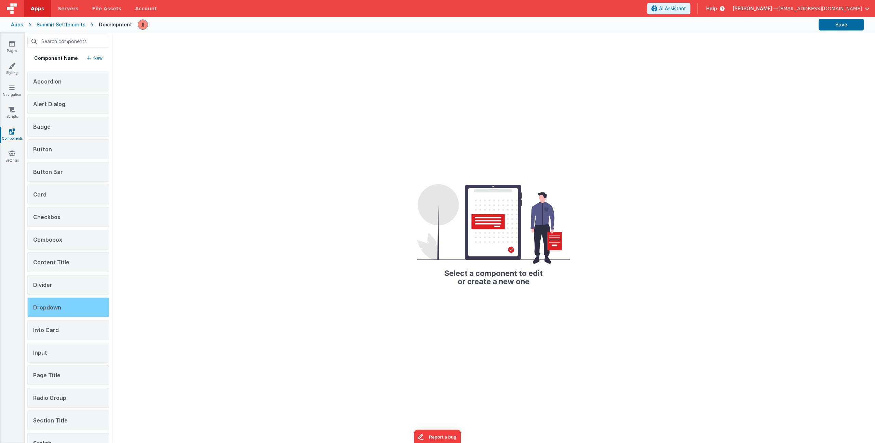
click at [53, 312] on div "Dropdown" at bounding box center [68, 307] width 82 height 20
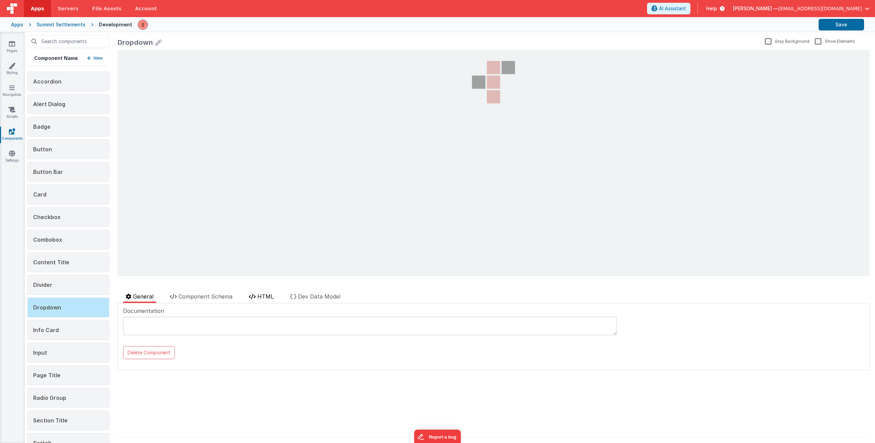
click at [266, 295] on span "HTML" at bounding box center [266, 296] width 16 height 7
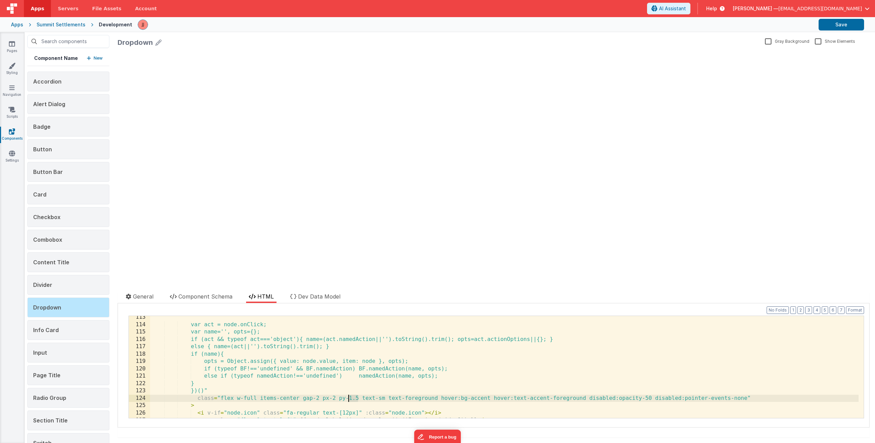
drag, startPoint x: 358, startPoint y: 398, endPoint x: 349, endPoint y: 399, distance: 9.0
click at [349, 399] on div "var act = node.onClick; var name='', opts={}; if (act && typeof act==='object')…" at bounding box center [504, 371] width 709 height 117
drag, startPoint x: 327, startPoint y: 398, endPoint x: 358, endPoint y: 398, distance: 31.5
click at [358, 398] on div "var act = node.onClick; var name='', opts={}; if (act && typeof act==='object')…" at bounding box center [504, 371] width 709 height 117
click at [14, 45] on icon at bounding box center [12, 43] width 6 height 7
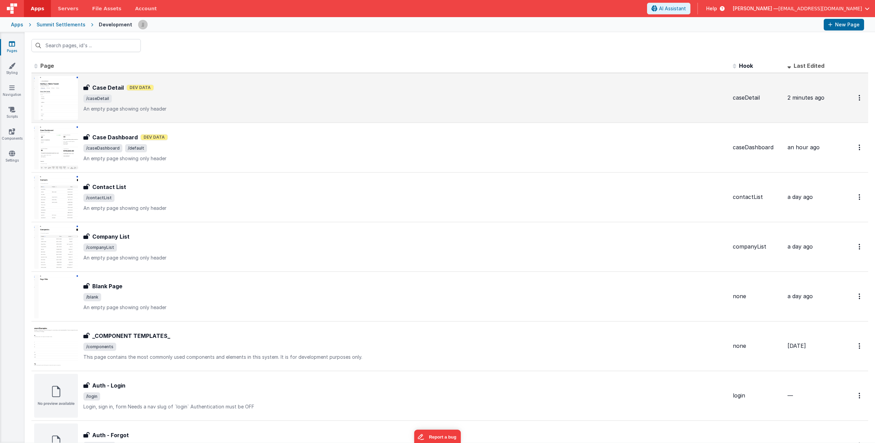
click at [220, 94] on span "/caseDetail" at bounding box center [405, 98] width 644 height 8
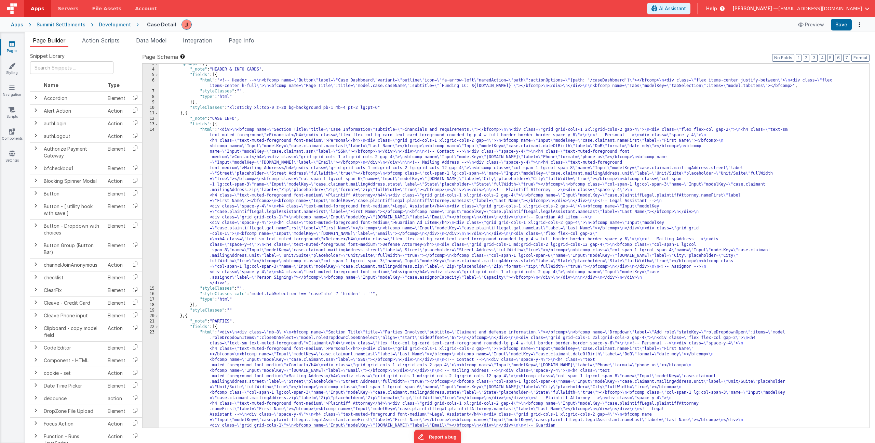
scroll to position [92, 0]
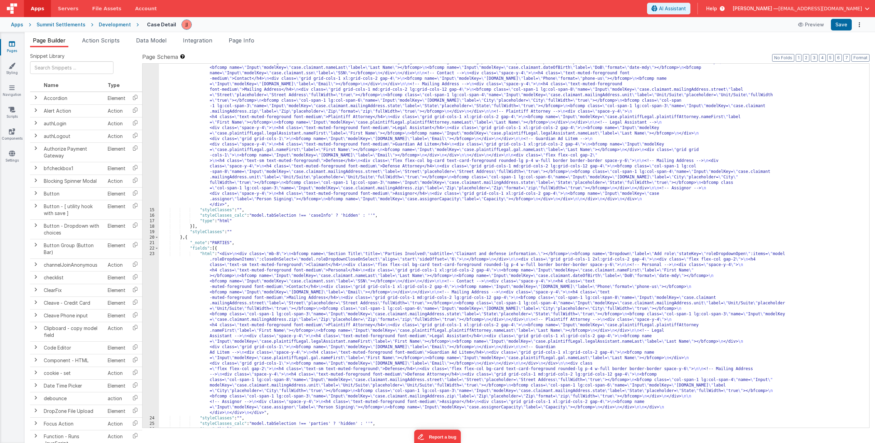
click at [235, 316] on div ""html" : "<div> \n <bfcomp name= \" Section Title \" title= \" Case Information…" at bounding box center [511, 313] width 705 height 528
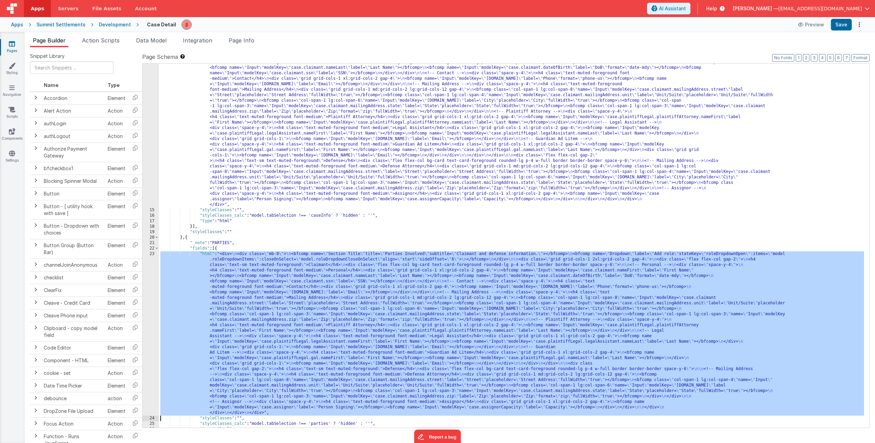
click at [147, 311] on div "23" at bounding box center [151, 333] width 16 height 164
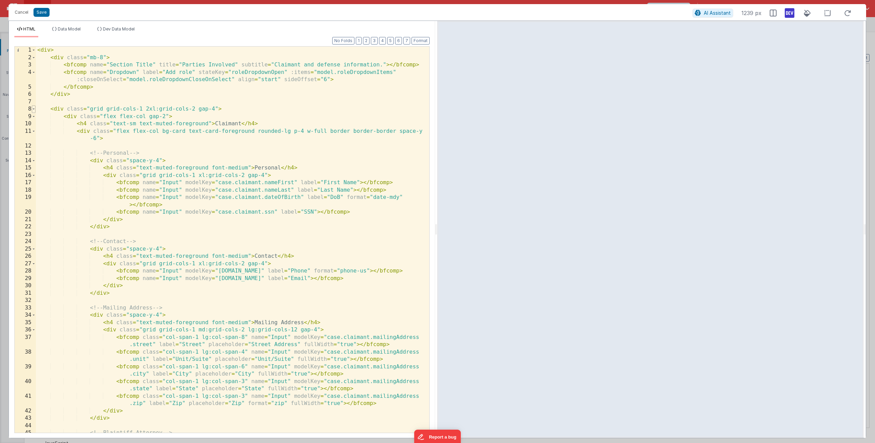
click at [35, 109] on span at bounding box center [34, 109] width 4 height 8
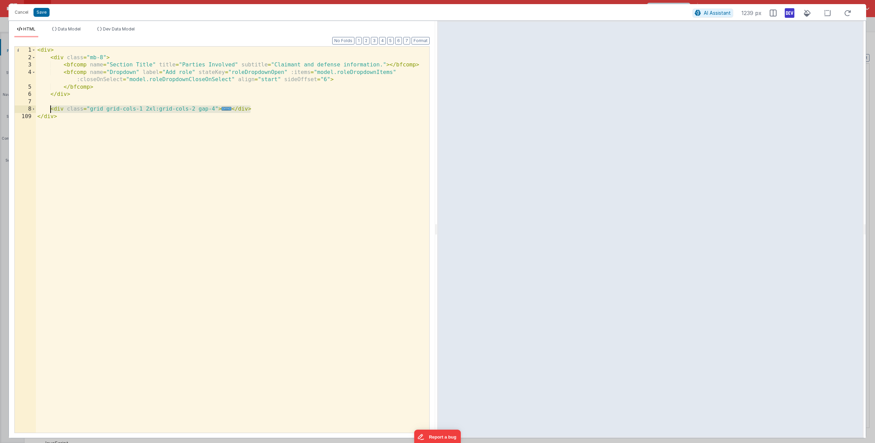
drag, startPoint x: 266, startPoint y: 111, endPoint x: 52, endPoint y: 109, distance: 214.4
click at [52, 109] on div "< div > < div class = "mb-8" > < bfcomp name = "Section Title" title = "Parties…" at bounding box center [233, 247] width 394 height 400
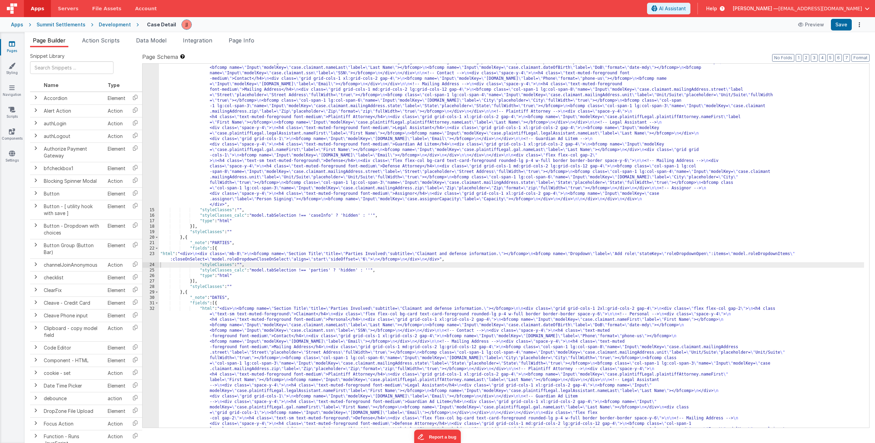
click at [14, 47] on link "Pages" at bounding box center [12, 47] width 25 height 14
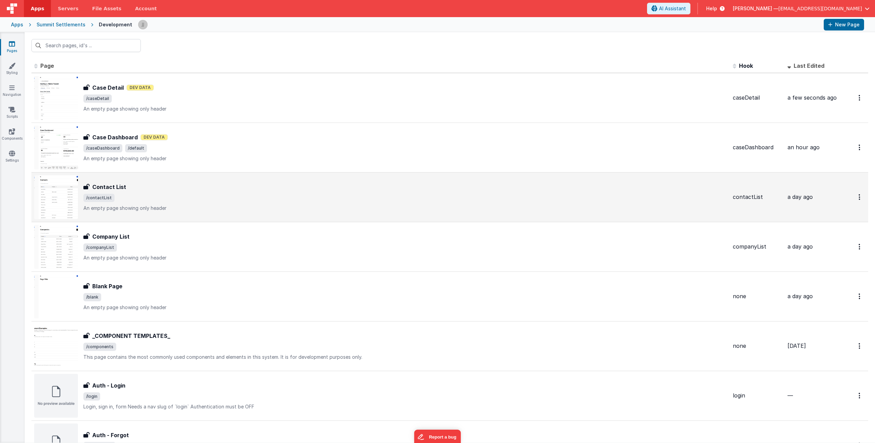
click at [167, 194] on span "/contactList" at bounding box center [405, 198] width 644 height 8
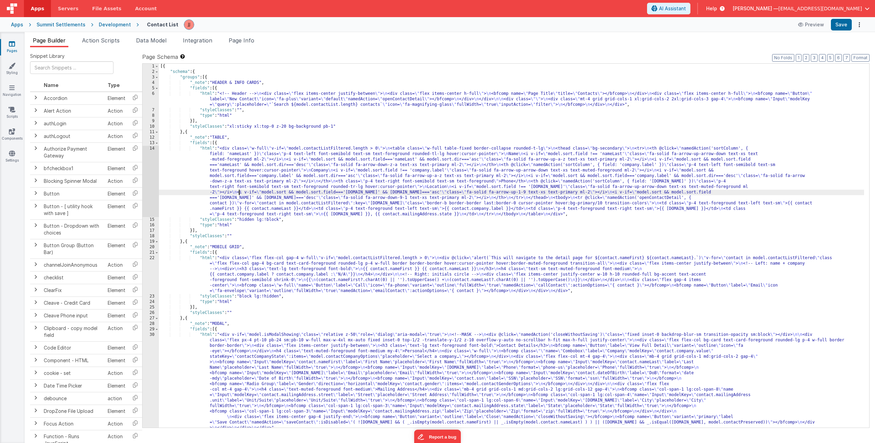
click at [239, 192] on div "[{ "schema" : { "groups" : [{ "_note" : "HEADER & INFO CARDS" , "fields" : [{ "…" at bounding box center [511, 251] width 705 height 374
click at [151, 176] on div "14" at bounding box center [151, 181] width 16 height 71
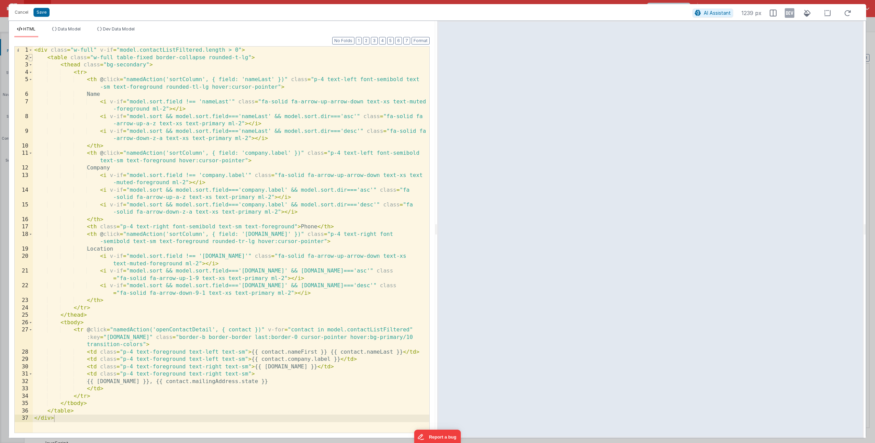
click at [30, 56] on span at bounding box center [31, 58] width 4 height 8
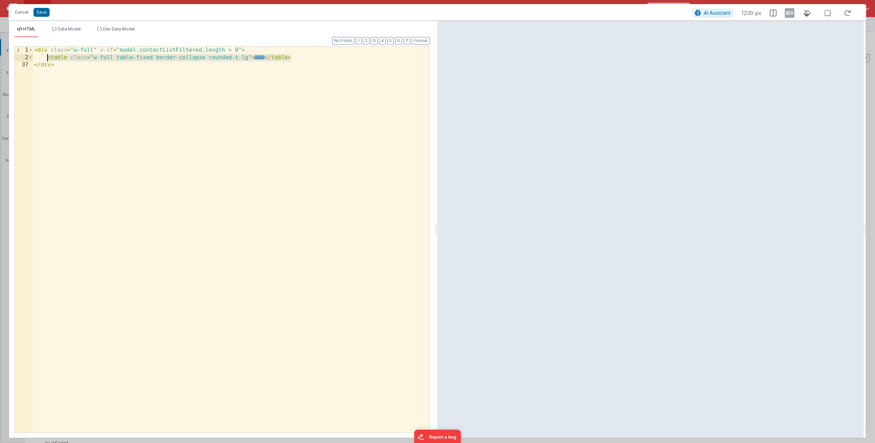
drag, startPoint x: 294, startPoint y: 57, endPoint x: 49, endPoint y: 56, distance: 244.9
click at [49, 56] on div "< div class = "w-full" v-if = "model.contactListFiltered.length > 0" > < table …" at bounding box center [231, 247] width 397 height 400
click at [24, 15] on button "Cancel" at bounding box center [21, 13] width 21 height 10
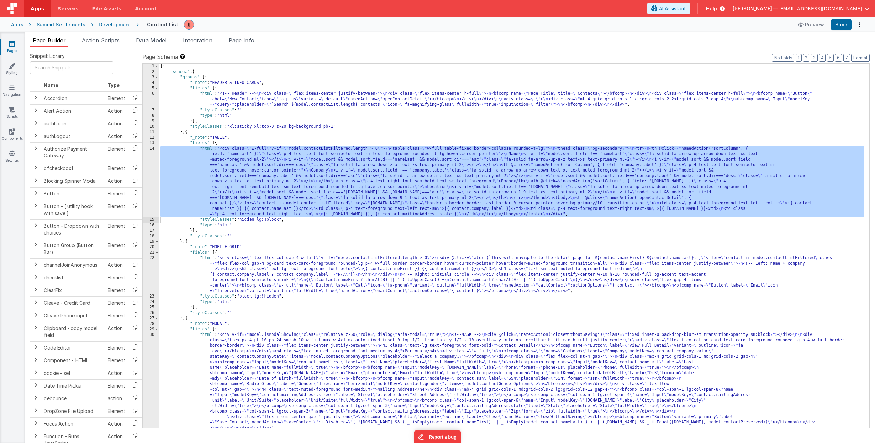
click at [10, 52] on link "Pages" at bounding box center [12, 47] width 25 height 14
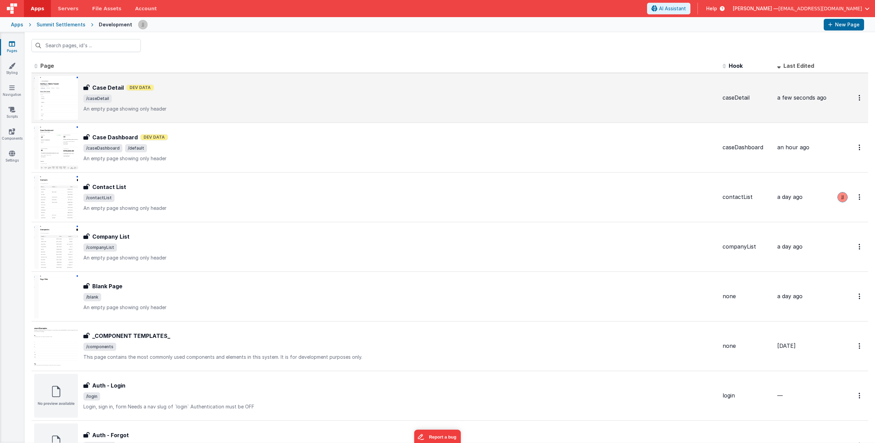
click at [193, 89] on div "Case Detail Dev Data" at bounding box center [400, 87] width 634 height 8
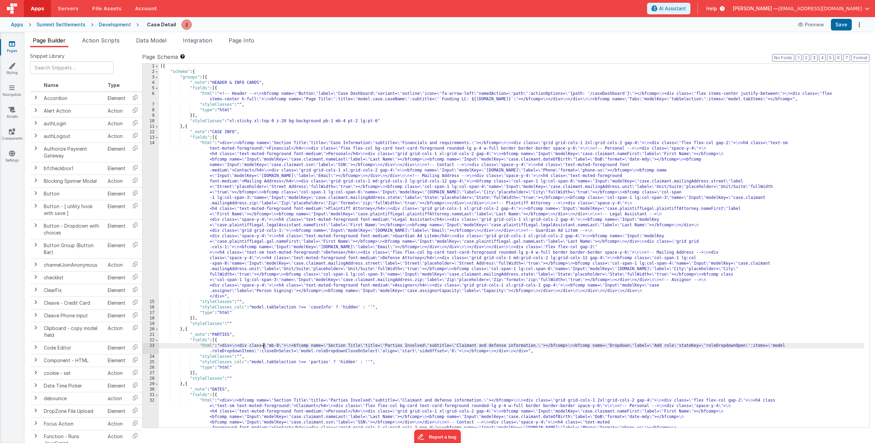
click at [264, 346] on div "[{ "schema" : { "groups" : [{ "_note" : "HEADER & INFO CARDS" , "fields" : [{ "…" at bounding box center [511, 328] width 705 height 528
click at [151, 346] on div "23" at bounding box center [151, 348] width 16 height 11
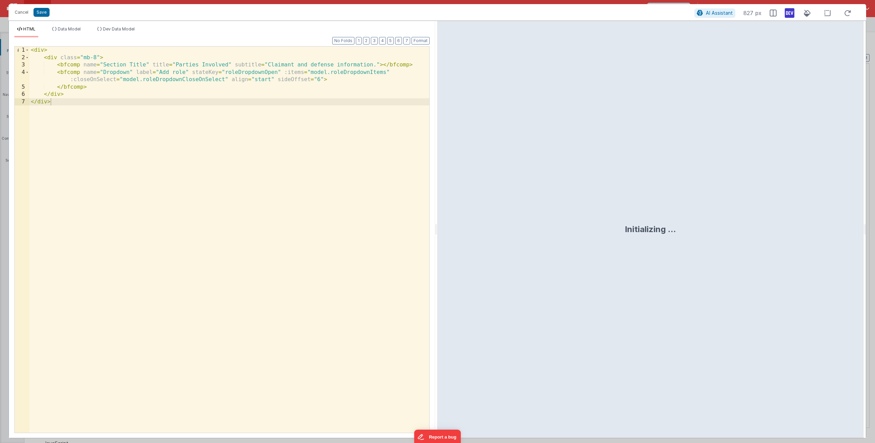
click at [101, 132] on div "< div > < div class = "mb-8" > < bfcomp name = "Section Title" title = "Parties…" at bounding box center [229, 247] width 400 height 400
click at [83, 96] on div "< div > < div class = "mb-8" > < bfcomp name = "Section Title" title = "Parties…" at bounding box center [229, 247] width 400 height 400
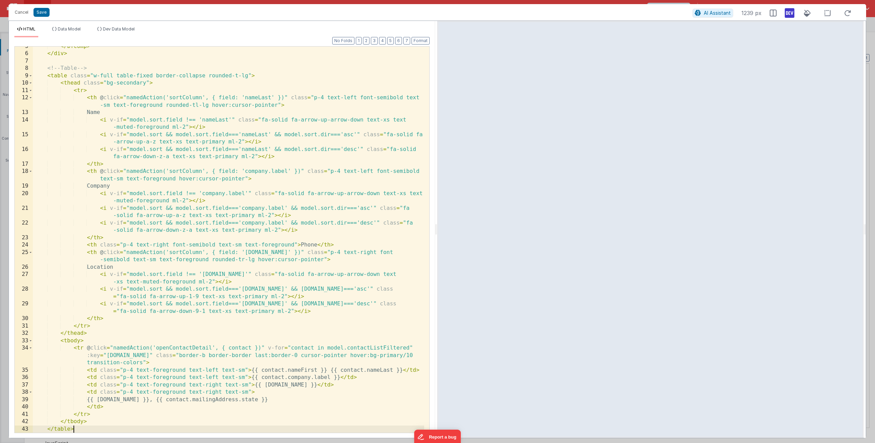
scroll to position [41, 0]
click at [32, 78] on span at bounding box center [31, 76] width 4 height 8
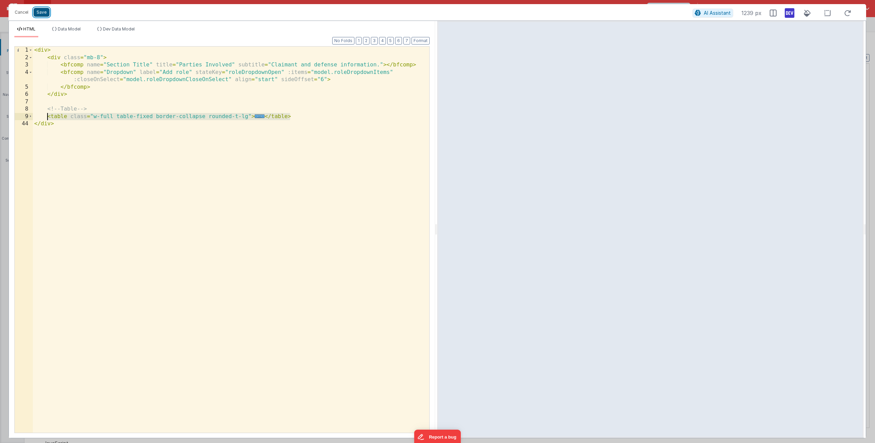
click at [39, 13] on button "Save" at bounding box center [42, 12] width 16 height 9
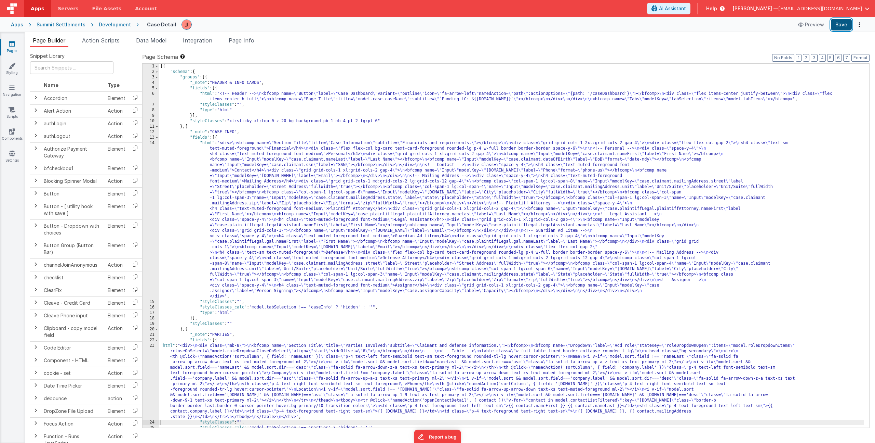
click at [835, 23] on button "Save" at bounding box center [841, 25] width 21 height 12
click at [13, 48] on link "Pages" at bounding box center [12, 47] width 25 height 14
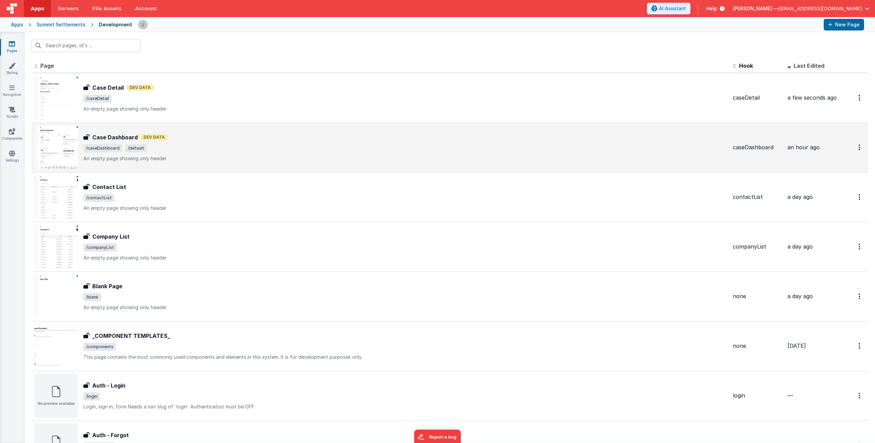
click at [187, 147] on span "/caseDashboard /default" at bounding box center [405, 148] width 644 height 8
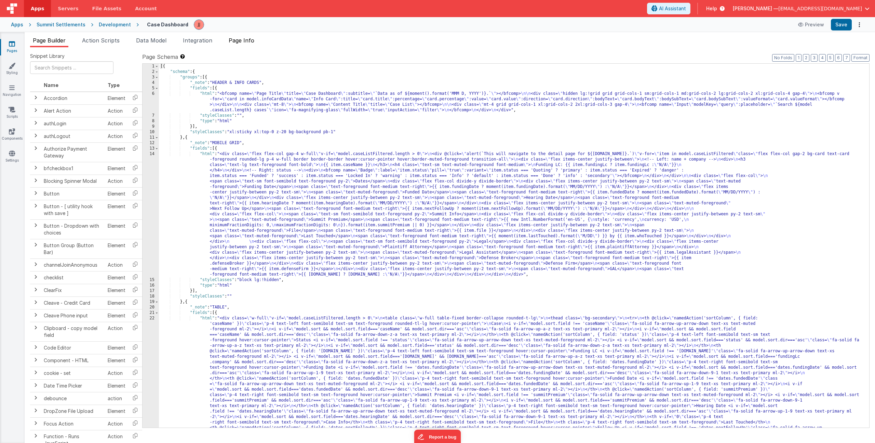
click at [244, 41] on span "Page Info" at bounding box center [242, 40] width 26 height 7
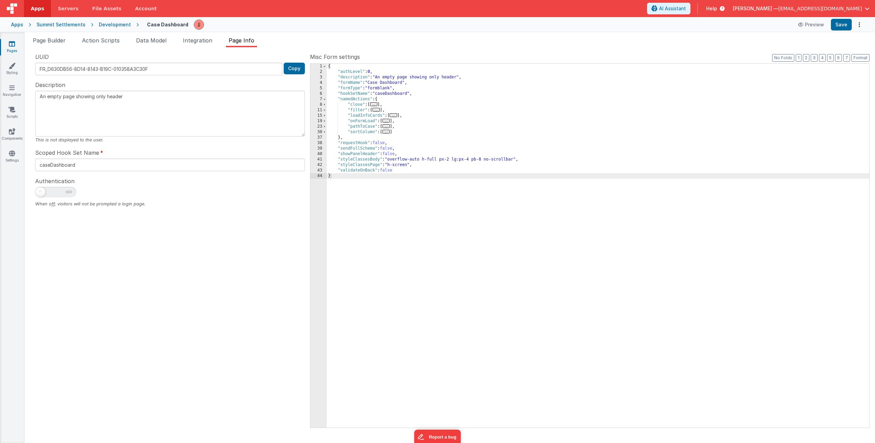
click at [408, 132] on div "{ "authLevel" : 0 , "description" : "An empty page showing only header" , "form…" at bounding box center [598, 251] width 543 height 374
click at [18, 44] on link "Pages" at bounding box center [12, 47] width 25 height 14
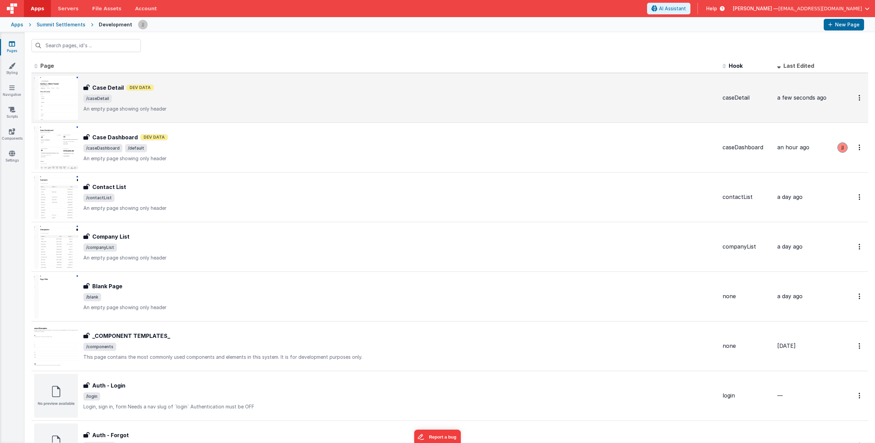
click at [205, 87] on div "Case Detail Dev Data" at bounding box center [400, 87] width 634 height 8
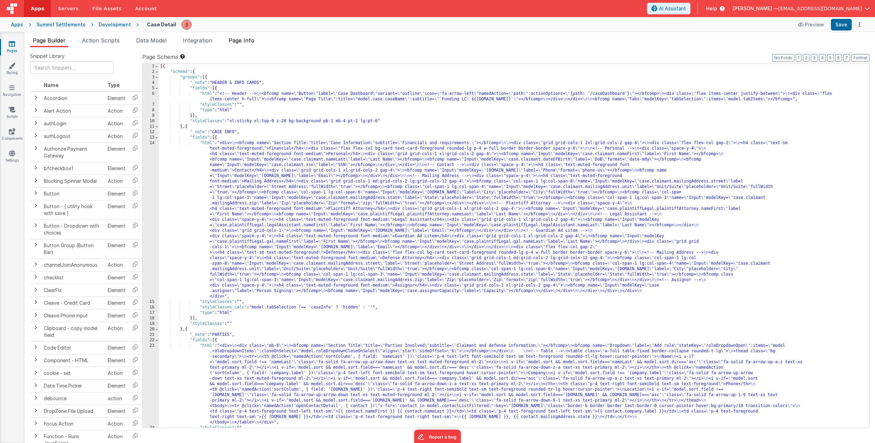
click at [247, 41] on span "Page Info" at bounding box center [242, 40] width 26 height 7
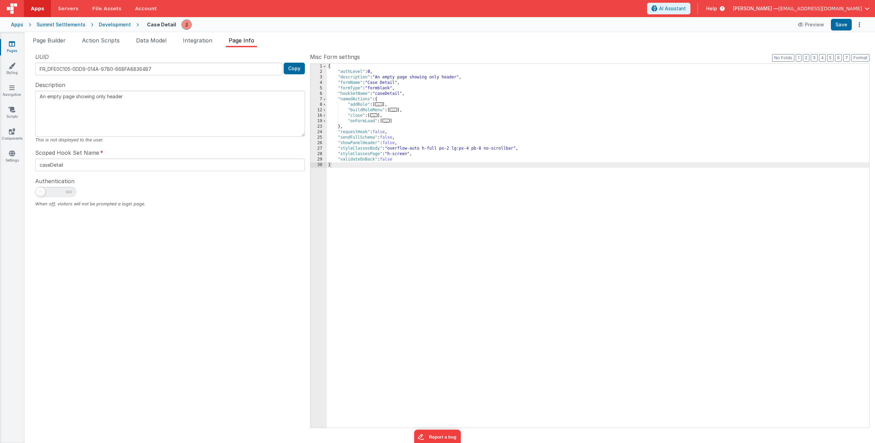
click at [415, 121] on div "{ "authLevel" : 0 , "description" : "An empty page showing only header" , "form…" at bounding box center [598, 251] width 543 height 374
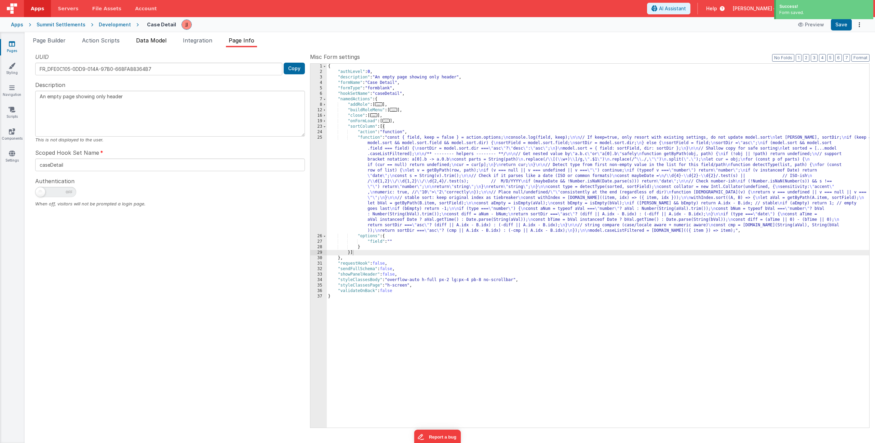
click at [163, 41] on span "Data Model" at bounding box center [151, 40] width 30 height 7
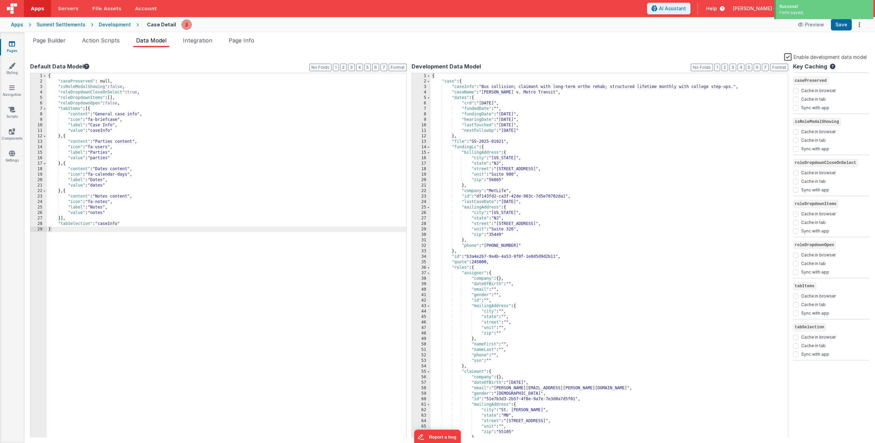
drag, startPoint x: 129, startPoint y: 224, endPoint x: 130, endPoint y: 228, distance: 4.2
click at [129, 224] on div "{ "casePreserved" : null, "isRoleModalShowing" : false , "roleDropdownCloseOnSe…" at bounding box center [227, 260] width 360 height 375
click at [52, 47] on li "Page Builder" at bounding box center [49, 41] width 38 height 11
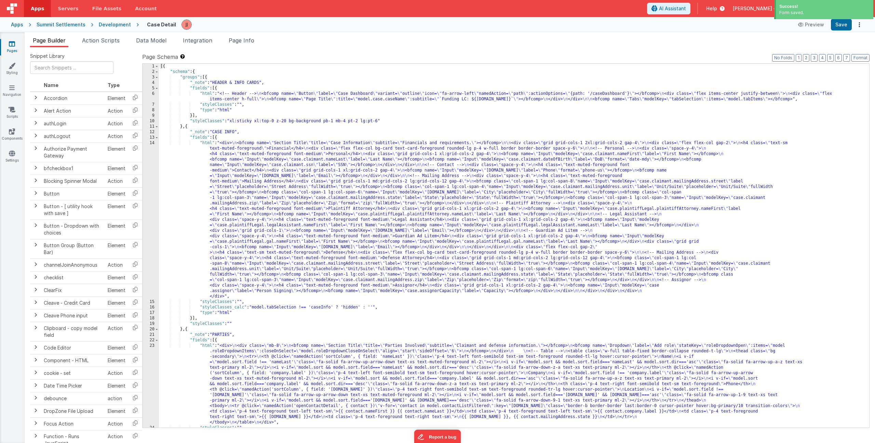
click at [54, 39] on span "Page Builder" at bounding box center [49, 40] width 33 height 7
click at [309, 183] on div "[{ "schema" : { "groups" : [{ "_note" : "HEADER & INFO CARDS" , "fields" : [{ "…" at bounding box center [511, 251] width 705 height 374
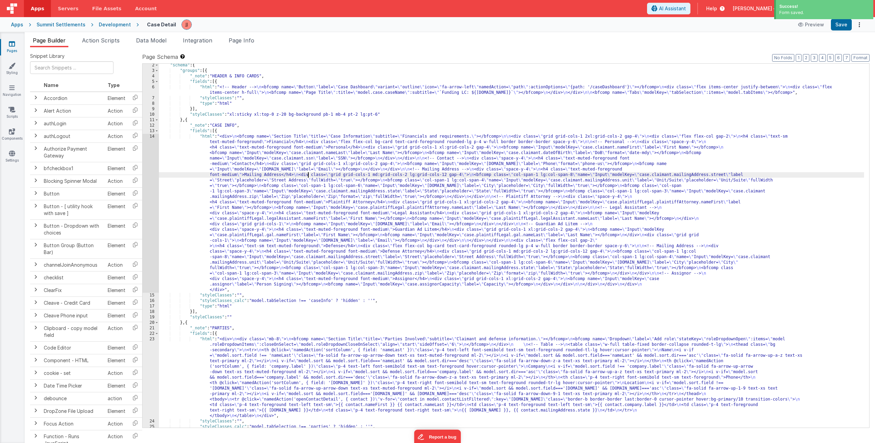
scroll to position [33, 0]
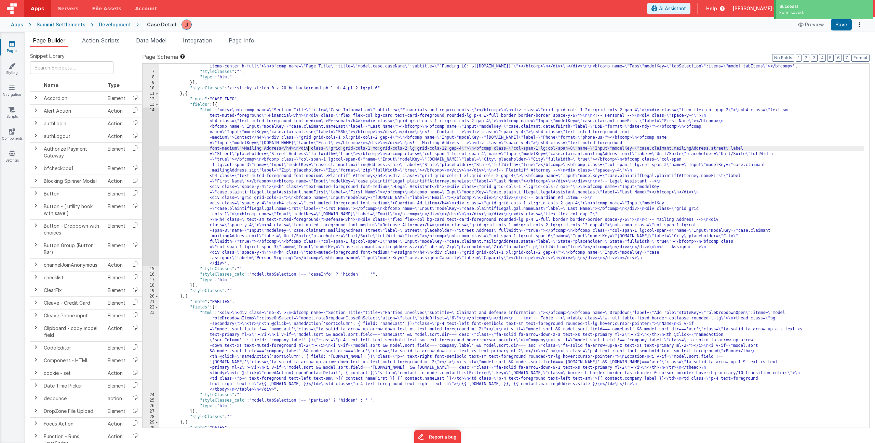
click at [240, 331] on div ""html" : "<!-- Header --> \n <bfcomp name= \" Button \" label= \" Case Dashboar…" at bounding box center [511, 248] width 705 height 380
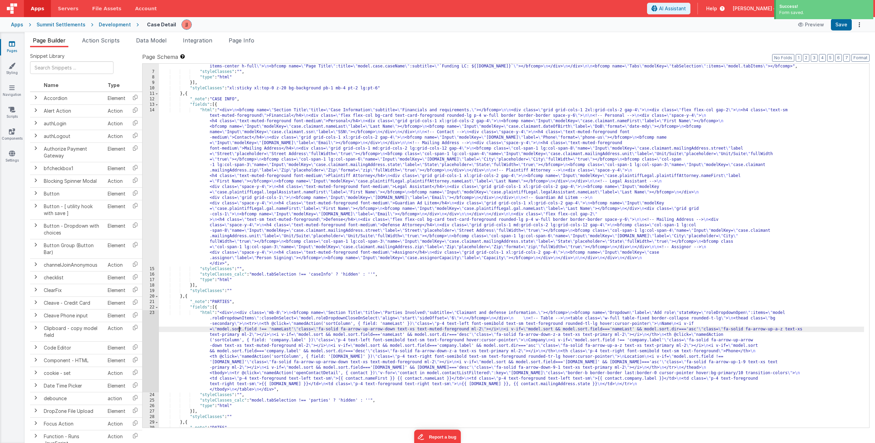
click at [154, 344] on div "23" at bounding box center [151, 351] width 16 height 82
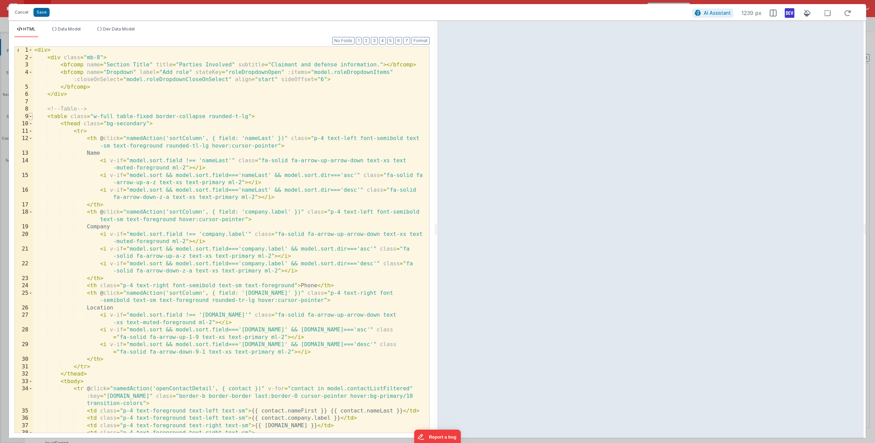
click at [29, 117] on span at bounding box center [31, 117] width 4 height 8
click at [30, 116] on span at bounding box center [31, 117] width 4 height 8
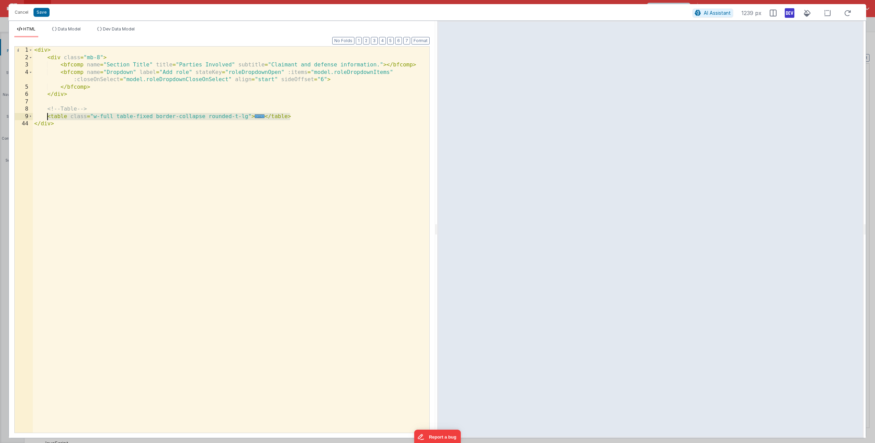
drag, startPoint x: 196, startPoint y: 114, endPoint x: 48, endPoint y: 116, distance: 148.1
click at [48, 116] on div "< div > < div class = "mb-8" > < bfcomp name = "Section Title" title = "Parties…" at bounding box center [231, 247] width 397 height 400
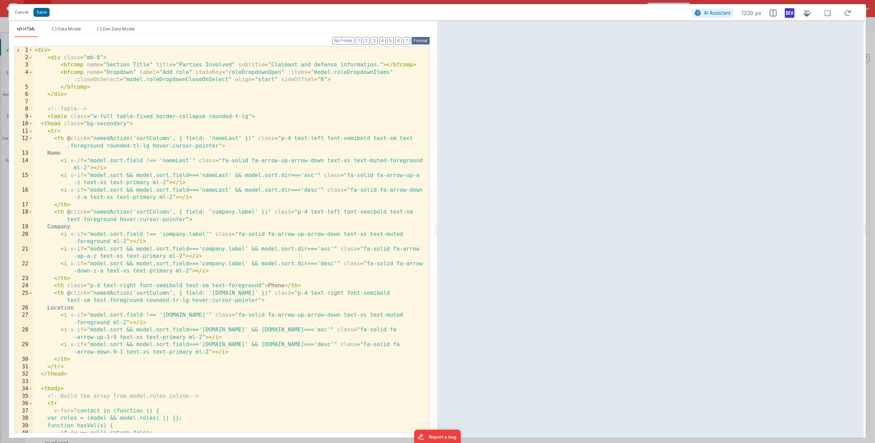
click at [418, 38] on button "Format" at bounding box center [421, 41] width 18 height 8
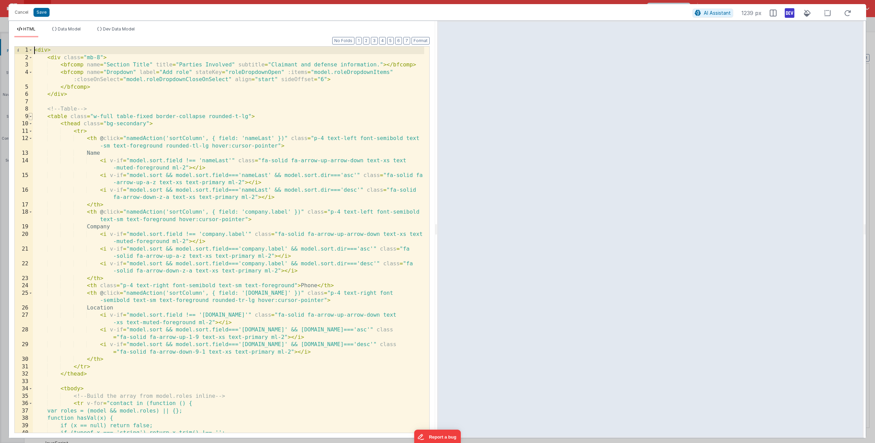
click at [31, 118] on span at bounding box center [31, 117] width 4 height 8
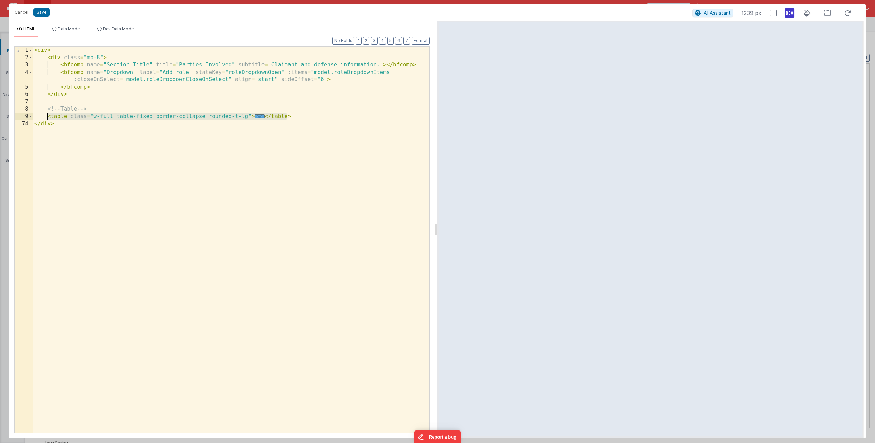
drag, startPoint x: 281, startPoint y: 115, endPoint x: 48, endPoint y: 116, distance: 233.6
click at [48, 116] on div "< div > < div class = "mb-8" > < bfcomp name = "Section Title" title = "Parties…" at bounding box center [231, 247] width 397 height 400
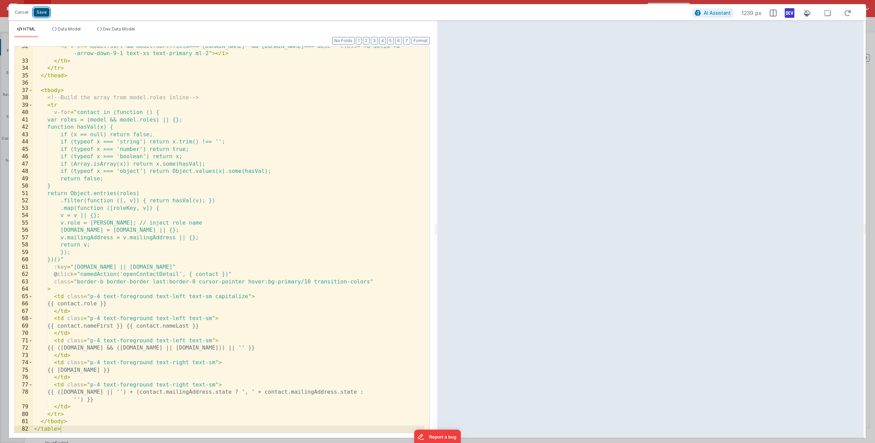
click at [45, 15] on button "Save" at bounding box center [42, 12] width 16 height 9
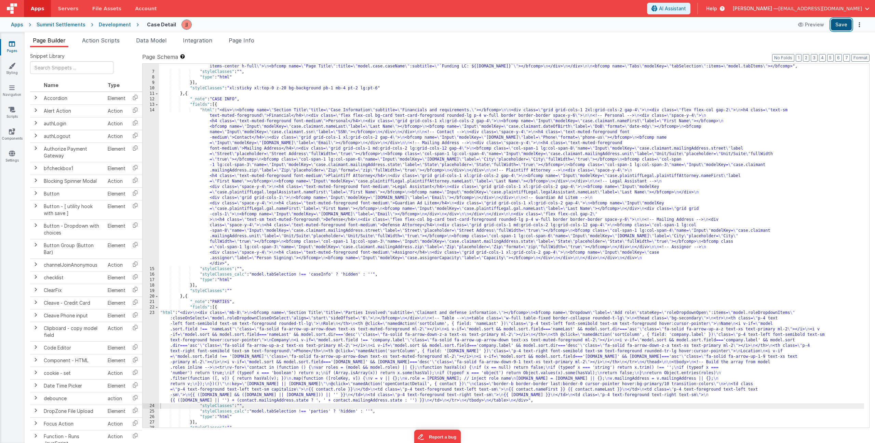
click at [846, 27] on button "Save" at bounding box center [841, 25] width 21 height 12
click at [249, 325] on div ""html" : "<!-- Header --> \n <bfcomp name= \" Button \" label= \" Case Dashboar…" at bounding box center [511, 248] width 705 height 380
click at [236, 232] on div ""html" : "<!-- Header --> \n <bfcomp name= \" Button \" label= \" Case Dashboar…" at bounding box center [511, 248] width 705 height 380
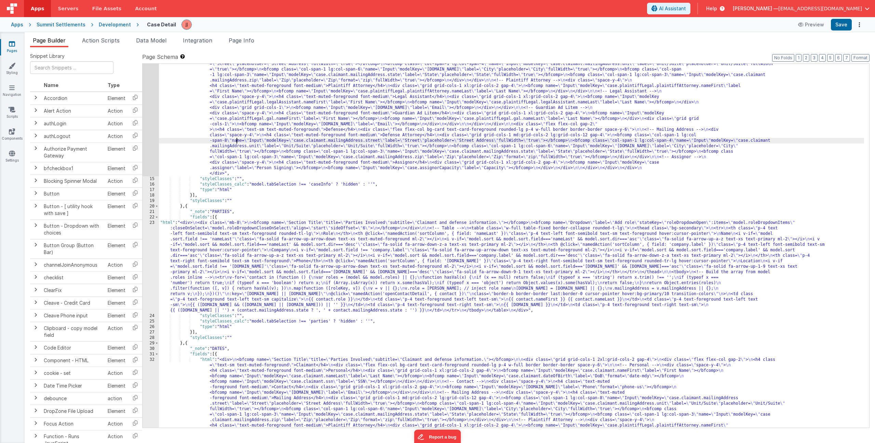
scroll to position [196, 0]
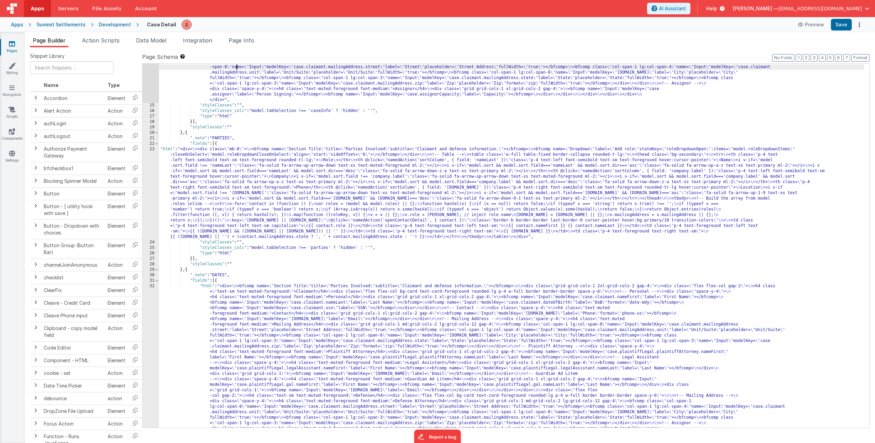
click at [230, 169] on div ""html" : "<div> \n <bfcomp name= \" Section Title \" title= \" Case Information…" at bounding box center [511, 284] width 705 height 681
click at [152, 184] on div "23" at bounding box center [151, 192] width 16 height 93
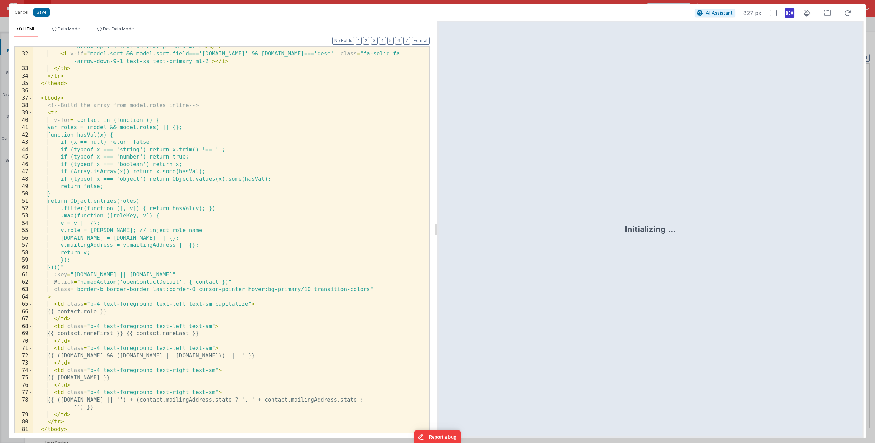
scroll to position [327, 0]
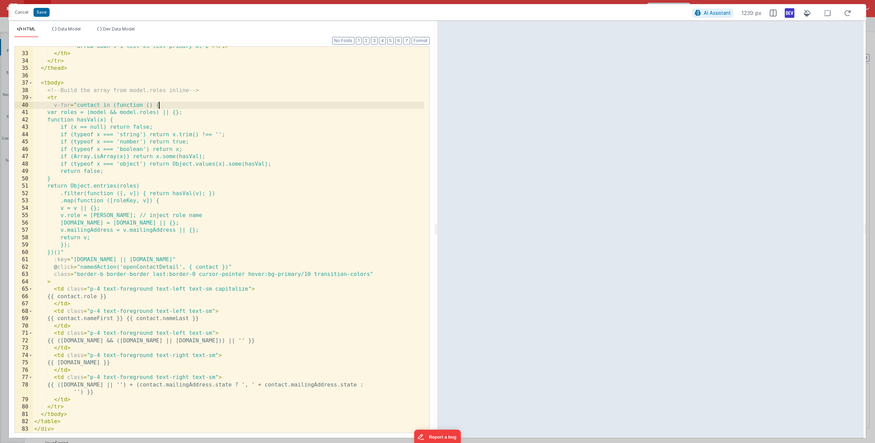
click at [174, 106] on div "< i v-if = "model.sort && model.sort.field==='mailingAddress.city' && model.sor…" at bounding box center [229, 239] width 392 height 408
click at [153, 113] on div "< i v-if = "model.sort && model.sort.field==='mailingAddress.city' && model.sor…" at bounding box center [229, 239] width 392 height 408
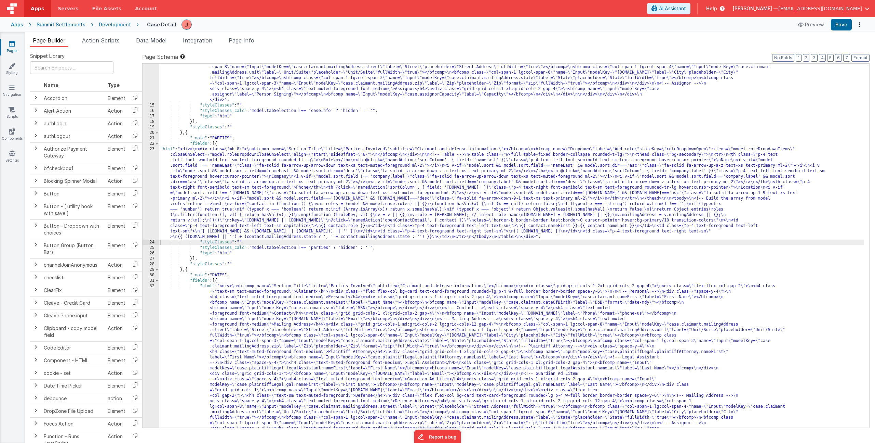
click at [246, 181] on div ""html" : "<div> \n <bfcomp name= \" Section Title \" title= \" Case Information…" at bounding box center [511, 284] width 705 height 681
click at [150, 188] on div "23" at bounding box center [151, 192] width 16 height 93
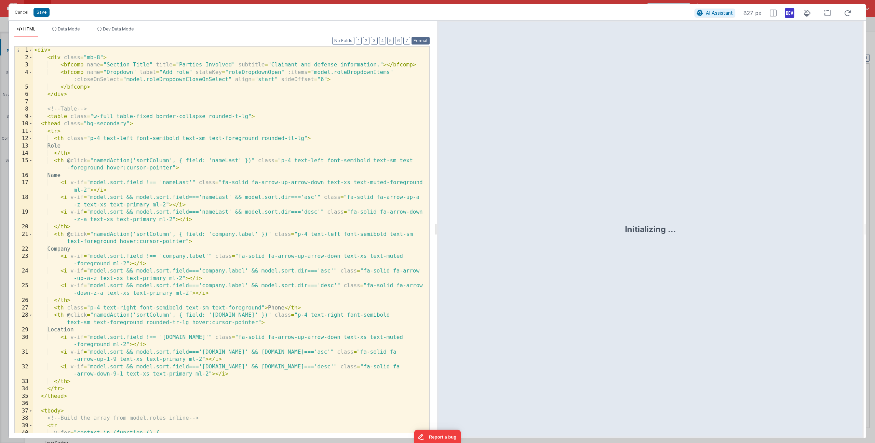
click at [422, 41] on button "Format" at bounding box center [421, 41] width 18 height 8
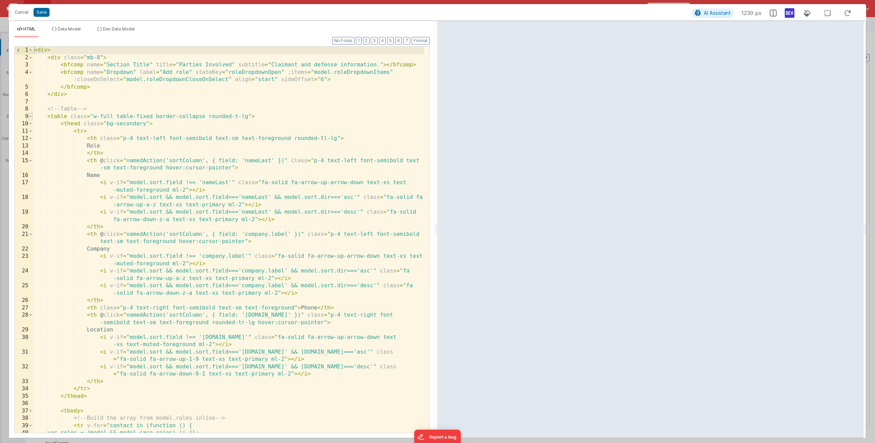
click at [31, 117] on span at bounding box center [31, 117] width 4 height 8
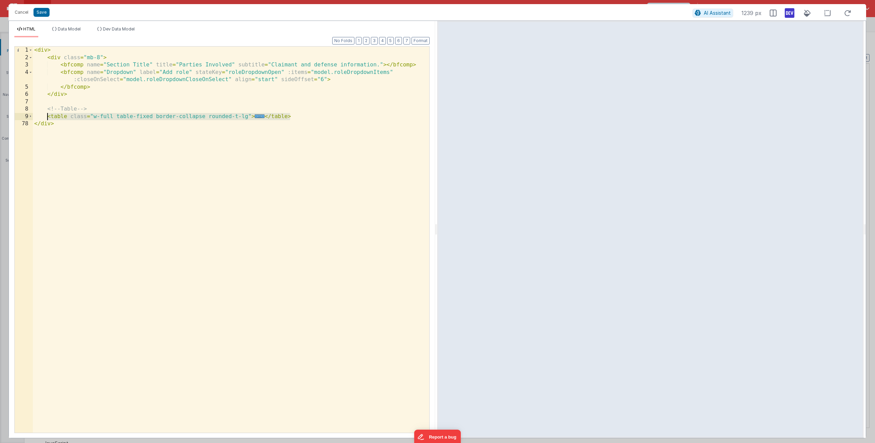
drag, startPoint x: 255, startPoint y: 117, endPoint x: 47, endPoint y: 117, distance: 208.9
click at [47, 117] on div "< div > < div class = "mb-8" > < bfcomp name = "Section Title" title = "Parties…" at bounding box center [231, 247] width 397 height 400
click at [315, 117] on div "< div > < div class = "mb-8" > < bfcomp name = "Section Title" title = "Parties…" at bounding box center [231, 247] width 397 height 400
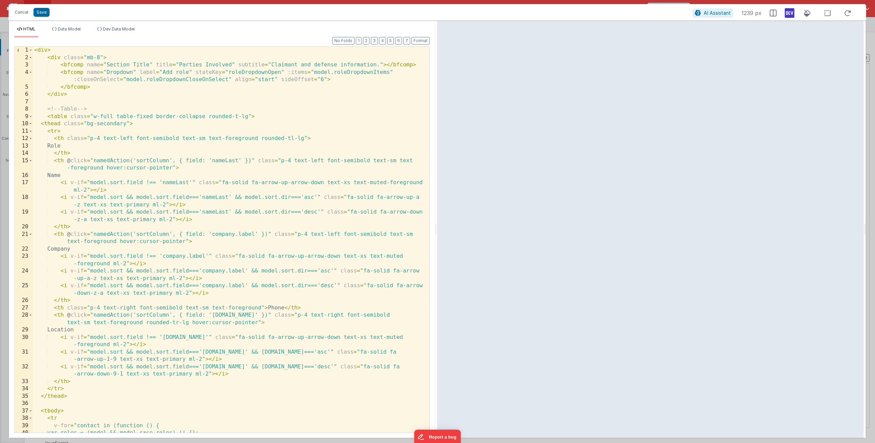
scroll to position [0, 0]
click at [227, 161] on div "< div > < div class = "mb-8" > < bfcomp name = "Section Title" title = "Parties…" at bounding box center [229, 247] width 392 height 400
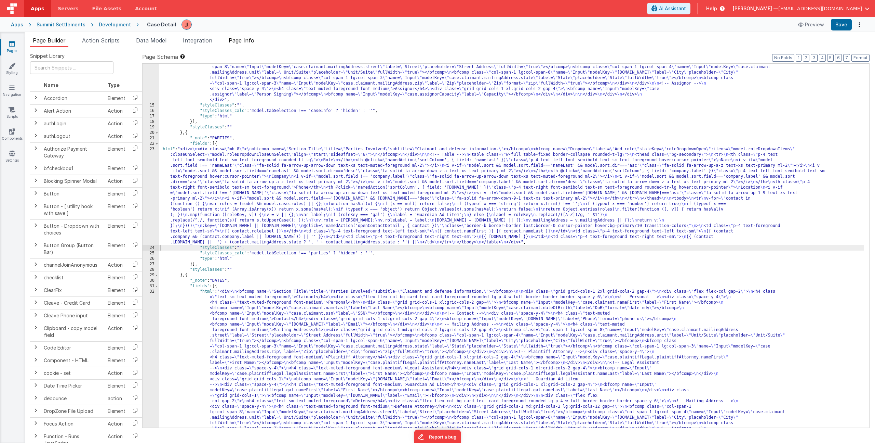
click at [245, 41] on span "Page Info" at bounding box center [242, 40] width 26 height 7
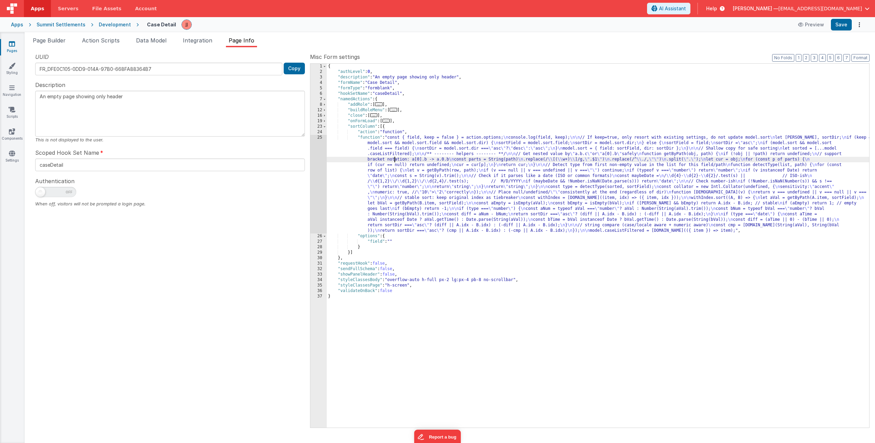
click at [394, 160] on div "{ "authLevel" : 0 , "description" : "An empty page showing only header" , "form…" at bounding box center [598, 251] width 543 height 374
click at [323, 173] on div "25" at bounding box center [319, 184] width 16 height 98
click at [322, 176] on div "25" at bounding box center [319, 184] width 16 height 98
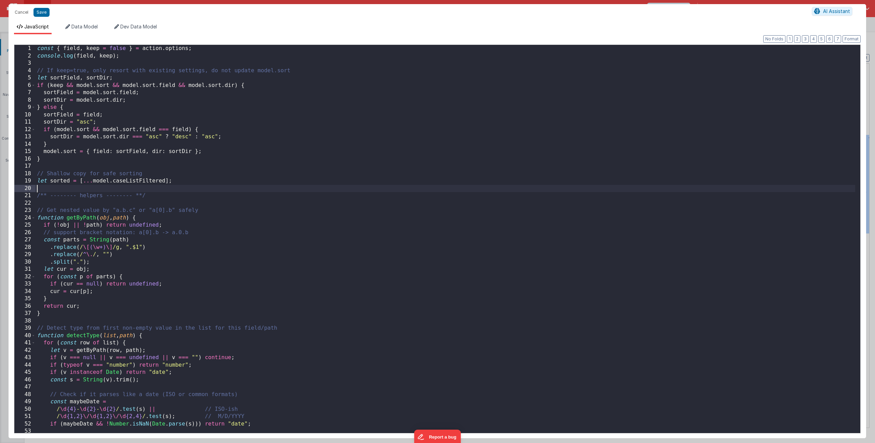
click at [273, 187] on div "const { field , keep = false } = action . options ; console . log ( field , kee…" at bounding box center [446, 246] width 820 height 402
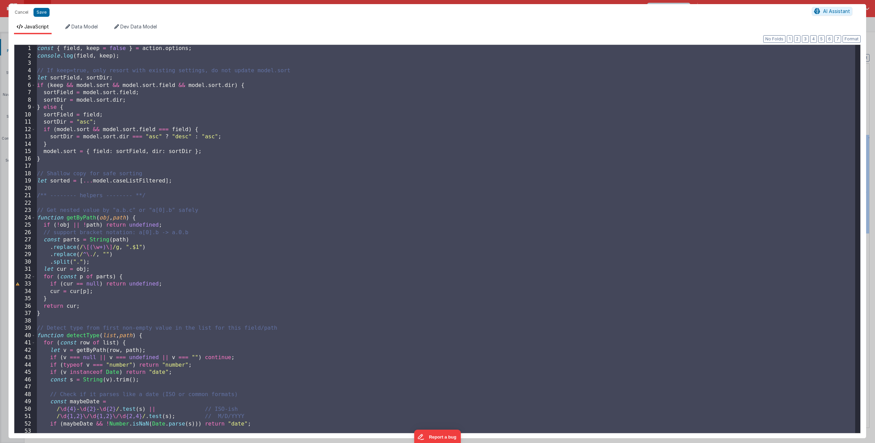
click at [101, 80] on div "const { field , keep = false } = action . options ; console . log ( field , kee…" at bounding box center [446, 246] width 820 height 402
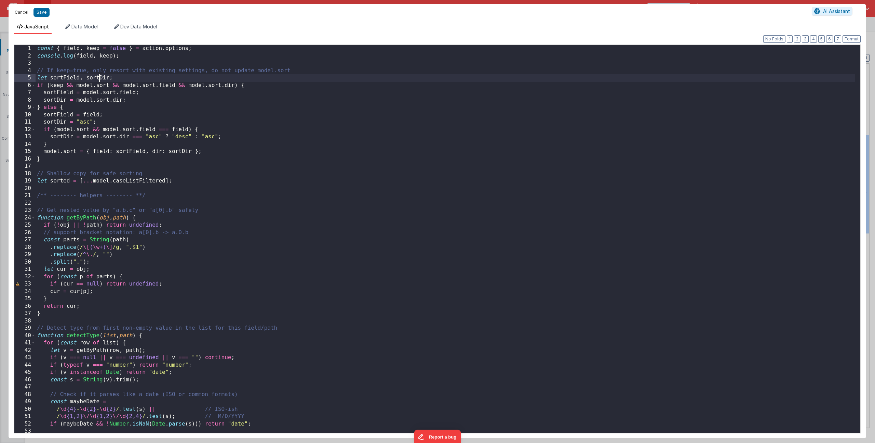
click at [27, 12] on button "Cancel" at bounding box center [21, 13] width 21 height 10
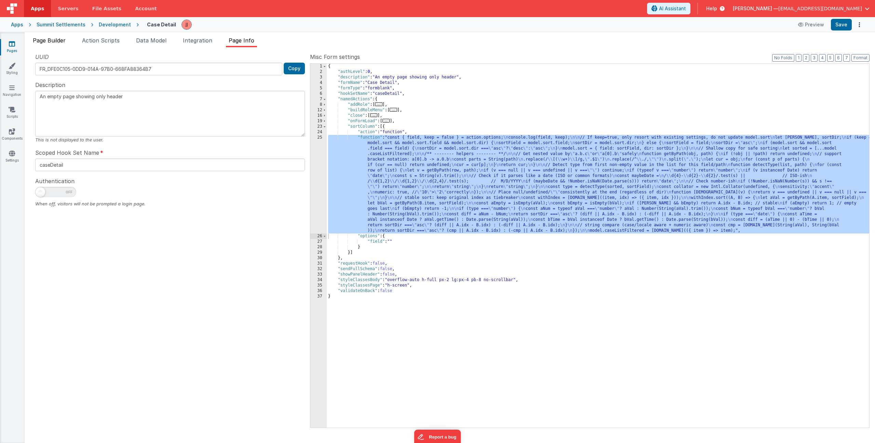
click at [38, 40] on span "Page Builder" at bounding box center [49, 40] width 33 height 7
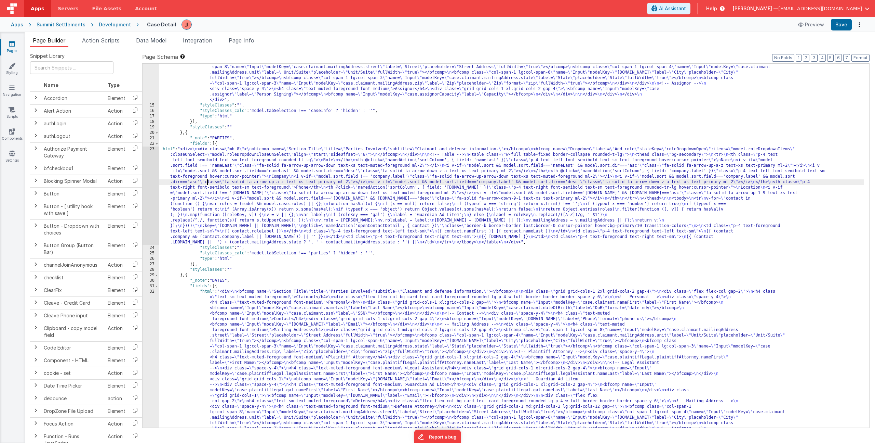
click at [206, 180] on div ""html" : "<div> \n <bfcomp name= \" Section Title \" title= \" Case Information…" at bounding box center [511, 284] width 705 height 681
click at [153, 182] on div "23" at bounding box center [151, 195] width 16 height 98
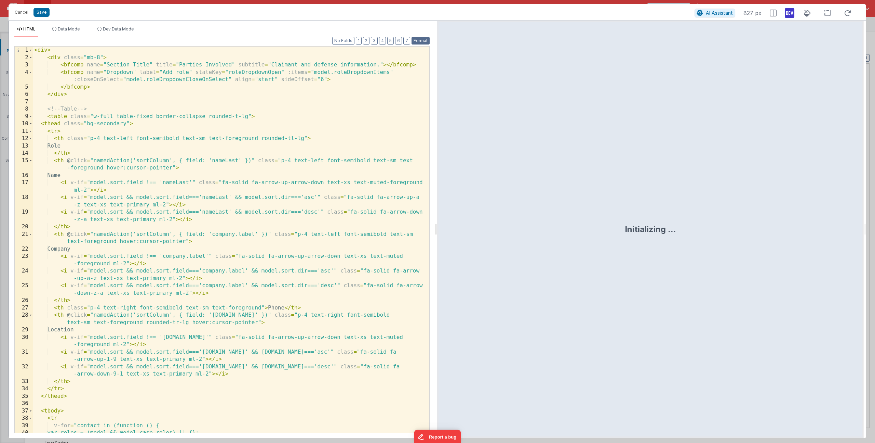
click at [420, 40] on button "Format" at bounding box center [421, 41] width 18 height 8
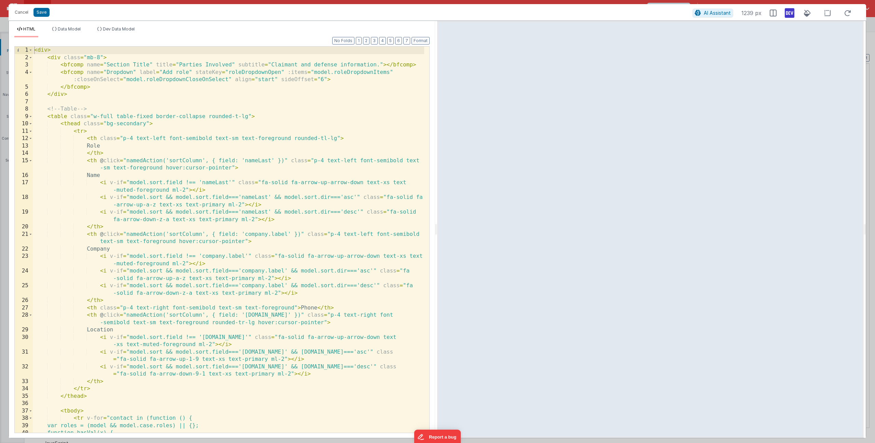
click at [32, 116] on span at bounding box center [31, 117] width 4 height 8
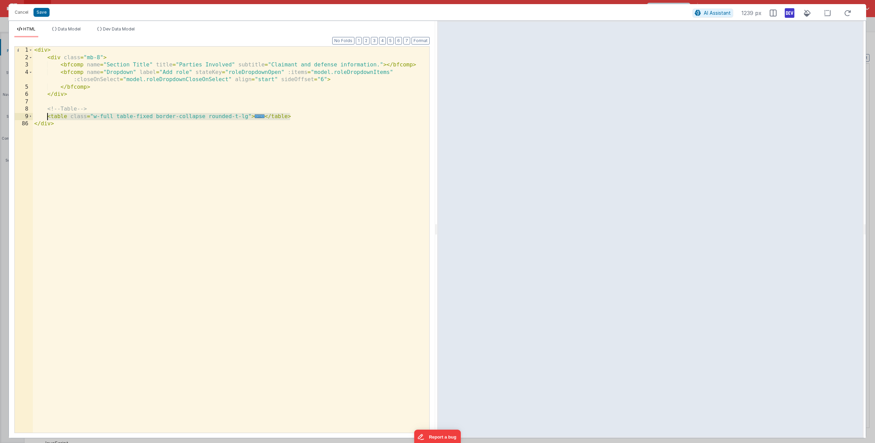
drag, startPoint x: 295, startPoint y: 117, endPoint x: 49, endPoint y: 117, distance: 246.6
click at [49, 117] on div "< div > < div class = "mb-8" > < bfcomp name = "Section Title" title = "Parties…" at bounding box center [231, 247] width 397 height 400
click at [73, 30] on span "Data Model" at bounding box center [69, 28] width 23 height 5
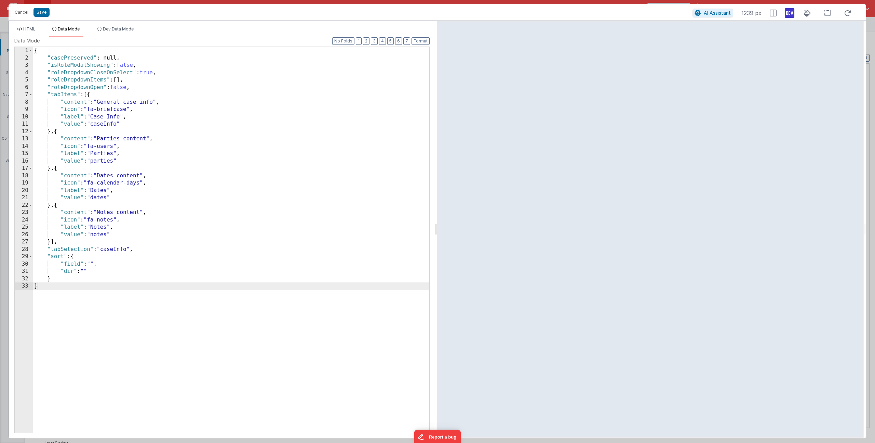
click at [135, 87] on div "{ "casePreserved" : null, "isRoleModalShowing" : false , "roleDropdownCloseOnSe…" at bounding box center [231, 247] width 397 height 400
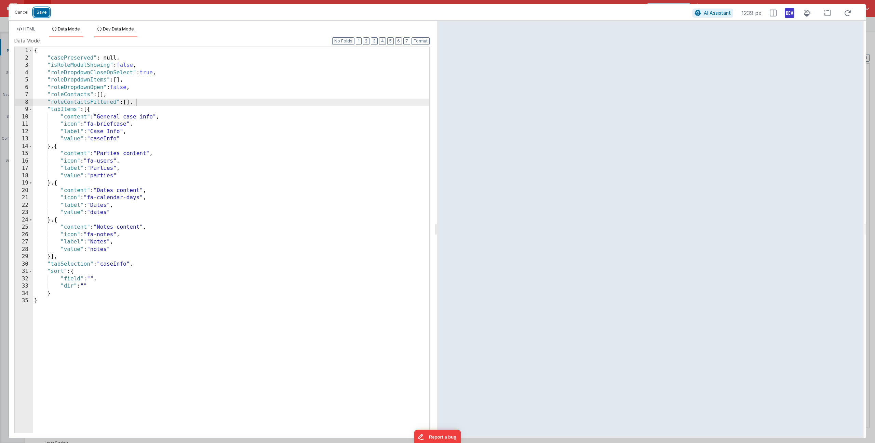
drag, startPoint x: 39, startPoint y: 15, endPoint x: 127, endPoint y: 29, distance: 88.3
click at [39, 15] on button "Save" at bounding box center [42, 12] width 16 height 9
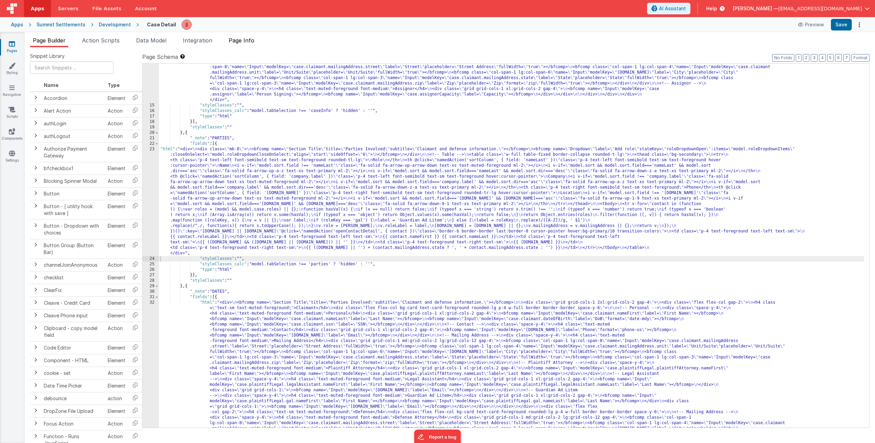
click at [241, 44] on li "Page Info" at bounding box center [241, 41] width 31 height 11
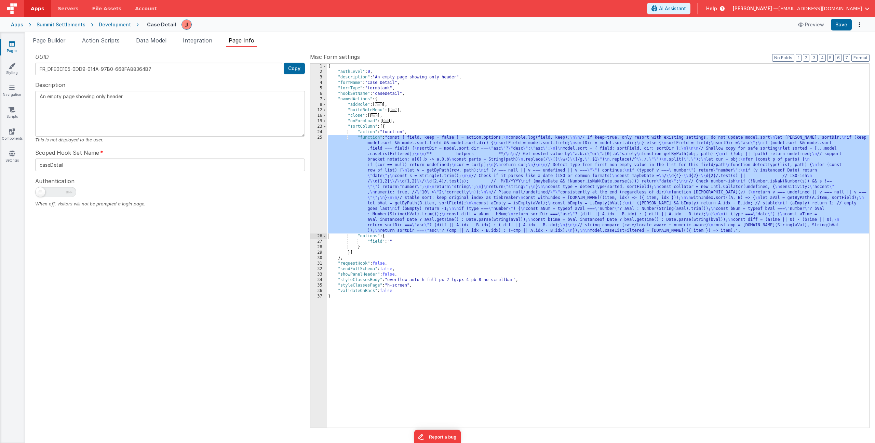
click at [404, 127] on div "{ "authLevel" : 0 , "description" : "An empty page showing only header" , "form…" at bounding box center [598, 251] width 543 height 374
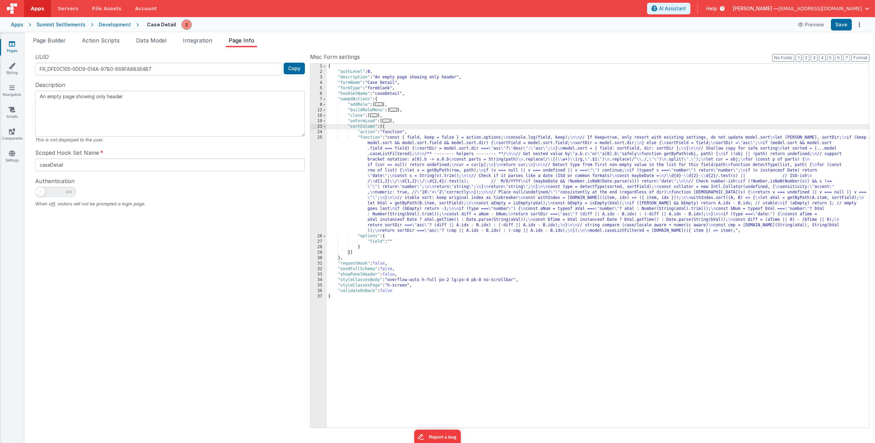
click at [414, 112] on div "{ "authLevel" : 0 , "description" : "An empty page showing only header" , "form…" at bounding box center [598, 251] width 543 height 374
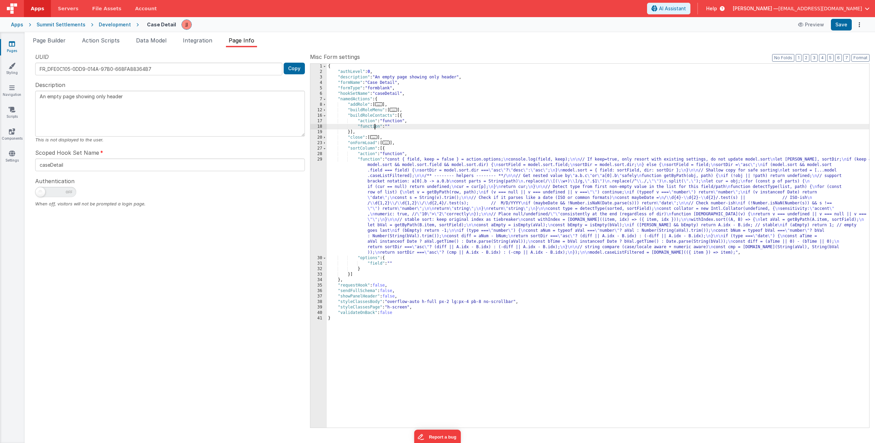
click at [376, 128] on div "{ "authLevel" : 0 , "description" : "An empty page showing only header" , "form…" at bounding box center [598, 251] width 543 height 374
click at [313, 127] on div "18" at bounding box center [319, 126] width 16 height 5
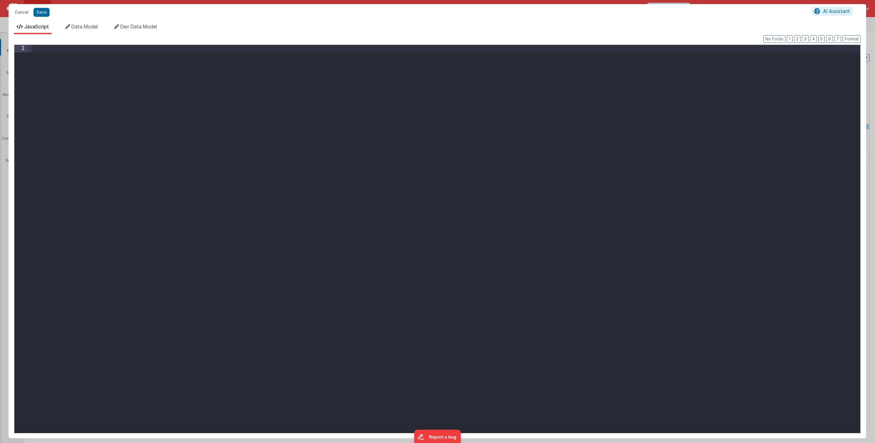
click at [298, 130] on div at bounding box center [445, 246] width 832 height 402
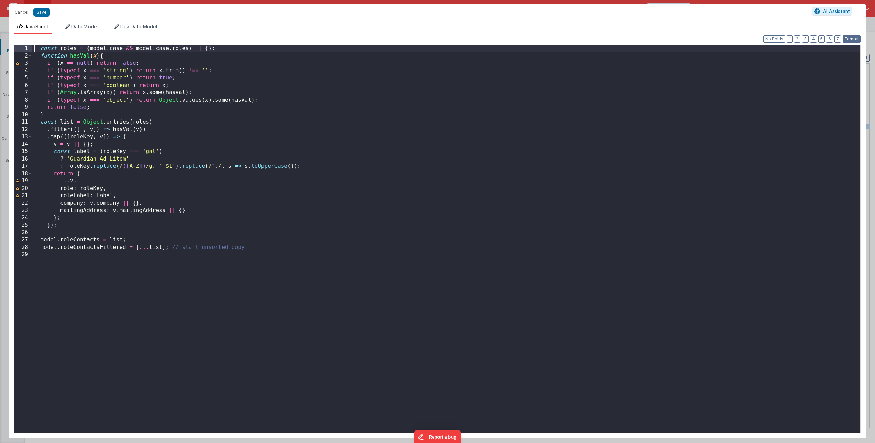
click at [850, 38] on button "Format" at bounding box center [852, 39] width 18 height 8
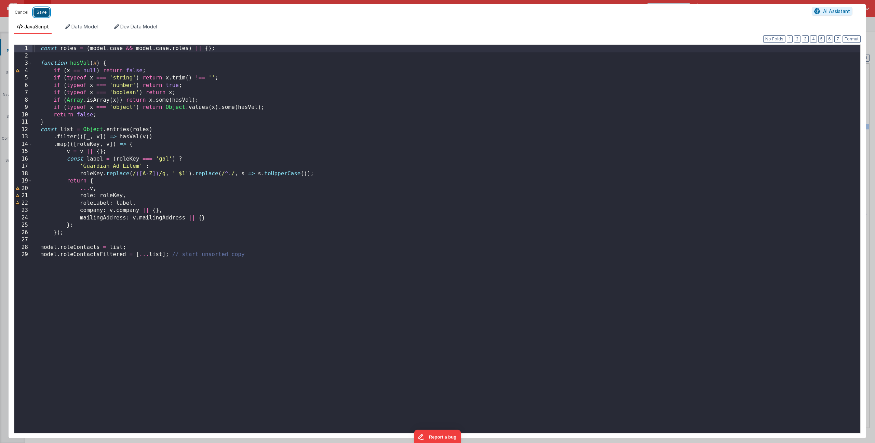
click at [45, 12] on button "Save" at bounding box center [42, 12] width 16 height 9
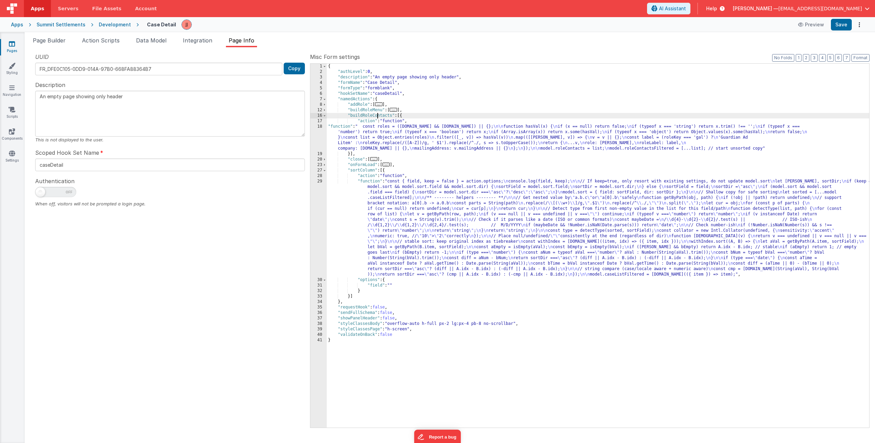
click at [378, 115] on div "{ "authLevel" : 0 , "description" : "An empty page showing only header" , "form…" at bounding box center [598, 251] width 543 height 374
click at [390, 166] on span "..." at bounding box center [387, 164] width 8 height 4
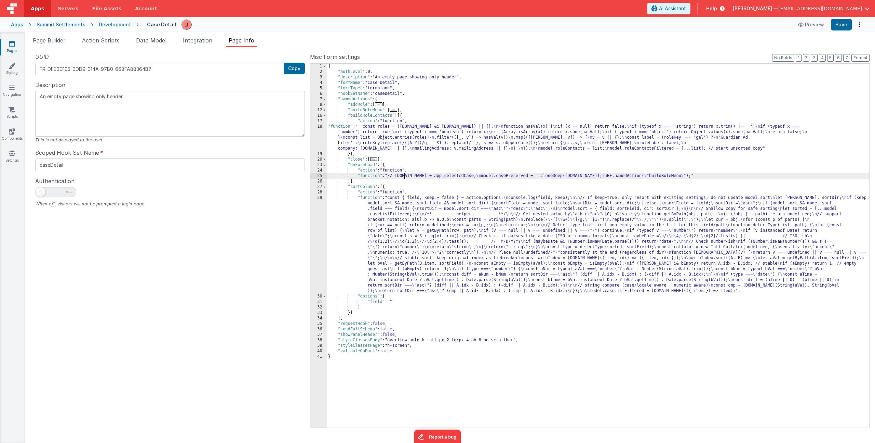
click at [405, 175] on div "{ "authLevel" : 0 , "description" : "An empty page showing only header" , "form…" at bounding box center [598, 251] width 543 height 374
click at [316, 173] on div "25" at bounding box center [319, 175] width 16 height 5
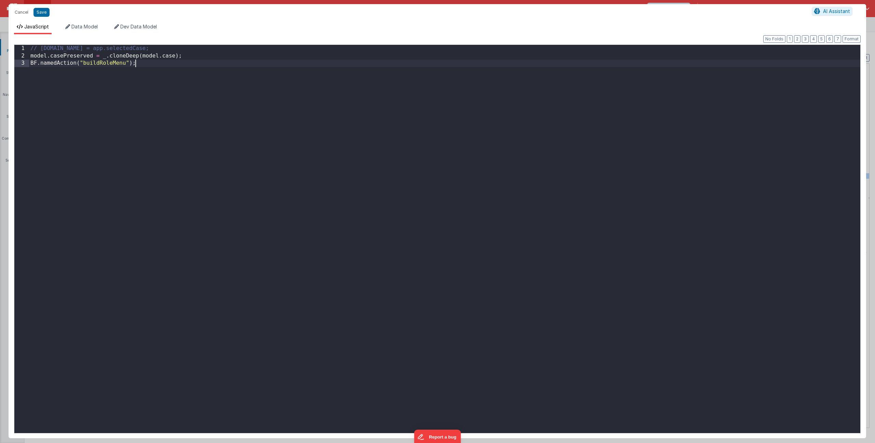
click at [233, 92] on div "// model.case = app.selectedCase; model . casePreserved = _ . cloneDeep ( model…" at bounding box center [445, 246] width 832 height 402
paste textarea
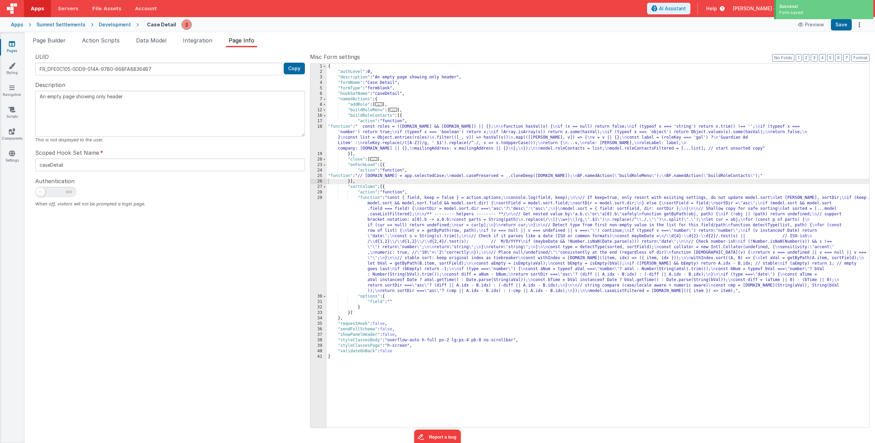
click at [150, 247] on div "UUID FR_DFE0C105-0DD9-014A-97B0-668FA88364B7 Copy Description An empty page sho…" at bounding box center [170, 240] width 280 height 374
click at [53, 41] on span "Page Builder" at bounding box center [49, 40] width 33 height 7
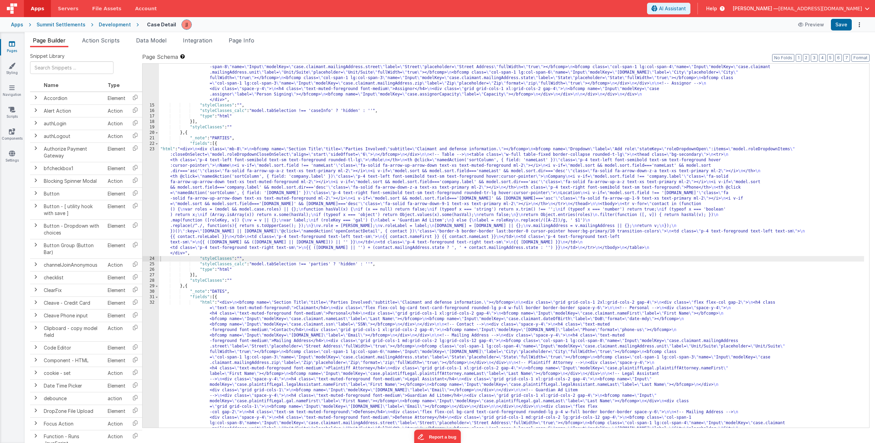
click at [229, 193] on div ""html" : "<div> \n <bfcomp name= \" Section Title \" title= \" Case Information…" at bounding box center [511, 284] width 705 height 681
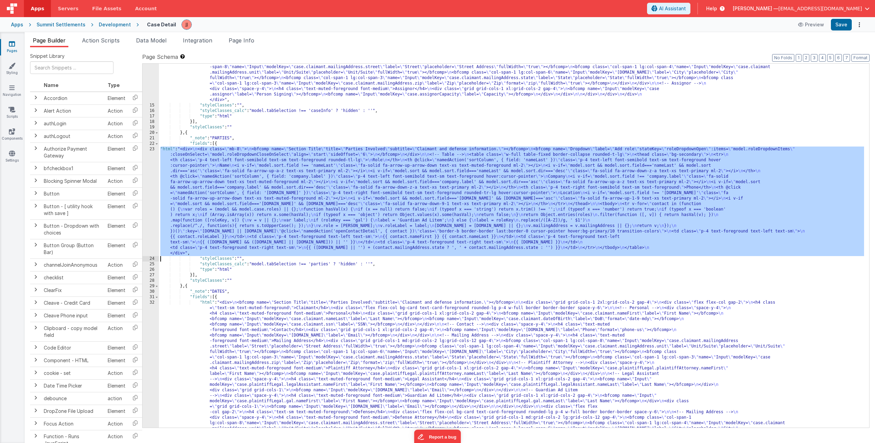
click at [148, 186] on div "23" at bounding box center [151, 200] width 16 height 109
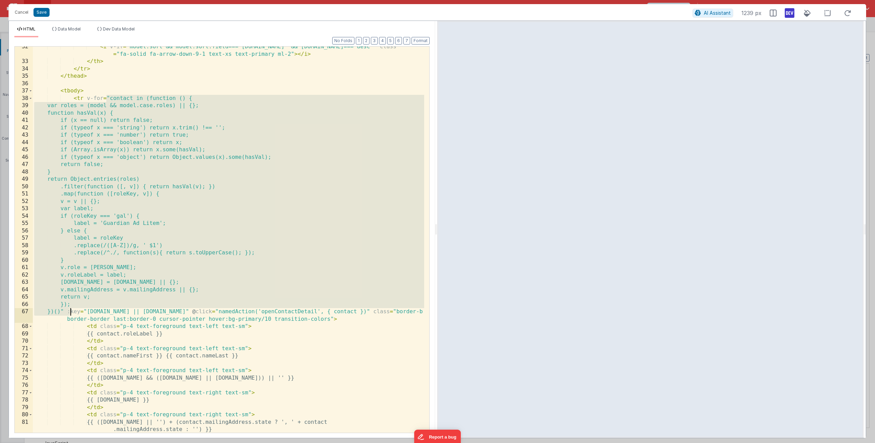
drag, startPoint x: 107, startPoint y: 97, endPoint x: 69, endPoint y: 312, distance: 218.1
click at [69, 312] on div "< i v-if = "model.sort && model.sort.field==='mailingAddress.city' && model.sor…" at bounding box center [229, 247] width 392 height 408
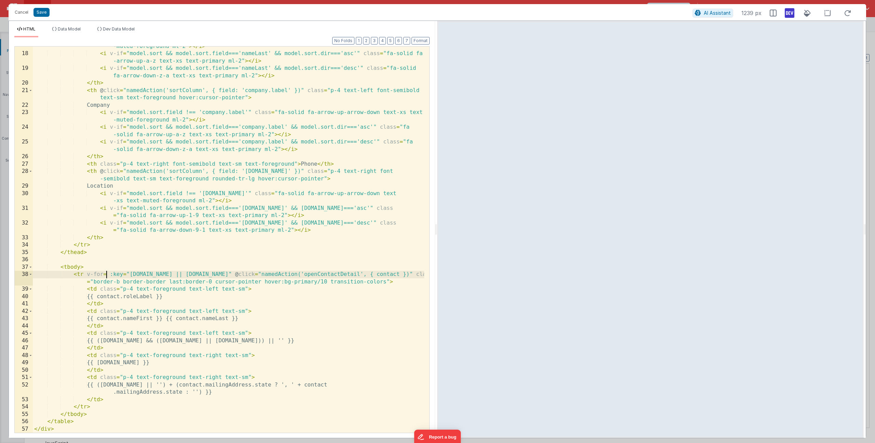
scroll to position [144, 0]
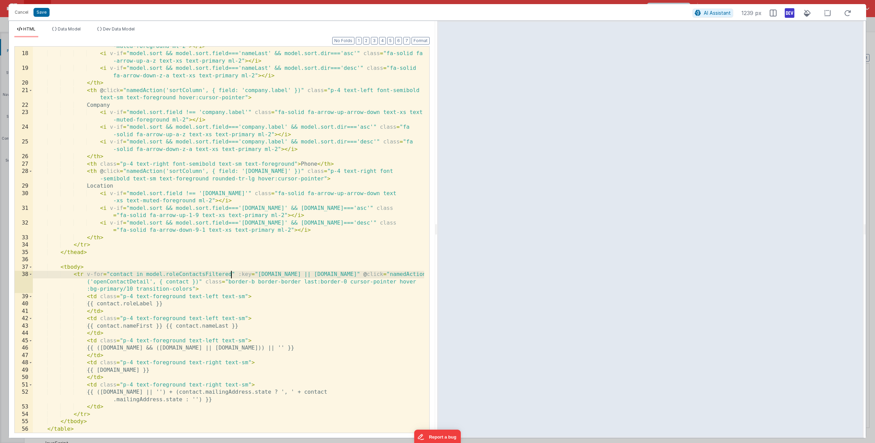
click at [128, 279] on div "< i v-if = "model.sort.field !== 'nameLast'" class = "fa-solid fa-arrow-up-arro…" at bounding box center [229, 239] width 392 height 408
click at [45, 10] on button "Save" at bounding box center [42, 12] width 16 height 9
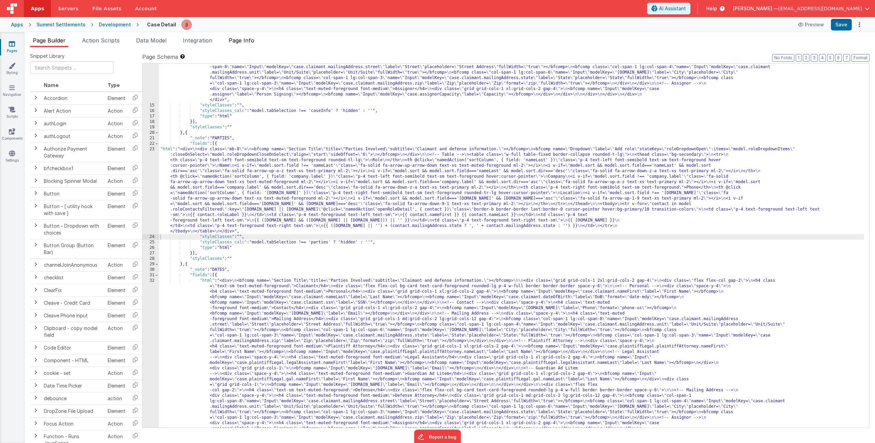
click at [249, 39] on span "Page Info" at bounding box center [242, 40] width 26 height 7
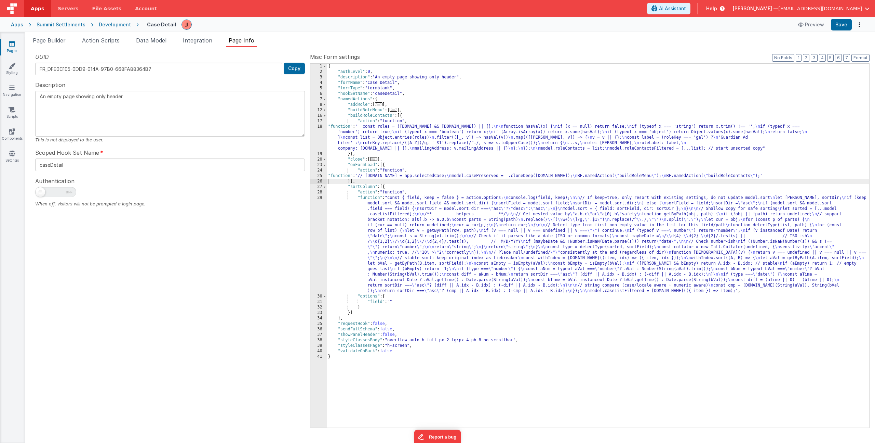
click at [399, 226] on div "{ "authLevel" : 0 , "description" : "An empty page showing only header" , "form…" at bounding box center [598, 251] width 543 height 374
click at [321, 218] on div "29" at bounding box center [319, 244] width 16 height 98
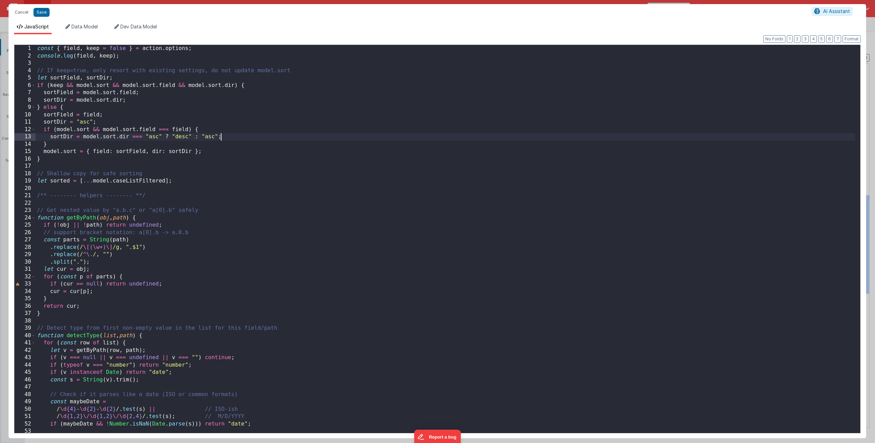
click at [234, 137] on div "const { field , keep = false } = action . options ; console . log ( field , kee…" at bounding box center [446, 246] width 820 height 402
click at [199, 185] on div "const { field , keep = false } = action . options ; console . log ( field , kee…" at bounding box center [446, 246] width 820 height 402
click at [190, 180] on div "const { field , keep = false } = action . options ; console . log ( field , kee…" at bounding box center [446, 246] width 820 height 402
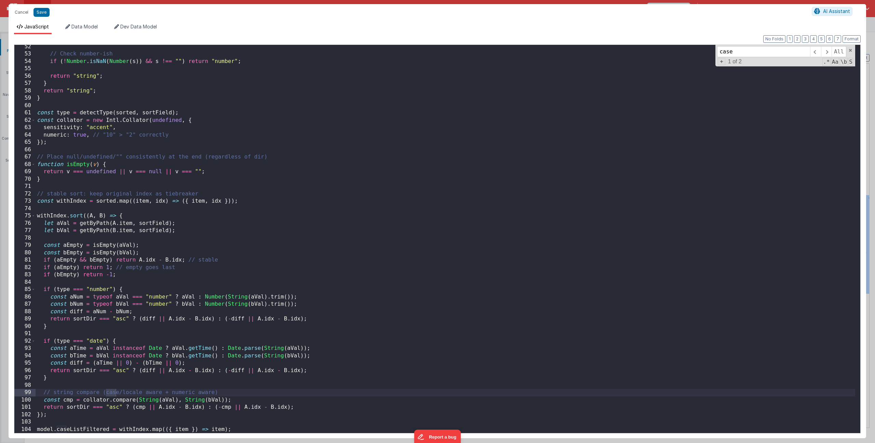
scroll to position [377, 0]
type input "caseListFiltered"
click at [816, 53] on span at bounding box center [815, 51] width 11 height 11
click at [822, 52] on span at bounding box center [826, 51] width 11 height 11
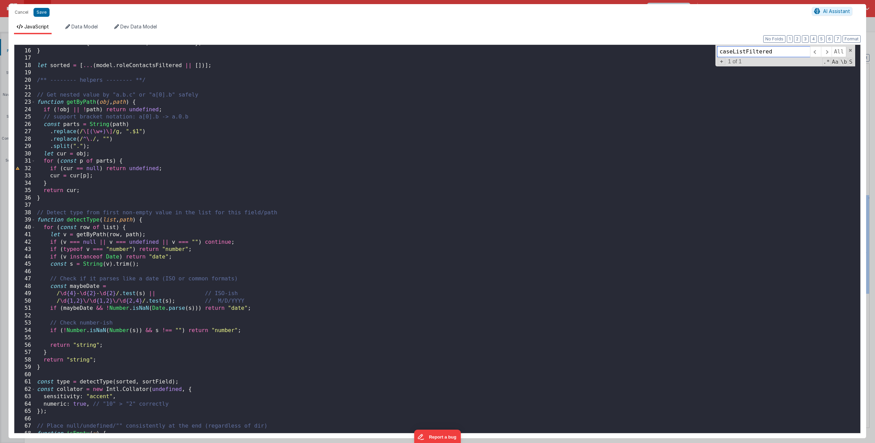
scroll to position [34, 0]
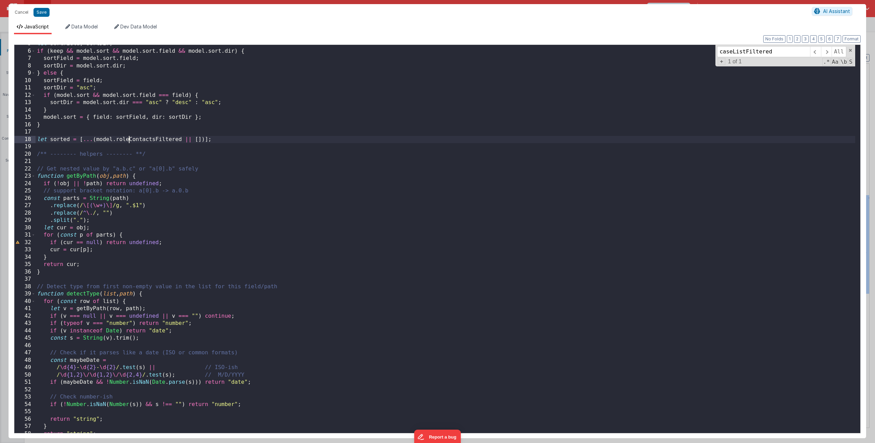
click at [130, 138] on div "let sortField , sortDir ; if ( keep && model . sort && model . sort . field && …" at bounding box center [446, 241] width 820 height 402
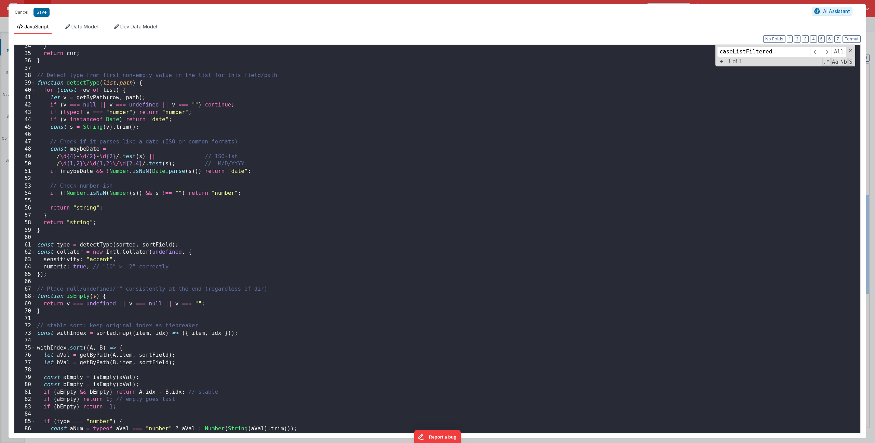
scroll to position [377, 0]
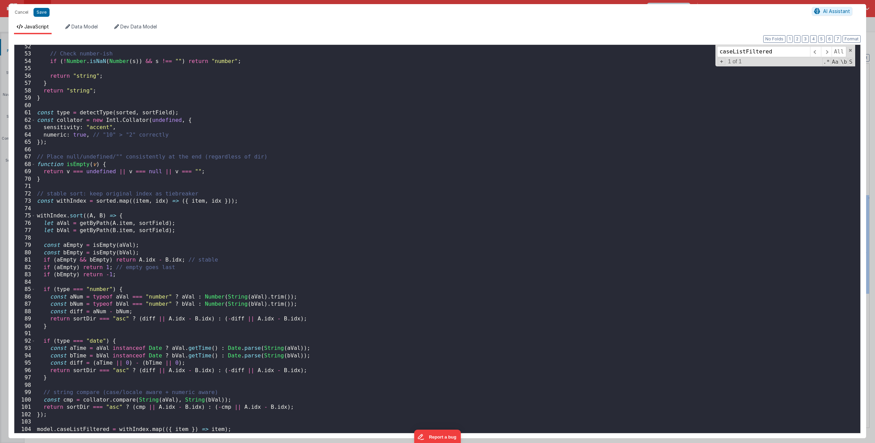
click at [95, 430] on div "// Check number-ish if ( ! Number . isNaN ( Number ( s )) && s !== "" ) return …" at bounding box center [446, 244] width 820 height 402
click at [287, 321] on div "// Check number-ish if ( ! Number . isNaN ( Number ( s )) && s !== "" ) return …" at bounding box center [446, 244] width 820 height 402
click at [42, 13] on button "Save" at bounding box center [42, 12] width 16 height 9
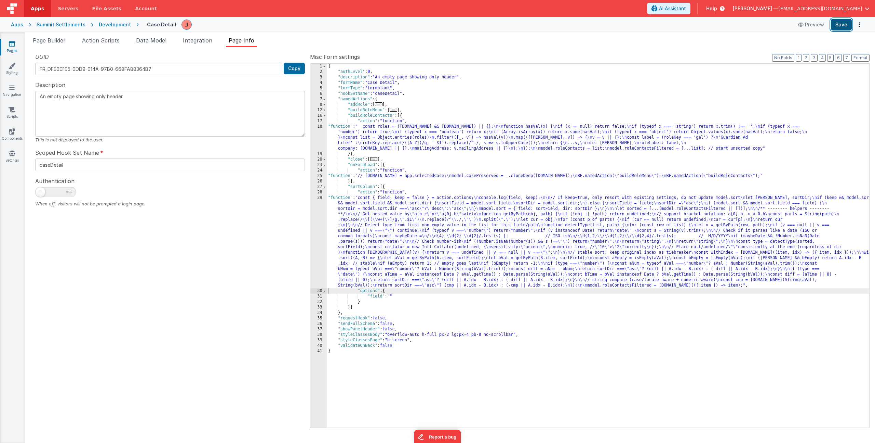
click at [839, 20] on button "Save" at bounding box center [841, 25] width 21 height 12
click at [47, 38] on span "Page Builder" at bounding box center [49, 40] width 33 height 7
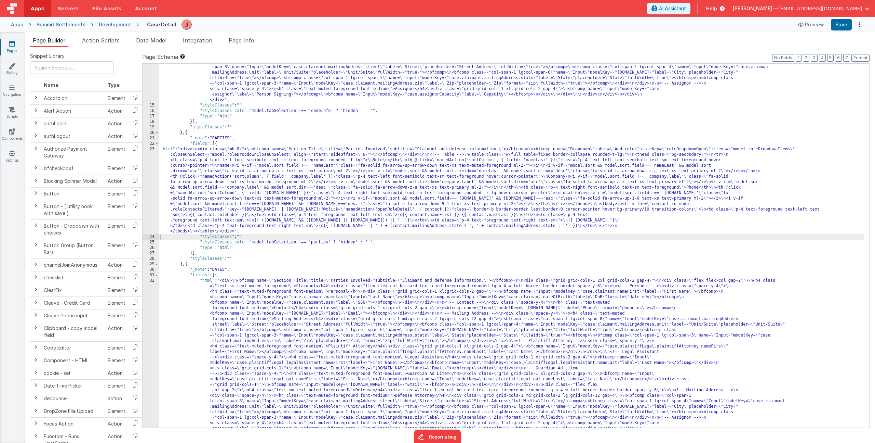
click at [252, 171] on div ""html" : "<div> \n <bfcomp name= \" Section Title \" title= \" Case Information…" at bounding box center [511, 284] width 705 height 681
click at [245, 293] on div ""html" : "<div> \n <bfcomp name= \" Section Title \" title= \" Case Information…" at bounding box center [511, 284] width 705 height 681
click at [200, 192] on div ""html" : "<div> \n <bfcomp name= \" Section Title \" title= \" Case Information…" at bounding box center [511, 284] width 705 height 681
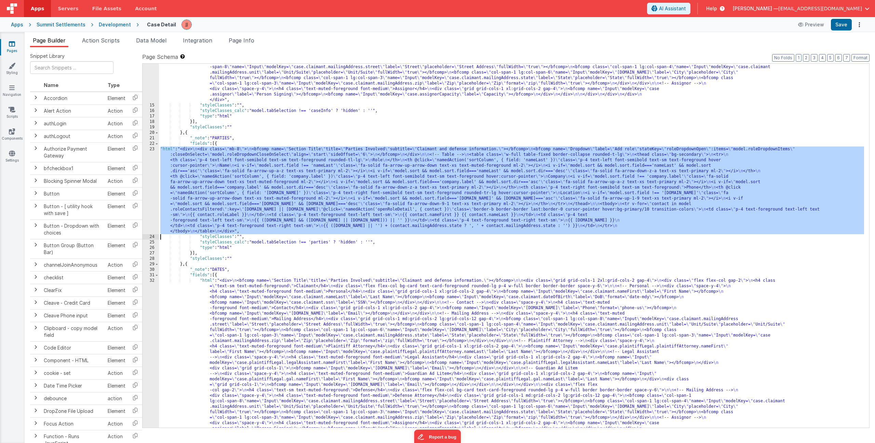
click at [149, 198] on div "23" at bounding box center [151, 190] width 16 height 88
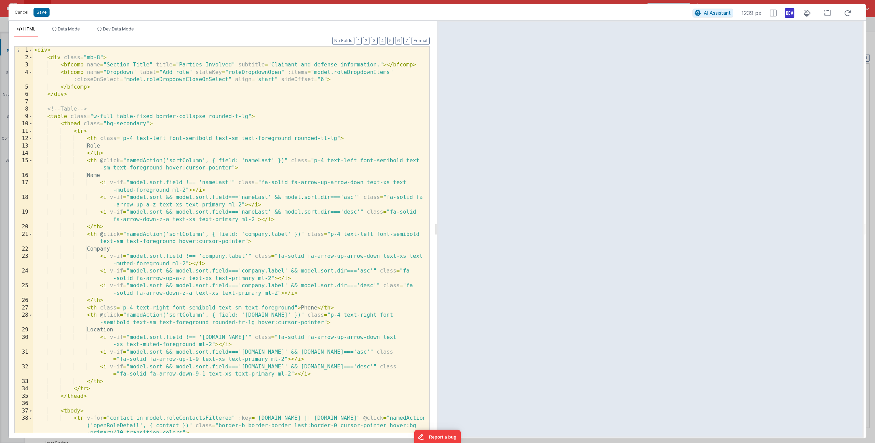
click at [129, 164] on div "< div > < div class = "mb-8" > < bfcomp name = "Section Title" title = "Parties…" at bounding box center [229, 247] width 392 height 400
drag, startPoint x: 100, startPoint y: 160, endPoint x: 287, endPoint y: 158, distance: 187.1
click at [287, 158] on div "< div > < div class = "mb-8" > < bfcomp name = "Section Title" title = "Parties…" at bounding box center [229, 247] width 392 height 400
click at [97, 137] on div "< div > < div class = "mb-8" > < bfcomp name = "Section Title" title = "Parties…" at bounding box center [229, 247] width 392 height 400
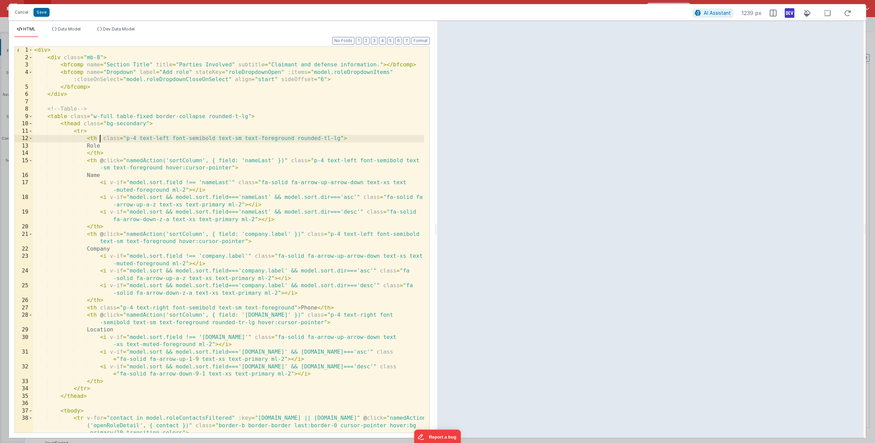
paste textarea
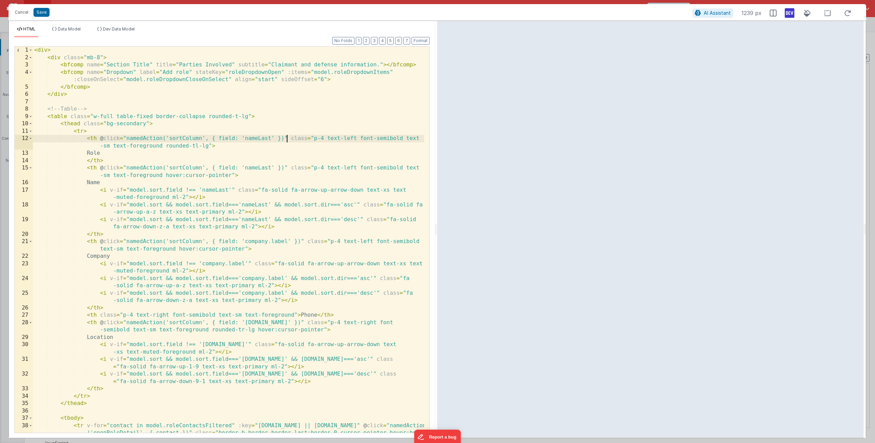
click at [259, 139] on div "< div > < div class = "mb-8" > < bfcomp name = "Section Title" title = "Parties…" at bounding box center [229, 254] width 392 height 415
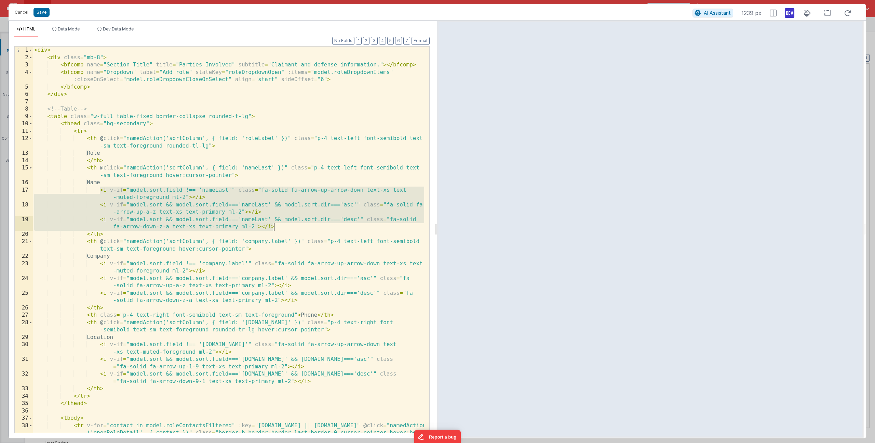
drag, startPoint x: 100, startPoint y: 189, endPoint x: 296, endPoint y: 228, distance: 200.4
click at [296, 228] on div "< div > < div class = "mb-8" > < bfcomp name = "Section Title" title = "Parties…" at bounding box center [229, 254] width 392 height 415
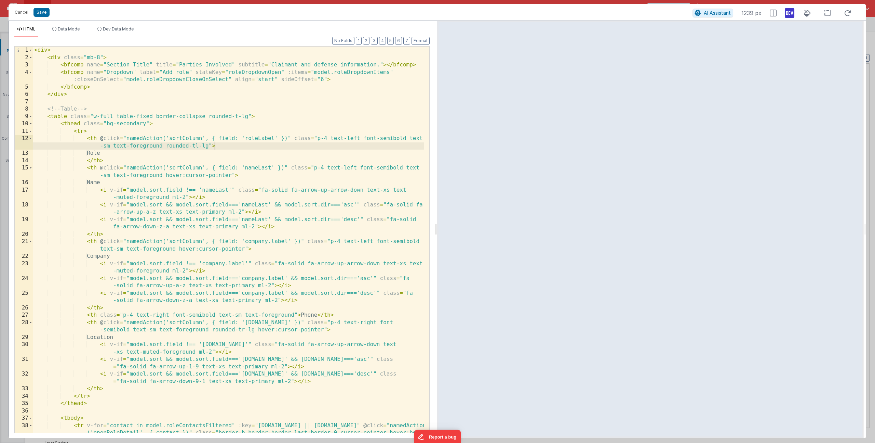
click at [220, 145] on div "< div > < div class = "mb-8" > < bfcomp name = "Section Title" title = "Parties…" at bounding box center [229, 254] width 392 height 415
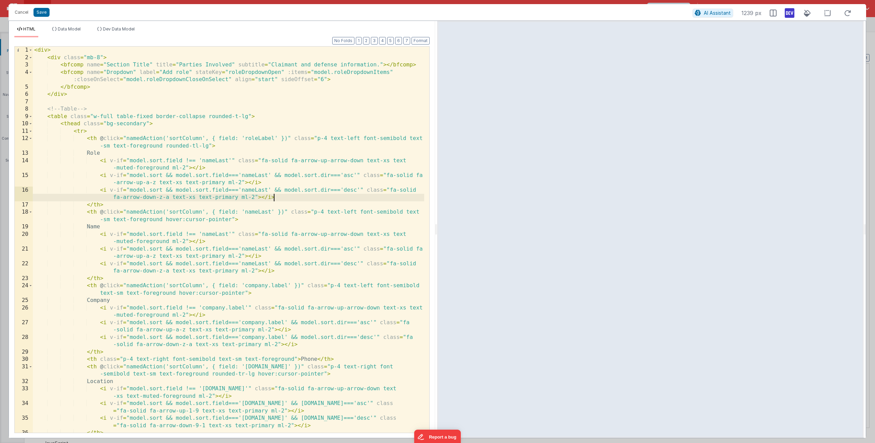
click at [258, 139] on div "< div > < div class = "mb-8" > < bfcomp name = "Section Title" title = "Parties…" at bounding box center [229, 247] width 392 height 400
click at [213, 160] on div "< div > < div class = "mb-8" > < bfcomp name = "Section Title" title = "Parties…" at bounding box center [229, 247] width 392 height 400
click at [255, 175] on div "< div > < div class = "mb-8" > < bfcomp name = "Section Title" title = "Parties…" at bounding box center [229, 247] width 392 height 400
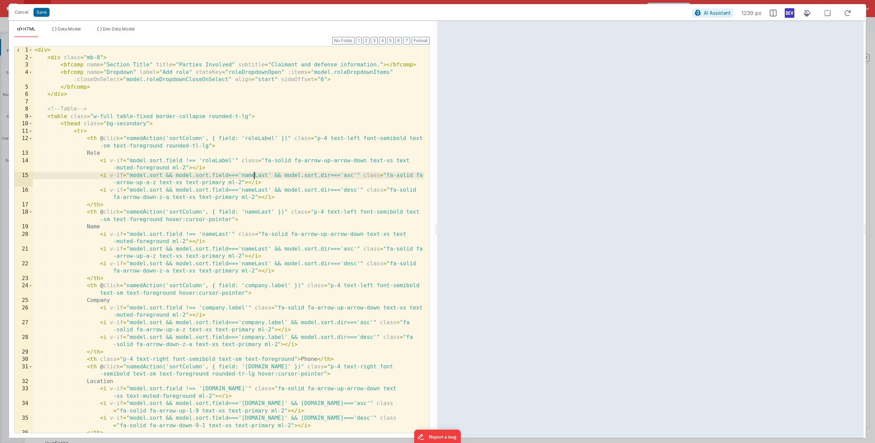
click at [255, 175] on div "< div > < div class = "mb-8" > < bfcomp name = "Section Title" title = "Parties…" at bounding box center [229, 247] width 392 height 400
click at [252, 189] on div "< div > < div class = "mb-8" > < bfcomp name = "Section Title" title = "Parties…" at bounding box center [229, 247] width 392 height 400
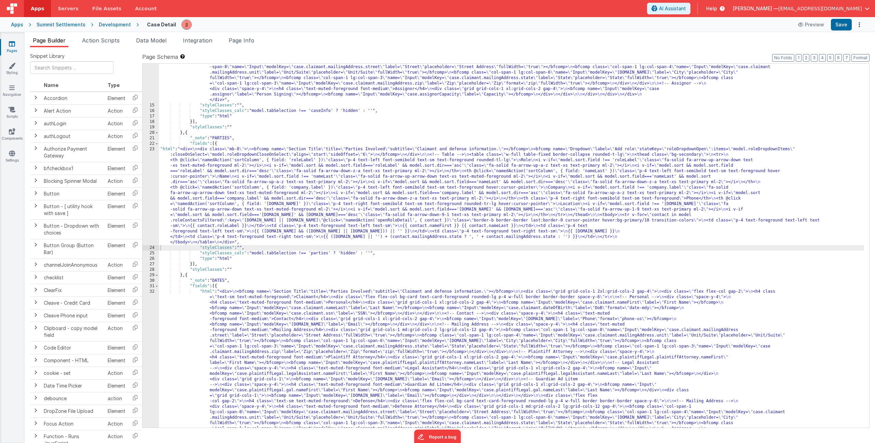
click at [202, 190] on div ""html" : "<div> \n <bfcomp name= \" Section Title \" title= \" Case Information…" at bounding box center [511, 284] width 705 height 681
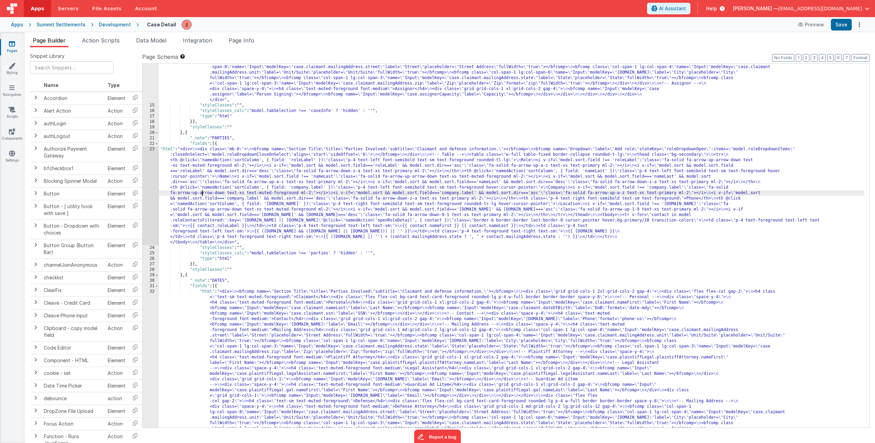
click at [149, 189] on div "23" at bounding box center [151, 195] width 16 height 98
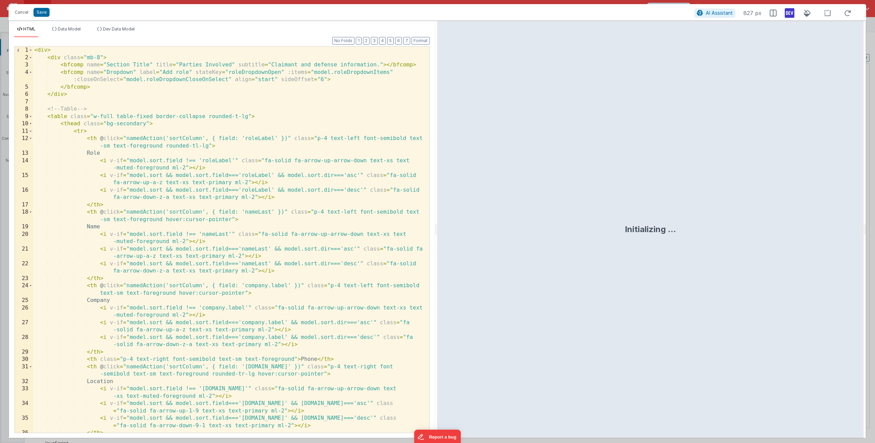
click at [207, 145] on div "< div > < div class = "mb-8" > < bfcomp name = "Section Title" title = "Parties…" at bounding box center [229, 247] width 392 height 400
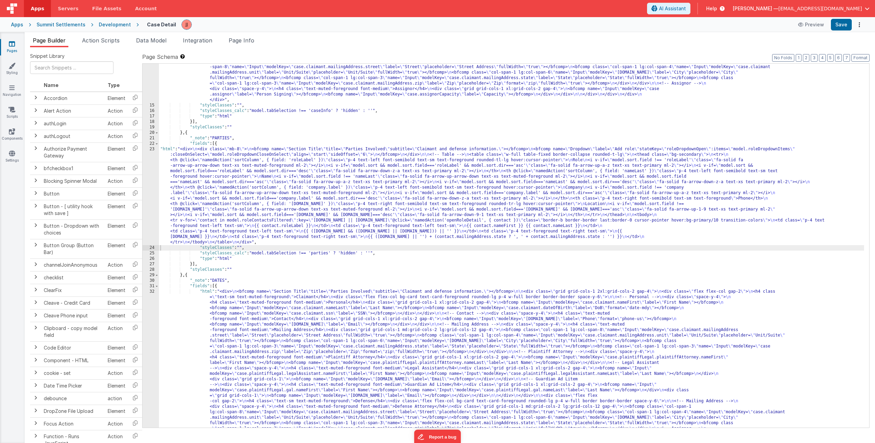
click at [242, 195] on div ""html" : "<div> \n <bfcomp name= \" Section Title \" title= \" Case Information…" at bounding box center [511, 284] width 705 height 681
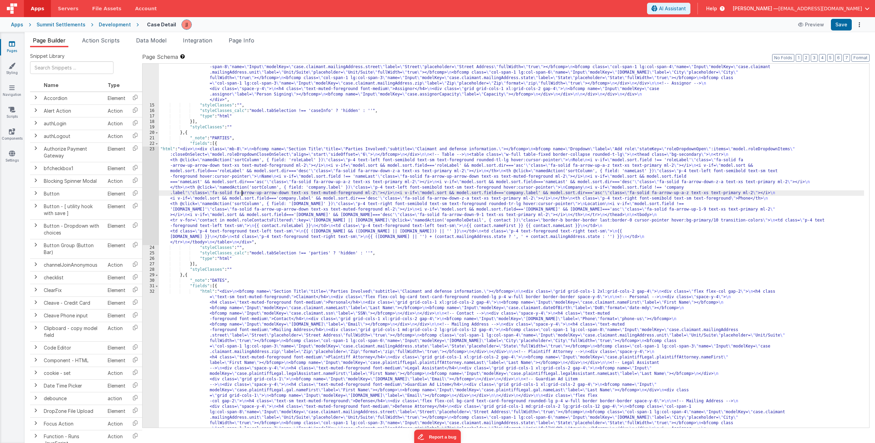
click at [153, 189] on div "23" at bounding box center [151, 195] width 16 height 98
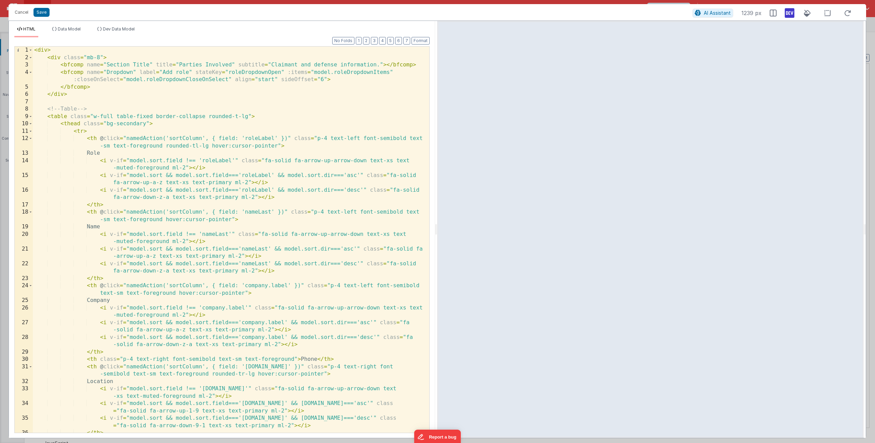
click at [273, 286] on div "< div > < div class = "mb-8" > < bfcomp name = "Section Title" title = "Parties…" at bounding box center [229, 247] width 392 height 400
click at [239, 310] on div "< div > < div class = "mb-8" > < bfcomp name = "Section Title" title = "Parties…" at bounding box center [229, 247] width 392 height 400
click at [276, 325] on div "< div > < div class = "mb-8" > < bfcomp name = "Section Title" title = "Parties…" at bounding box center [229, 247] width 392 height 400
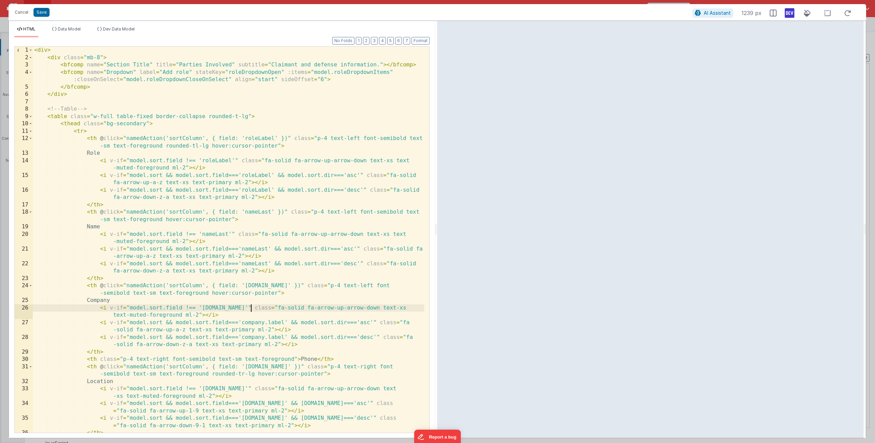
click at [276, 325] on div "< div > < div class = "mb-8" > < bfcomp name = "Section Title" title = "Parties…" at bounding box center [229, 247] width 392 height 400
click at [274, 337] on div "< div > < div class = "mb-8" > < bfcomp name = "Section Title" title = "Parties…" at bounding box center [229, 247] width 392 height 400
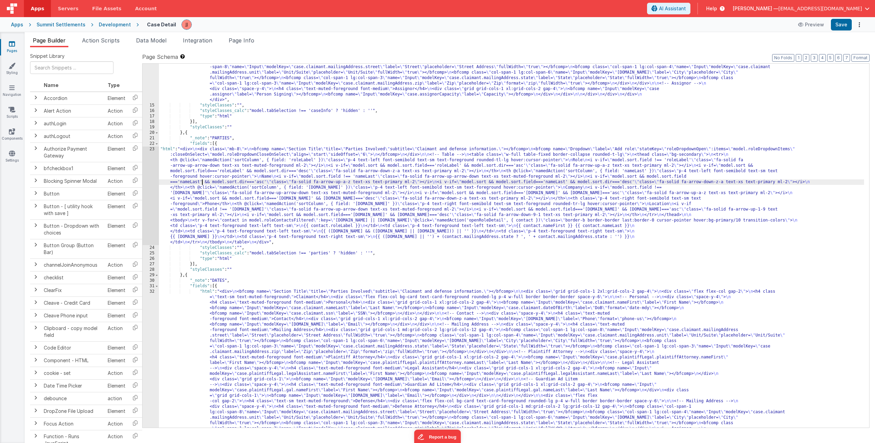
click at [201, 183] on div ""html" : "<div> \n <bfcomp name= \" Section Title \" title= \" Case Information…" at bounding box center [511, 284] width 705 height 681
click at [151, 182] on div "23" at bounding box center [151, 195] width 16 height 98
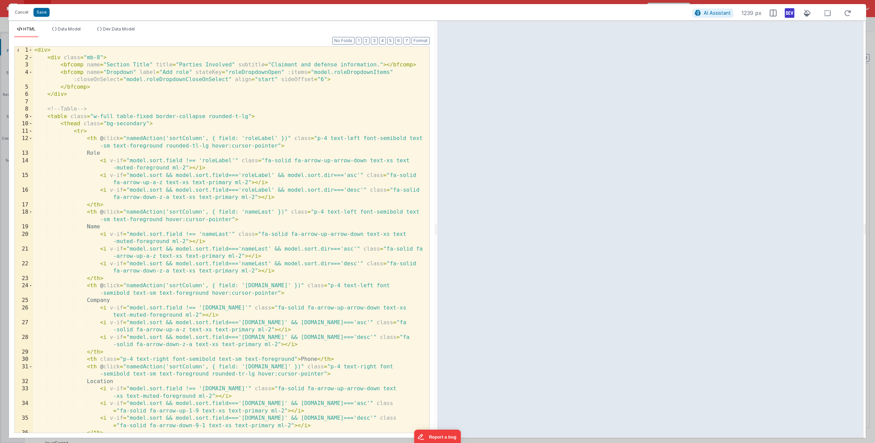
click at [187, 72] on div "< div > < div class = "mb-8" > < bfcomp name = "Section Title" title = "Parties…" at bounding box center [229, 247] width 392 height 400
